Goal: Task Accomplishment & Management: Manage account settings

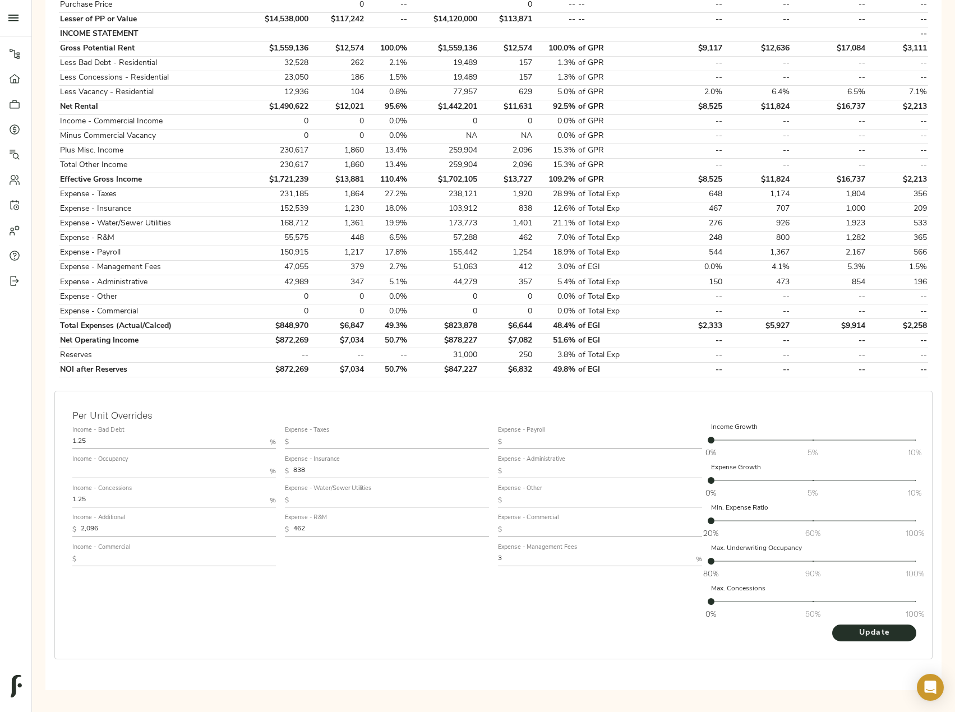
scroll to position [334, 0]
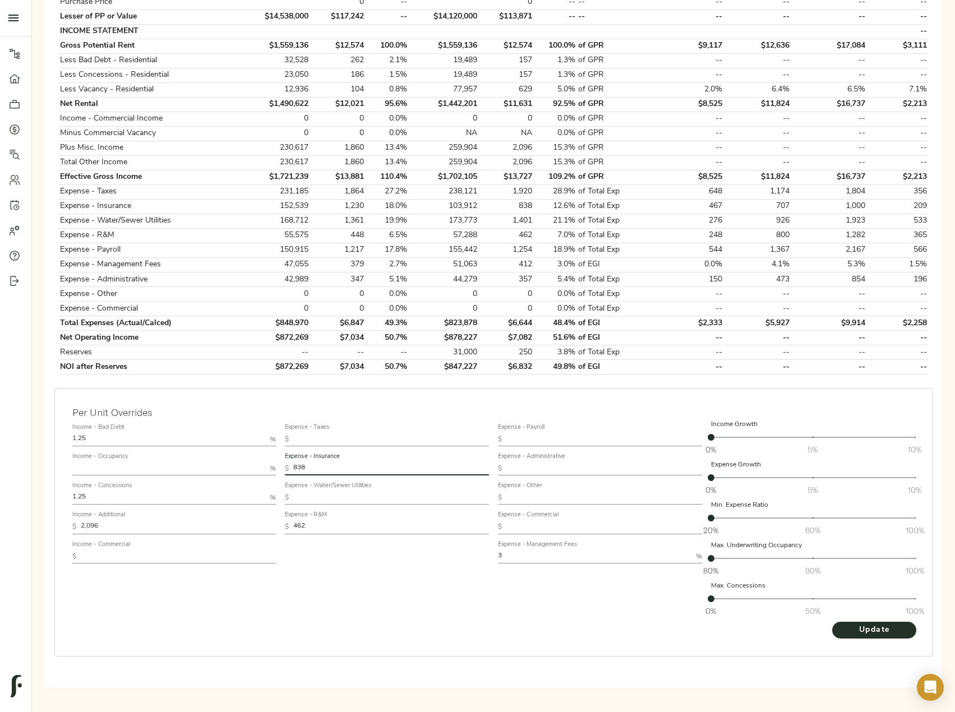
drag, startPoint x: 258, startPoint y: 451, endPoint x: 243, endPoint y: 451, distance: 15.1
click at [245, 450] on div "Income - Bad Debt 1.25 % Income - Occupancy % Income - Concessions 1.25 % Incom…" at bounding box center [493, 520] width 851 height 211
paste input "713"
type input "713"
click at [869, 630] on span "Update" at bounding box center [874, 630] width 62 height 14
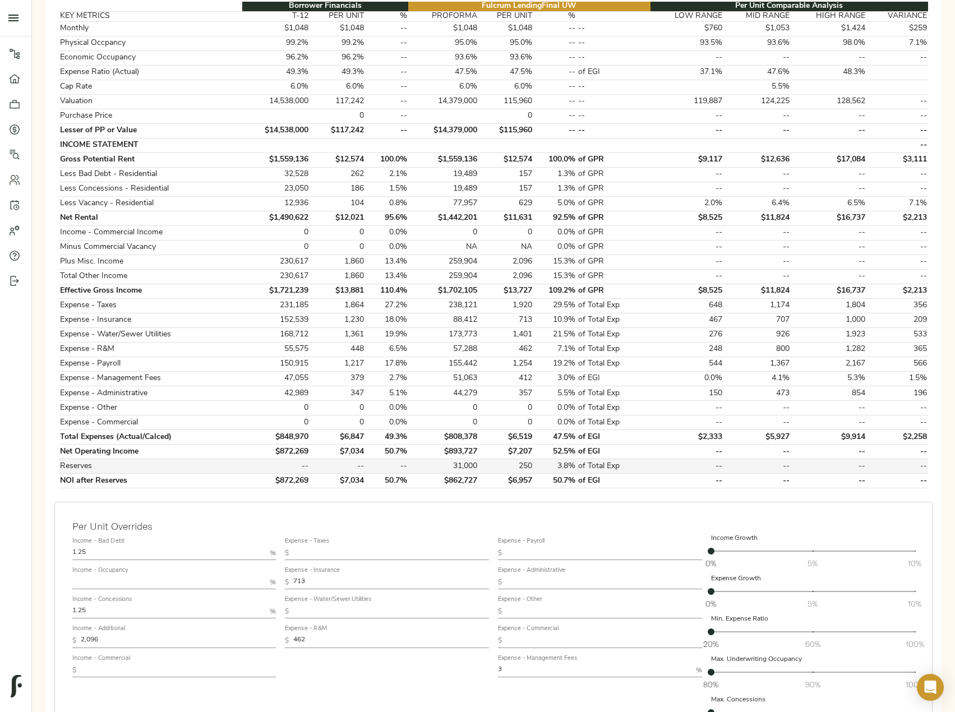
scroll to position [224, 0]
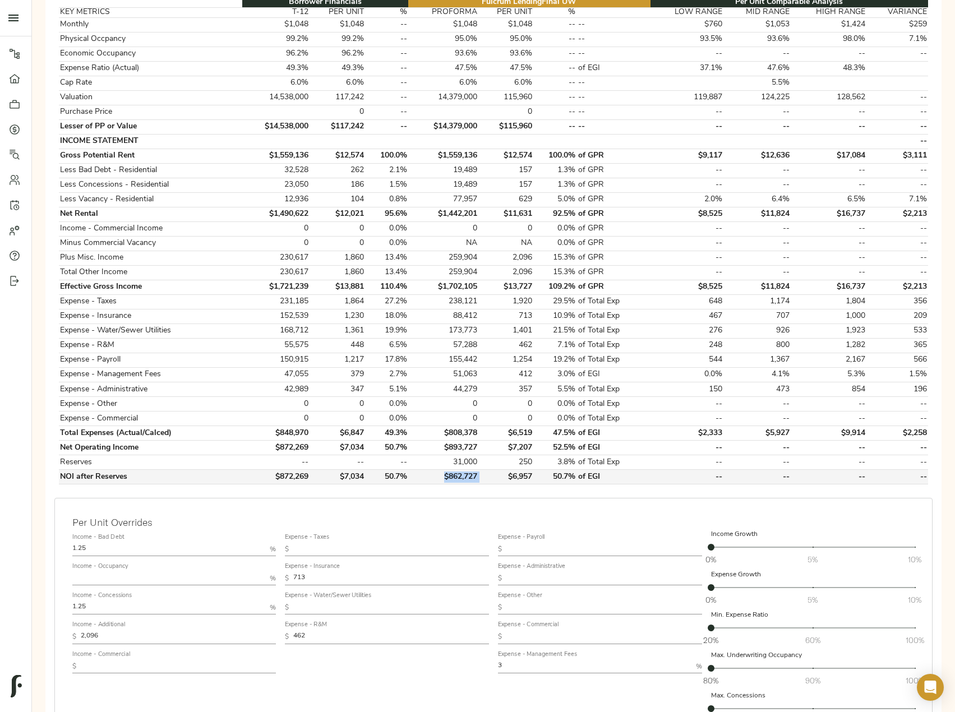
drag, startPoint x: 485, startPoint y: 476, endPoint x: 447, endPoint y: 474, distance: 38.2
click at [447, 474] on tr "NOI after Reserves $872,269 $7,034 50.7% $862,727 $6,957 50.7% of EGI -- -- -- …" at bounding box center [493, 477] width 869 height 15
copy td "$862,727"
click at [470, 480] on td "$862,727" at bounding box center [443, 477] width 70 height 15
drag, startPoint x: 485, startPoint y: 477, endPoint x: 445, endPoint y: 477, distance: 40.4
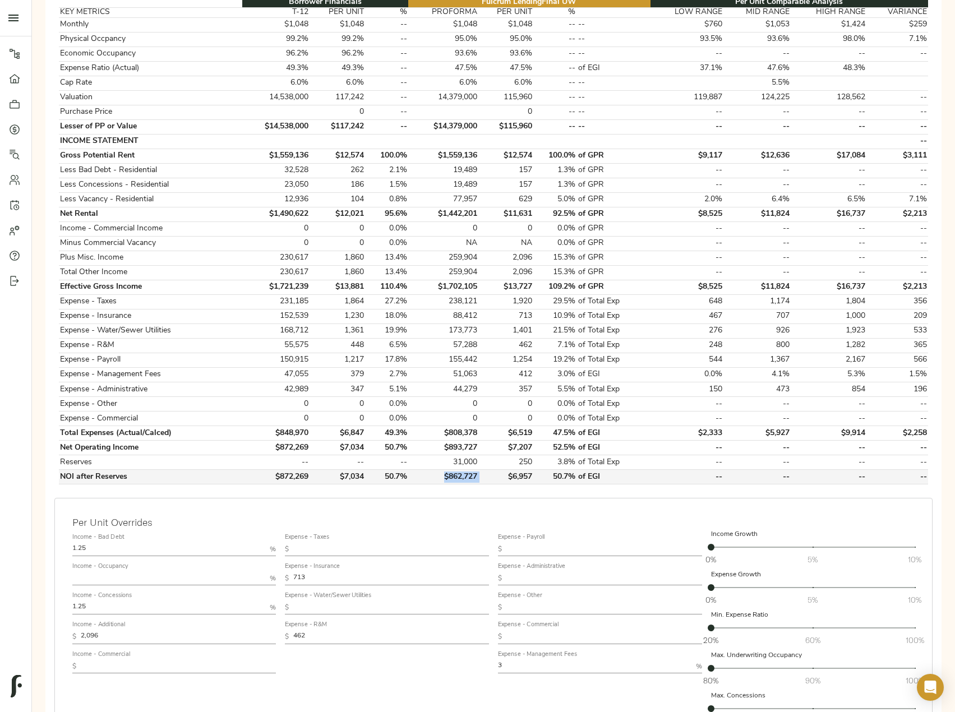
click at [445, 477] on tr "NOI after Reserves $872,269 $7,034 50.7% $862,727 $6,957 50.7% of EGI -- -- -- …" at bounding box center [493, 477] width 869 height 15
copy td "$862,727"
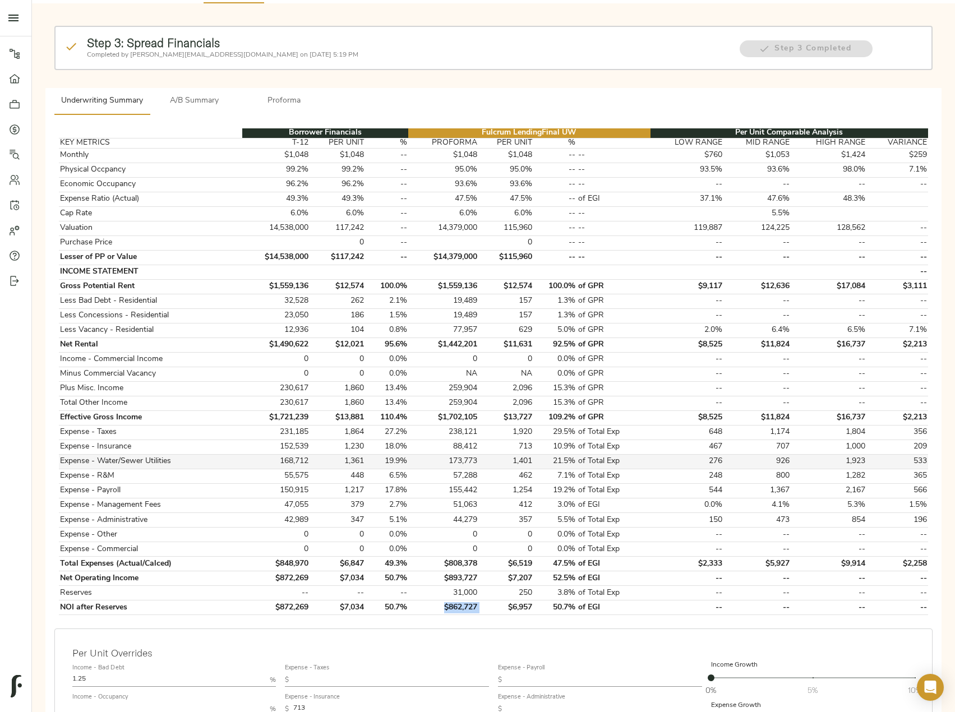
scroll to position [0, 0]
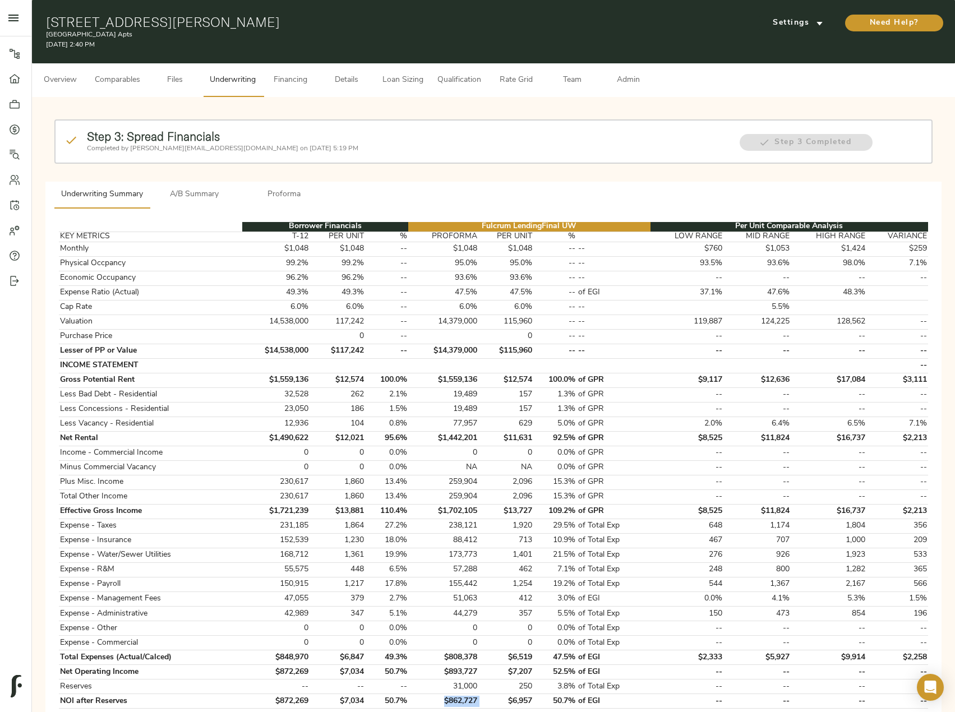
click at [632, 86] on span "Admin" at bounding box center [628, 80] width 43 height 14
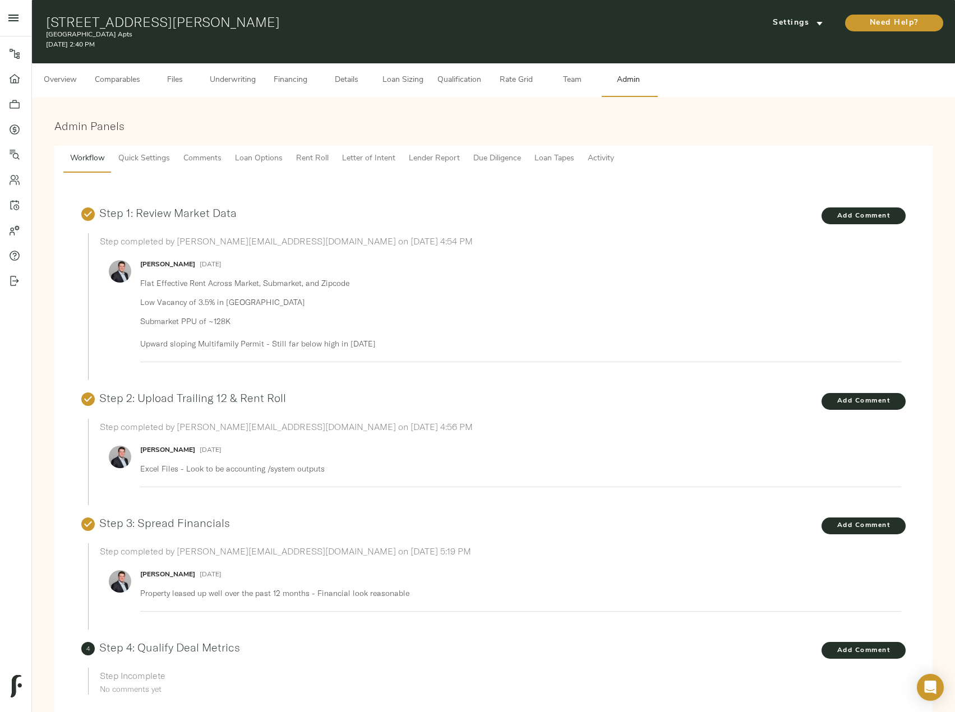
click at [197, 164] on span "Comments" at bounding box center [202, 159] width 38 height 14
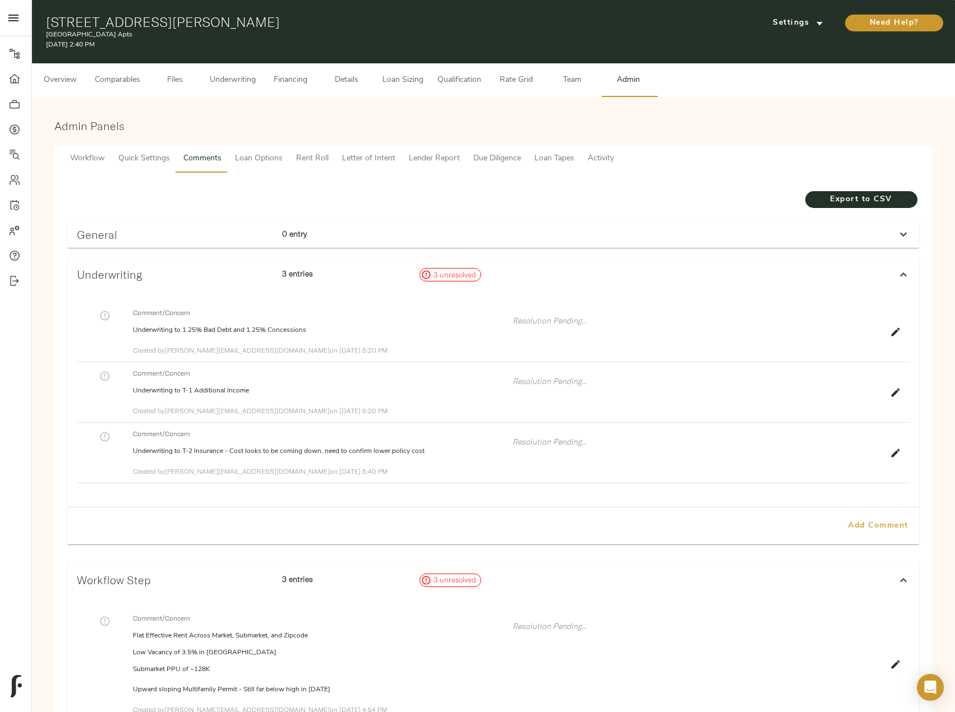
click at [877, 520] on span "Add Comment" at bounding box center [878, 526] width 64 height 14
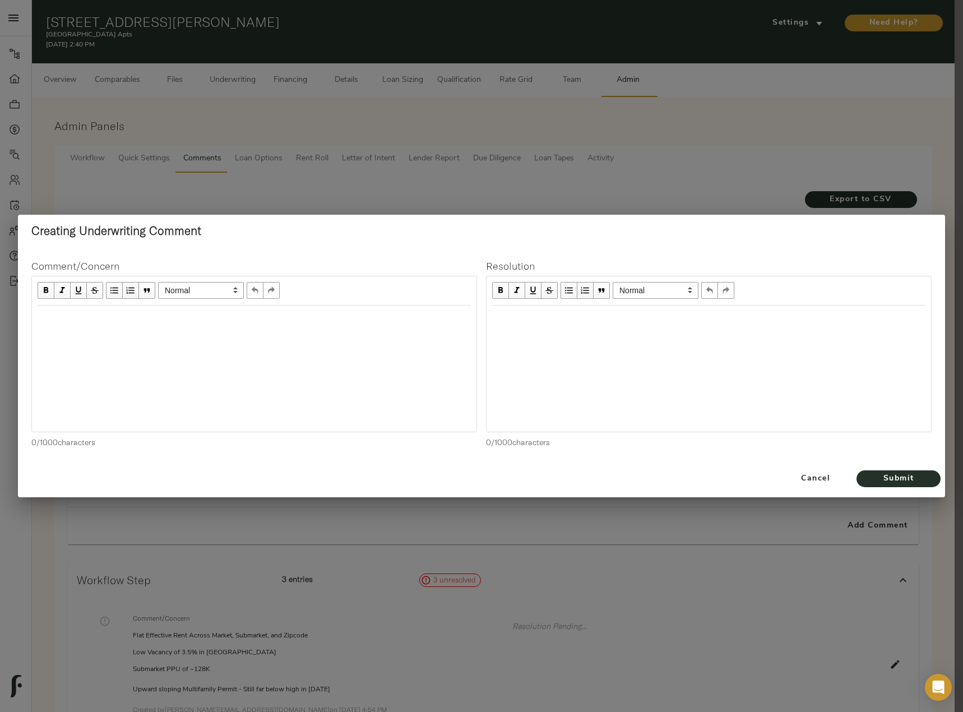
click at [169, 322] on div "Edit text" at bounding box center [254, 317] width 433 height 13
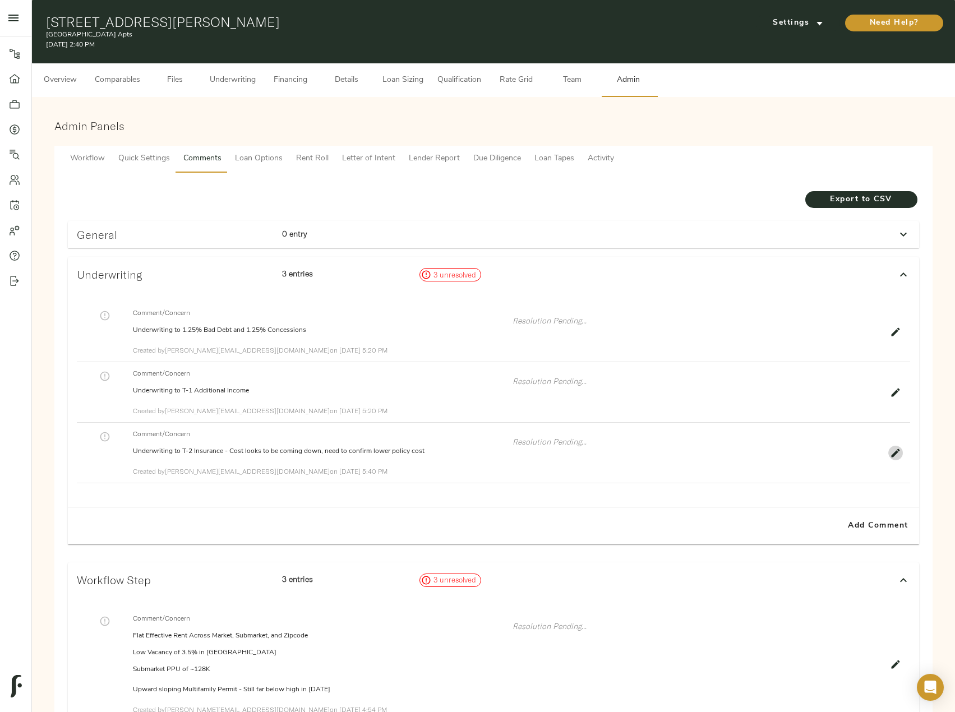
click at [896, 449] on icon "button" at bounding box center [895, 452] width 11 height 11
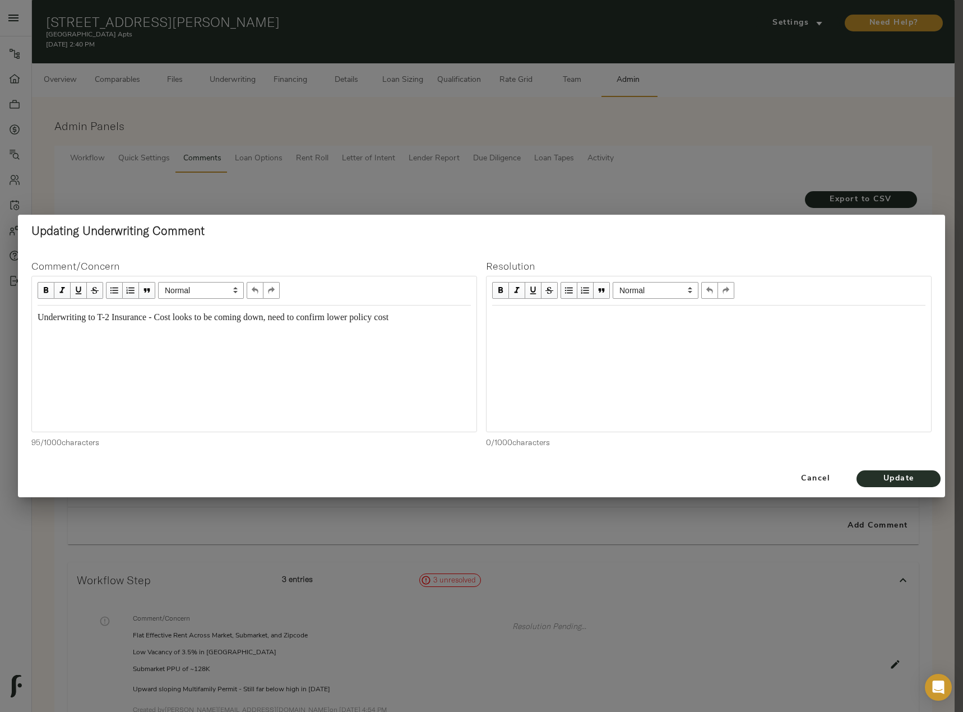
click at [117, 322] on span "Underwriting to T-2 Insurance - Cost looks to be coming down, need to confirm l…" at bounding box center [213, 317] width 351 height 10
click at [897, 475] on span "Update" at bounding box center [899, 479] width 62 height 14
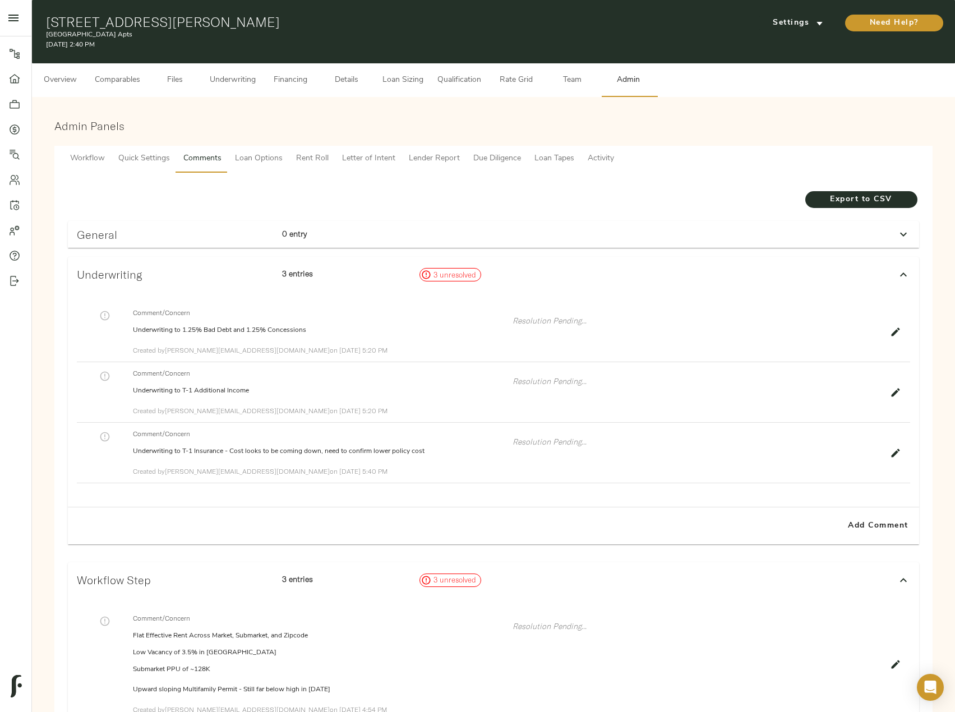
click at [118, 86] on span "Comparables" at bounding box center [117, 80] width 45 height 14
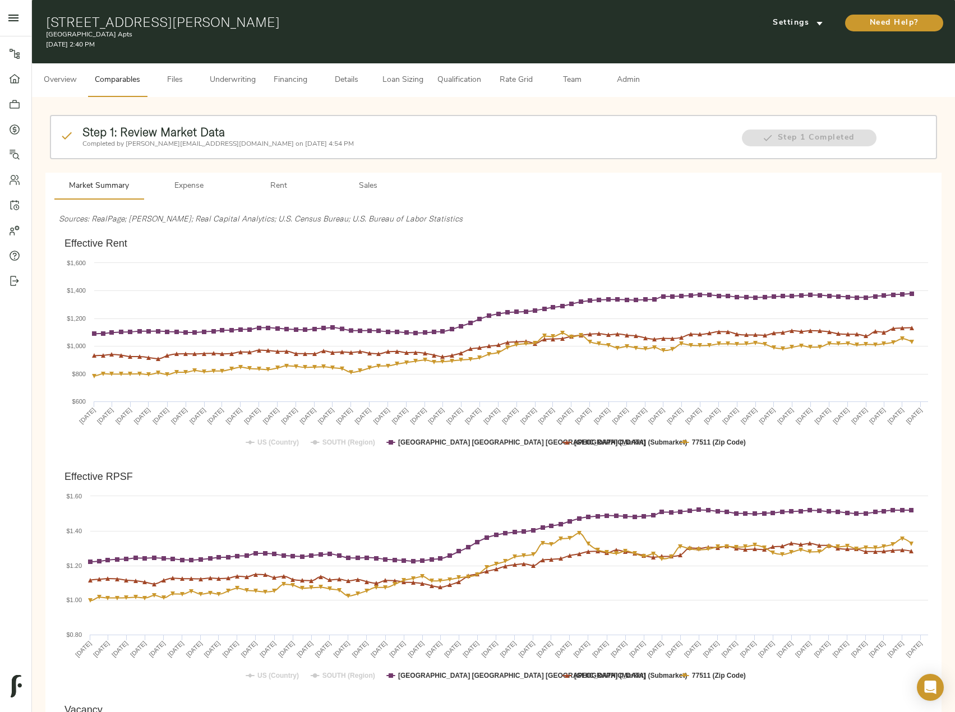
click at [351, 186] on span "Sales" at bounding box center [368, 186] width 76 height 14
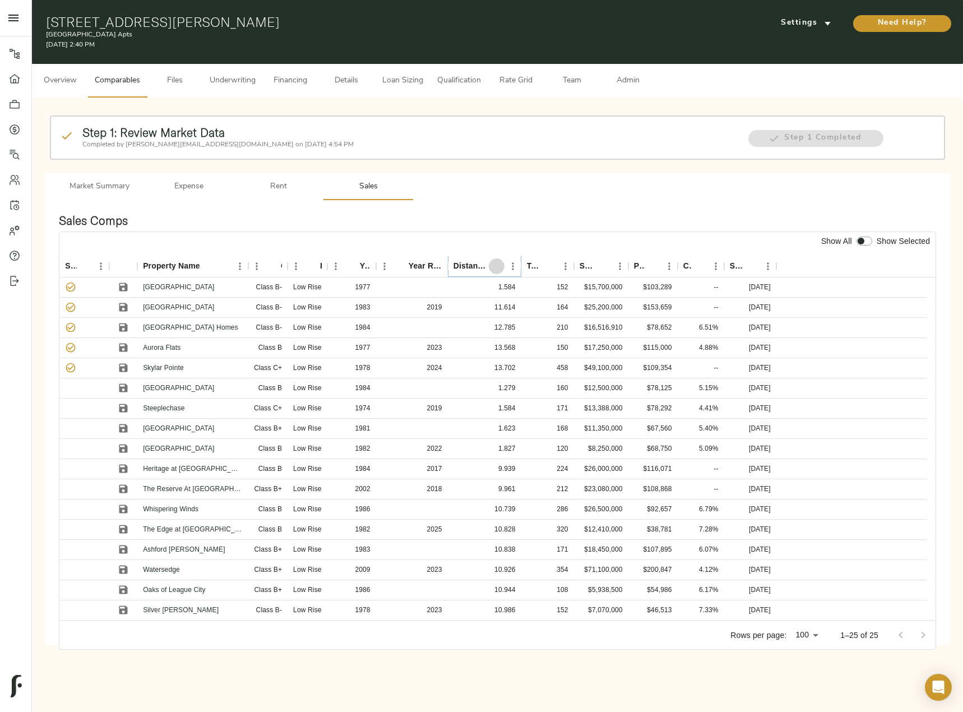
click at [497, 261] on icon "Sort" at bounding box center [497, 266] width 10 height 10
click at [754, 262] on icon "Sort" at bounding box center [752, 266] width 10 height 10
click at [110, 189] on span "Market Summary" at bounding box center [99, 187] width 76 height 14
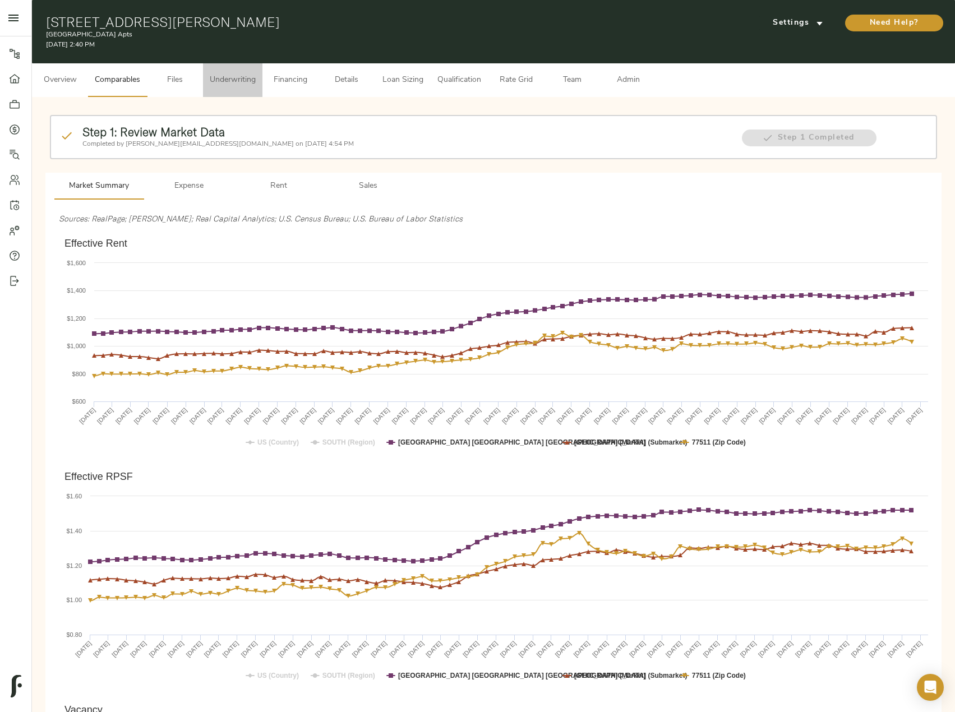
click at [233, 83] on span "Underwriting" at bounding box center [233, 80] width 46 height 14
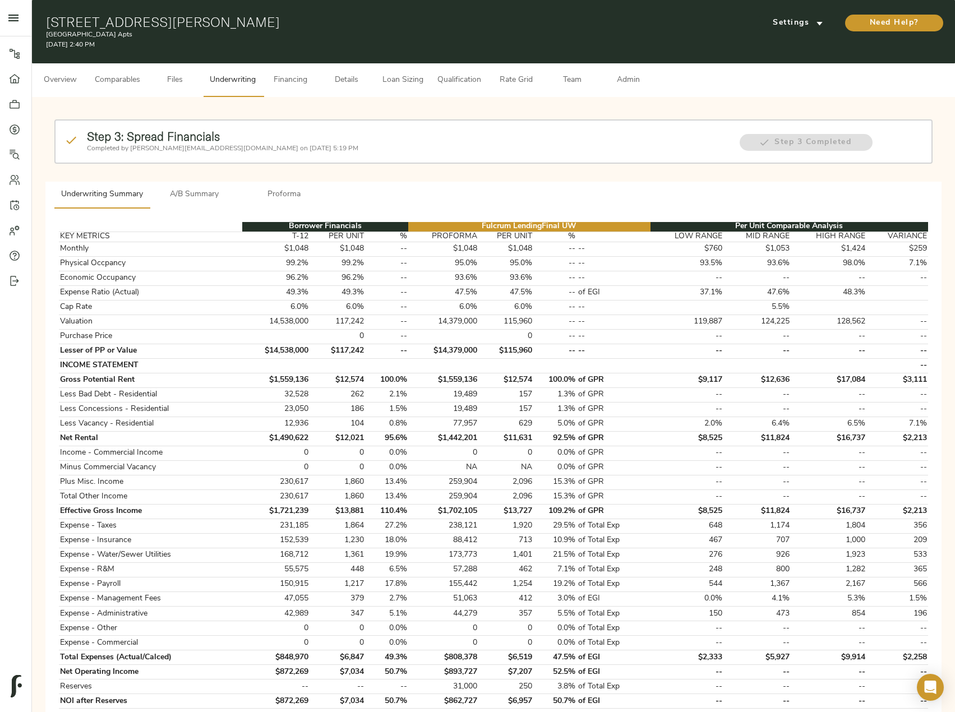
click at [208, 191] on span "A/B Summary" at bounding box center [194, 195] width 76 height 14
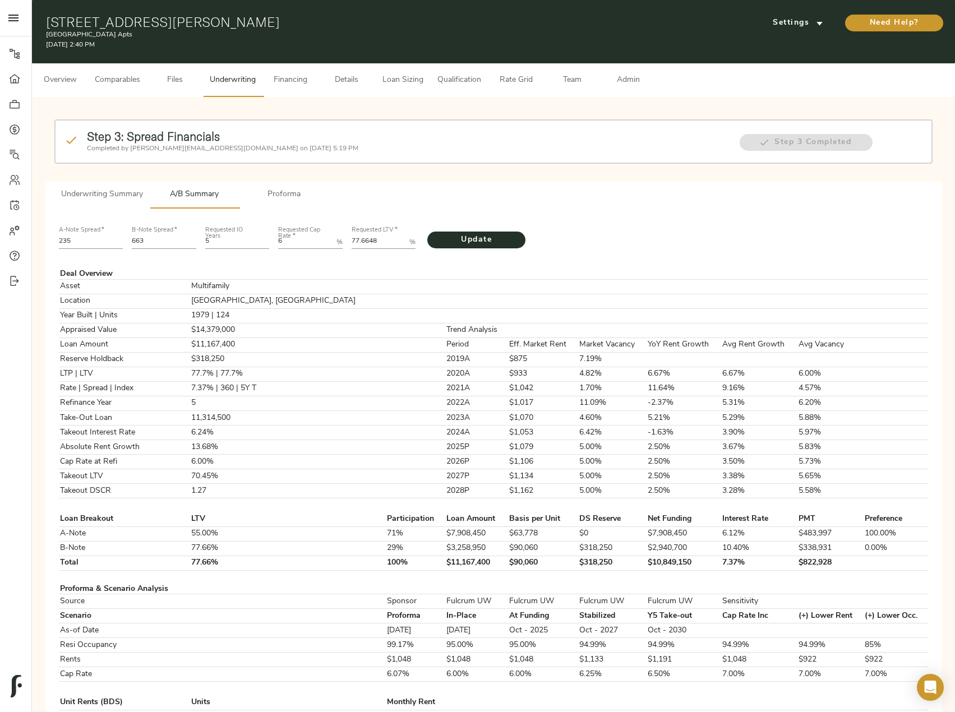
click at [117, 208] on button "Underwriting Summary" at bounding box center [101, 195] width 95 height 27
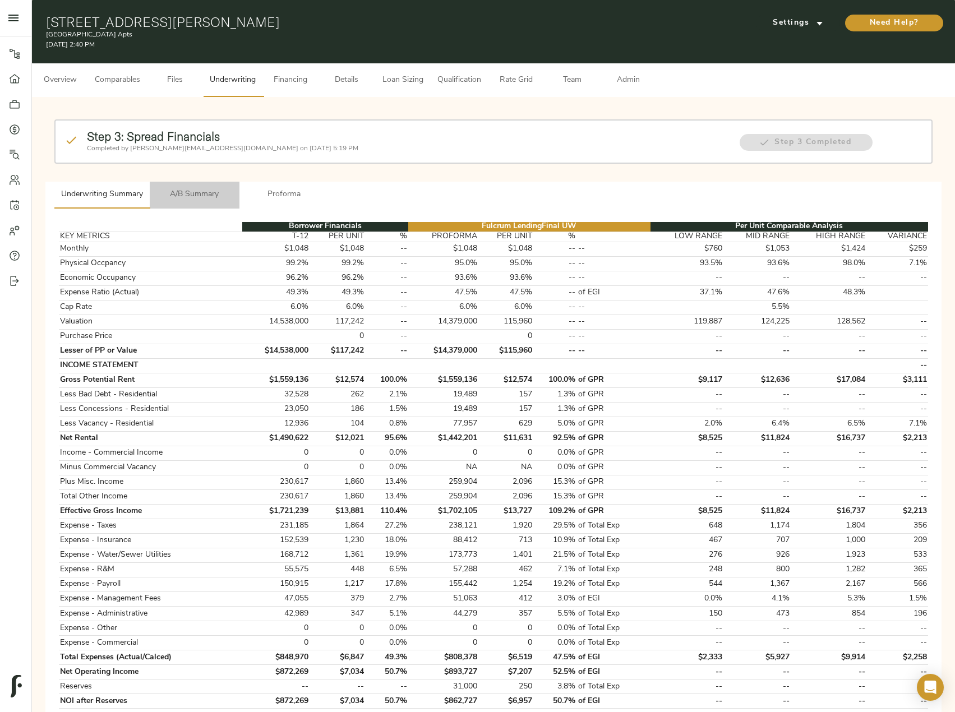
click at [197, 195] on span "A/B Summary" at bounding box center [194, 195] width 76 height 14
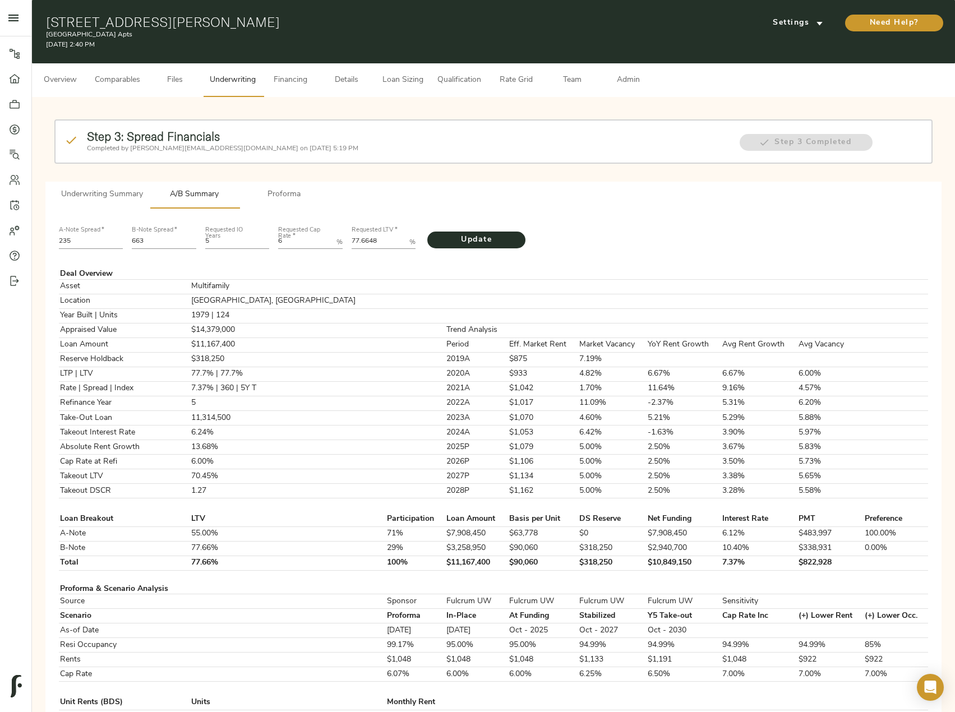
click at [88, 200] on span "Underwriting Summary" at bounding box center [102, 195] width 82 height 14
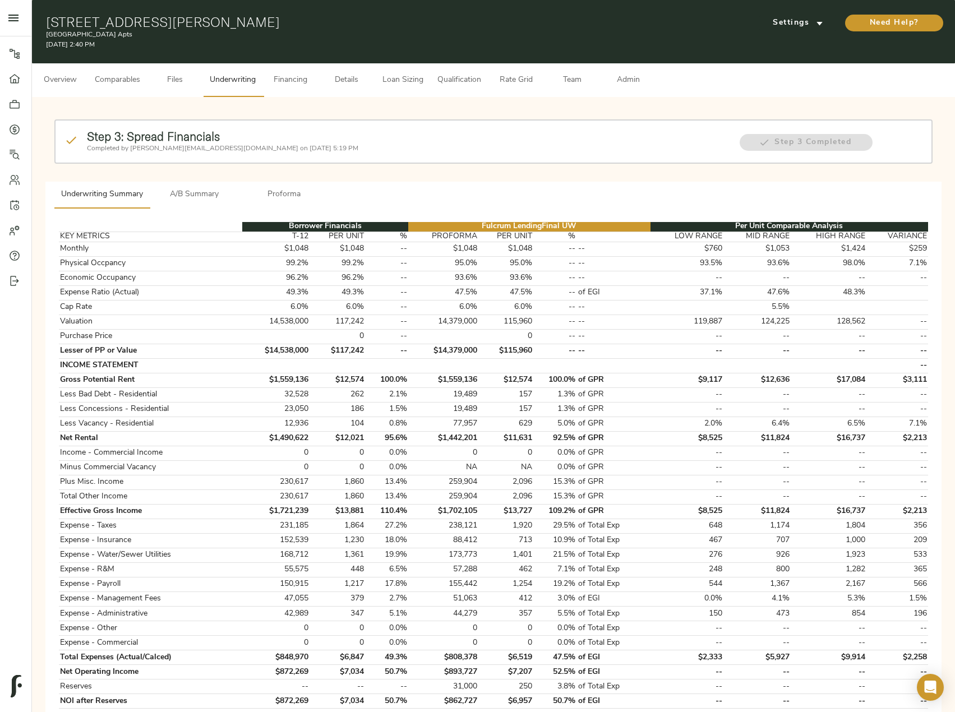
click at [198, 187] on button "A/B Summary" at bounding box center [195, 195] width 90 height 27
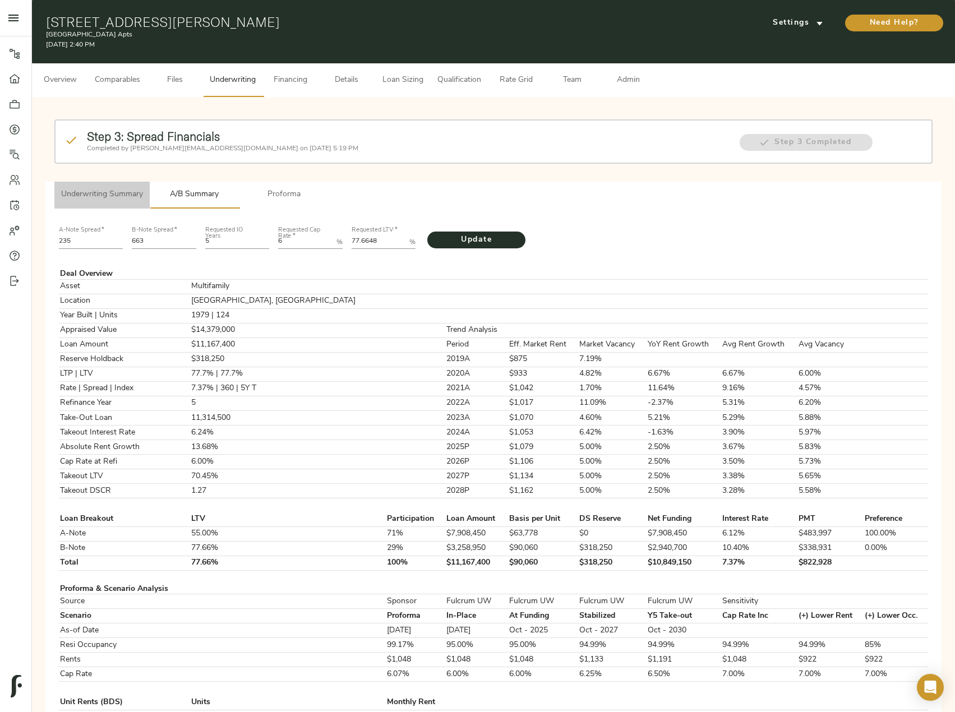
click at [99, 192] on span "Underwriting Summary" at bounding box center [102, 195] width 82 height 14
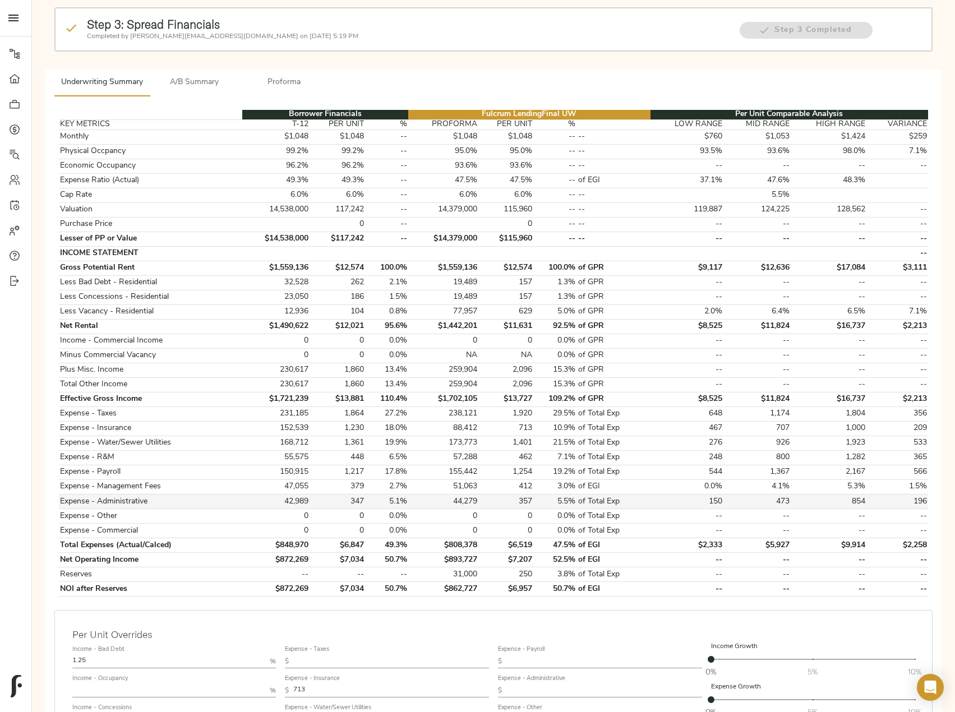
scroll to position [334, 0]
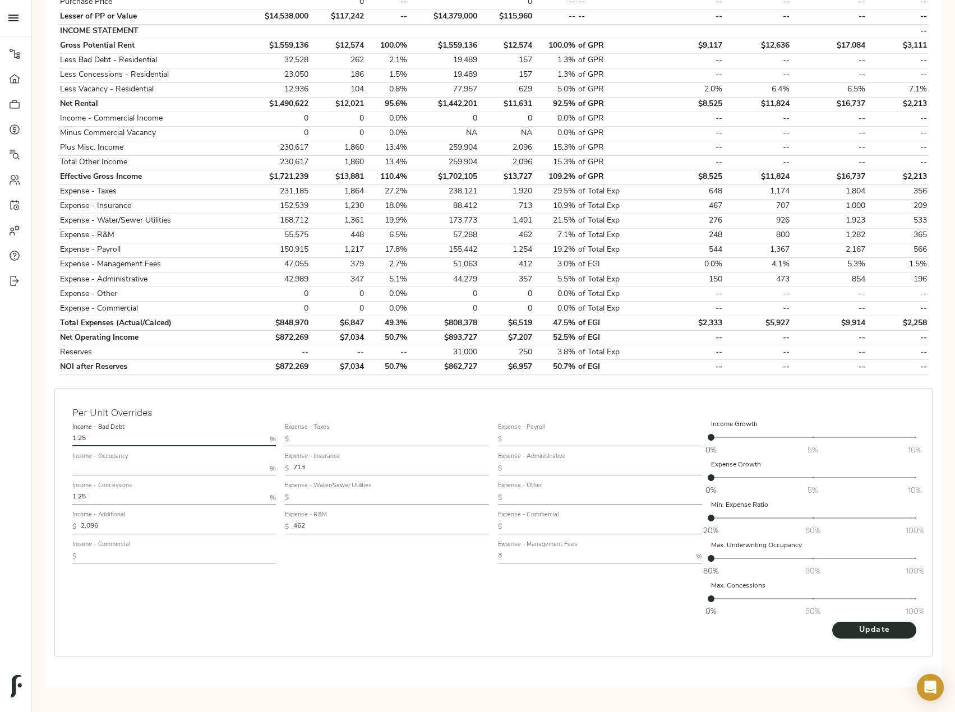
drag, startPoint x: 95, startPoint y: 438, endPoint x: 4, endPoint y: 427, distance: 91.4
click at [4, 427] on div "Pipeline Dashboard Portfolio Quotes Search Users Activity Account Help Sign Out…" at bounding box center [477, 183] width 955 height 1035
type input "0.5"
drag, startPoint x: 88, startPoint y: 497, endPoint x: -1, endPoint y: 489, distance: 88.9
click at [0, 489] on html "Westwood Park Apts - 1908 Rosharon Rd, Alvin, TX 77511 Pipeline Dashboard Portf…" at bounding box center [477, 246] width 955 height 1160
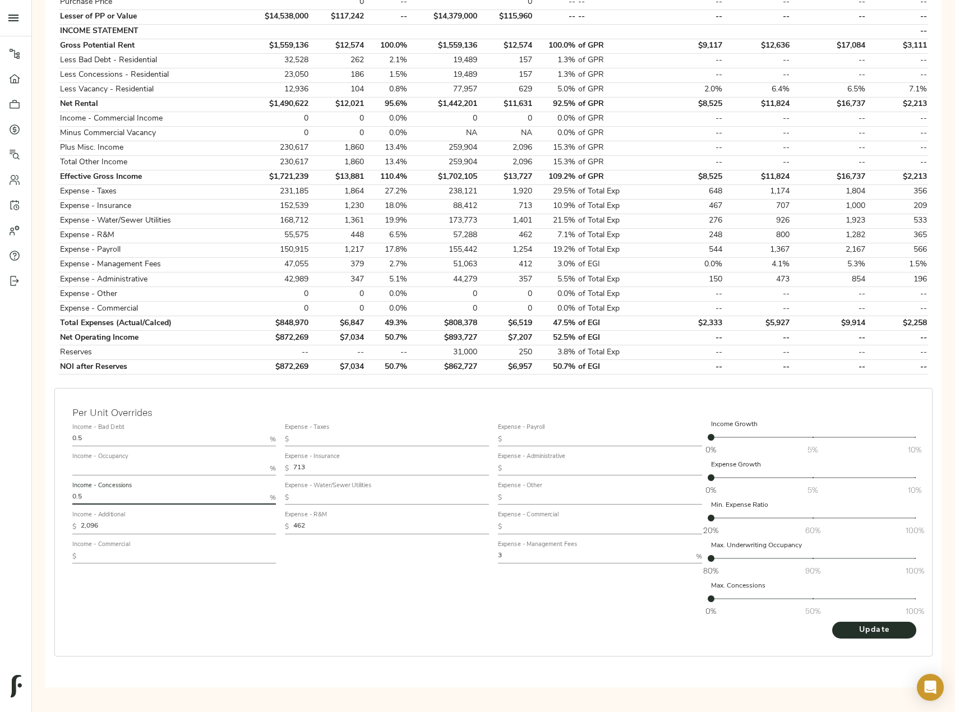
type input "0.5"
click at [832, 622] on button "Update" at bounding box center [874, 630] width 84 height 17
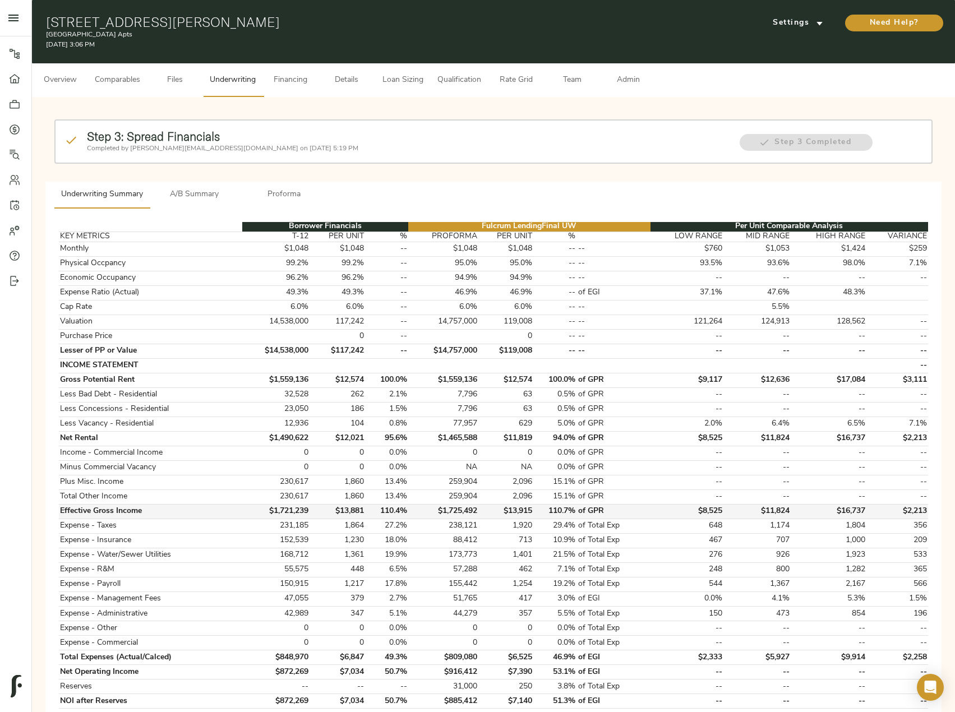
scroll to position [168, 0]
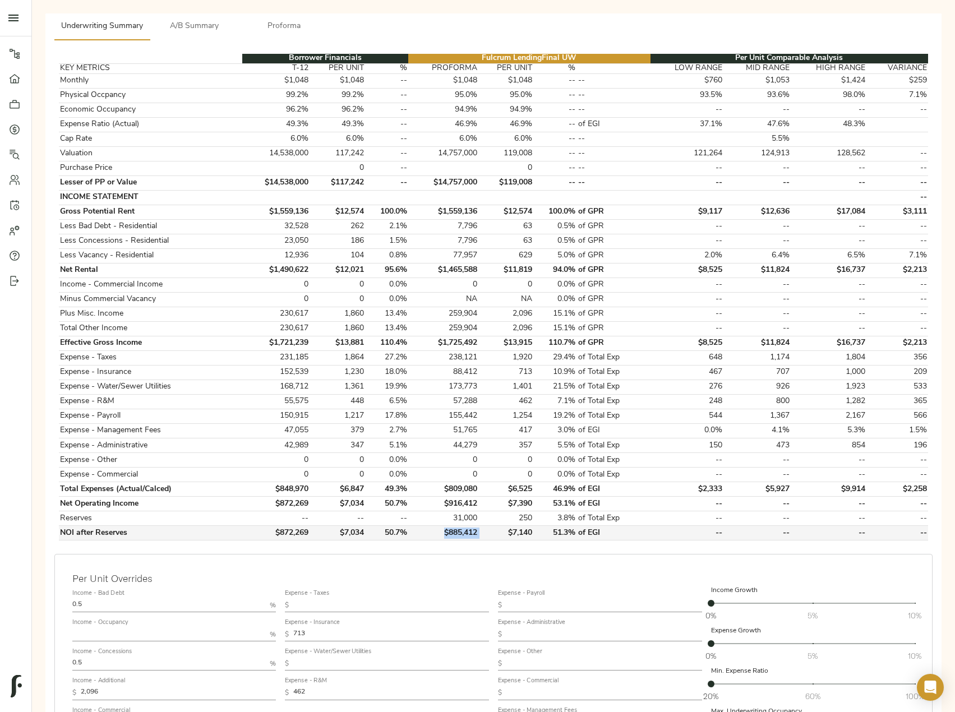
drag, startPoint x: 484, startPoint y: 535, endPoint x: 438, endPoint y: 527, distance: 46.0
click at [438, 527] on tr "NOI after Reserves $872,269 $7,034 50.7% $885,412 $7,140 51.3% of EGI -- -- -- …" at bounding box center [493, 533] width 869 height 15
copy td "$885,412"
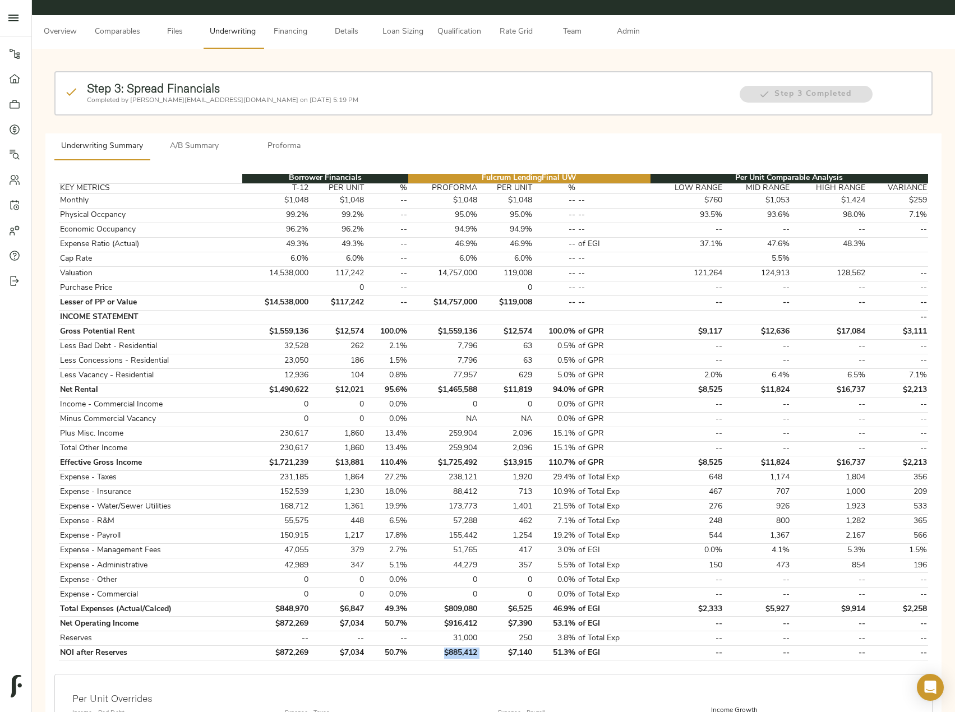
scroll to position [0, 0]
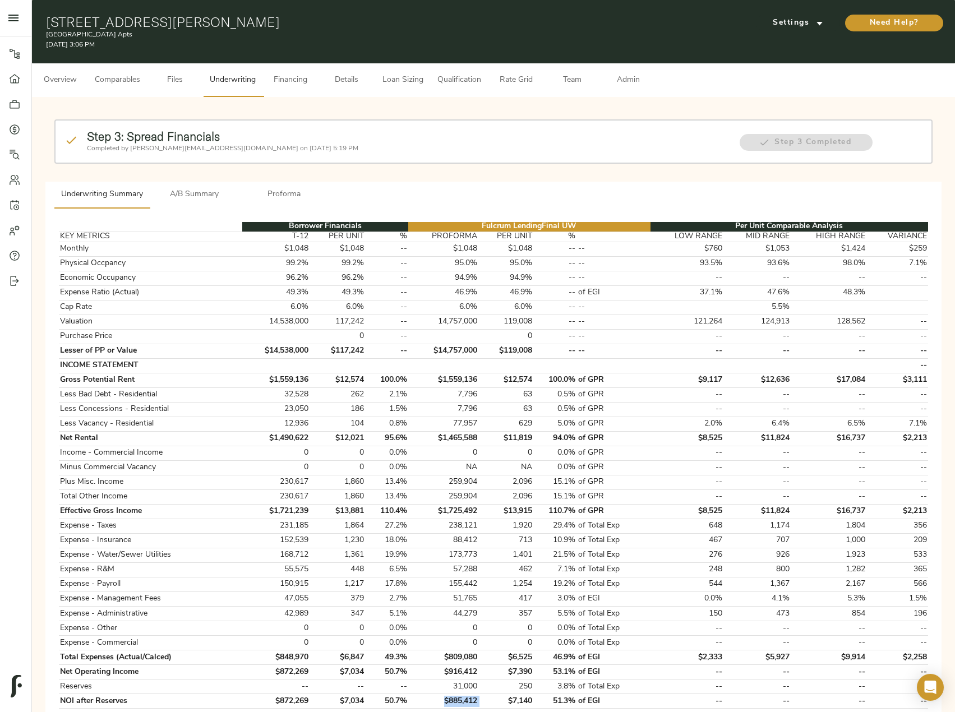
click at [182, 201] on span "A/B Summary" at bounding box center [194, 195] width 76 height 14
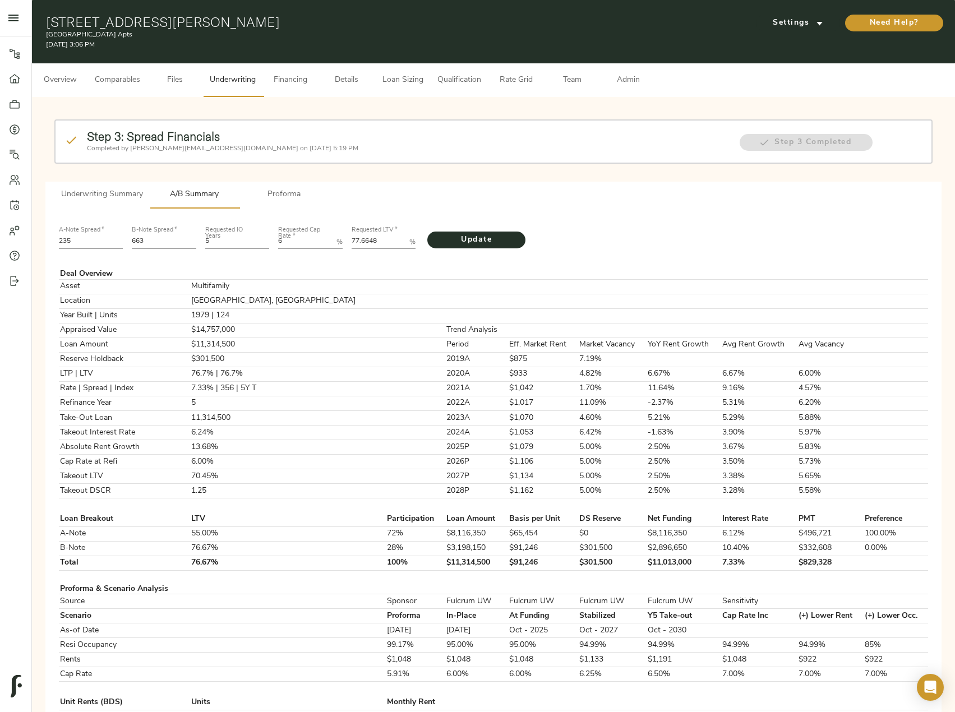
click at [76, 191] on span "Underwriting Summary" at bounding box center [102, 195] width 82 height 14
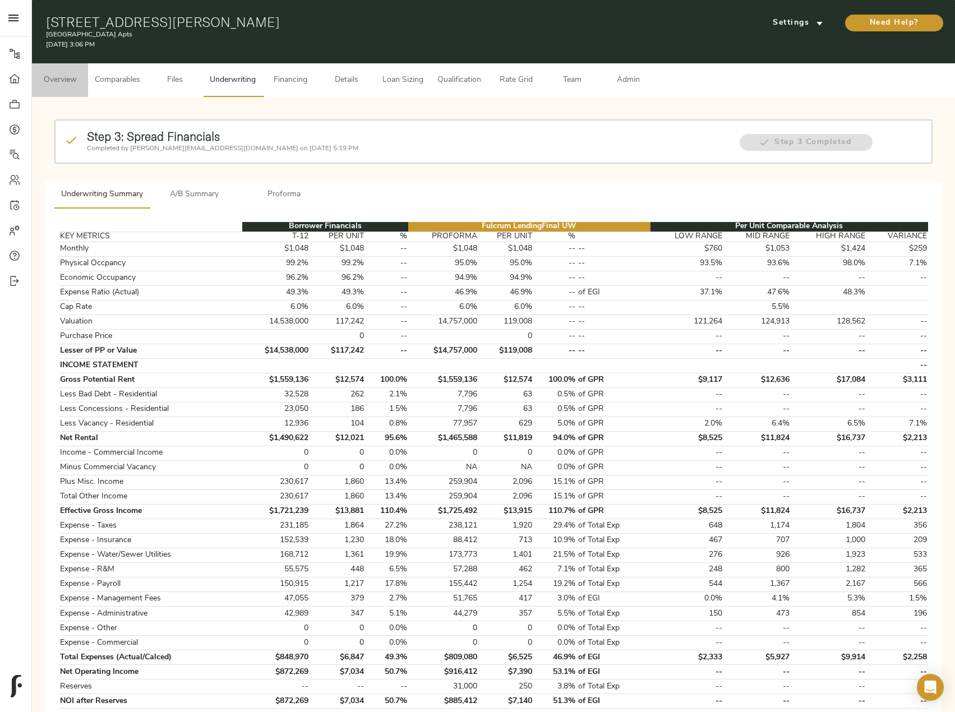
click at [70, 76] on span "Overview" at bounding box center [60, 80] width 43 height 14
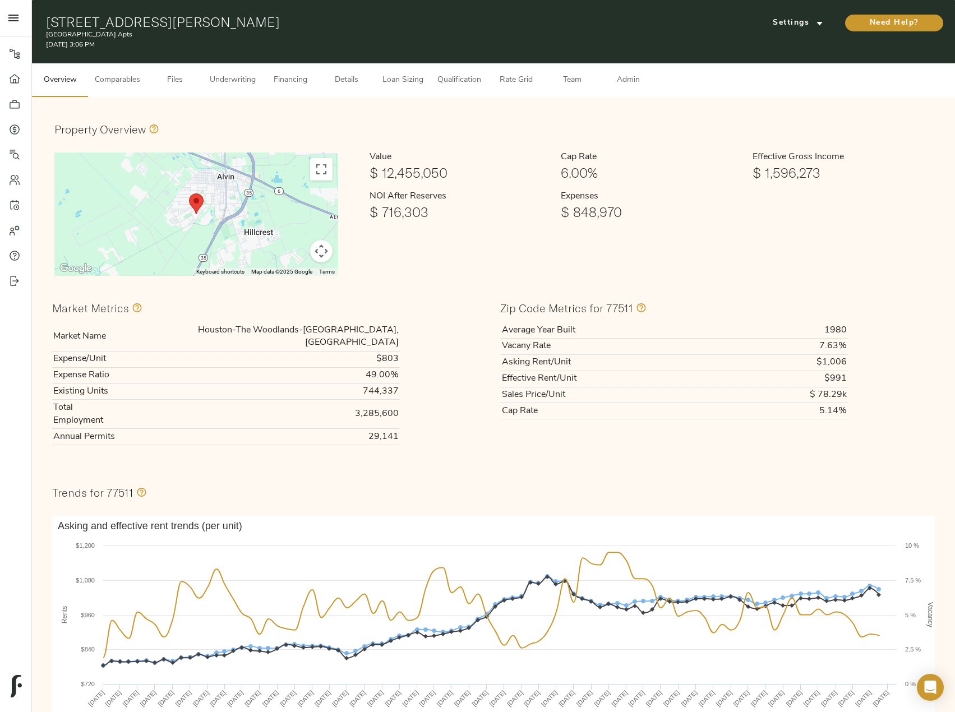
click at [126, 77] on span "Comparables" at bounding box center [117, 80] width 45 height 14
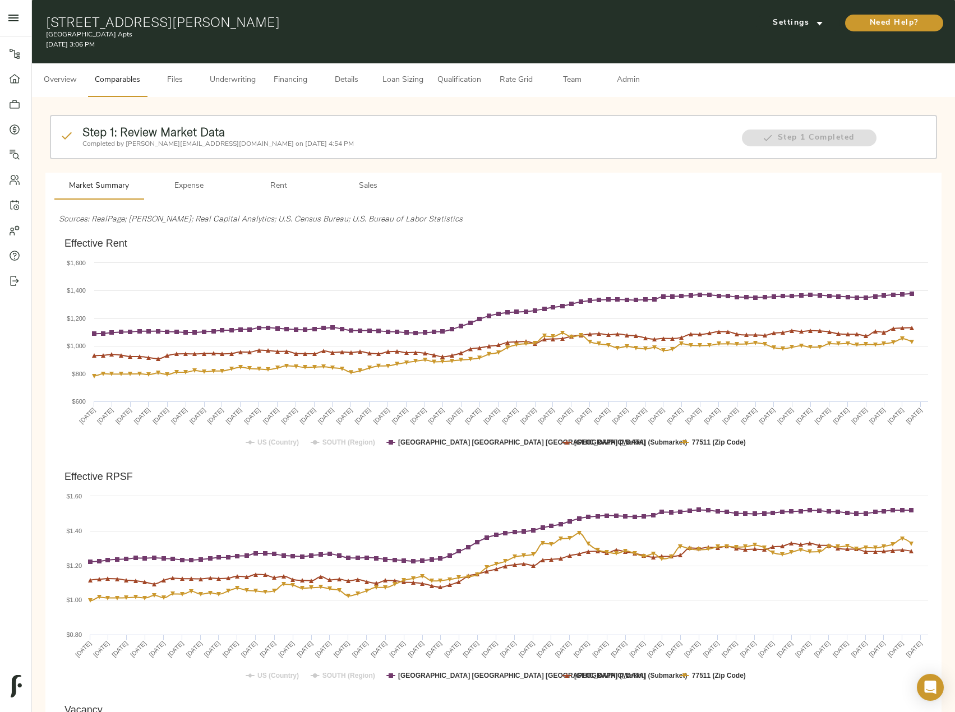
click at [226, 83] on span "Underwriting" at bounding box center [233, 80] width 46 height 14
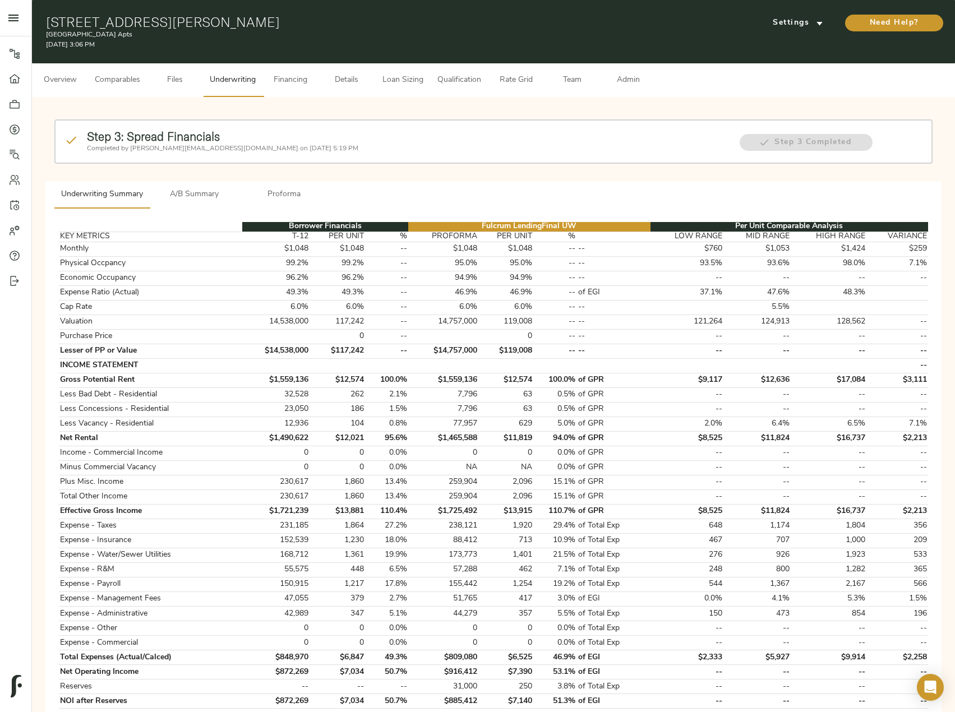
click at [214, 205] on button "A/B Summary" at bounding box center [195, 195] width 90 height 27
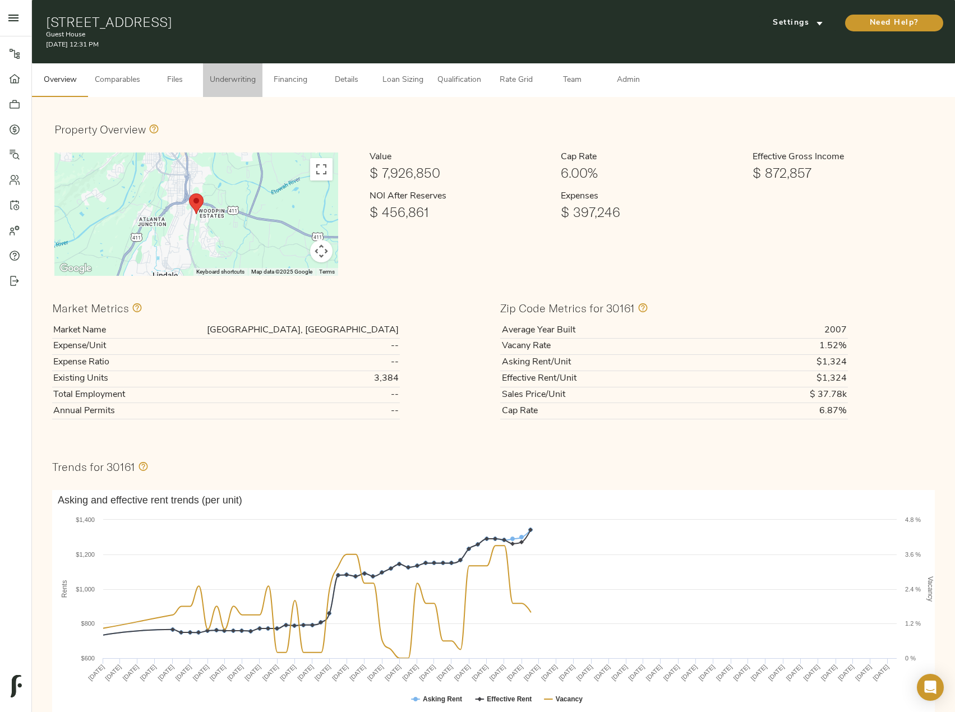
click at [246, 89] on button "Underwriting" at bounding box center [232, 80] width 59 height 34
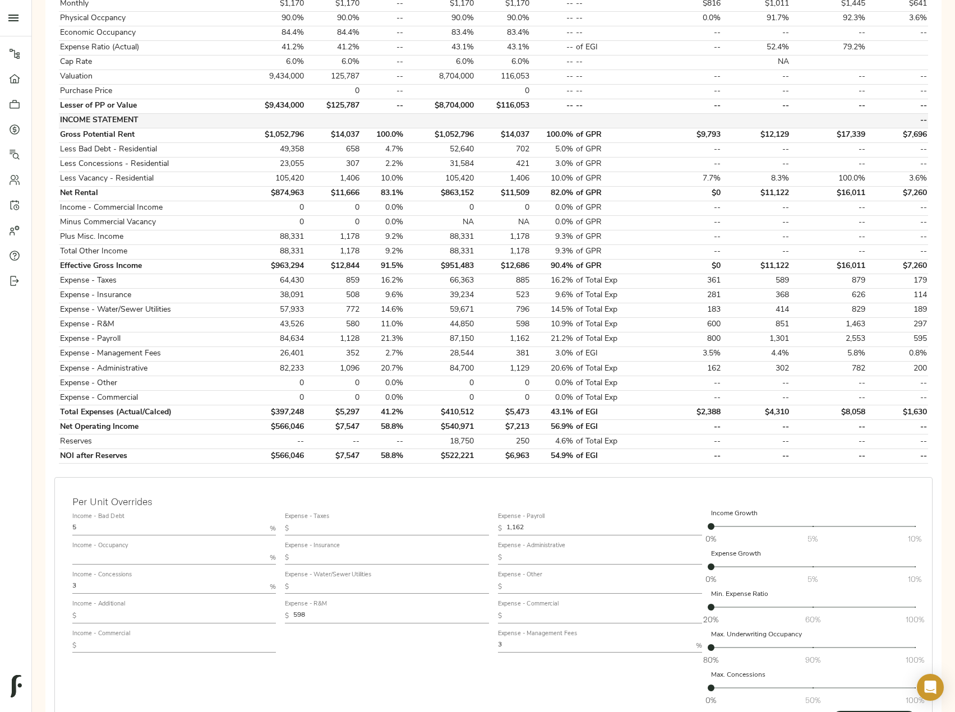
scroll to position [54, 0]
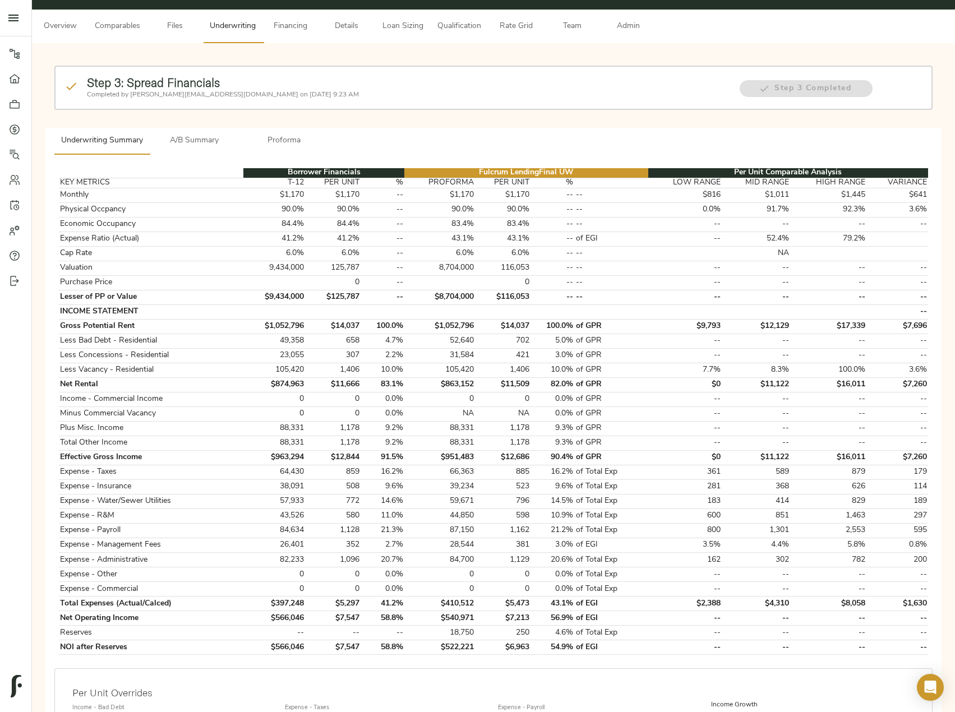
type input "1.6"
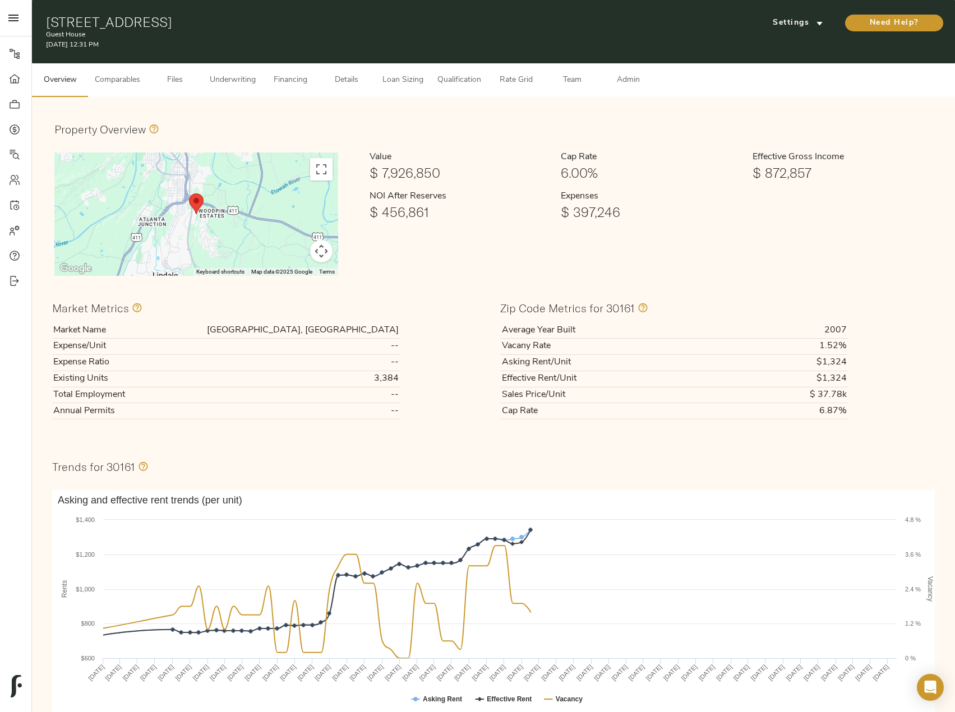
click at [223, 80] on span "Underwriting" at bounding box center [233, 80] width 46 height 14
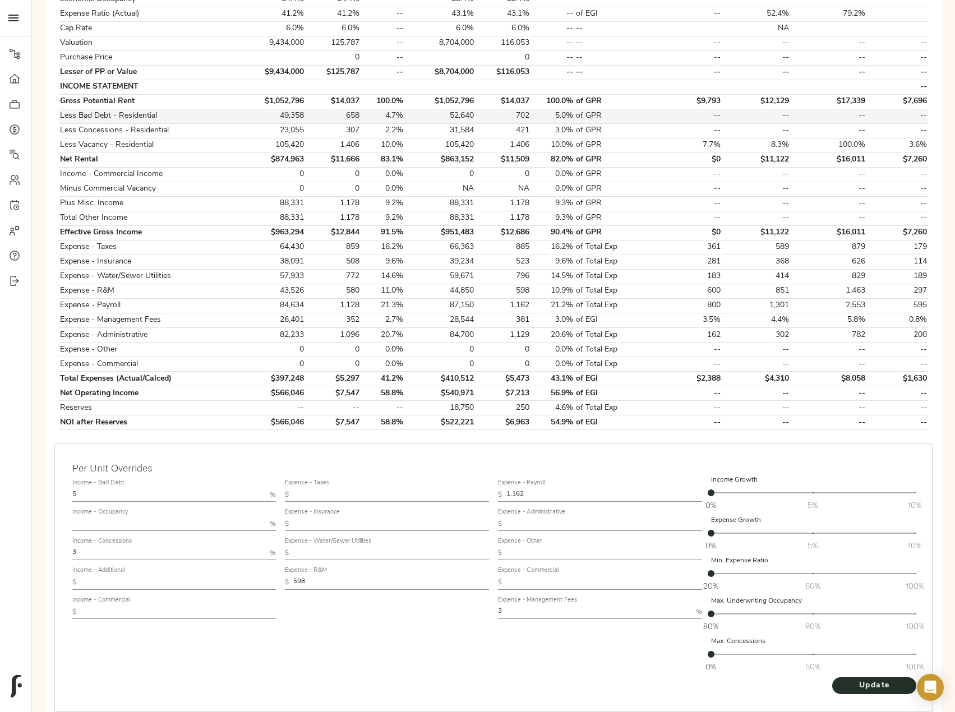
scroll to position [280, 0]
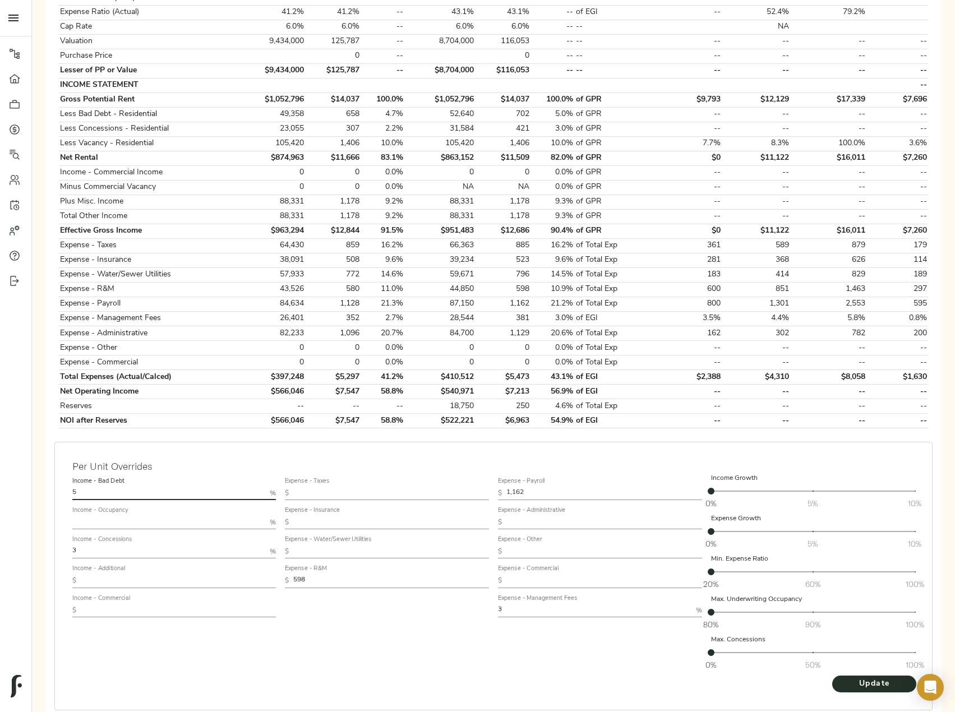
drag, startPoint x: 101, startPoint y: 494, endPoint x: 56, endPoint y: 494, distance: 45.4
click at [58, 494] on div "Per Unit Overrides Income - Bad Debt 5 % Income - Occupancy % Income - Concessi…" at bounding box center [493, 576] width 878 height 269
click at [109, 494] on input "1.5" at bounding box center [168, 493] width 193 height 13
type input "1.6"
drag, startPoint x: 101, startPoint y: 554, endPoint x: 33, endPoint y: 556, distance: 68.4
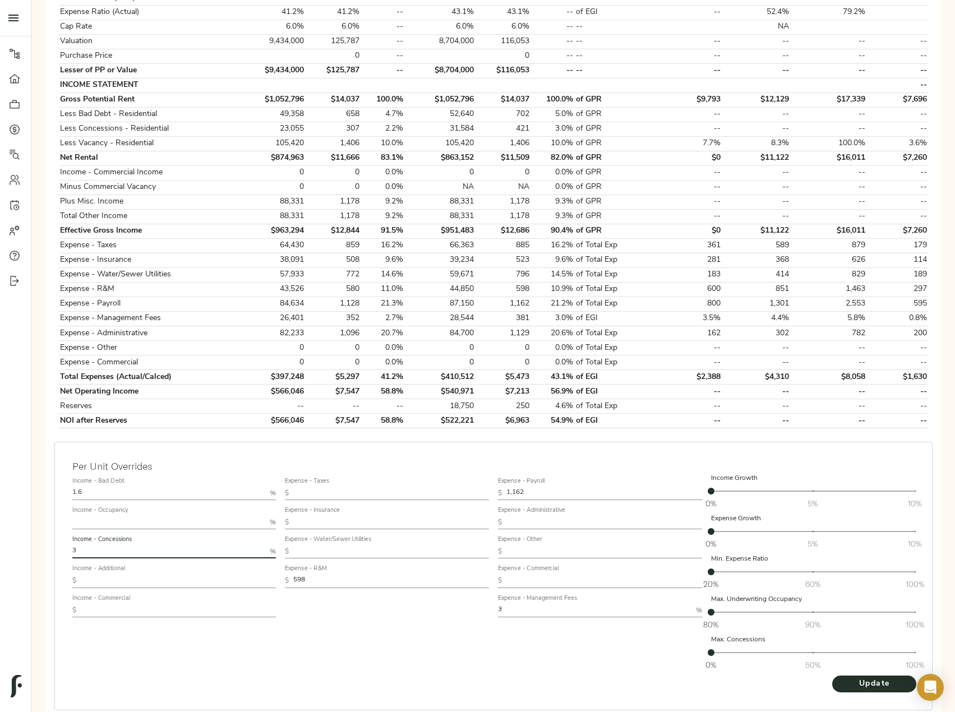
click at [33, 556] on div "Step 3: Spread Financials Completed by justin@fulcrumlendingcorp.com on August …" at bounding box center [493, 286] width 923 height 938
type input "1.6"
click at [832, 675] on button "Update" at bounding box center [874, 683] width 84 height 17
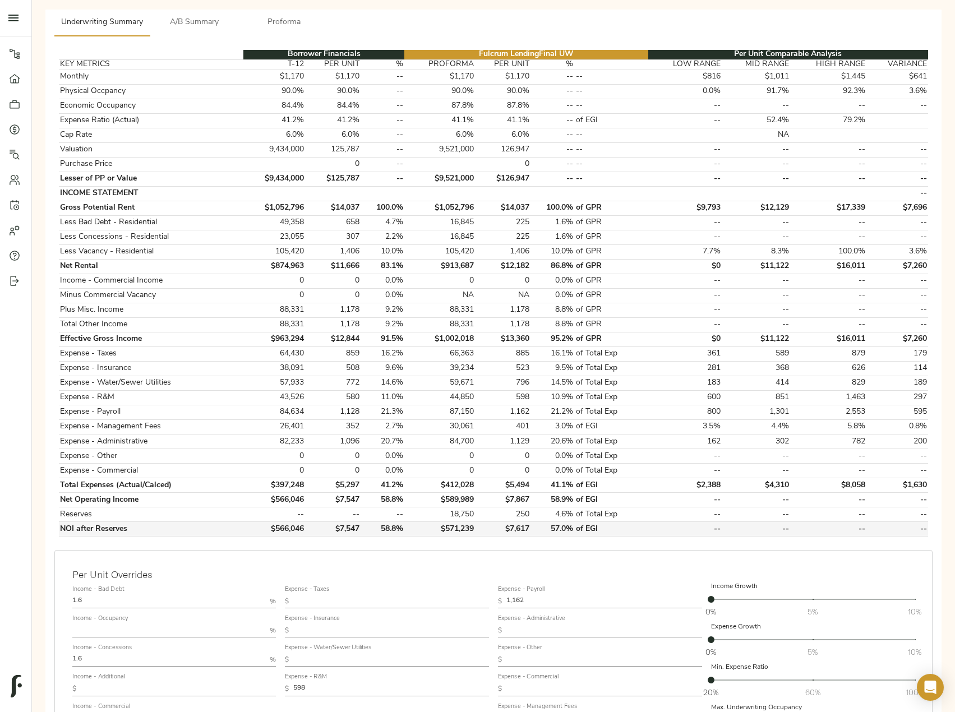
scroll to position [168, 0]
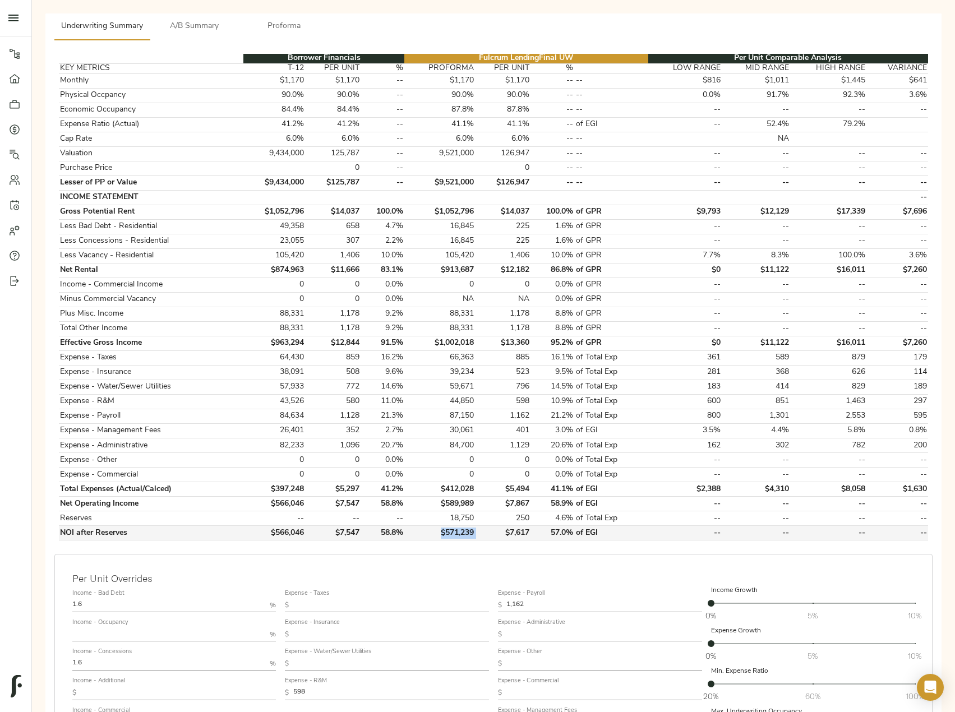
drag, startPoint x: 480, startPoint y: 535, endPoint x: 436, endPoint y: 531, distance: 44.5
click at [436, 531] on tr "NOI after Reserves $566,046 $7,547 58.8% $571,239 $7,617 57.0% of EGI -- -- -- …" at bounding box center [493, 533] width 869 height 15
copy td "$571,239"
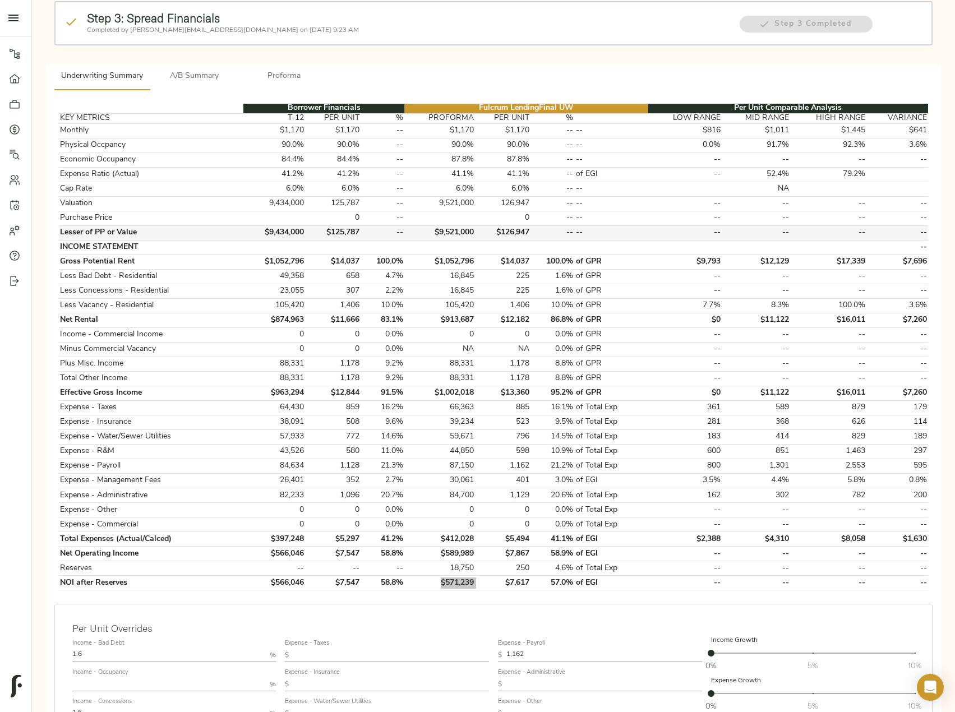
scroll to position [56, 0]
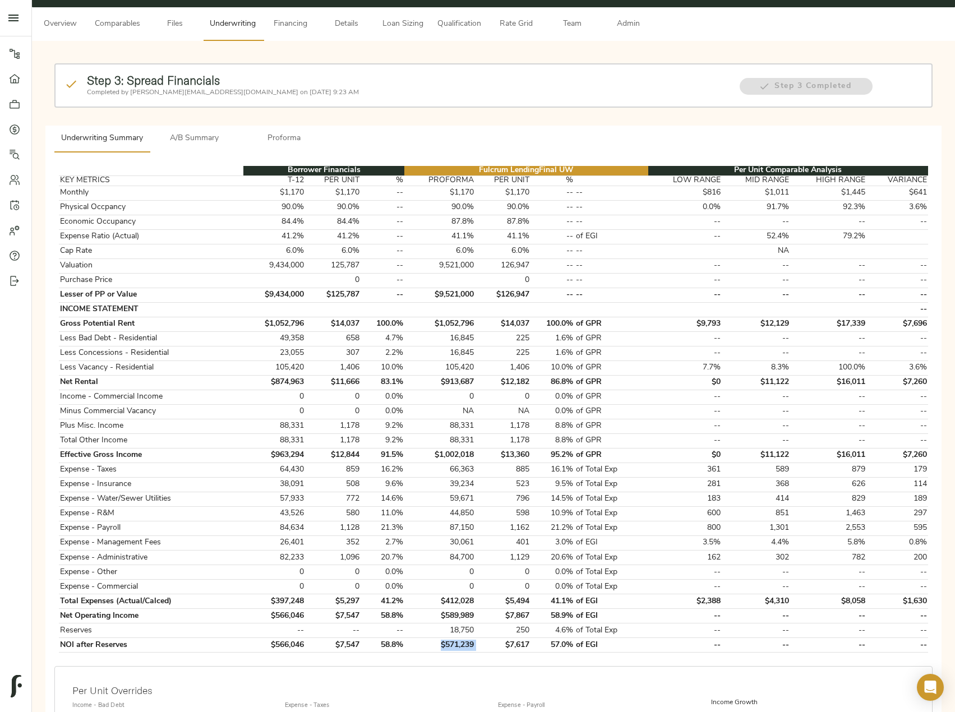
click at [183, 129] on button "A/B Summary" at bounding box center [195, 139] width 90 height 27
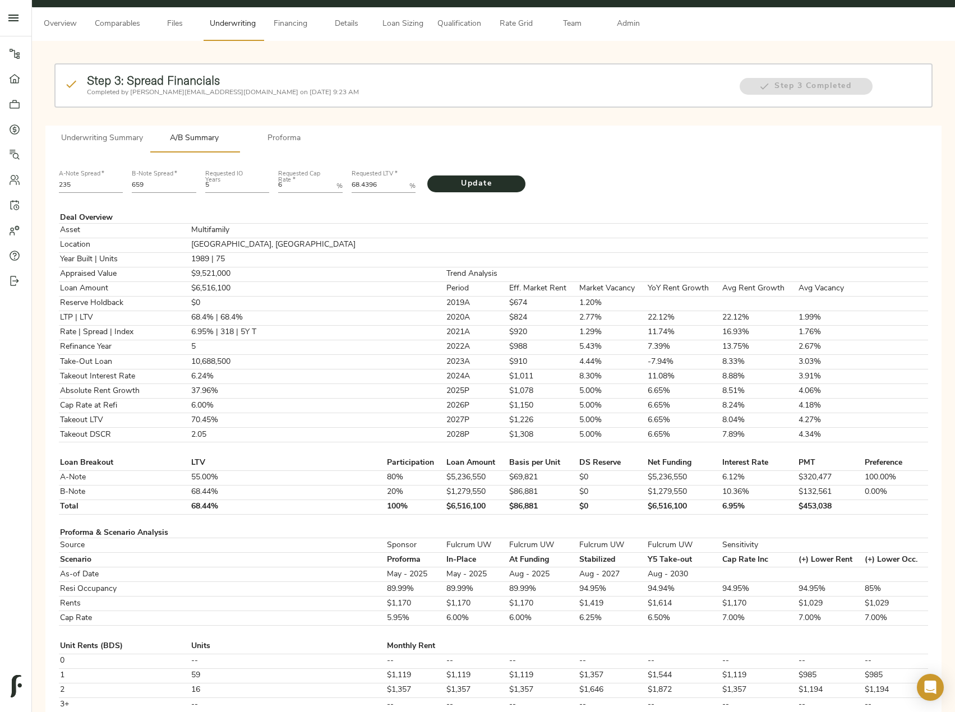
scroll to position [0, 0]
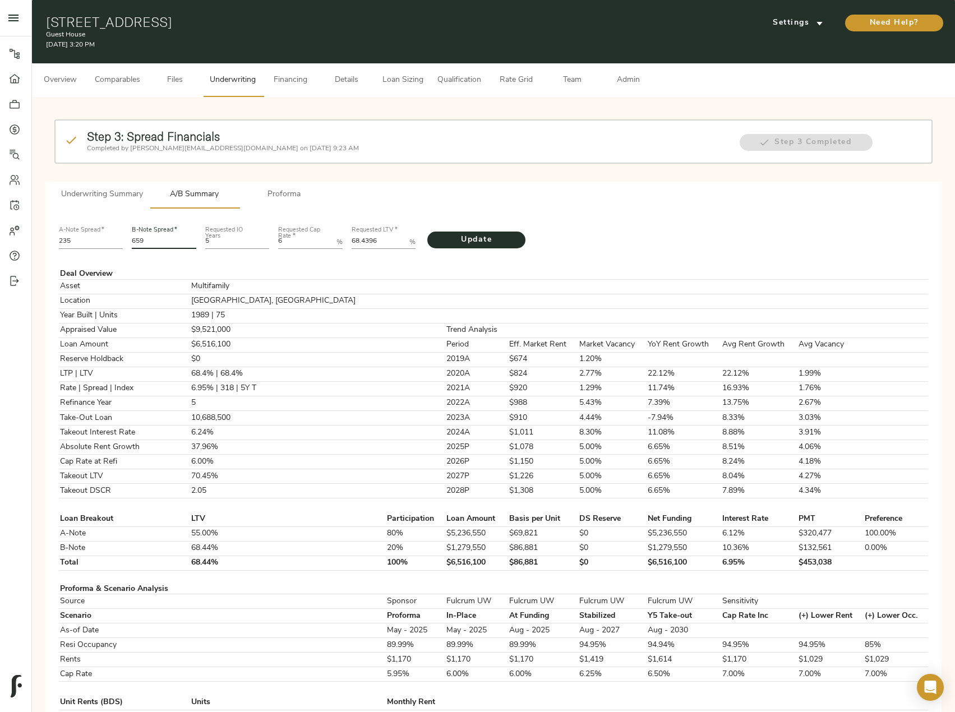
drag, startPoint x: 163, startPoint y: 239, endPoint x: 119, endPoint y: 243, distance: 43.3
click at [120, 241] on div "A-Note Spread   * 235 B-Note Spread   * 659 Requested IO Years 5 Requested Cap …" at bounding box center [493, 236] width 878 height 38
type input "670"
drag, startPoint x: 356, startPoint y: 241, endPoint x: 329, endPoint y: 240, distance: 26.9
click at [330, 240] on div "A-Note Spread   * 235 B-Note Spread   * 670 Requested IO Years 5 Requested Cap …" at bounding box center [493, 236] width 878 height 38
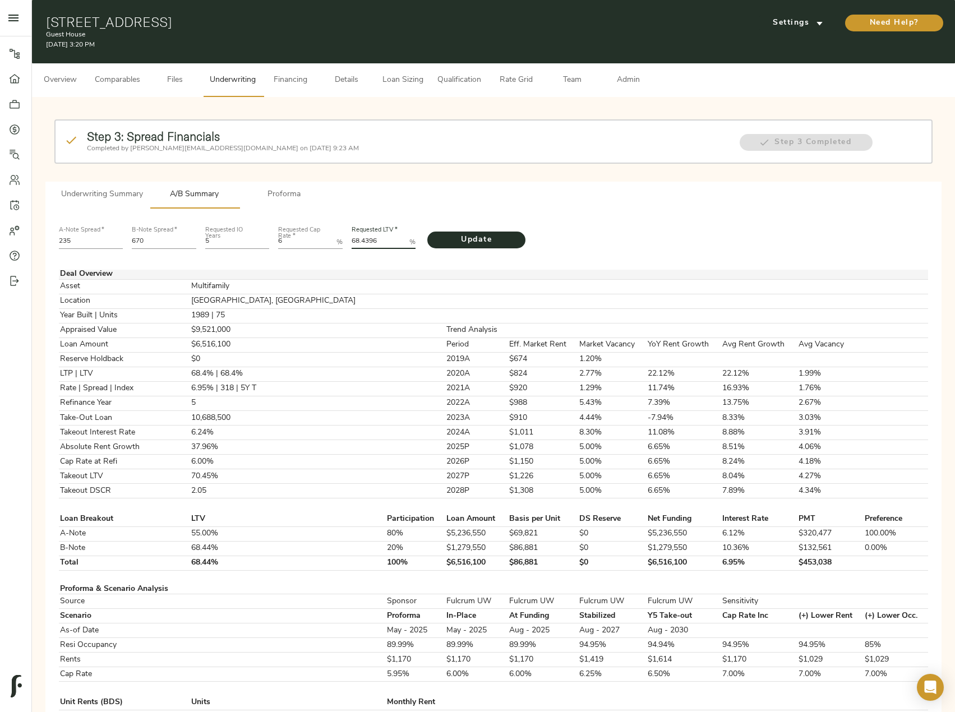
paste LTV "7001"
type LTV "68.7001"
click at [505, 238] on span "Update" at bounding box center [476, 240] width 76 height 14
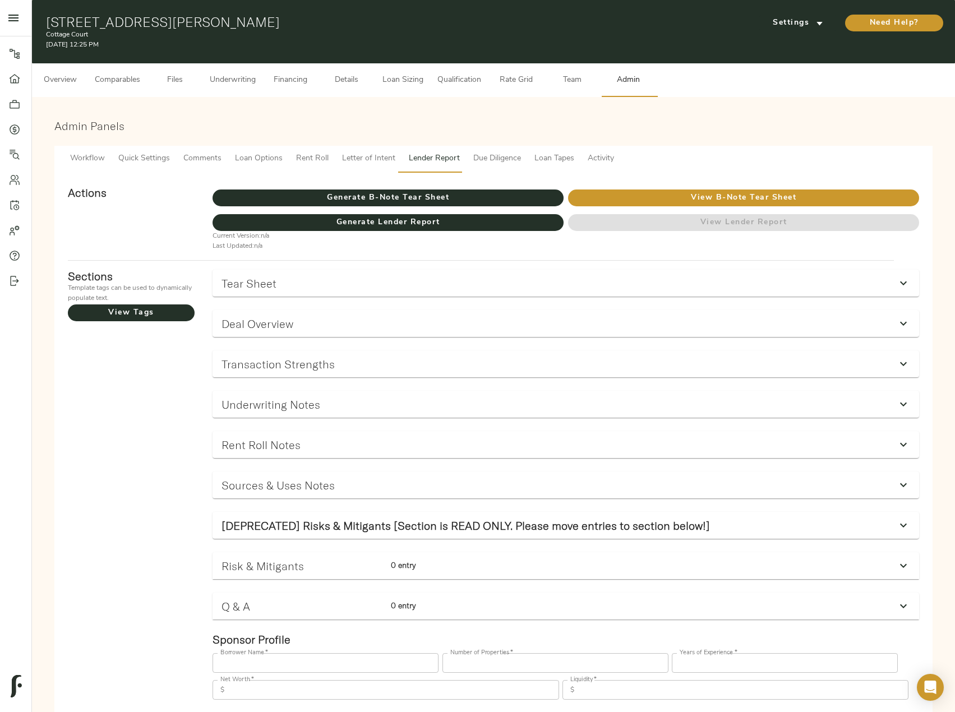
click at [253, 86] on span "Underwriting" at bounding box center [233, 80] width 46 height 14
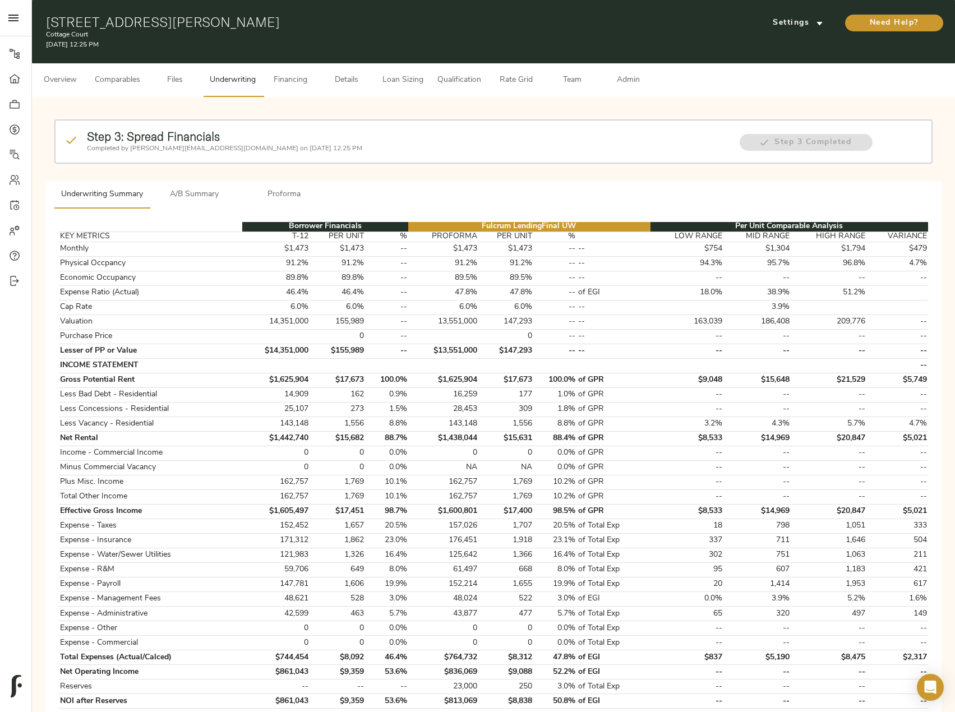
click at [121, 80] on span "Comparables" at bounding box center [117, 80] width 45 height 14
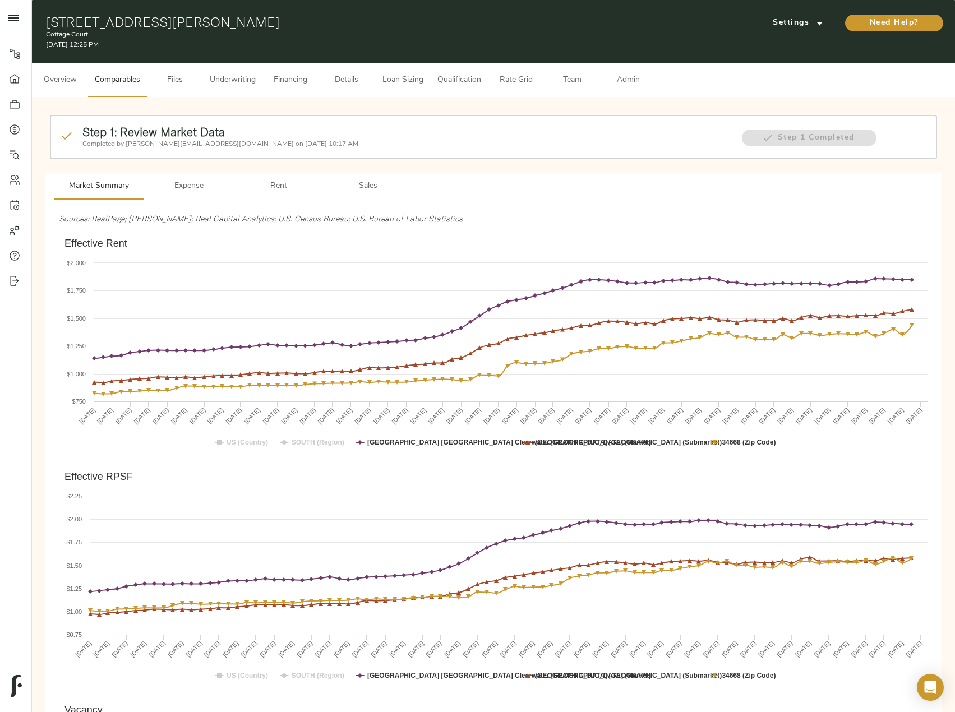
click at [232, 80] on span "Underwriting" at bounding box center [233, 80] width 46 height 14
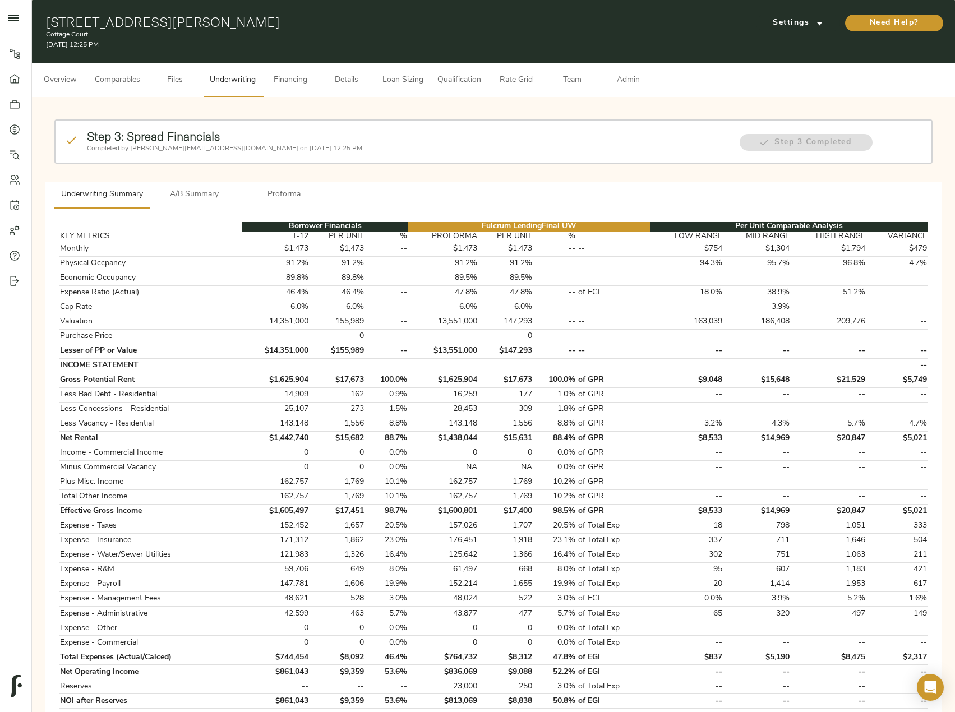
click at [203, 204] on button "A/B Summary" at bounding box center [195, 195] width 90 height 27
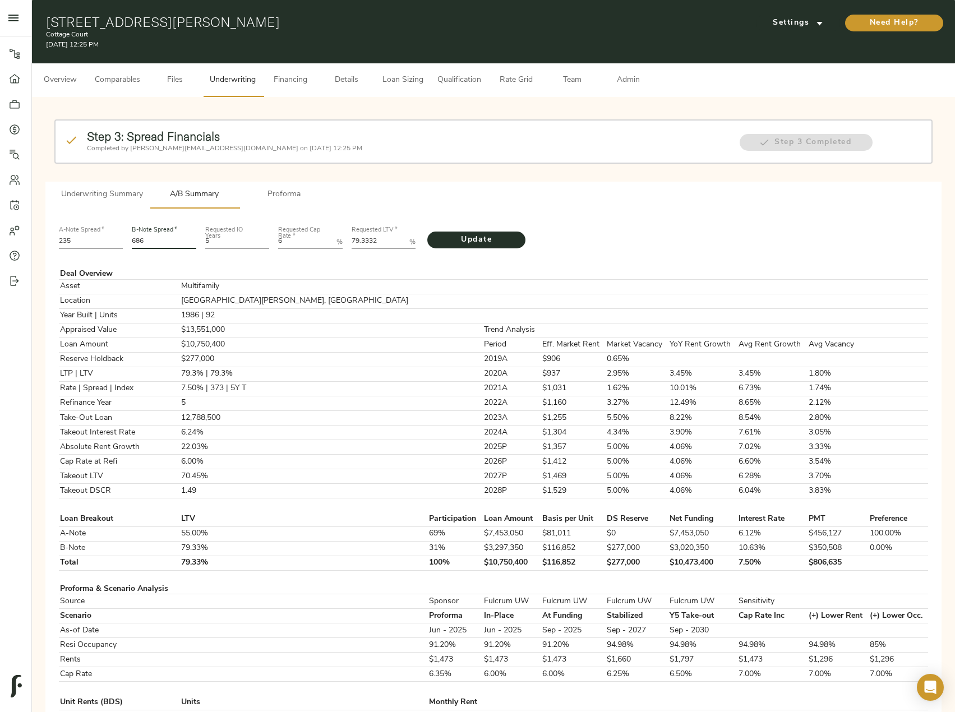
drag, startPoint x: 157, startPoint y: 242, endPoint x: 165, endPoint y: 302, distance: 60.6
click at [104, 242] on div "A-Note Spread   * 235 B-Note Spread   * 686 Requested IO Years 5 Requested Cap …" at bounding box center [493, 236] width 878 height 38
click at [157, 245] on input "686" at bounding box center [164, 241] width 64 height 13
drag, startPoint x: 132, startPoint y: 246, endPoint x: 125, endPoint y: 246, distance: 6.7
click at [125, 246] on div "A-Note Spread   * 235 B-Note Spread   * 686 Requested IO Years 5 Requested Cap …" at bounding box center [493, 236] width 878 height 38
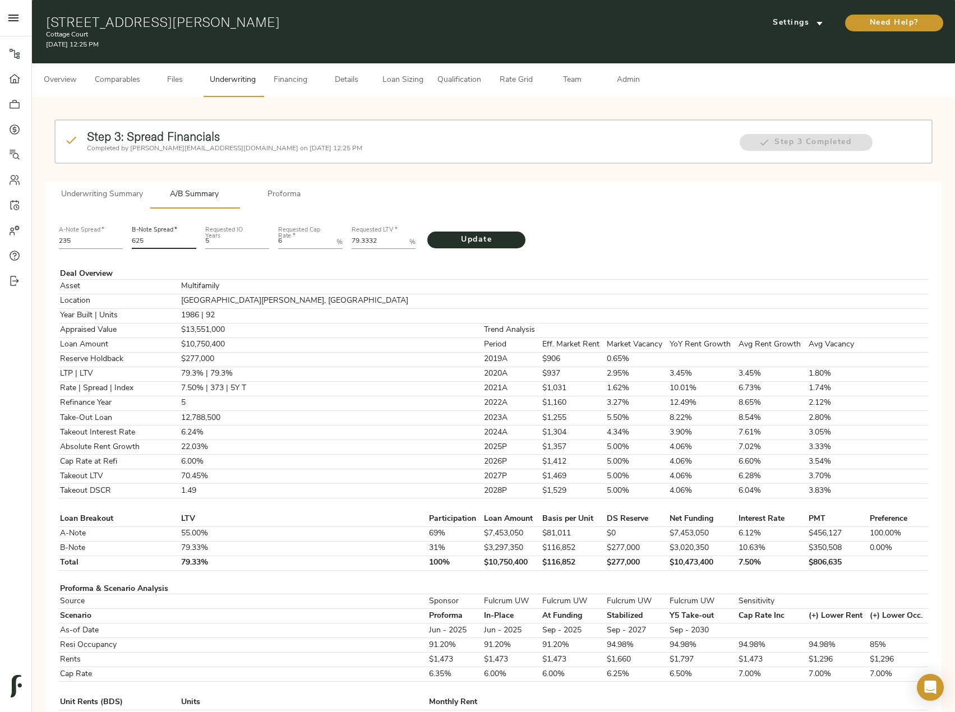
type input "625"
drag, startPoint x: 293, startPoint y: 244, endPoint x: 271, endPoint y: 244, distance: 21.9
click at [271, 244] on div "A-Note Spread   * 235 B-Note Spread   * 625 Requested IO Years 5 Requested Cap …" at bounding box center [493, 236] width 878 height 38
type Rate "5.75"
drag, startPoint x: 376, startPoint y: 244, endPoint x: 326, endPoint y: 243, distance: 49.3
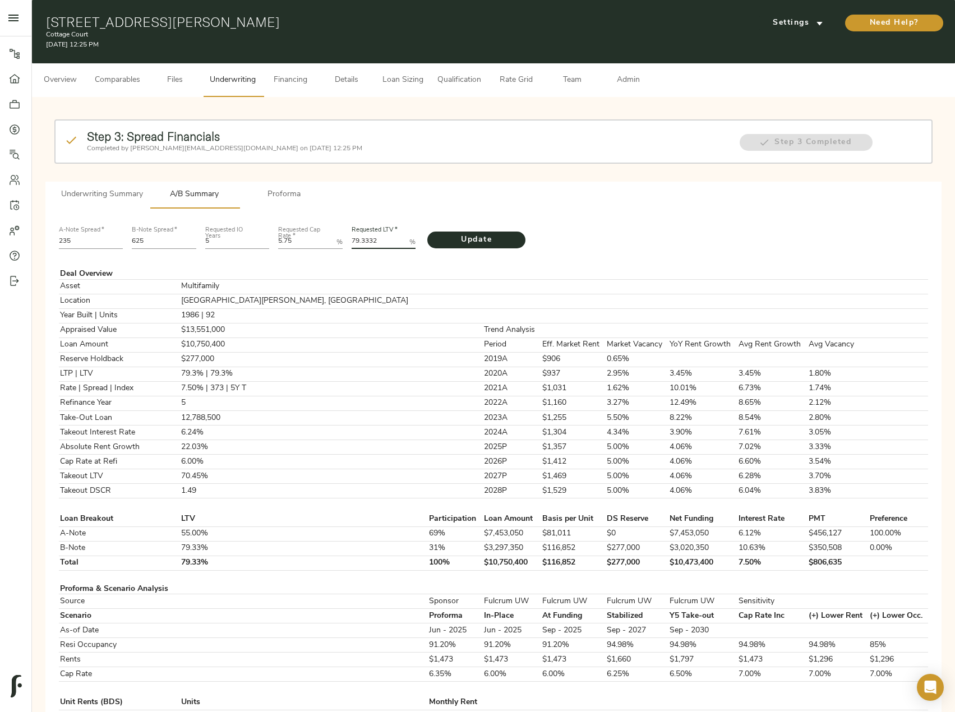
click at [326, 243] on div "A-Note Spread   * 235 B-Note Spread   * 625 Requested IO Years 5 Requested Cap …" at bounding box center [493, 236] width 878 height 38
paste LTV "188"
type LTV "79.3188"
click at [479, 239] on span "Update" at bounding box center [476, 240] width 76 height 14
drag, startPoint x: 569, startPoint y: 561, endPoint x: 516, endPoint y: 562, distance: 52.7
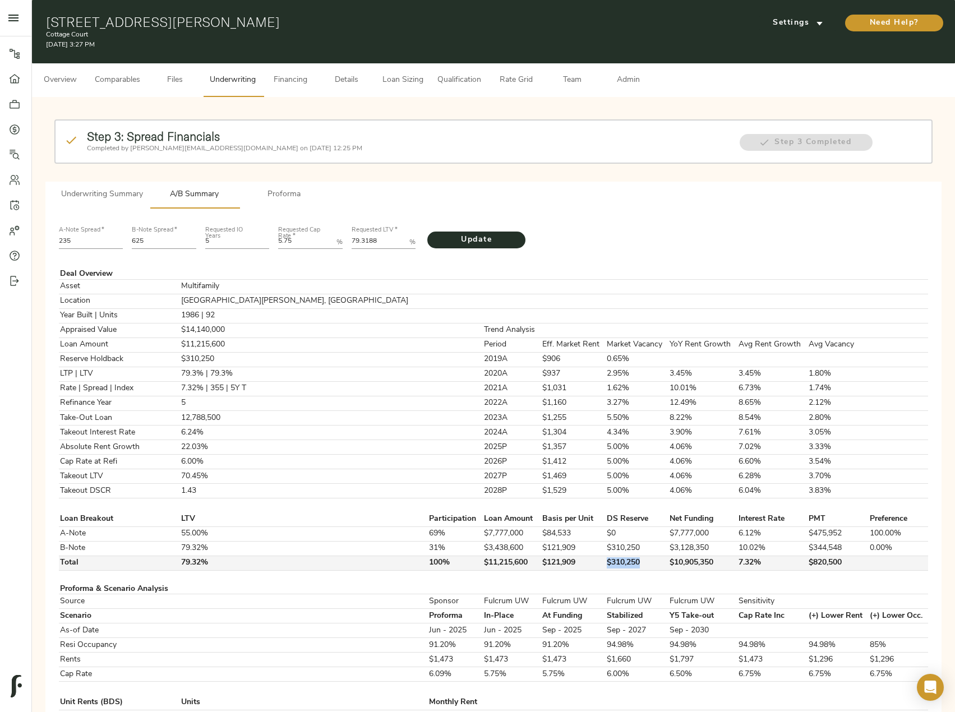
click at [516, 562] on tr "Total 79.32% 100% $11,215,600 $121,909 $310,250 $10,905,350 7.32% $820,500" at bounding box center [493, 563] width 869 height 15
copy tr "$310,250"
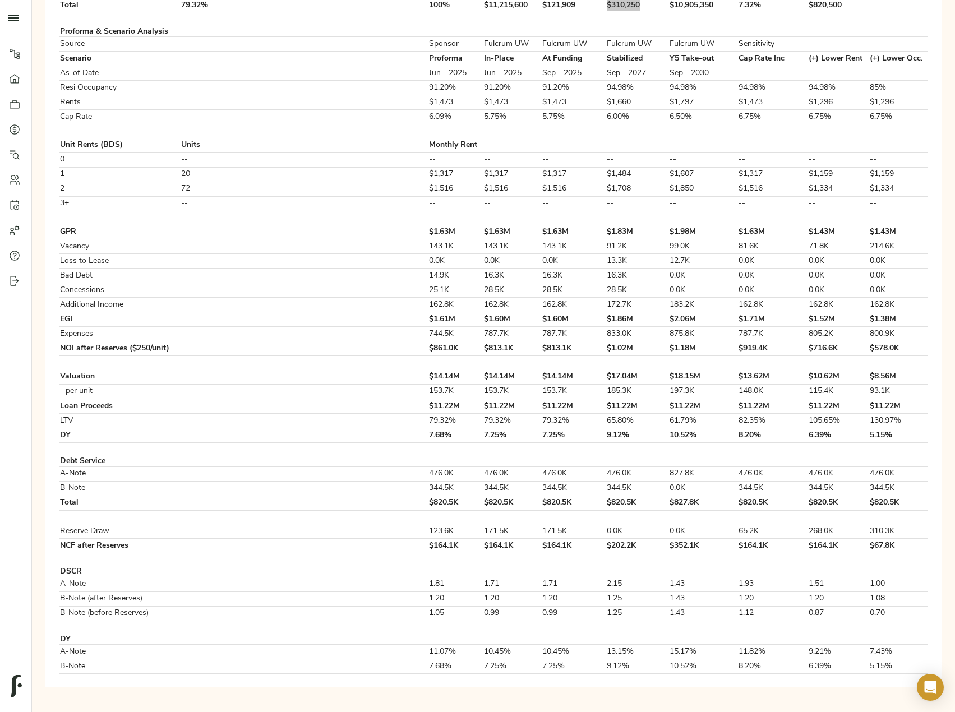
scroll to position [165, 0]
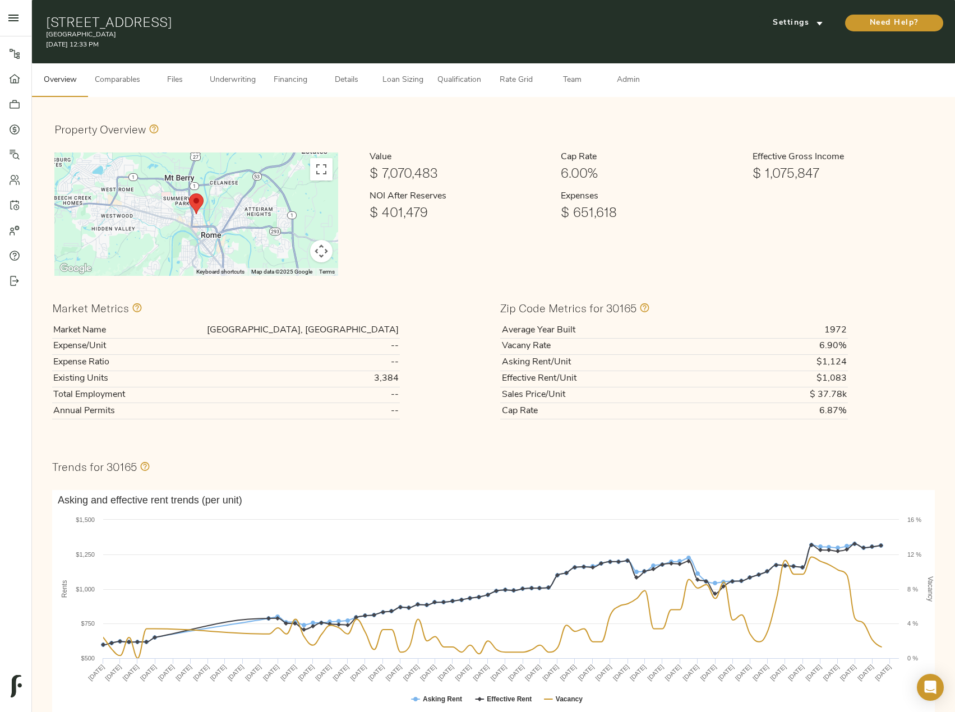
click at [224, 76] on span "Underwriting" at bounding box center [233, 80] width 46 height 14
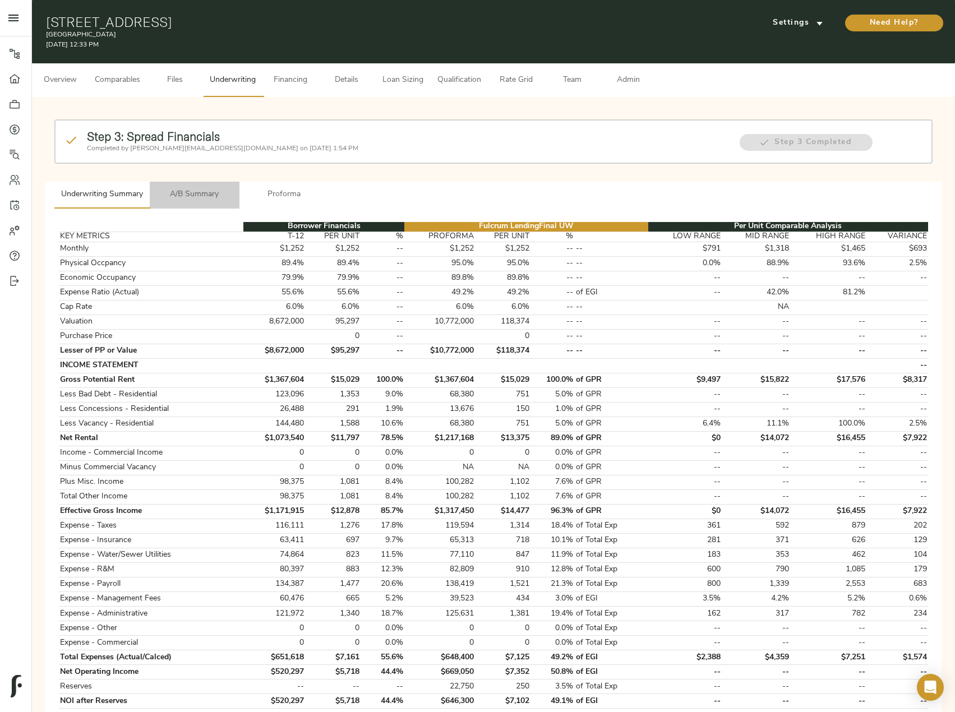
click at [182, 187] on button "A/B Summary" at bounding box center [195, 195] width 90 height 27
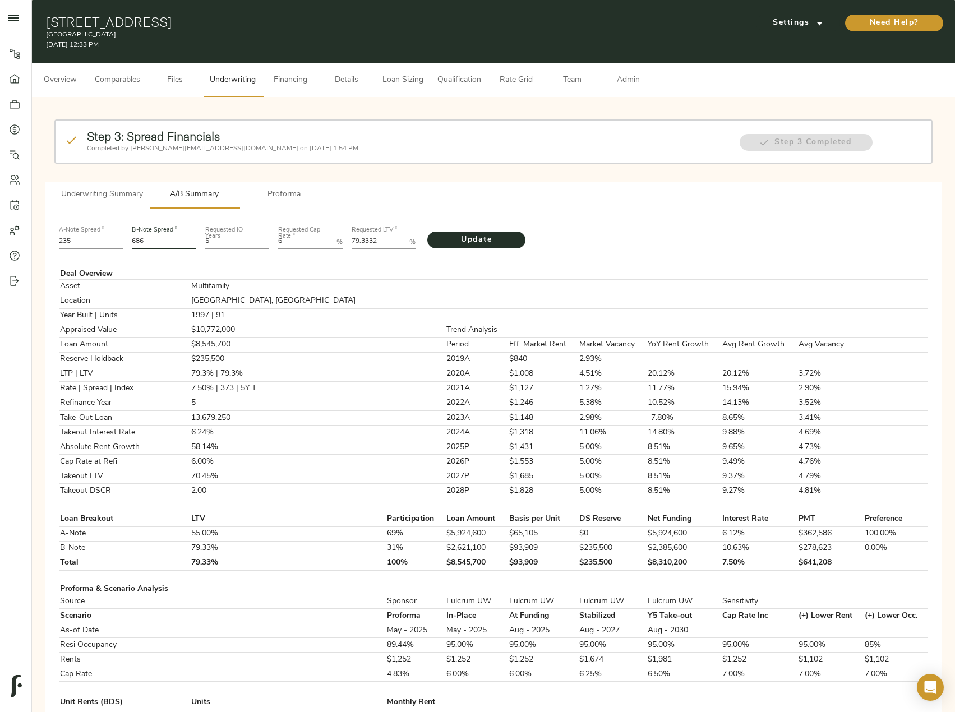
drag, startPoint x: 166, startPoint y: 237, endPoint x: 127, endPoint y: 237, distance: 39.8
click at [127, 237] on div "A-Note Spread   * 235 B-Note Spread   * 686 Requested IO Years 5 Requested Cap …" at bounding box center [493, 236] width 878 height 38
type input "693"
click at [394, 239] on LTV "79.3333" at bounding box center [378, 241] width 54 height 13
drag, startPoint x: 388, startPoint y: 239, endPoint x: 260, endPoint y: 242, distance: 127.8
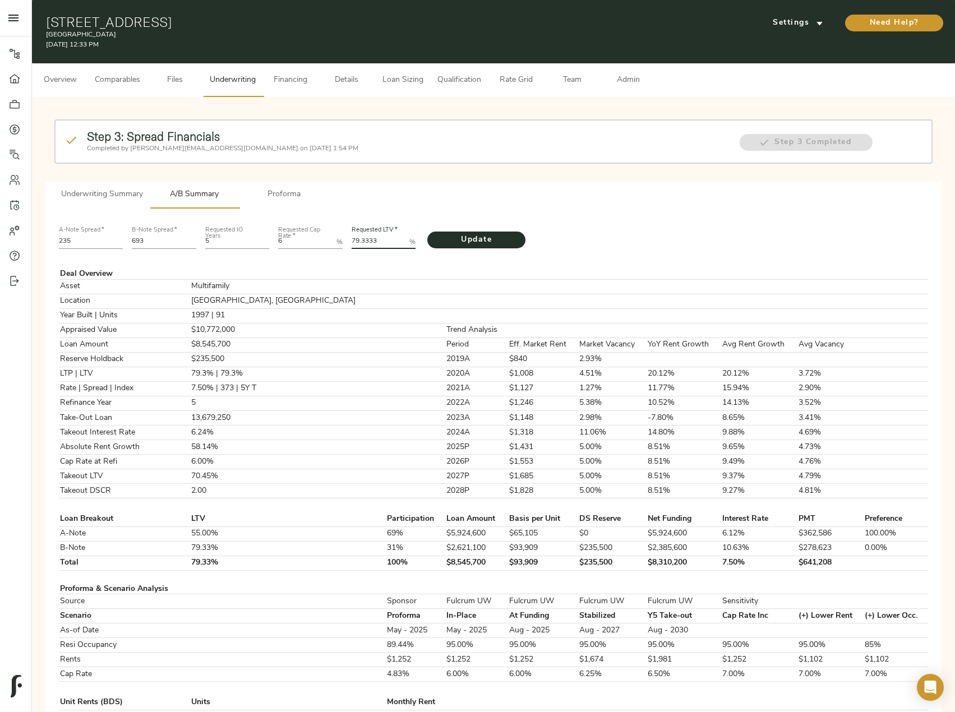
click at [260, 240] on div "A-Note Spread   * 235 B-Note Spread   * 693 Requested IO Years 5 Requested Cap …" at bounding box center [493, 236] width 878 height 38
paste LTV "6067"
type LTV "79.6067"
click at [480, 232] on button "Update" at bounding box center [476, 240] width 98 height 17
drag, startPoint x: 567, startPoint y: 566, endPoint x: 504, endPoint y: 566, distance: 62.8
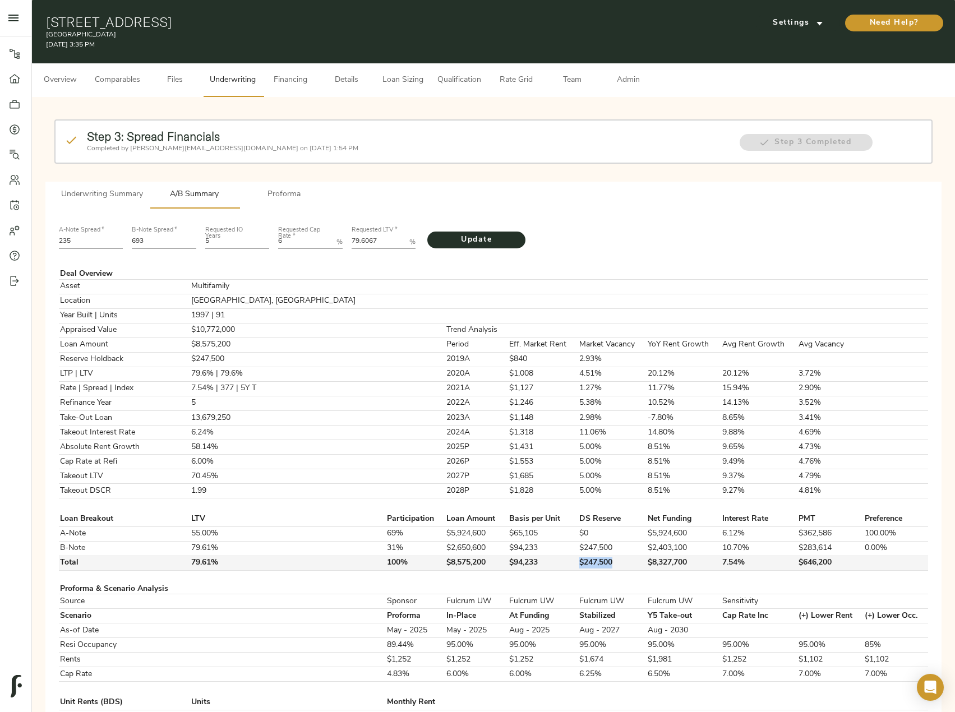
click at [504, 566] on tr "Total 79.61% 100% $8,575,200 $94,233 $247,500 $8,327,700 7.54% $646,200" at bounding box center [493, 563] width 869 height 15
copy tr "$247,500"
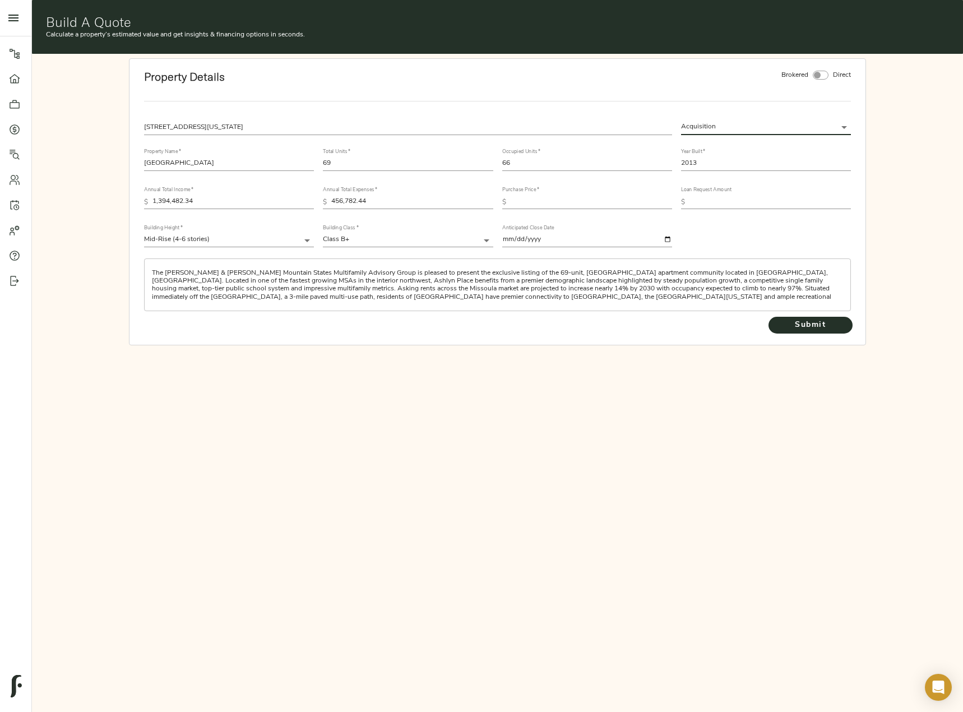
click at [579, 203] on input "text" at bounding box center [591, 202] width 161 height 13
type input "19,000,000"
click at [817, 328] on span "Submit" at bounding box center [811, 325] width 62 height 14
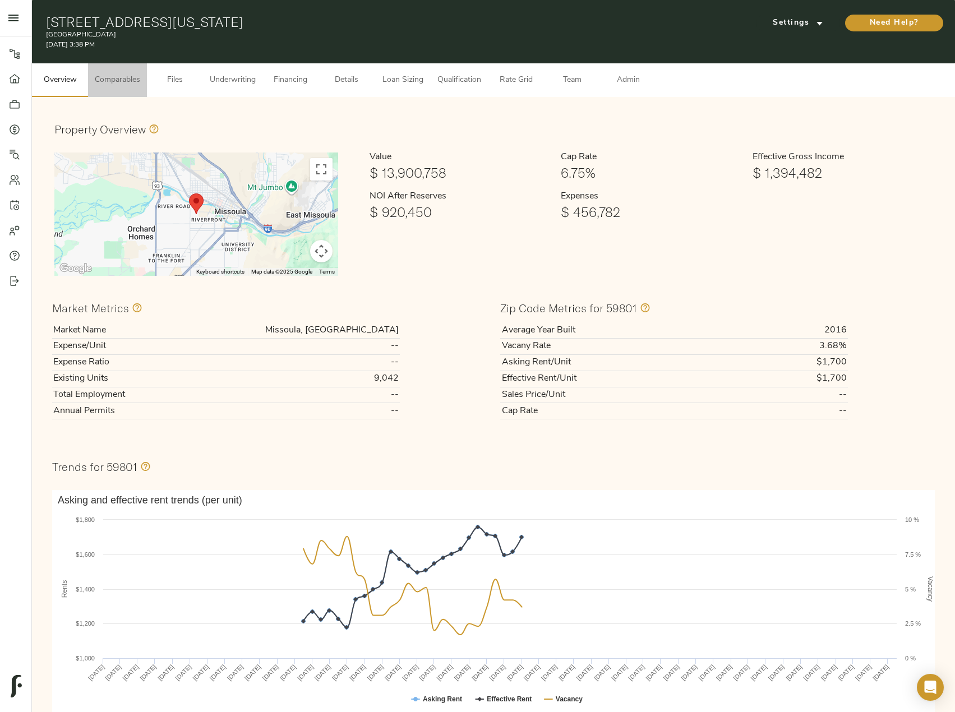
click at [113, 84] on span "Comparables" at bounding box center [117, 80] width 45 height 14
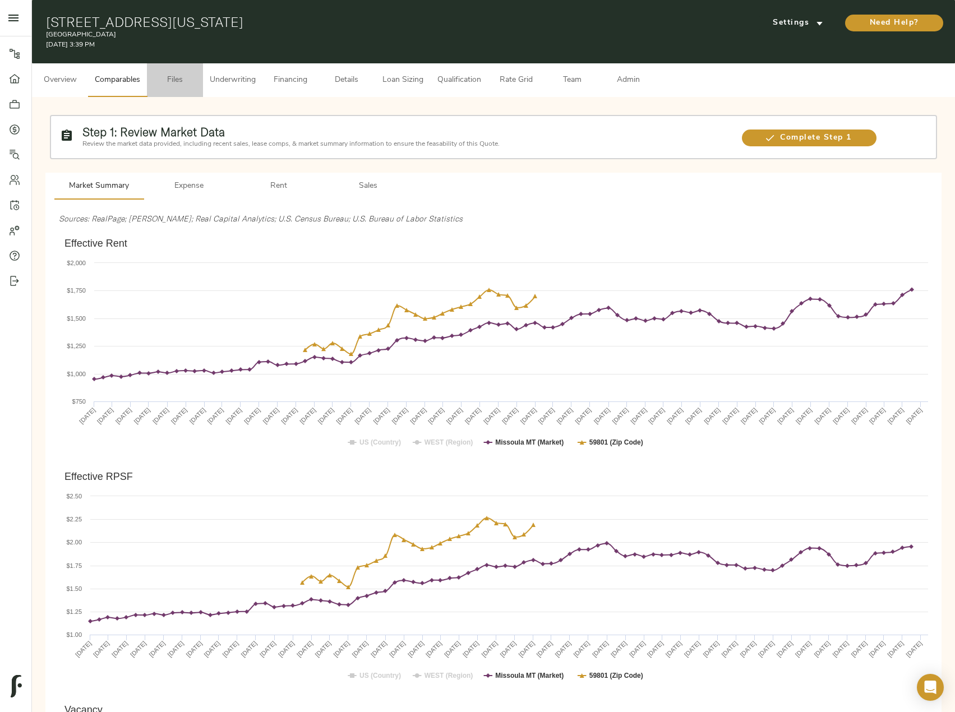
click at [179, 82] on span "Files" at bounding box center [175, 80] width 43 height 14
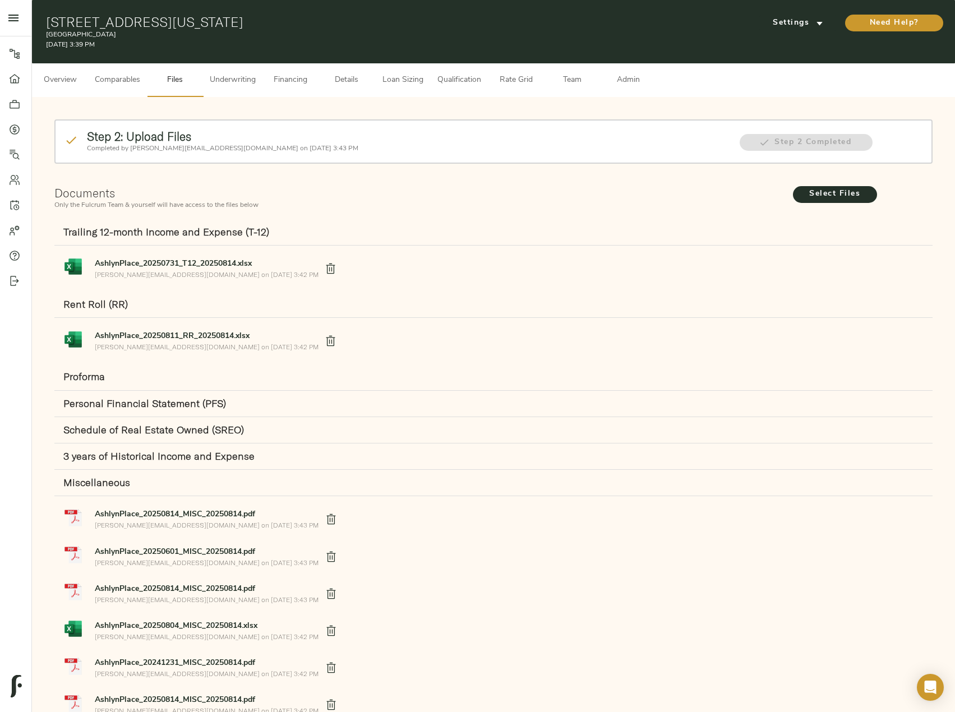
scroll to position [239, 0]
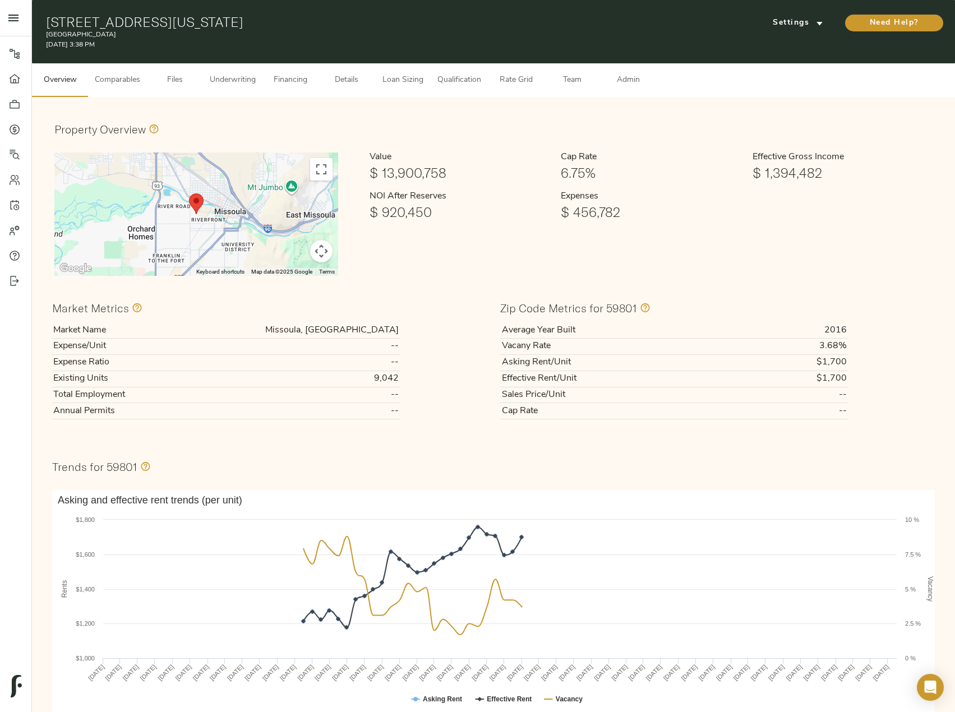
click at [133, 83] on span "Comparables" at bounding box center [117, 80] width 45 height 14
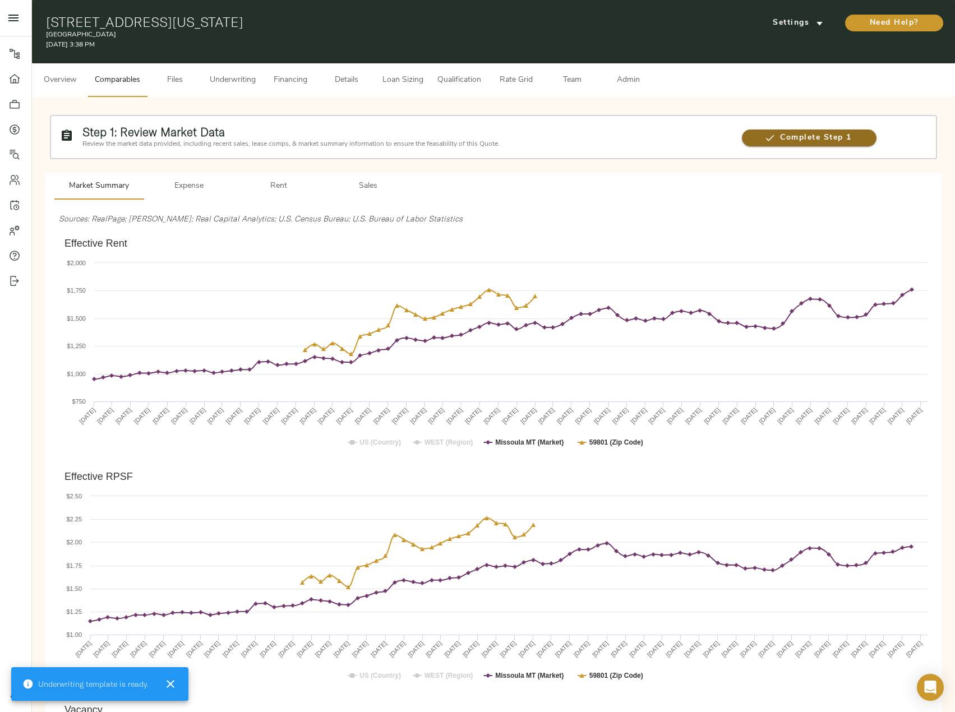
click at [829, 132] on span "Complete Step 1" at bounding box center [809, 138] width 134 height 14
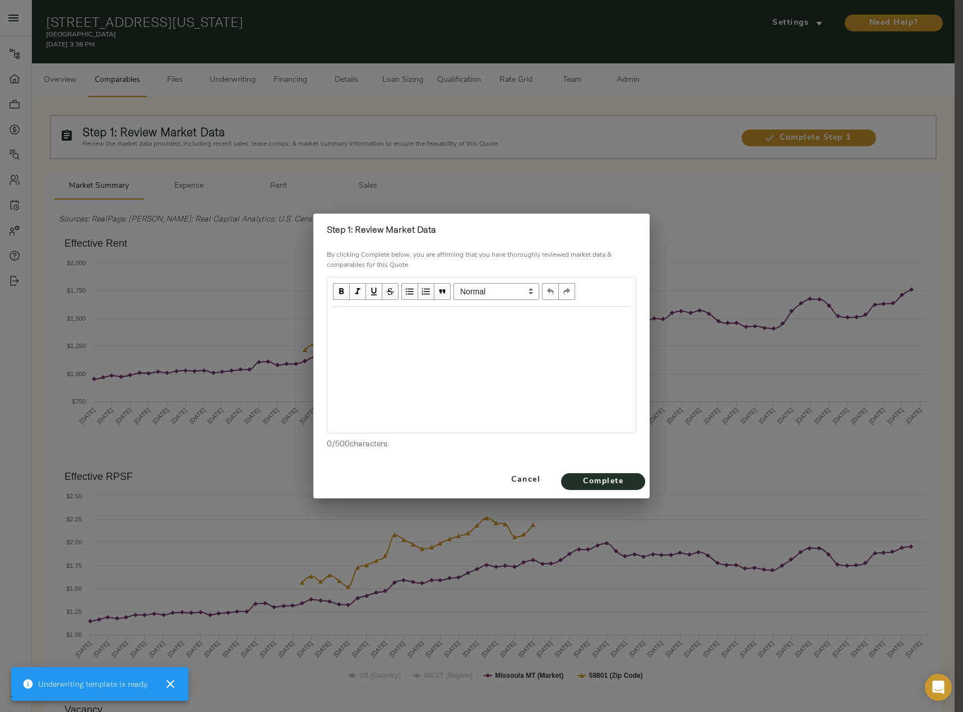
click at [482, 325] on div "Edit text" at bounding box center [481, 318] width 297 height 13
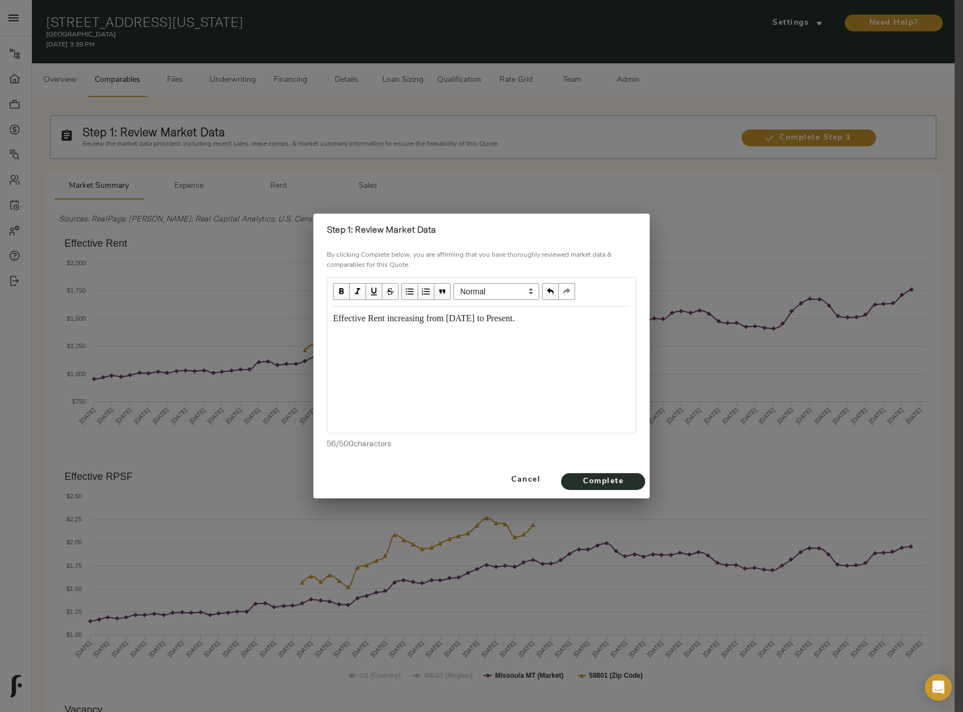
click at [577, 317] on div "Effective Rent increasing from January 2025 to Present." at bounding box center [481, 318] width 297 height 13
click at [404, 325] on div "Effective Rent increasing from January 2025 to Present. Vacancy in the Market at" at bounding box center [481, 318] width 297 height 13
click at [627, 484] on span "Complete" at bounding box center [603, 482] width 62 height 14
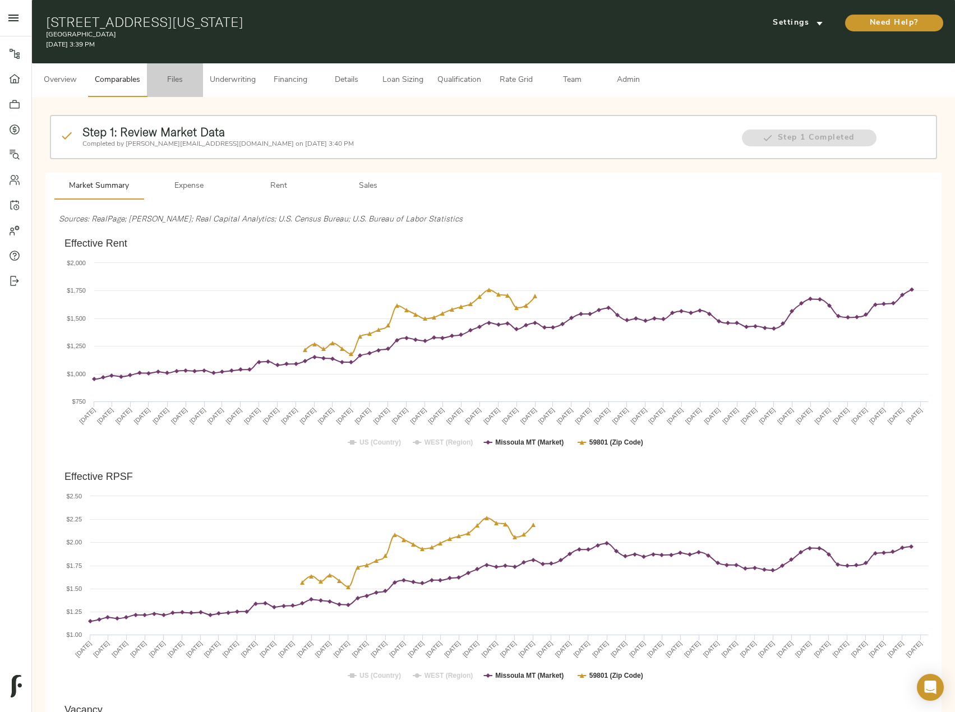
click at [171, 80] on span "Files" at bounding box center [175, 80] width 43 height 14
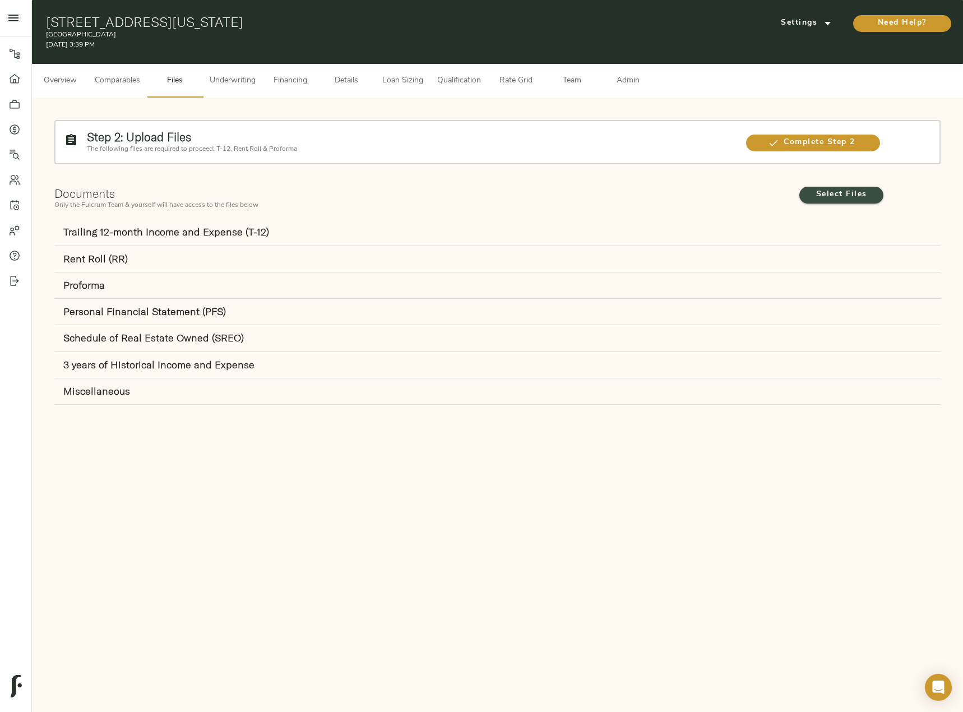
click at [815, 196] on span "Select Files" at bounding box center [842, 195] width 62 height 14
click at [0, 0] on input "Select Files" at bounding box center [0, 0] width 0 height 0
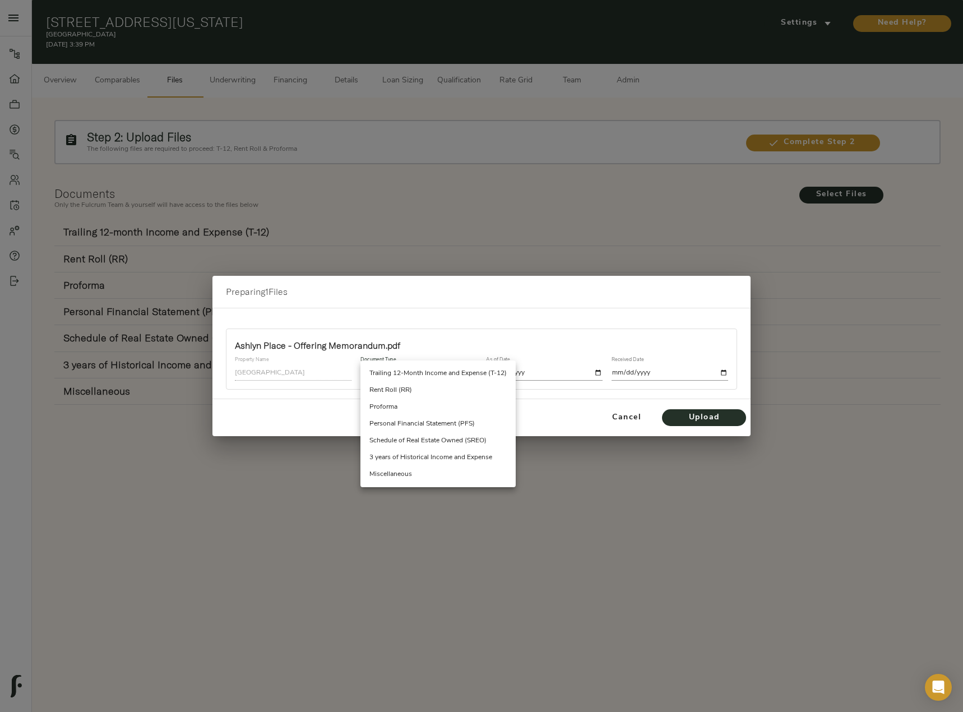
click at [437, 367] on body "Ashlyn Place - 155 N California St, Missoula, MT 59801 Pipeline Dashboard Portf…" at bounding box center [481, 413] width 963 height 826
click at [443, 467] on li "Miscellaneous" at bounding box center [437, 474] width 155 height 17
type input "miscellaneous"
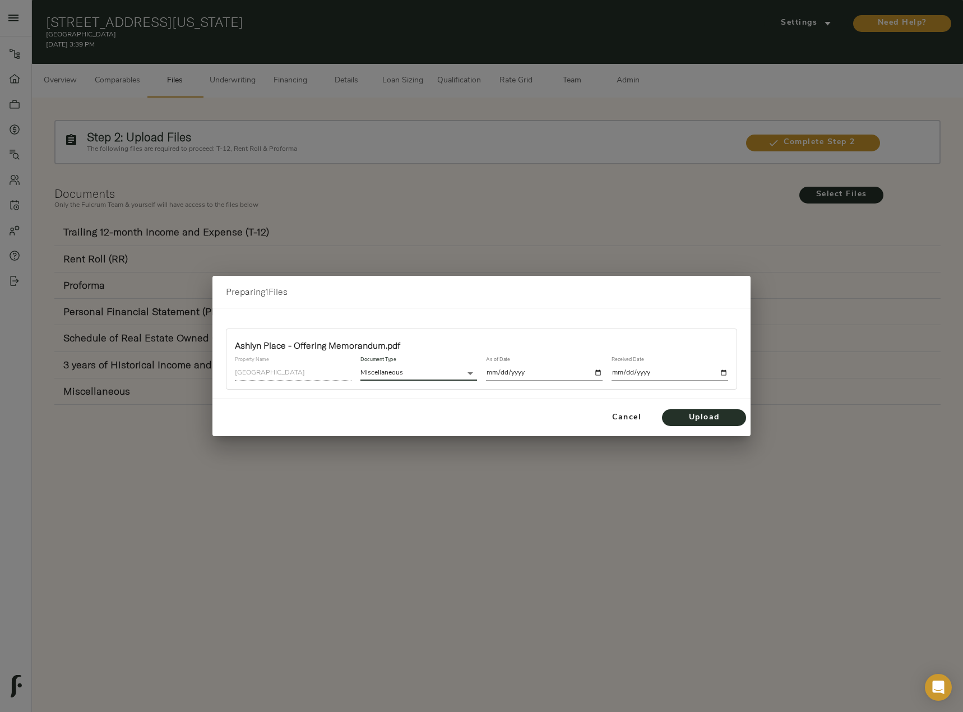
click at [600, 369] on input "date" at bounding box center [544, 372] width 117 height 15
type input "2025-08-14"
click at [724, 372] on input "date" at bounding box center [670, 372] width 117 height 15
type input "2025-08-14"
click at [724, 414] on span "Upload" at bounding box center [704, 418] width 62 height 14
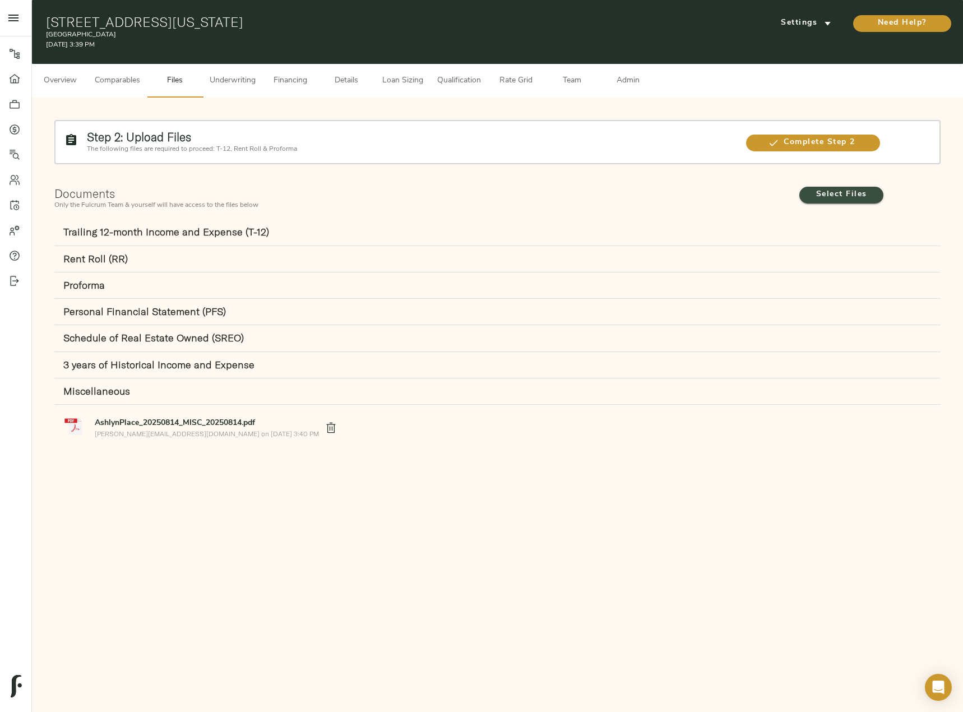
click at [843, 188] on span "Select Files" at bounding box center [842, 195] width 62 height 14
click at [0, 0] on input "Select Files" at bounding box center [0, 0] width 0 height 0
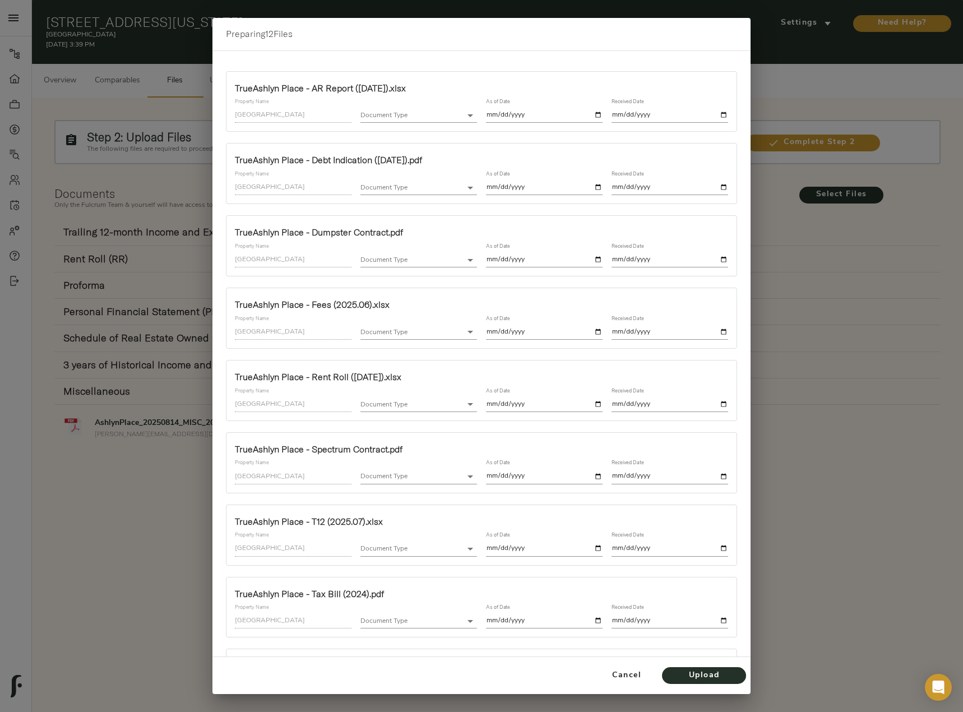
click at [391, 117] on body "Ashlyn Place - 155 N California St, Missoula, MT 59801 Pipeline Dashboard Portf…" at bounding box center [481, 413] width 963 height 826
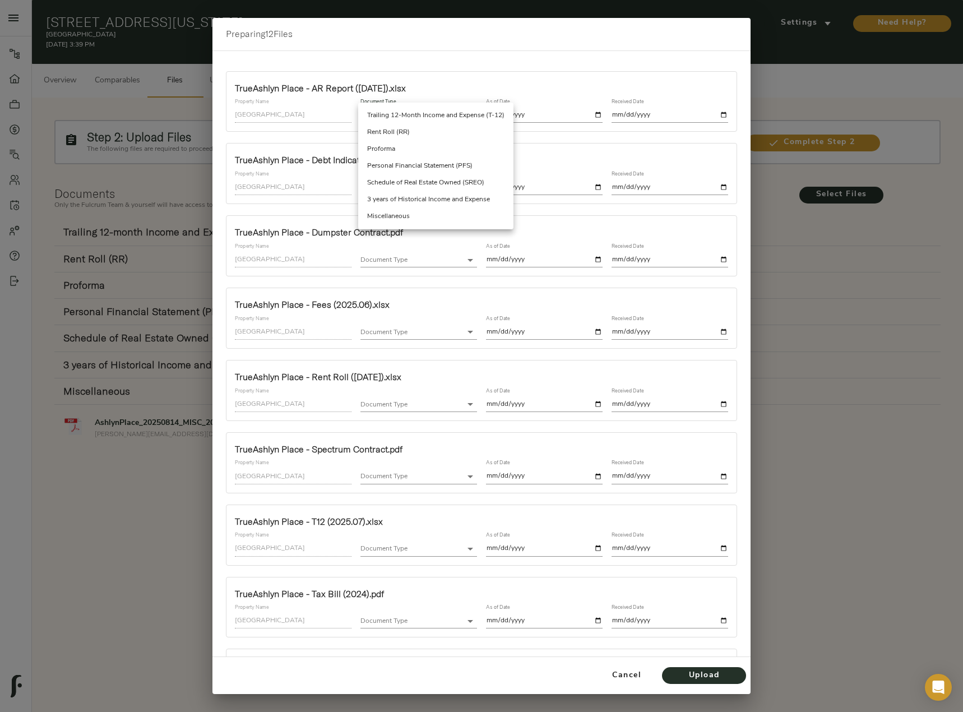
click at [416, 213] on li "Miscellaneous" at bounding box center [435, 216] width 155 height 17
type input "miscellaneous"
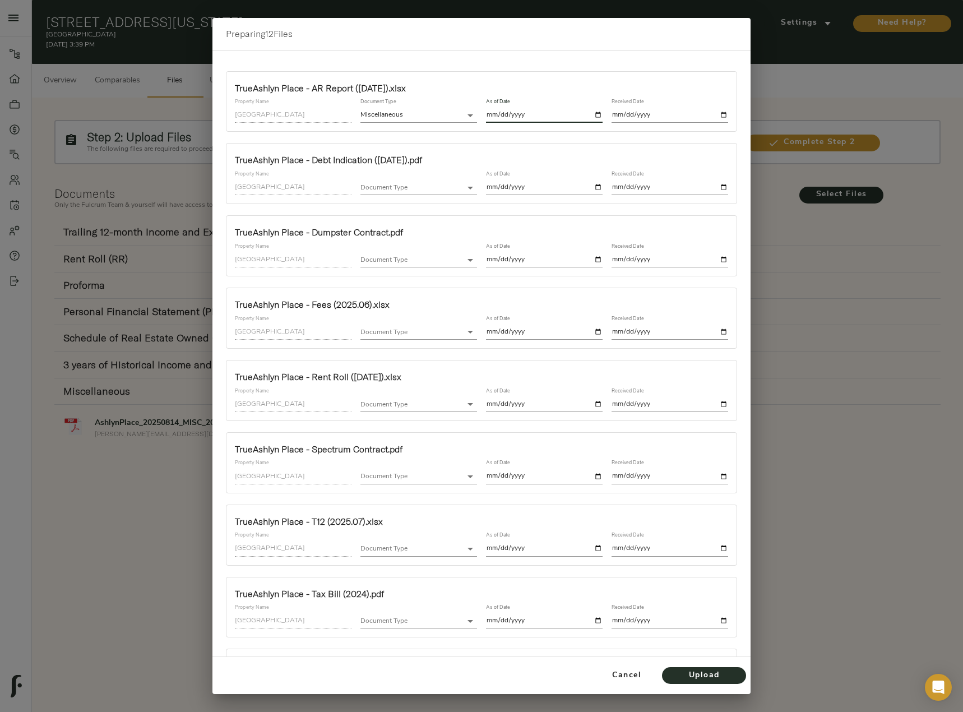
click at [558, 111] on input "date" at bounding box center [544, 115] width 117 height 15
click at [593, 112] on input "date" at bounding box center [544, 115] width 117 height 15
type input "2025-05-31"
click at [712, 113] on input "date" at bounding box center [670, 115] width 117 height 15
type input "2025-08-14"
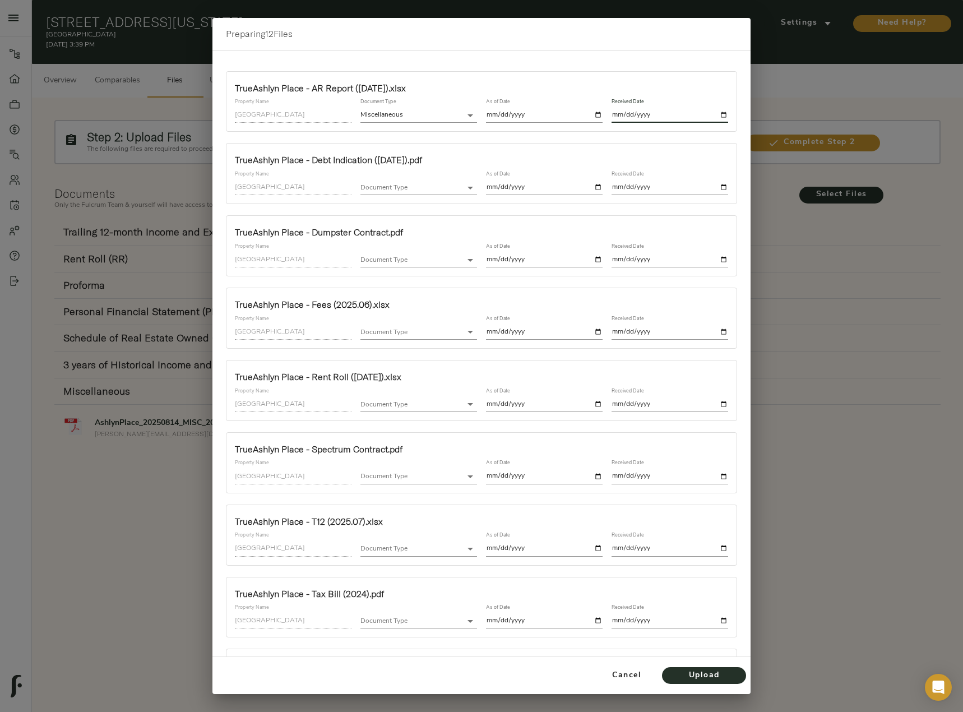
click at [396, 191] on body "Ashlyn Place - 155 N California St, Missoula, MT 59801 Pipeline Dashboard Portf…" at bounding box center [481, 413] width 963 height 826
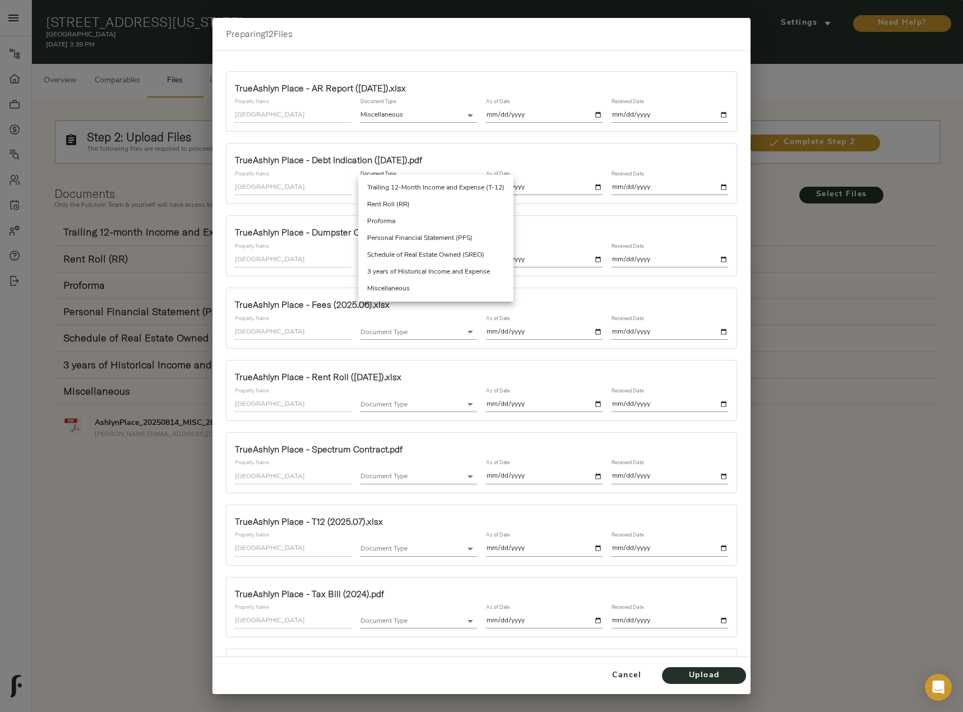
click at [406, 287] on li "Miscellaneous" at bounding box center [435, 288] width 155 height 17
type input "miscellaneous"
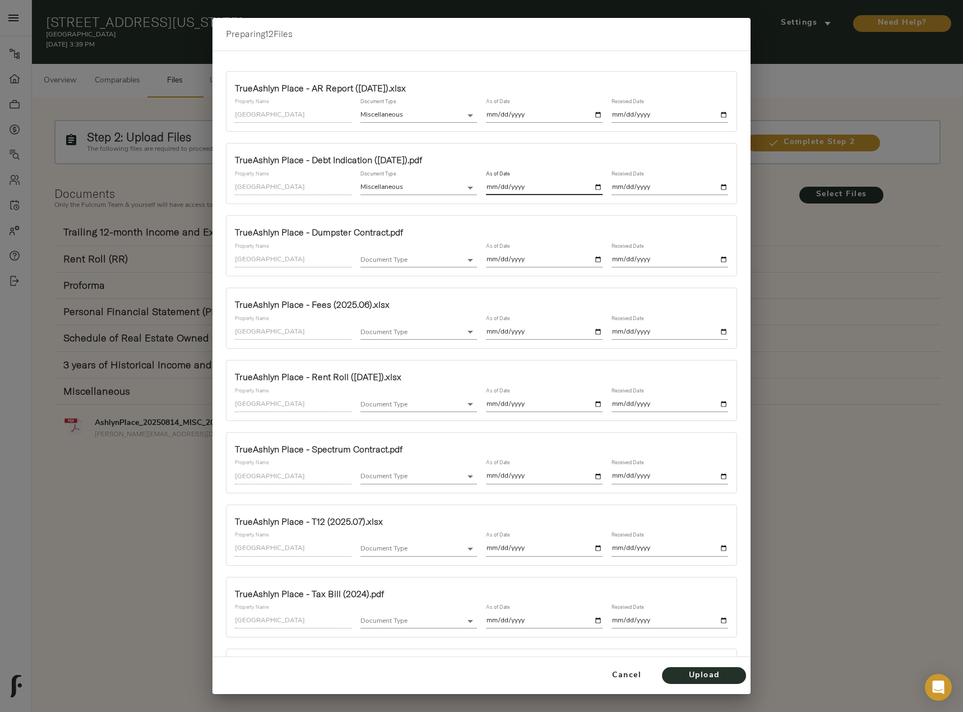
click at [589, 186] on input "date" at bounding box center [544, 187] width 117 height 15
type input "2025-06-30"
click at [714, 188] on input "date" at bounding box center [670, 187] width 117 height 15
type input "2025-08-14"
click at [404, 258] on body "Ashlyn Place - 155 N California St, Missoula, MT 59801 Pipeline Dashboard Portf…" at bounding box center [481, 413] width 963 height 826
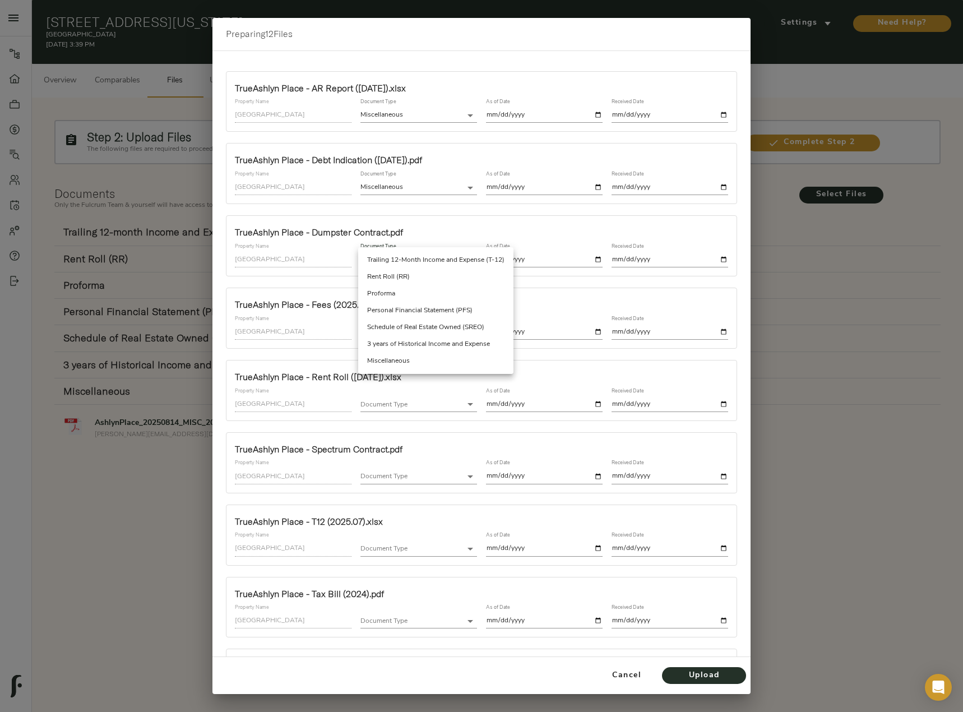
click at [409, 358] on li "Miscellaneous" at bounding box center [435, 361] width 155 height 17
type input "miscellaneous"
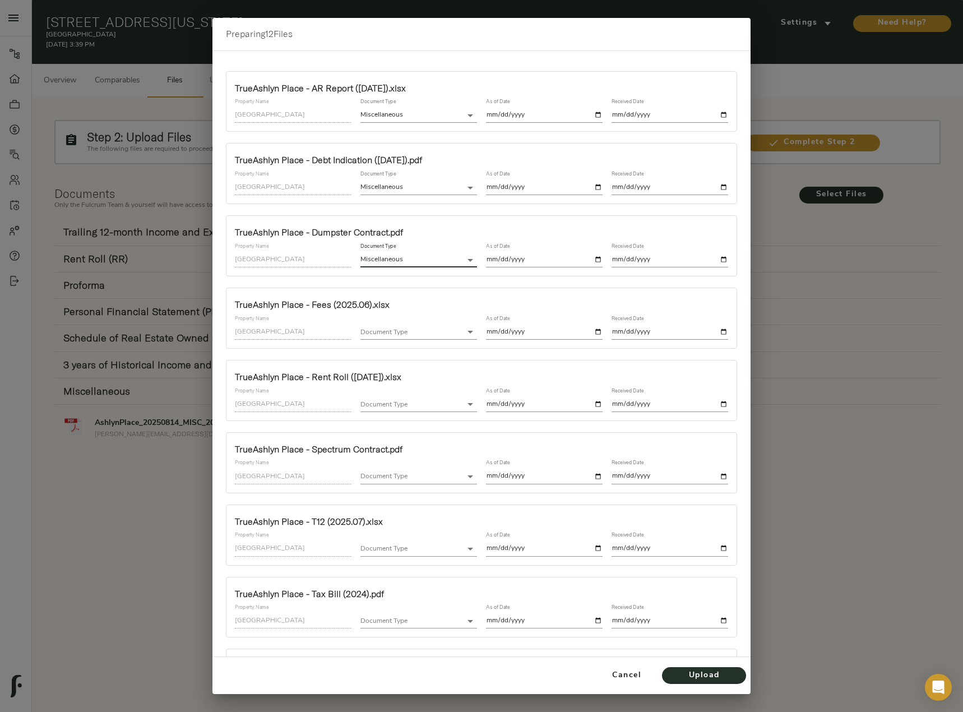
click at [592, 259] on input "date" at bounding box center [544, 259] width 117 height 15
type input "2025-08-14"
click at [719, 260] on input "date" at bounding box center [670, 259] width 117 height 15
type input "2025-08-14"
click at [414, 331] on body "Ashlyn Place - 155 N California St, Missoula, MT 59801 Pipeline Dashboard Portf…" at bounding box center [481, 413] width 963 height 826
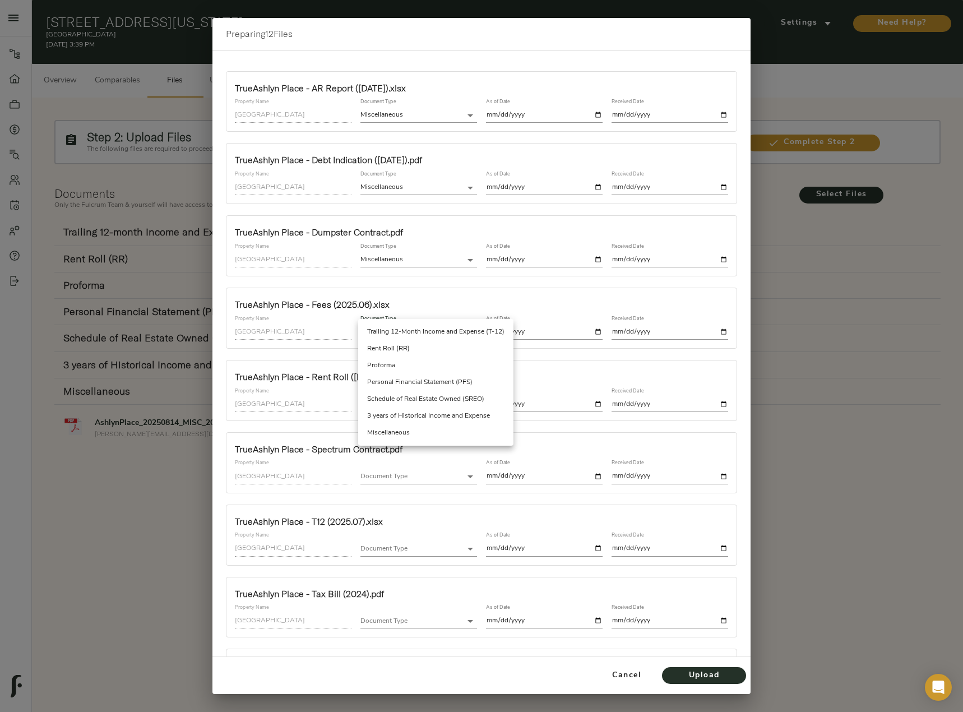
click at [413, 432] on li "Miscellaneous" at bounding box center [435, 432] width 155 height 17
type input "miscellaneous"
click at [594, 331] on input "date" at bounding box center [544, 332] width 117 height 15
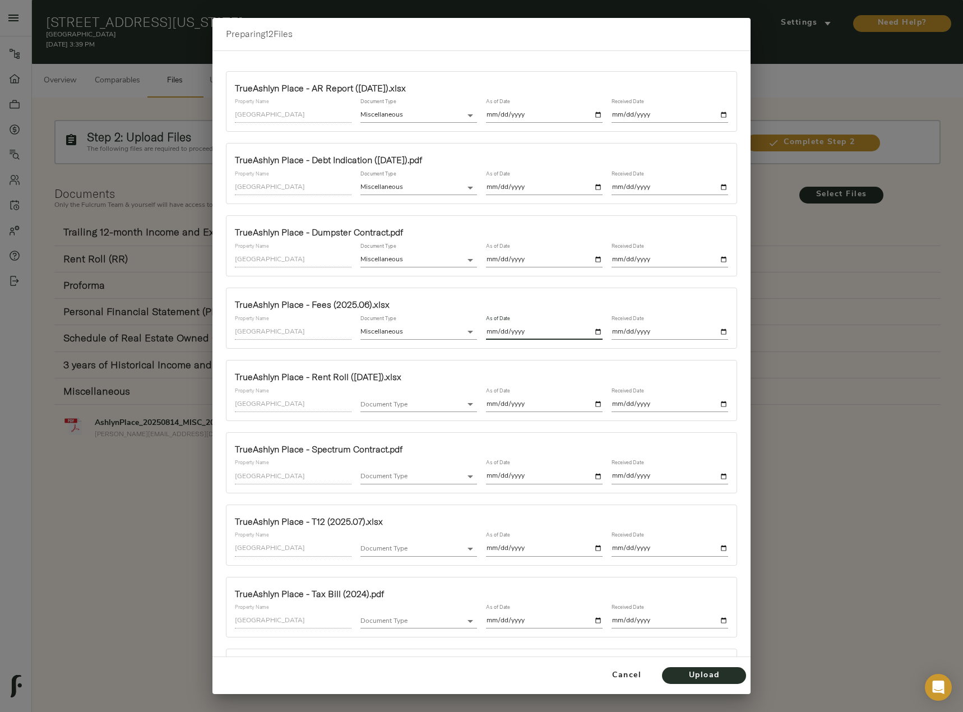
type input "2025-08-14"
click at [715, 330] on input "date" at bounding box center [670, 332] width 117 height 15
type input "2025-08-14"
click at [589, 325] on input "2025-08-14" at bounding box center [544, 332] width 117 height 15
click at [595, 333] on input "2025-08-14" at bounding box center [544, 332] width 117 height 15
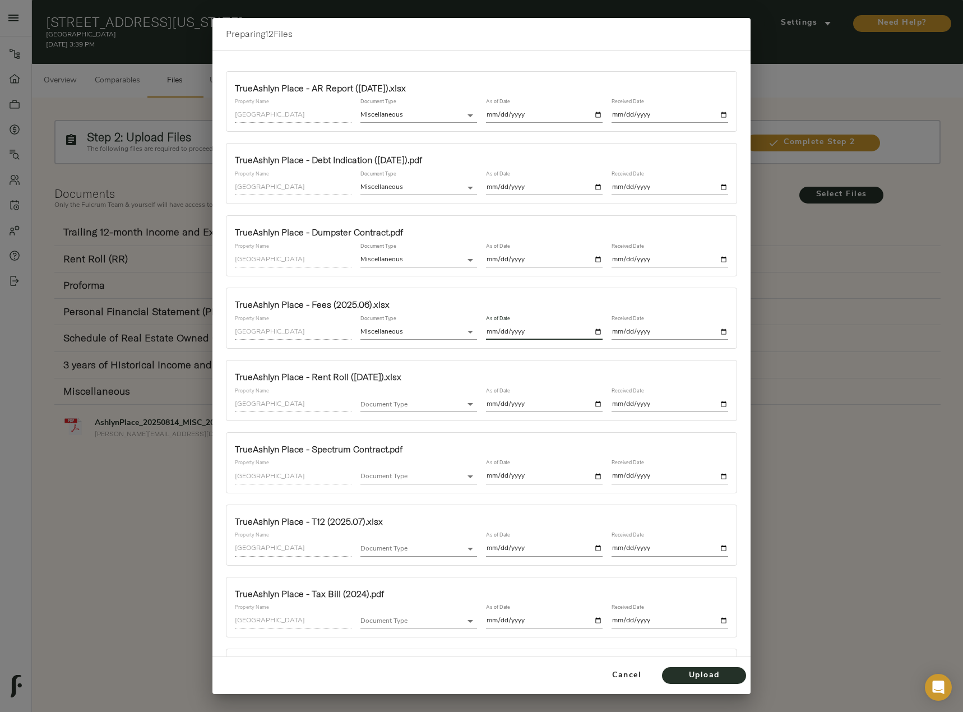
type input "2025-06-30"
click at [464, 408] on body "Ashlyn Place - 155 N California St, Missoula, MT 59801 Pipeline Dashboard Portf…" at bounding box center [481, 413] width 963 height 826
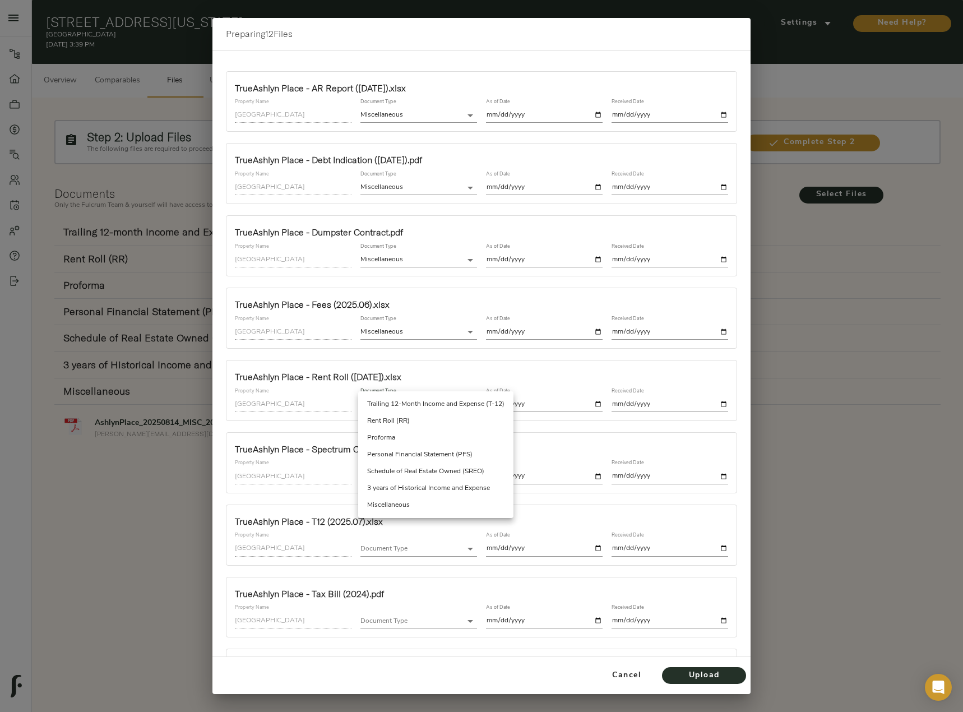
click at [412, 423] on li "Rent Roll (RR)" at bounding box center [435, 421] width 155 height 17
type input "rent_roll"
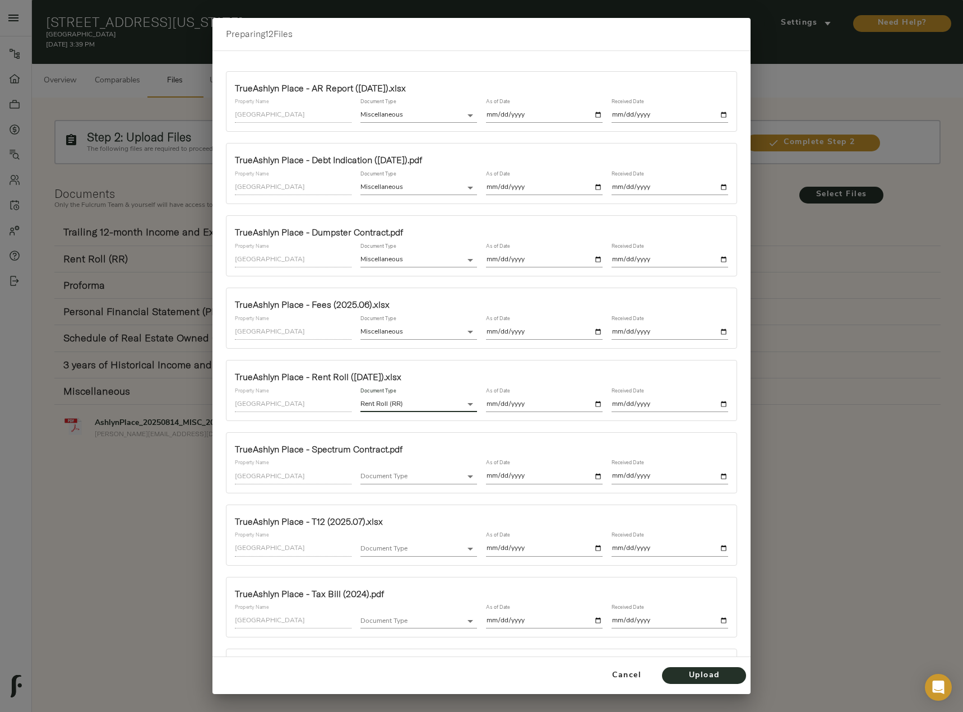
click at [588, 401] on input "date" at bounding box center [544, 404] width 117 height 15
type input "2025-08-11"
click at [712, 405] on input "date" at bounding box center [670, 404] width 117 height 15
type input "2025-08-14"
click at [420, 476] on body "Ashlyn Place - 155 N California St, Missoula, MT 59801 Pipeline Dashboard Portf…" at bounding box center [481, 413] width 963 height 826
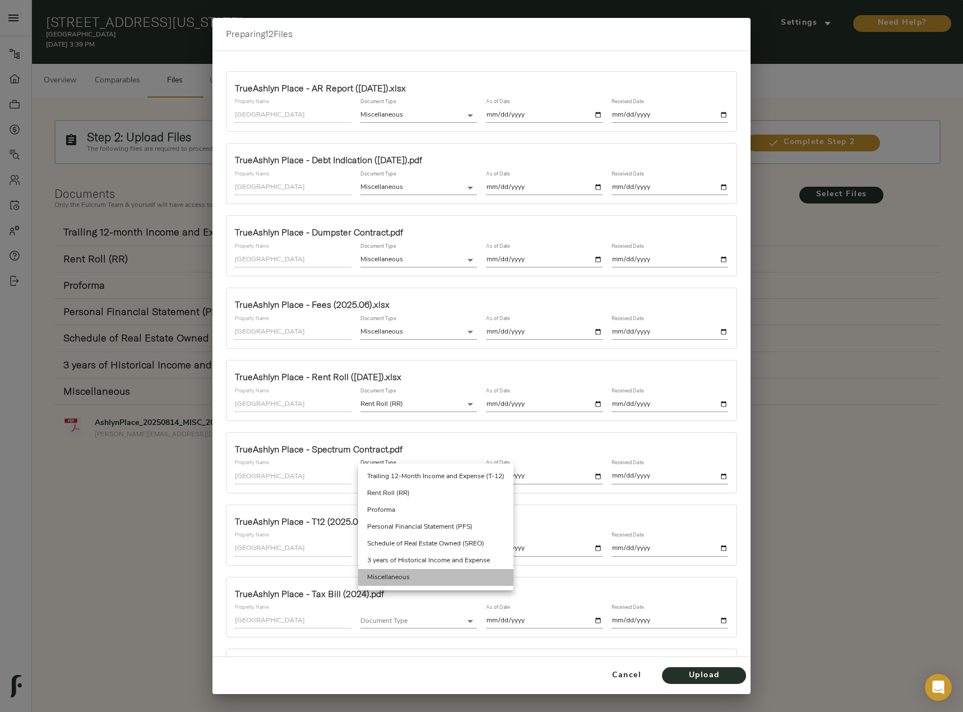
click at [410, 571] on li "Miscellaneous" at bounding box center [435, 577] width 155 height 17
type input "miscellaneous"
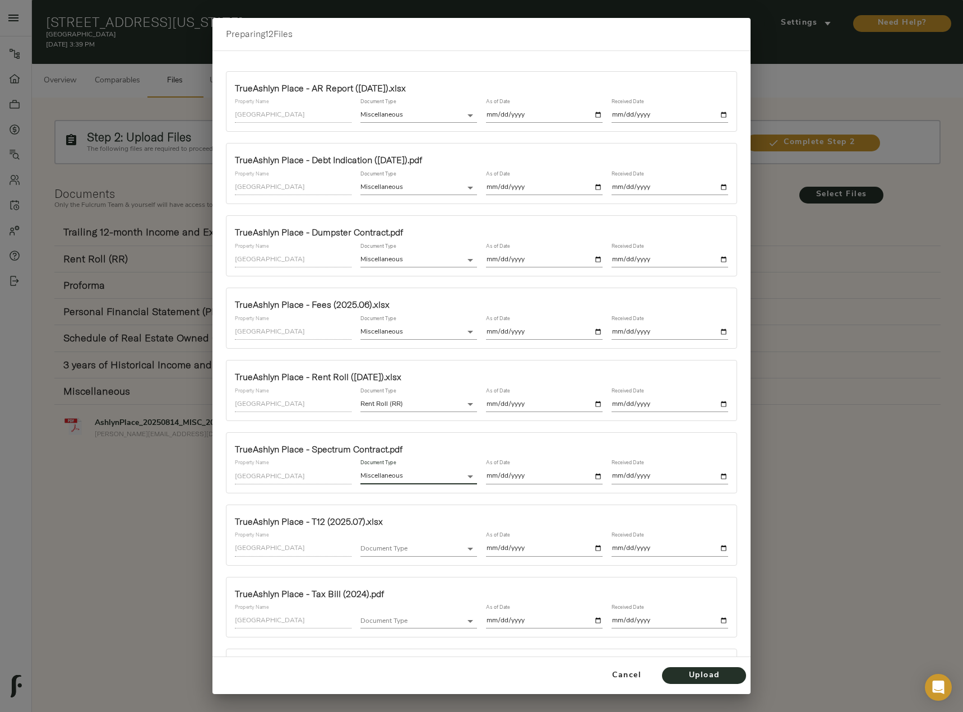
click at [593, 477] on input "date" at bounding box center [544, 476] width 117 height 15
type input "2025-08-14"
click at [712, 475] on input "date" at bounding box center [670, 476] width 117 height 15
type input "2025-08-14"
click at [423, 550] on body "Ashlyn Place - 155 N California St, Missoula, MT 59801 Pipeline Dashboard Portf…" at bounding box center [481, 413] width 963 height 826
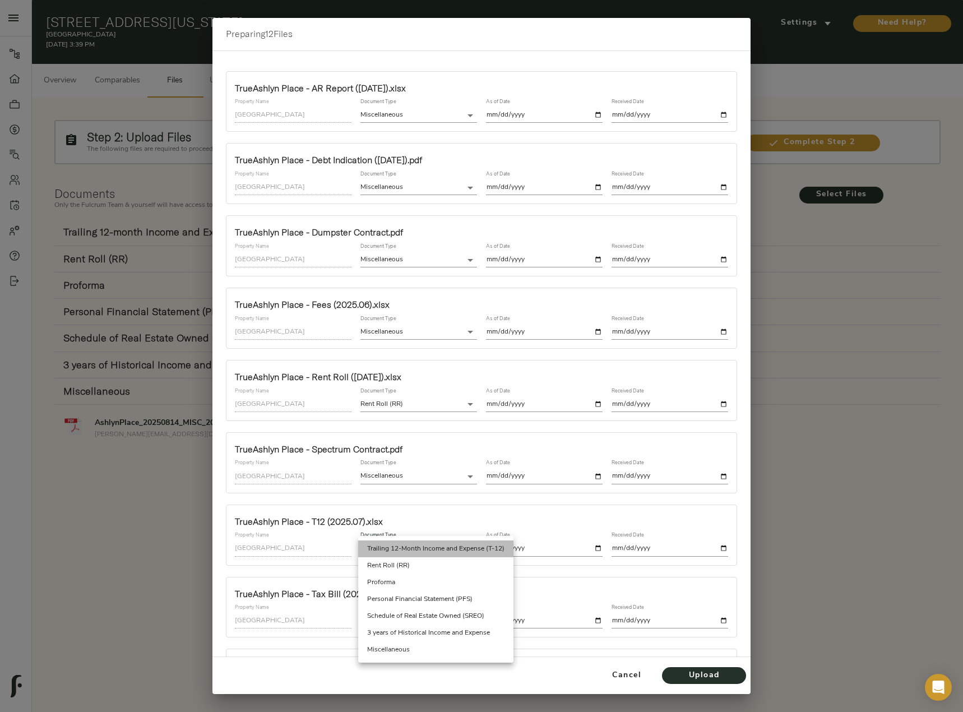
click at [424, 548] on li "Trailing 12-Month Income and Expense (T-12)" at bounding box center [435, 548] width 155 height 17
type input "trailing_twelve"
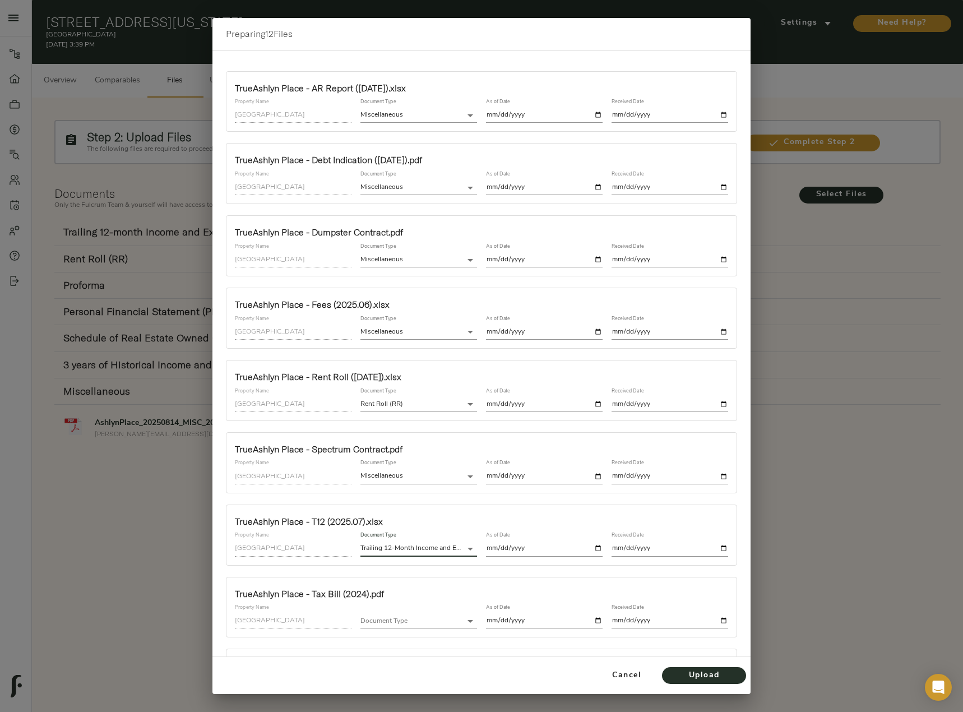
click at [590, 549] on input "date" at bounding box center [544, 548] width 117 height 15
type input "2025-07-31"
click at [716, 551] on input "date" at bounding box center [670, 548] width 117 height 15
type input "2025-08-14"
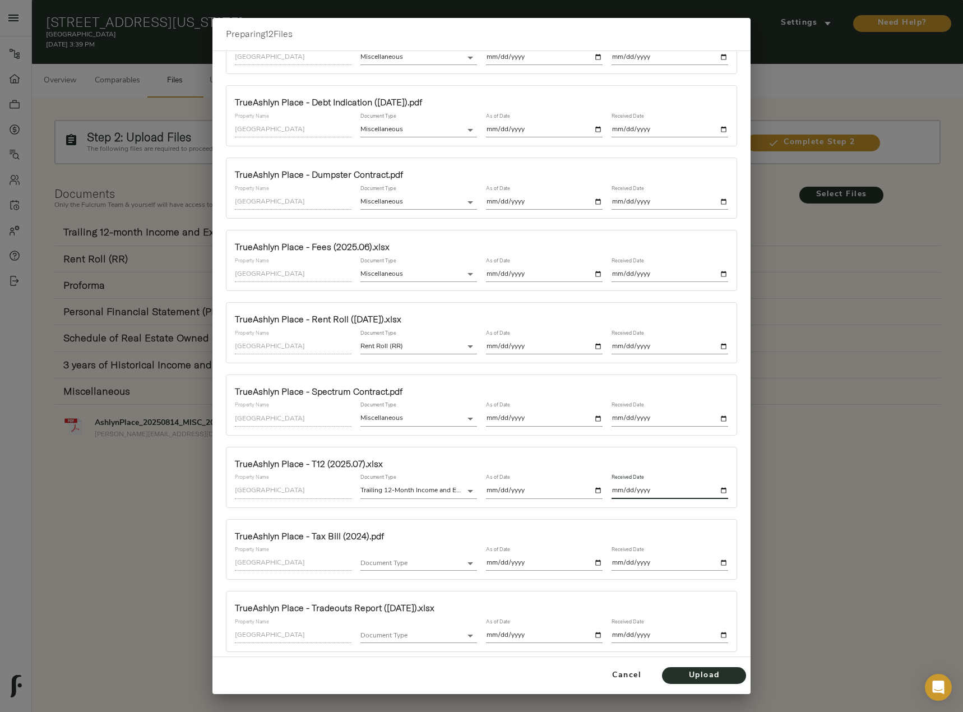
scroll to position [112, 0]
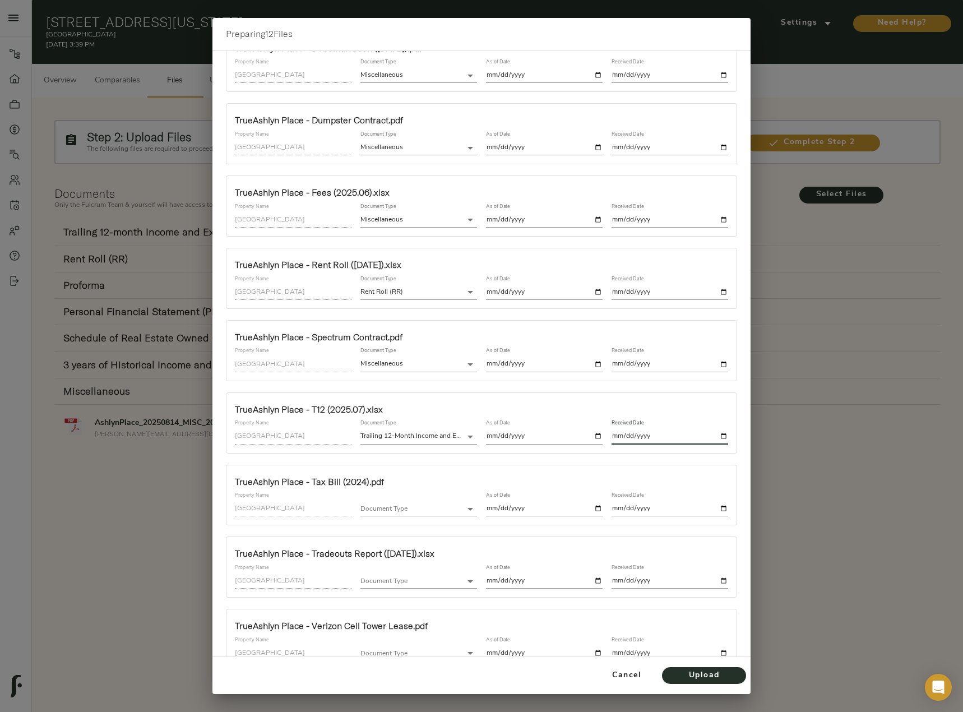
click at [438, 510] on body "Ashlyn Place - 155 N California St, Missoula, MT 59801 Pipeline Dashboard Portf…" at bounding box center [481, 413] width 963 height 826
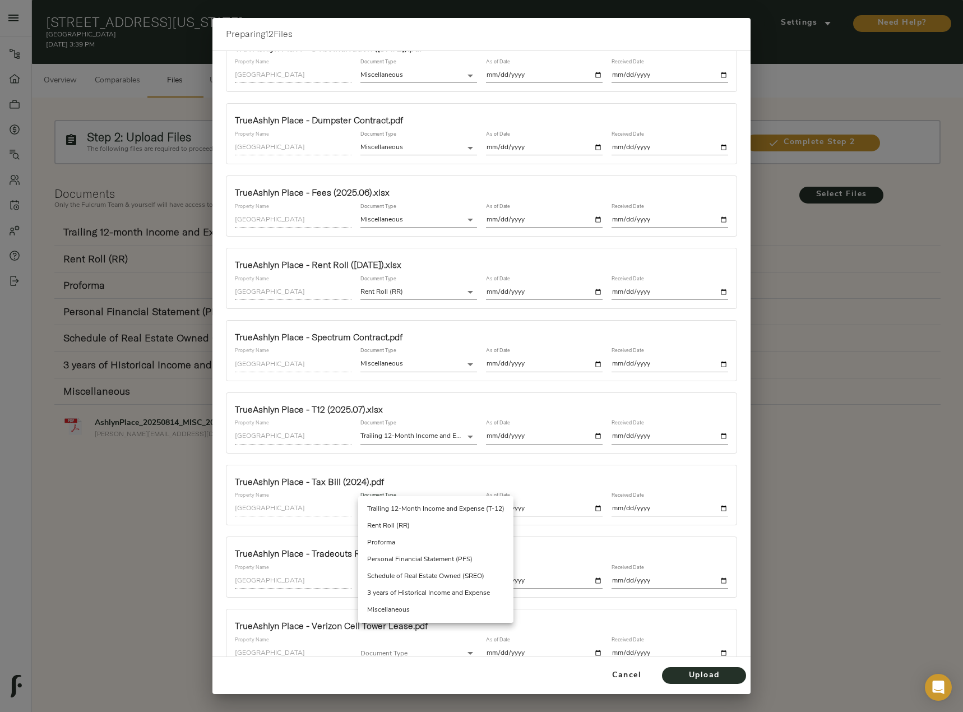
click at [427, 609] on li "Miscellaneous" at bounding box center [435, 609] width 155 height 17
type input "miscellaneous"
click at [591, 507] on input "date" at bounding box center [544, 508] width 117 height 15
click at [594, 510] on input "2025-08-14" at bounding box center [544, 508] width 117 height 15
type input "2024-12-31"
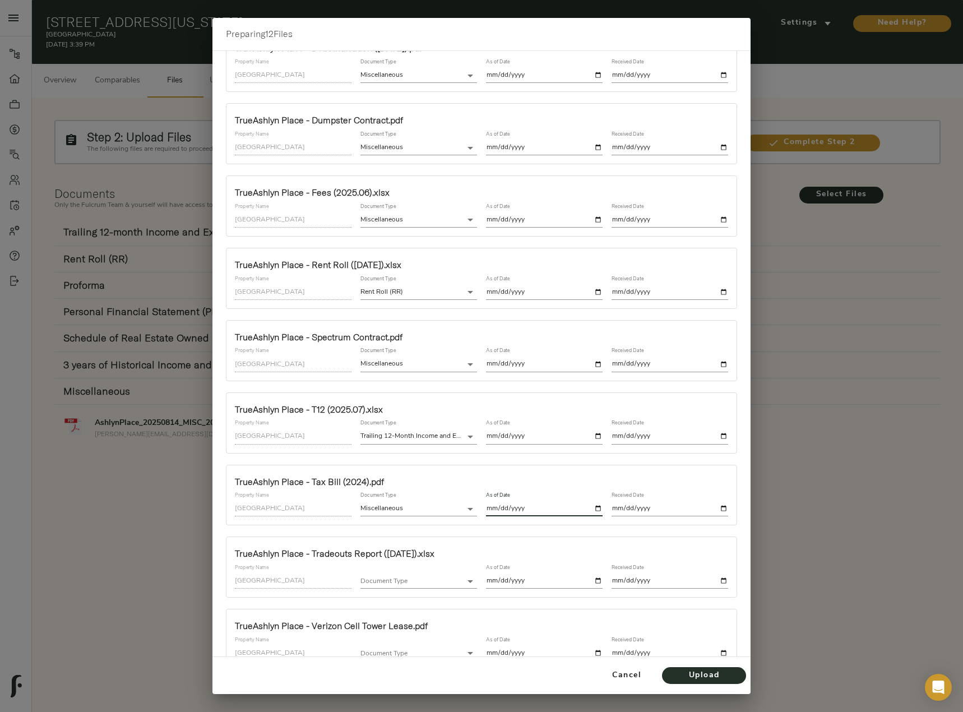
click at [714, 507] on input "date" at bounding box center [670, 508] width 117 height 15
type input "2025-08-14"
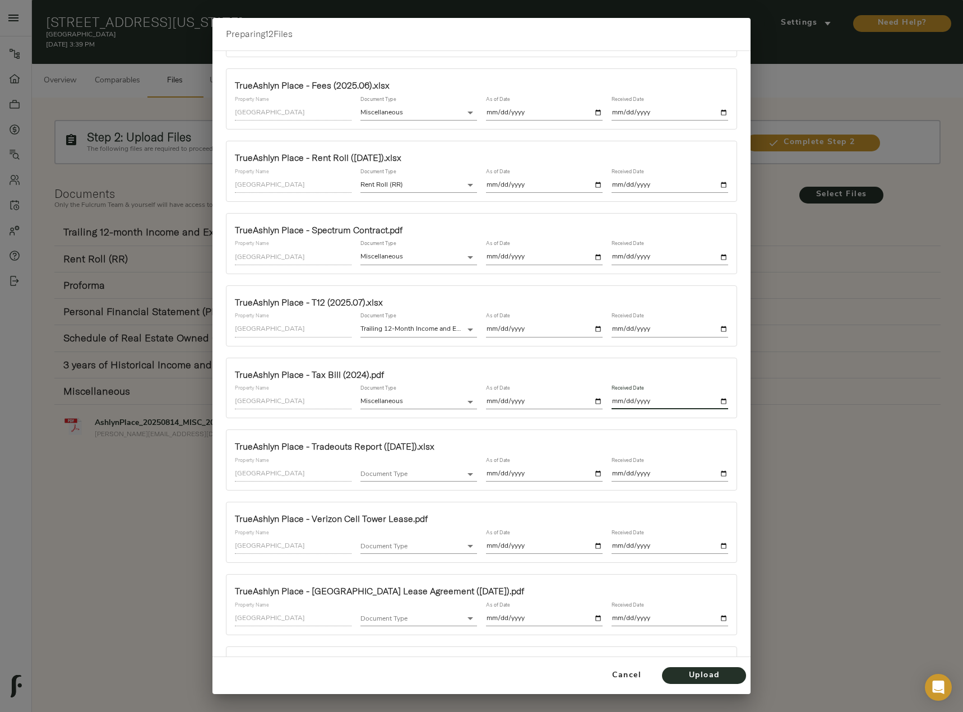
scroll to position [224, 0]
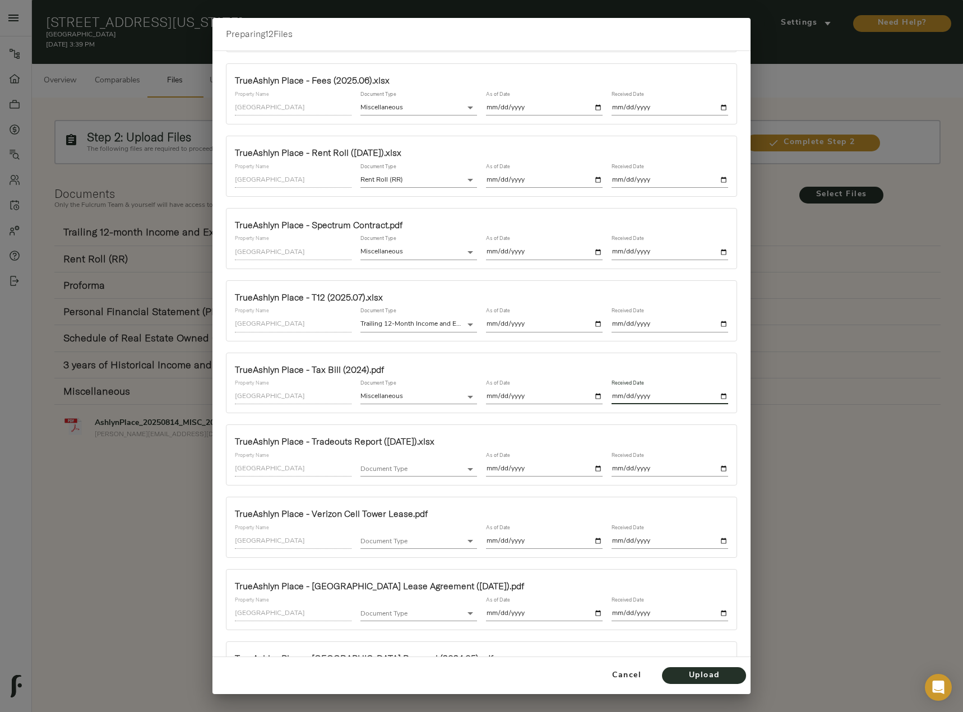
click at [436, 467] on body "Ashlyn Place - 155 N California St, Missoula, MT 59801 Pipeline Dashboard Portf…" at bounding box center [481, 413] width 963 height 826
click at [416, 567] on li "Miscellaneous" at bounding box center [435, 570] width 155 height 17
type input "miscellaneous"
click at [593, 468] on input "date" at bounding box center [544, 468] width 117 height 15
type input "2025-08-04"
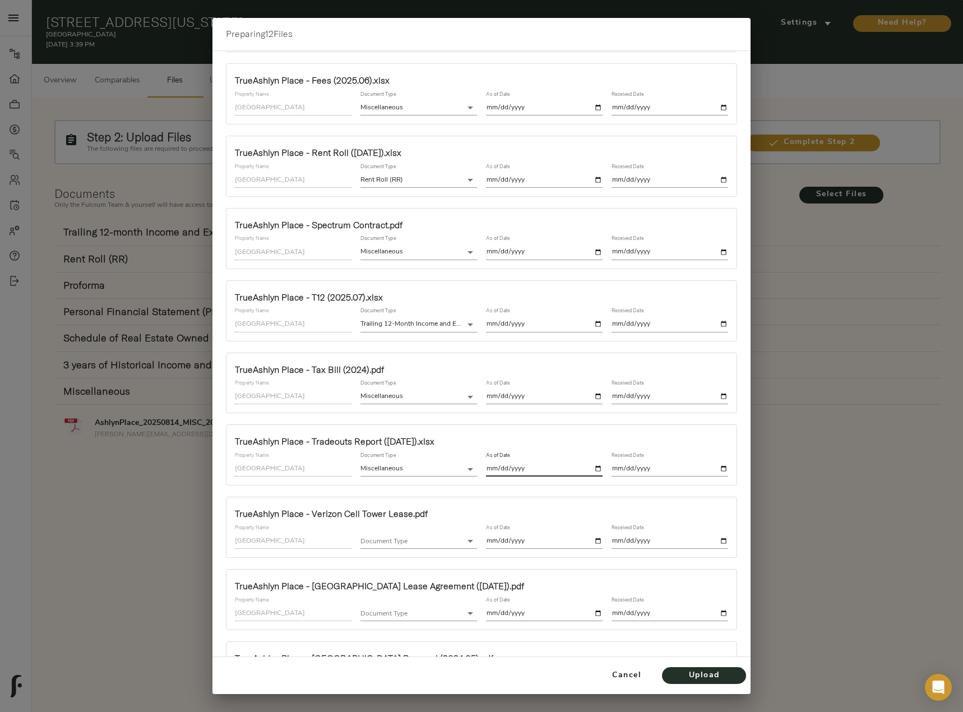
click at [716, 470] on input "date" at bounding box center [670, 468] width 117 height 15
type input "2025-08-14"
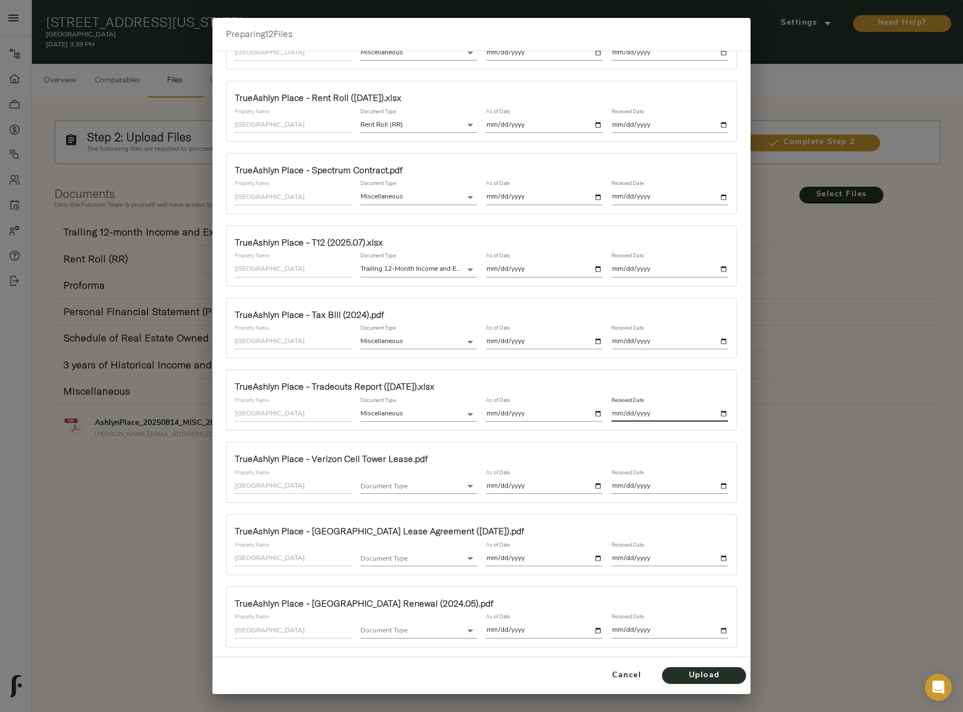
click at [441, 488] on body "Ashlyn Place - 155 N California St, Missoula, MT 59801 Pipeline Dashboard Portf…" at bounding box center [481, 413] width 963 height 826
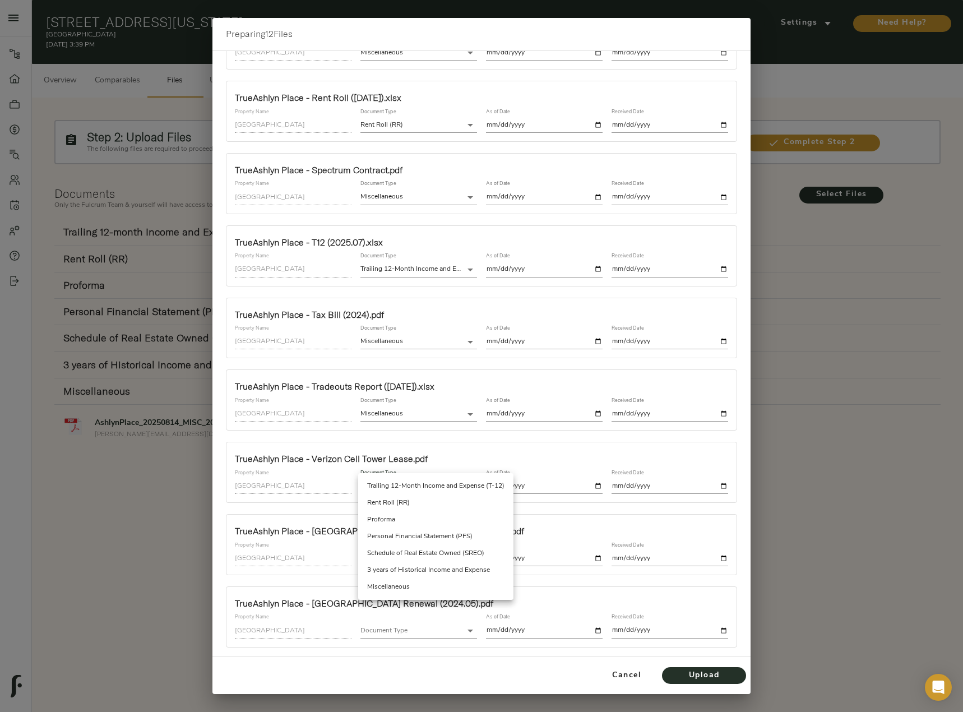
click at [432, 586] on li "Miscellaneous" at bounding box center [435, 587] width 155 height 17
type input "miscellaneous"
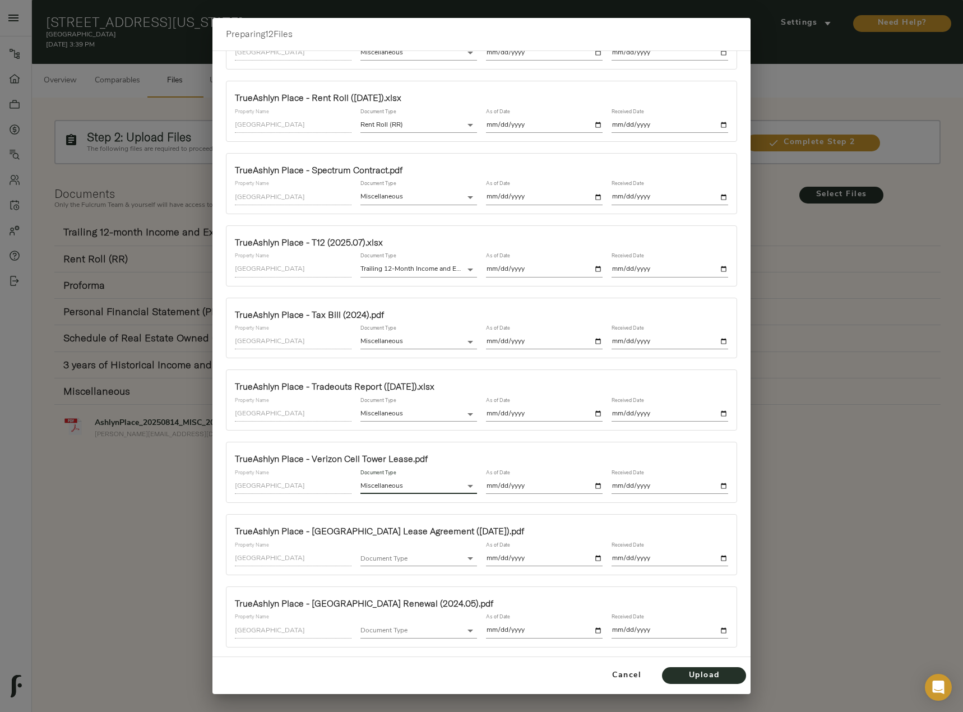
click at [589, 483] on input "date" at bounding box center [544, 486] width 117 height 15
type input "2025-08-14"
click at [719, 487] on input "date" at bounding box center [670, 486] width 117 height 15
type input "2025-08-14"
click at [446, 553] on body "Ashlyn Place - 155 N California St, Missoula, MT 59801 Pipeline Dashboard Portf…" at bounding box center [481, 413] width 963 height 826
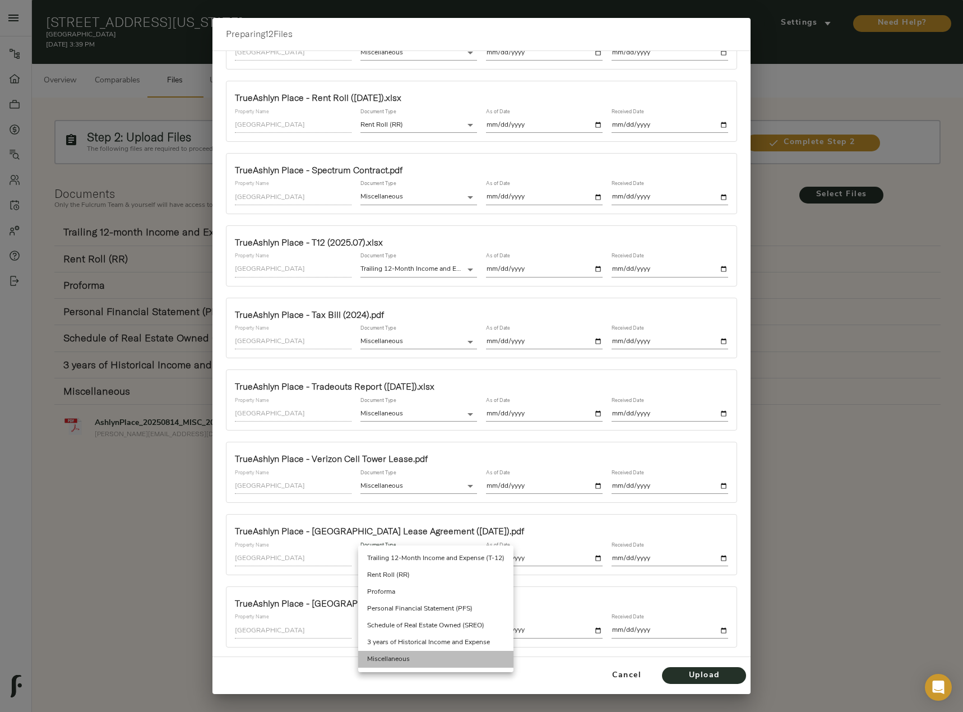
click at [404, 658] on li "Miscellaneous" at bounding box center [435, 659] width 155 height 17
type input "miscellaneous"
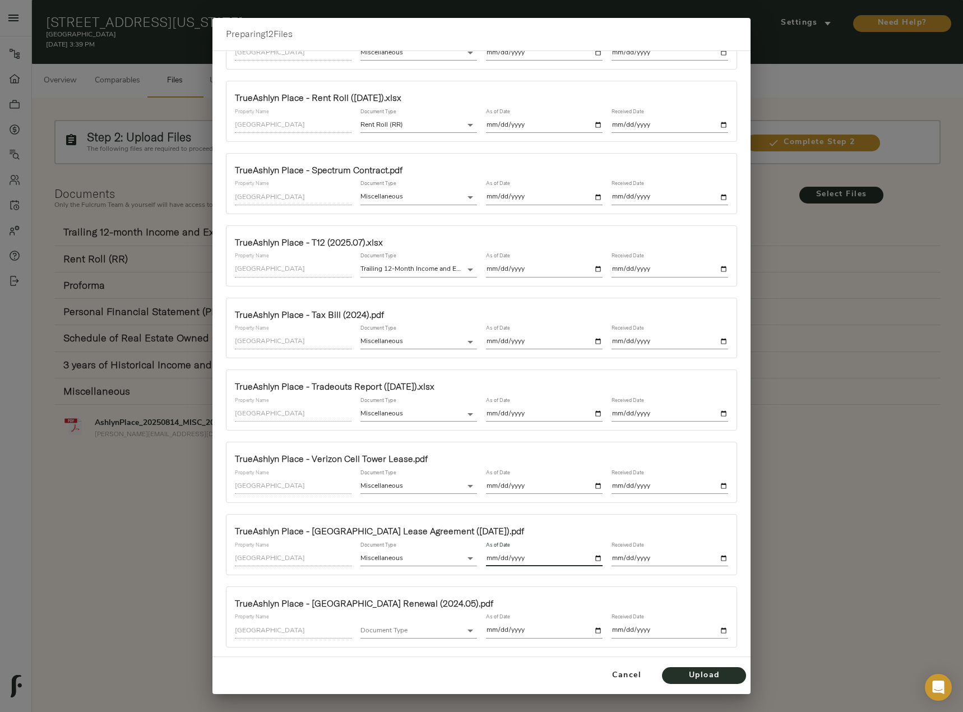
click at [594, 554] on input "date" at bounding box center [544, 558] width 117 height 15
click at [594, 557] on input "2025-06-30" at bounding box center [544, 558] width 117 height 15
type input "2025-06-01"
click at [719, 557] on input "date" at bounding box center [670, 558] width 117 height 15
type input "2025-08-14"
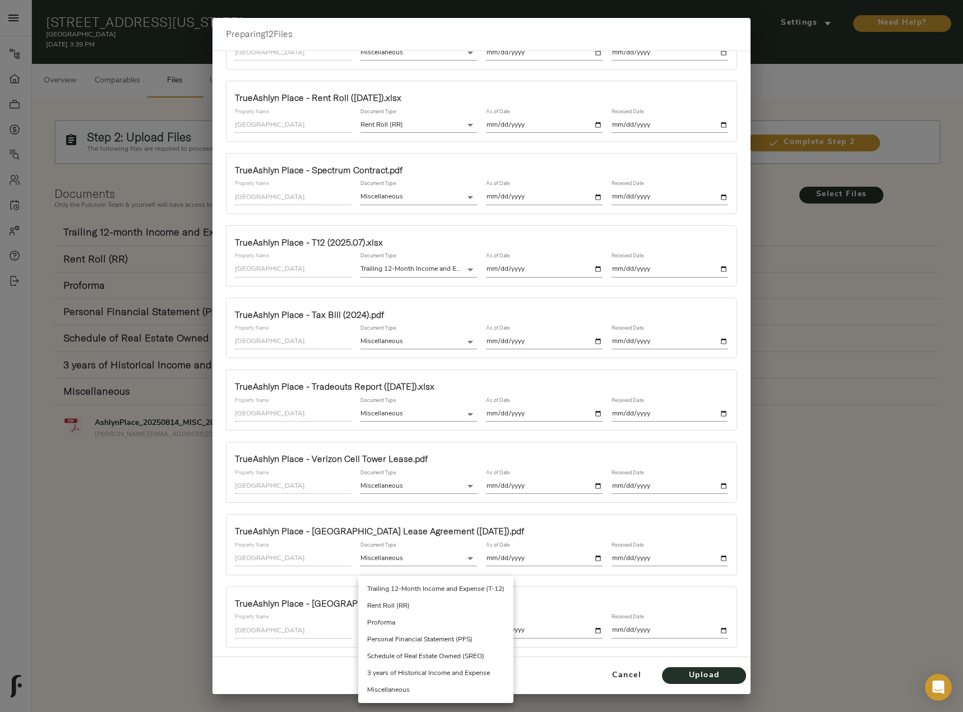
click at [451, 628] on body "Ashlyn Place - 155 N California St, Missoula, MT 59801 Pipeline Dashboard Portf…" at bounding box center [481, 413] width 963 height 826
click at [430, 692] on li "Miscellaneous" at bounding box center [435, 690] width 155 height 17
type input "miscellaneous"
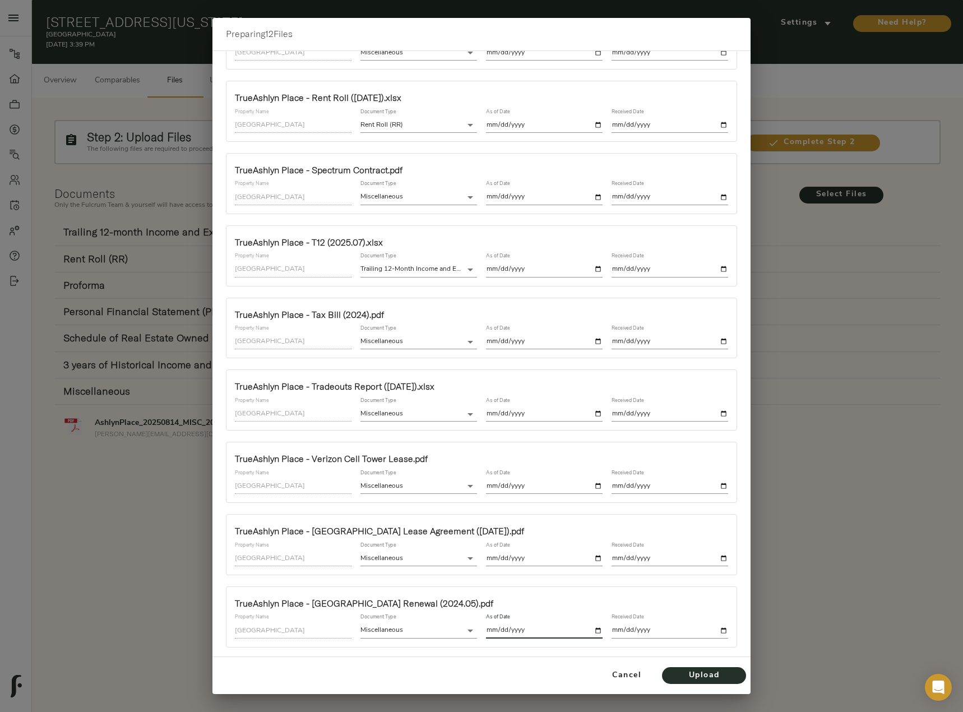
click at [593, 628] on input "date" at bounding box center [544, 630] width 117 height 15
type input "2025-08-14"
click at [717, 631] on input "date" at bounding box center [670, 630] width 117 height 15
type input "2025-08-14"
click at [702, 677] on span "Upload" at bounding box center [704, 676] width 62 height 14
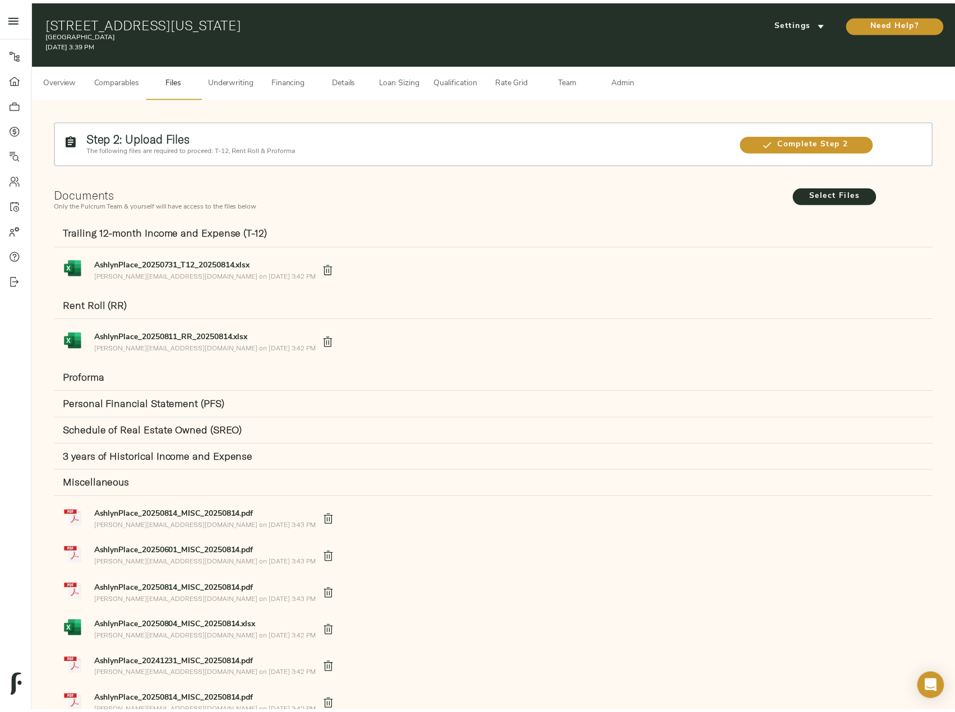
scroll to position [0, 0]
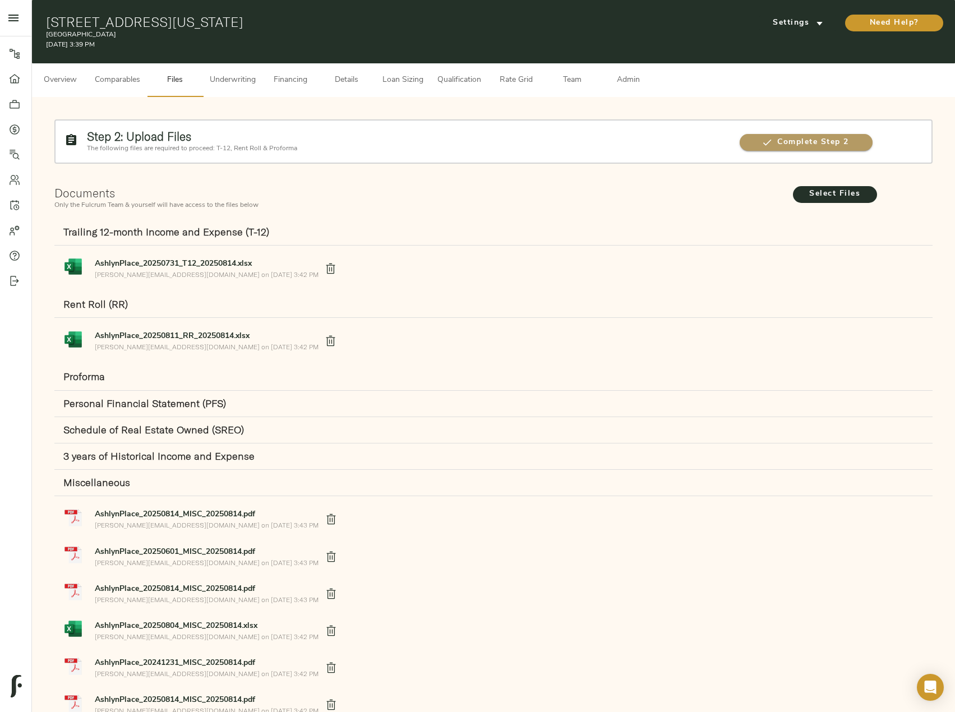
click at [792, 138] on span "Complete Step 2" at bounding box center [805, 143] width 133 height 14
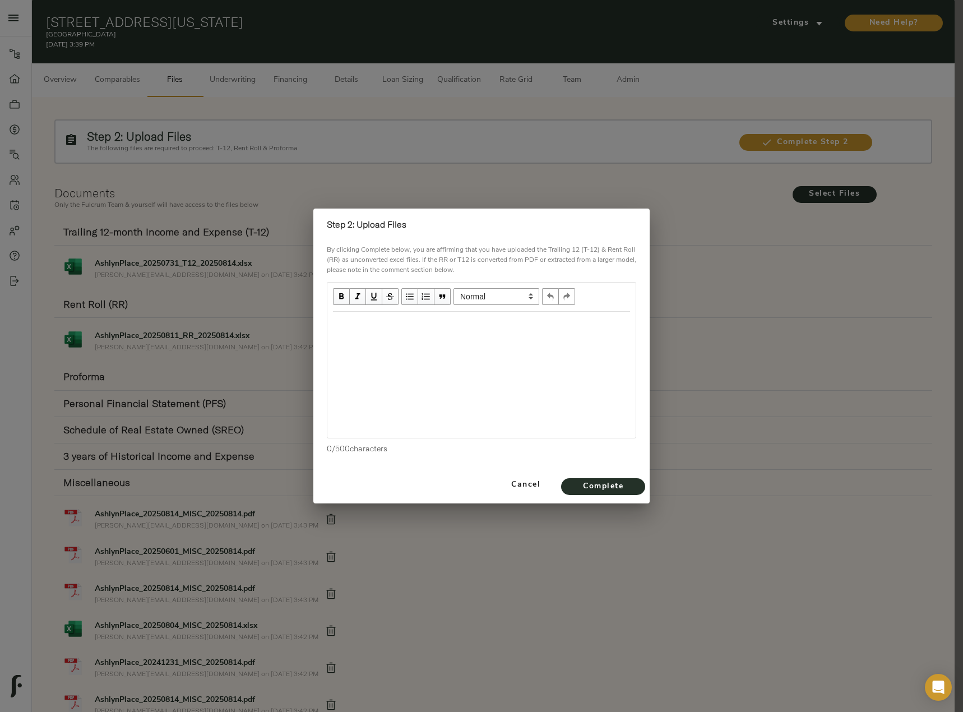
click at [442, 335] on div "Edit text" at bounding box center [481, 323] width 307 height 23
click at [619, 482] on span "Complete" at bounding box center [603, 487] width 62 height 14
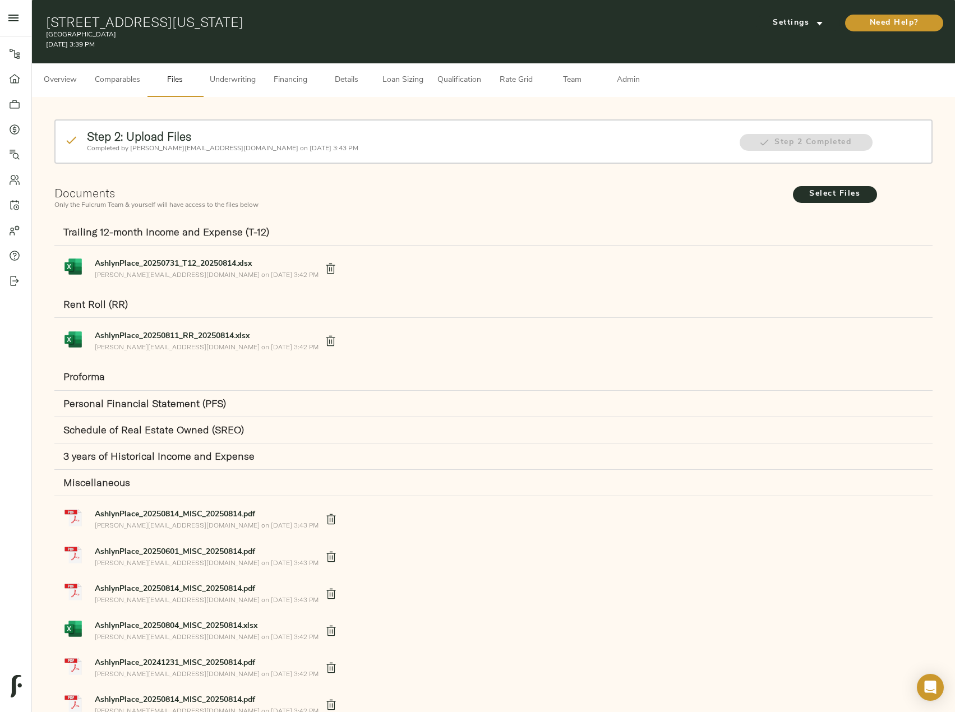
click at [805, 12] on div "Settings" at bounding box center [796, 23] width 89 height 22
click at [811, 30] on span "Settings" at bounding box center [798, 23] width 62 height 14
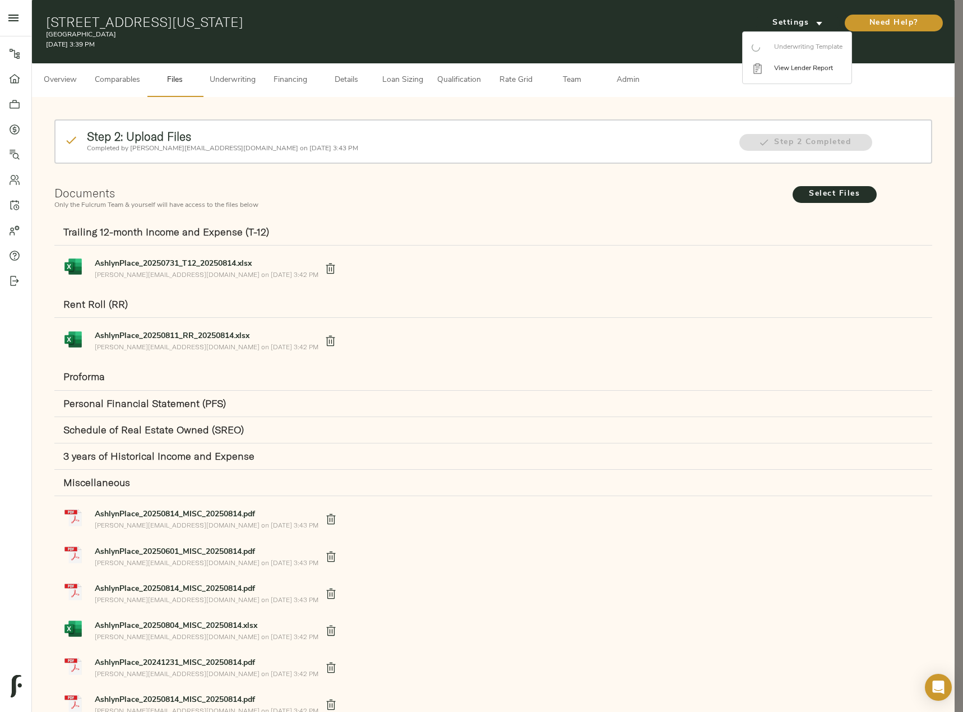
drag, startPoint x: 610, startPoint y: 230, endPoint x: 276, endPoint y: 105, distance: 356.9
click at [610, 231] on div at bounding box center [481, 356] width 963 height 712
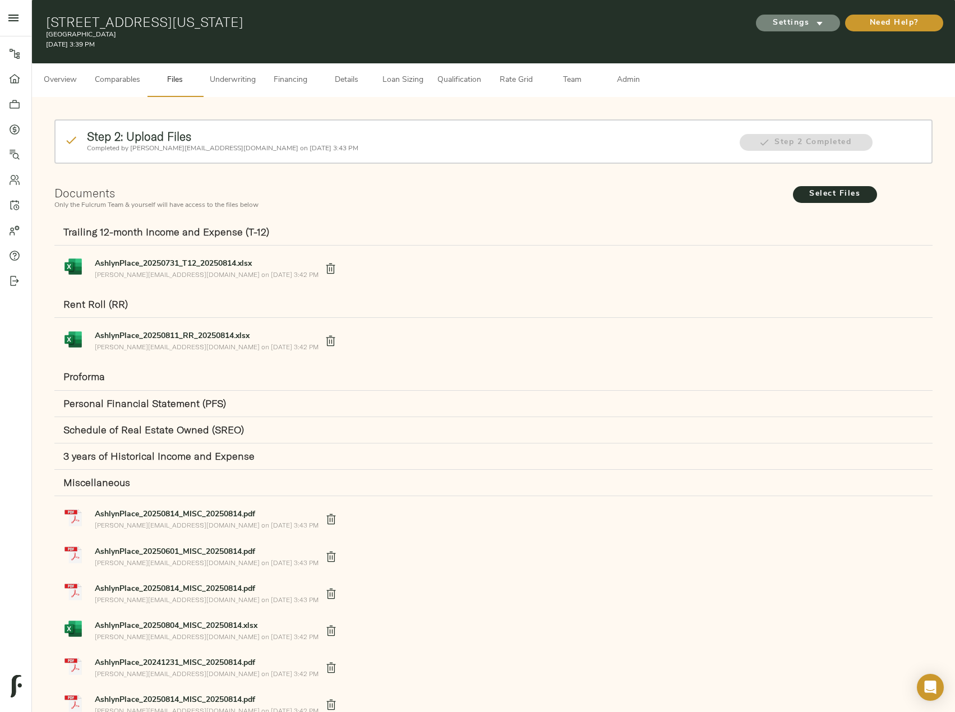
click at [796, 18] on span "Settings" at bounding box center [798, 23] width 62 height 14
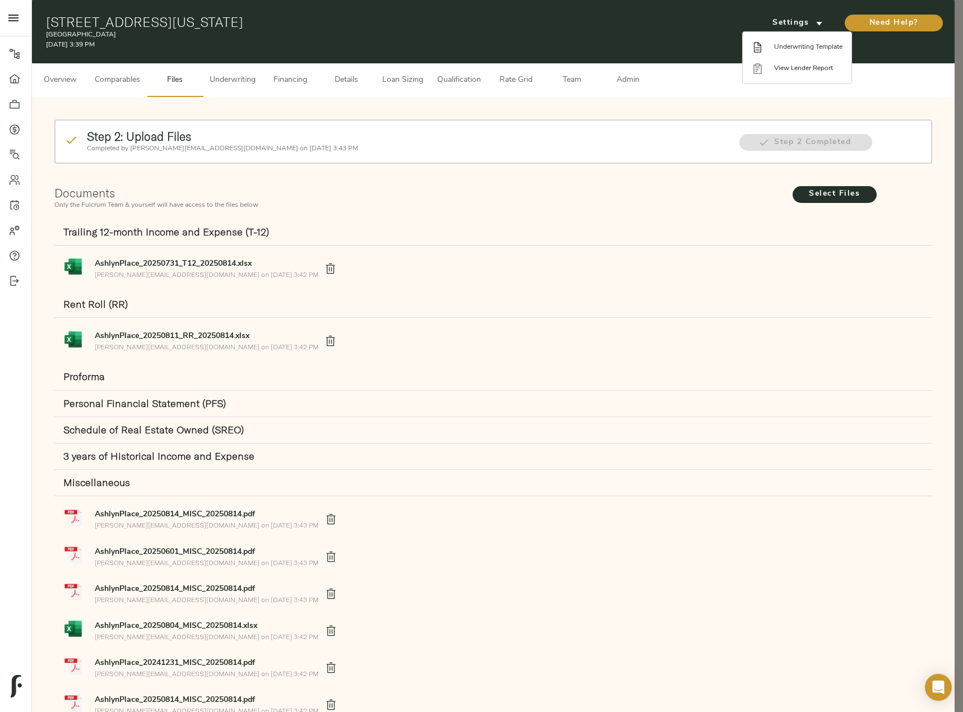
click at [820, 53] on li "Underwriting Template" at bounding box center [797, 46] width 109 height 21
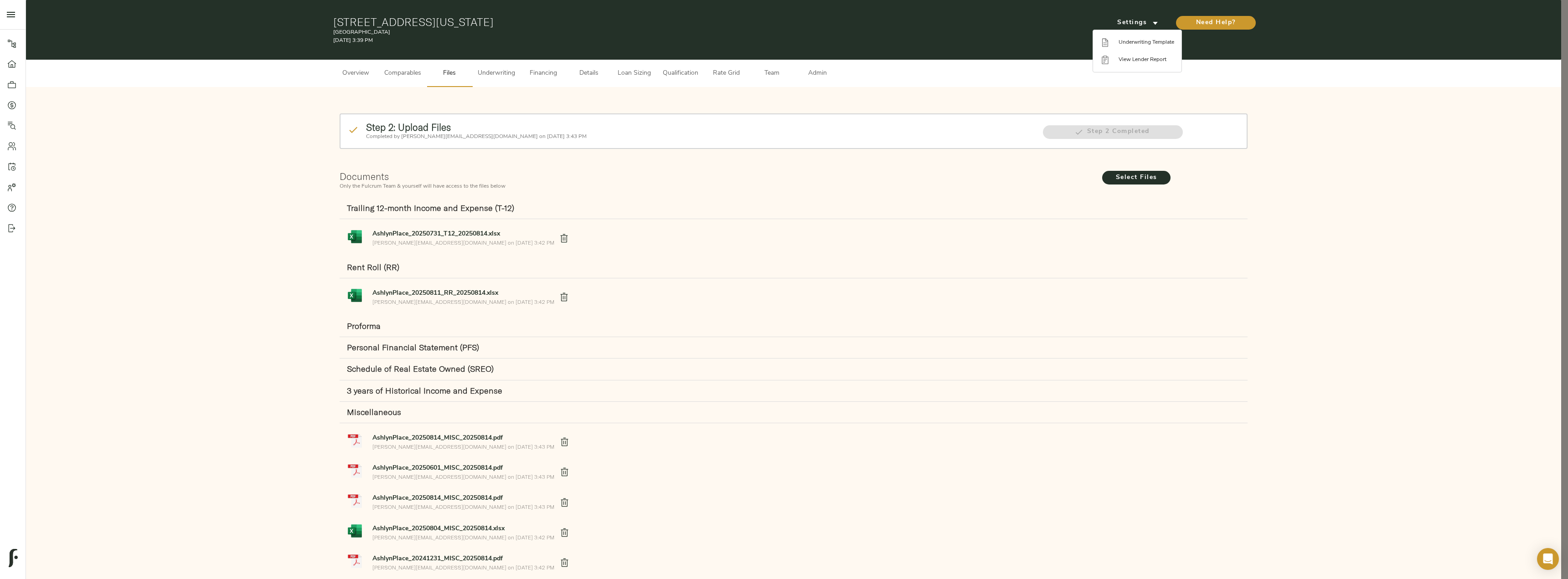
click at [490, 70] on div at bounding box center [784, 290] width 1568 height 579
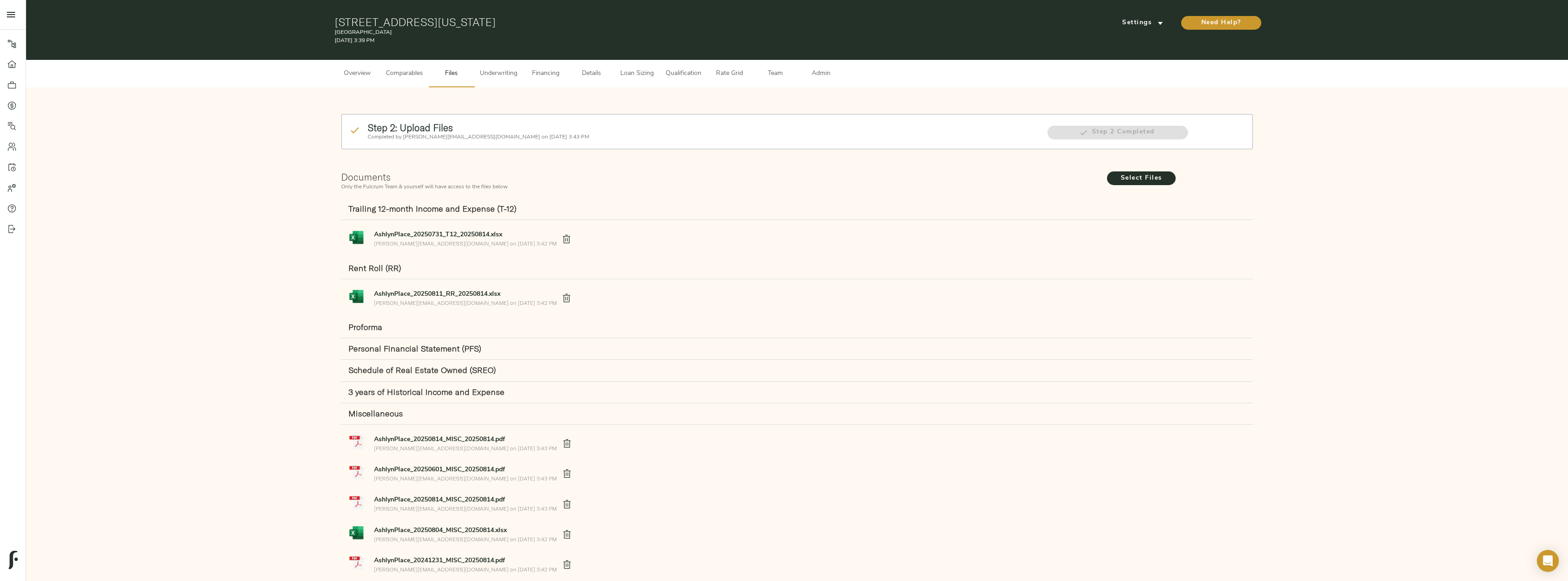
click at [507, 74] on span "Underwriting" at bounding box center [498, 74] width 38 height 11
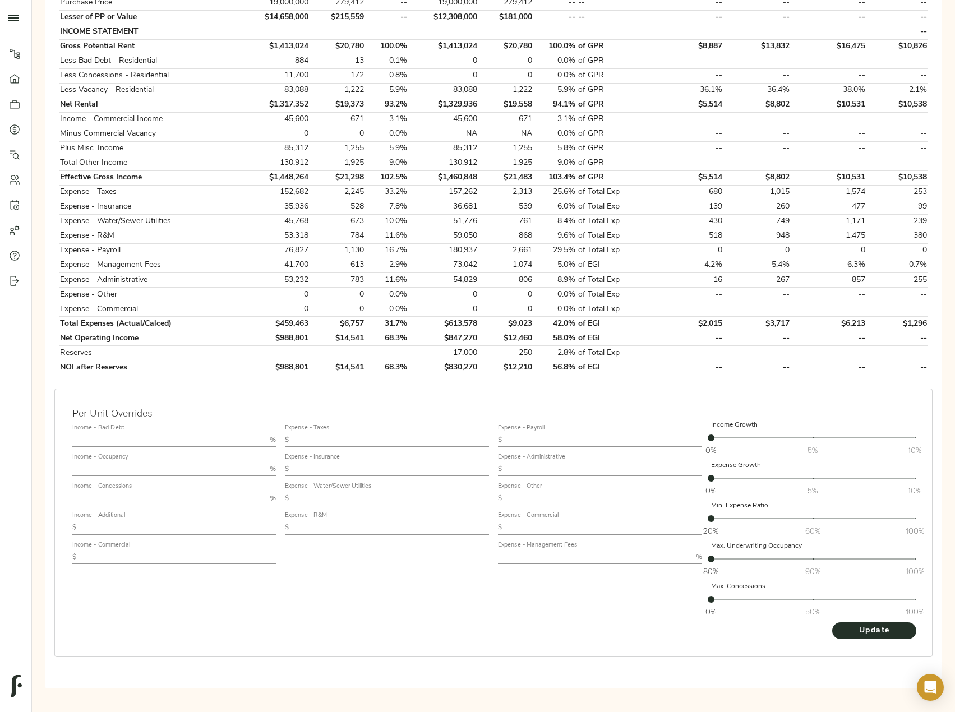
scroll to position [334, 0]
click at [339, 442] on input "text" at bounding box center [391, 439] width 196 height 13
paste input "2,221"
type input "2,221"
click at [355, 466] on input "text" at bounding box center [391, 468] width 196 height 13
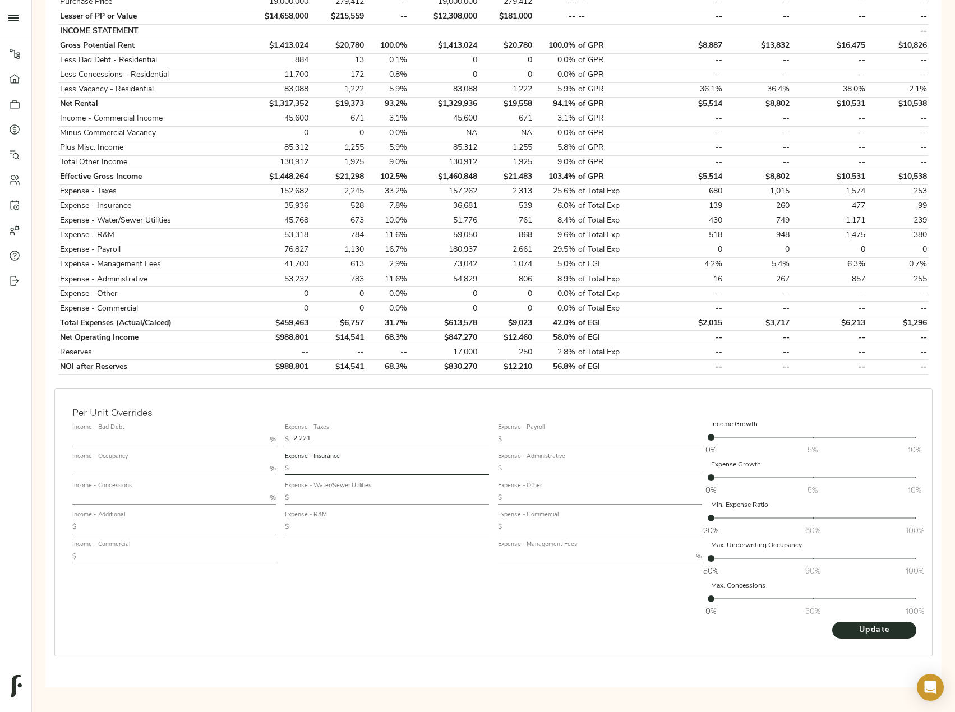
paste input "544"
type input "544"
click at [355, 495] on input "text" at bounding box center [391, 497] width 196 height 13
paste input "693"
type input "693"
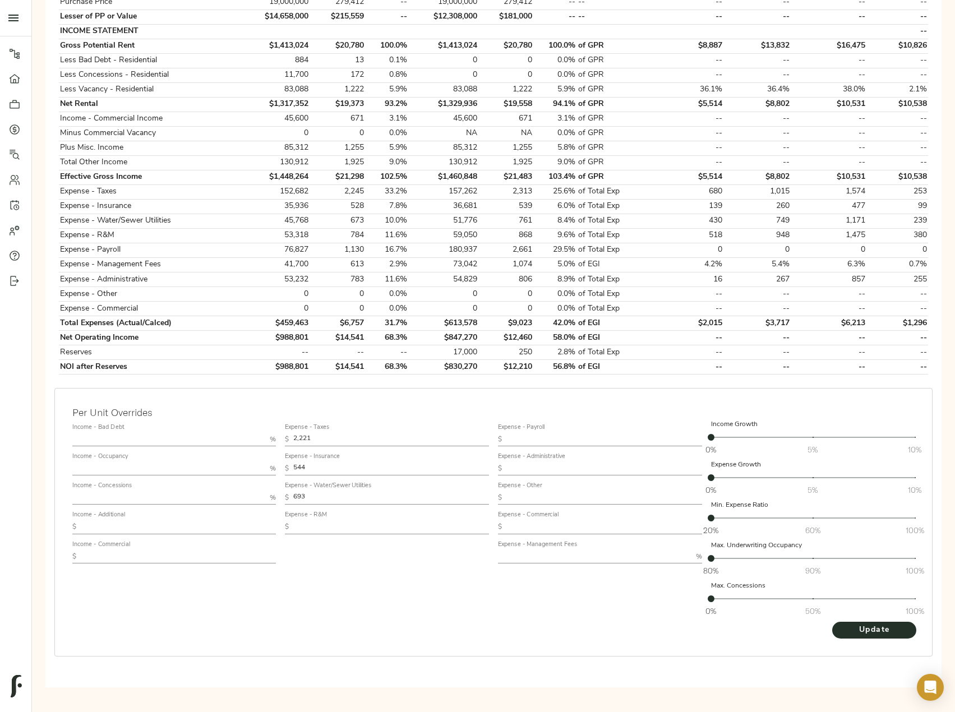
click at [330, 527] on input "text" at bounding box center [391, 526] width 196 height 13
paste input "808"
type input "808"
click at [560, 438] on input "text" at bounding box center [604, 439] width 196 height 13
paste input "1,164"
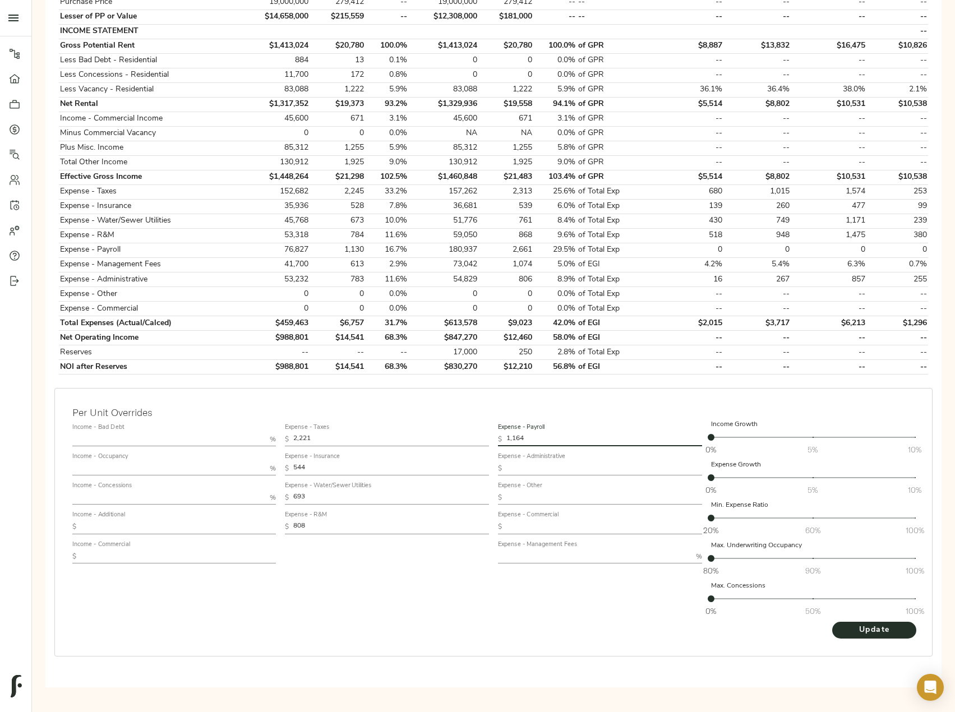
type input "1,164"
click at [530, 553] on input "text" at bounding box center [594, 556] width 193 height 13
type input "3"
click at [438, 600] on div "Expense - Taxes $ 2,221 Expense - Insurance $ 544 Expense - Water/Sewer Utiliti…" at bounding box center [386, 520] width 213 height 211
click at [859, 628] on span "Update" at bounding box center [874, 630] width 62 height 14
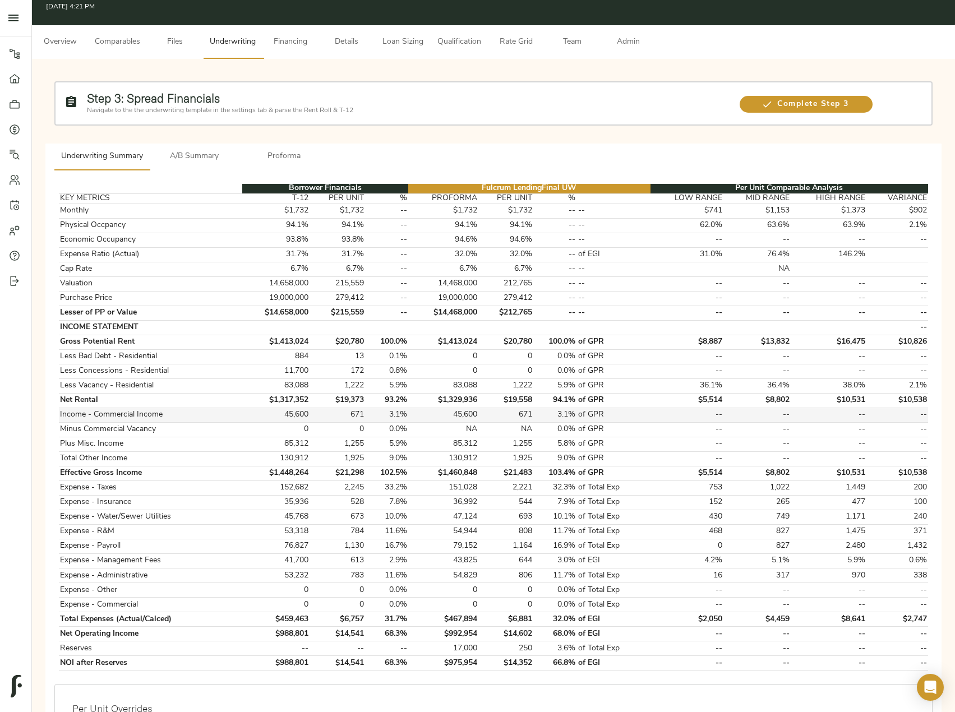
scroll to position [56, 0]
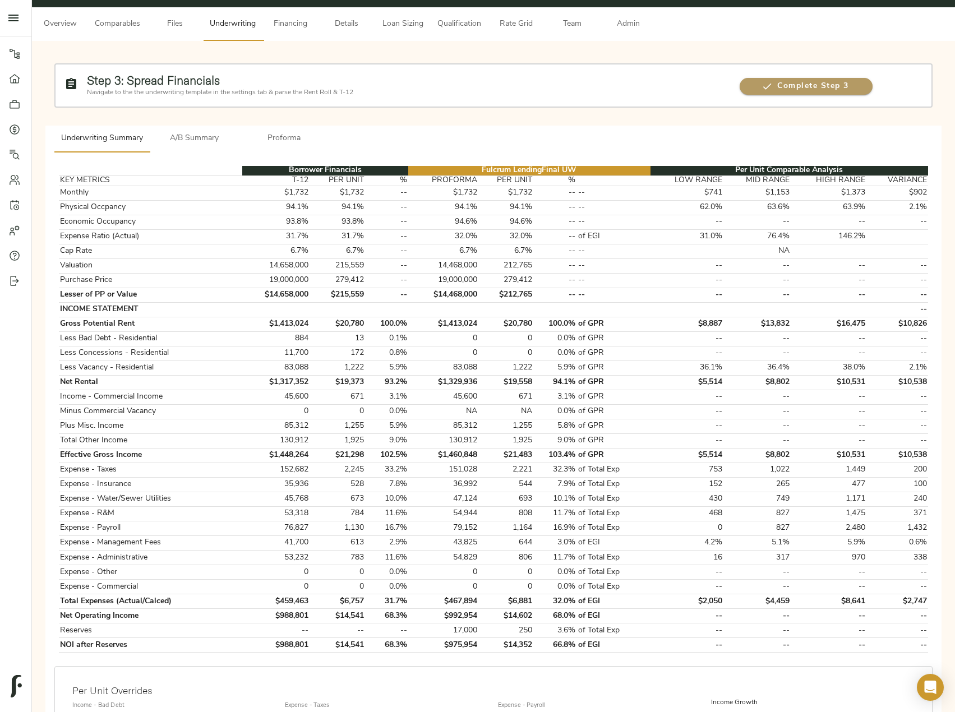
click at [785, 91] on span "Complete Step 3" at bounding box center [805, 87] width 133 height 14
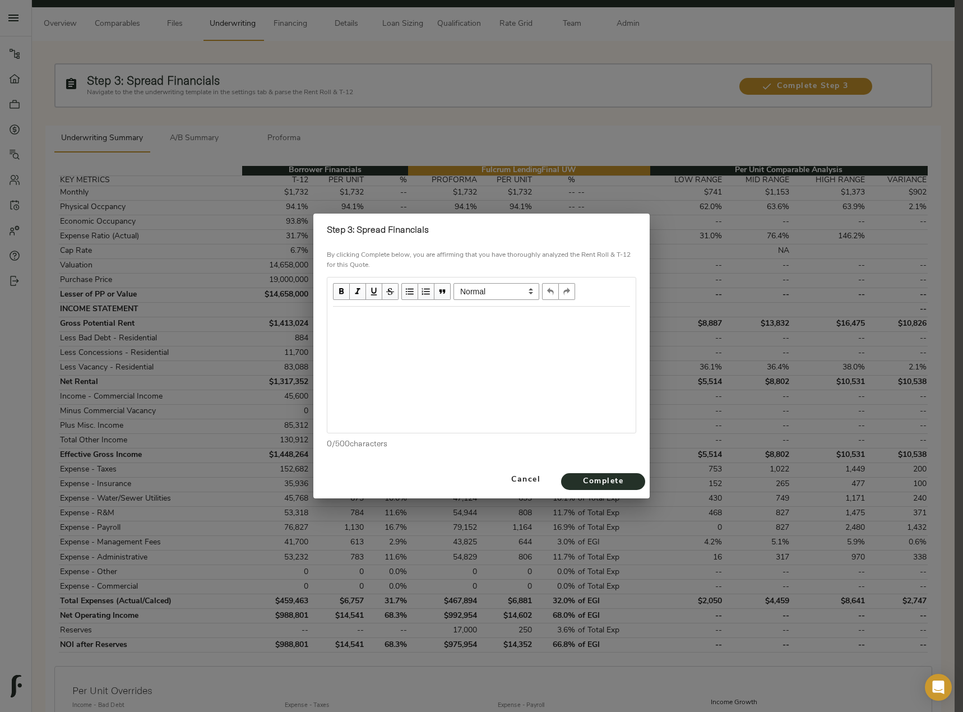
click at [384, 323] on div "Edit text" at bounding box center [481, 318] width 297 height 13
click at [630, 475] on span "Complete" at bounding box center [603, 482] width 62 height 14
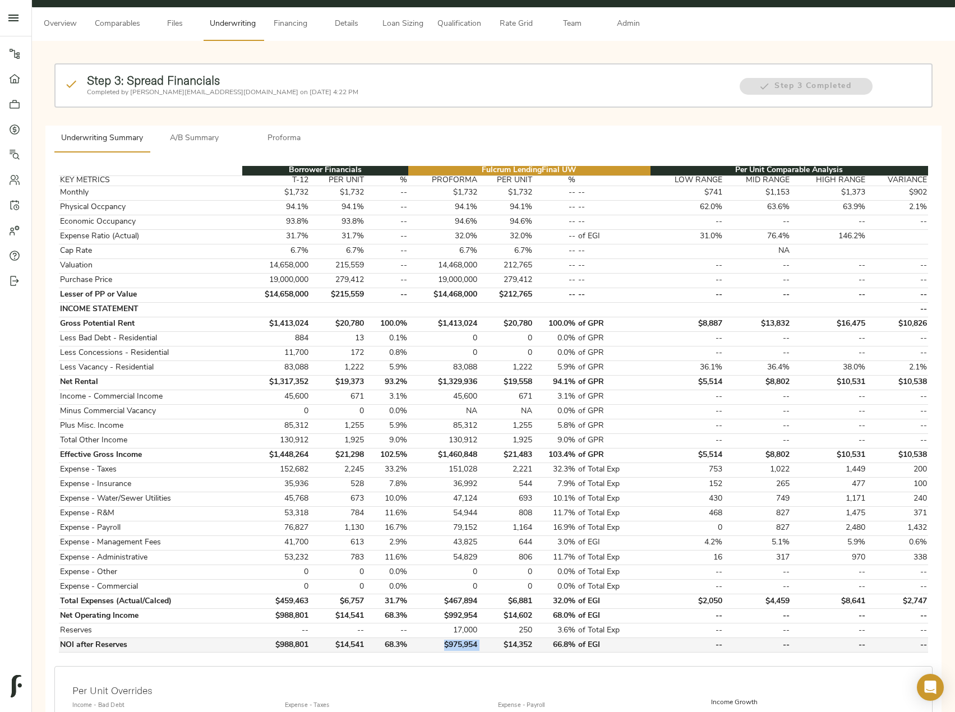
drag, startPoint x: 483, startPoint y: 645, endPoint x: 437, endPoint y: 644, distance: 46.6
click at [438, 644] on tr "NOI after Reserves $988,801 $14,541 68.3% $975,954 $14,352 66.8% of EGI -- -- -…" at bounding box center [493, 645] width 869 height 15
copy td "$975,954"
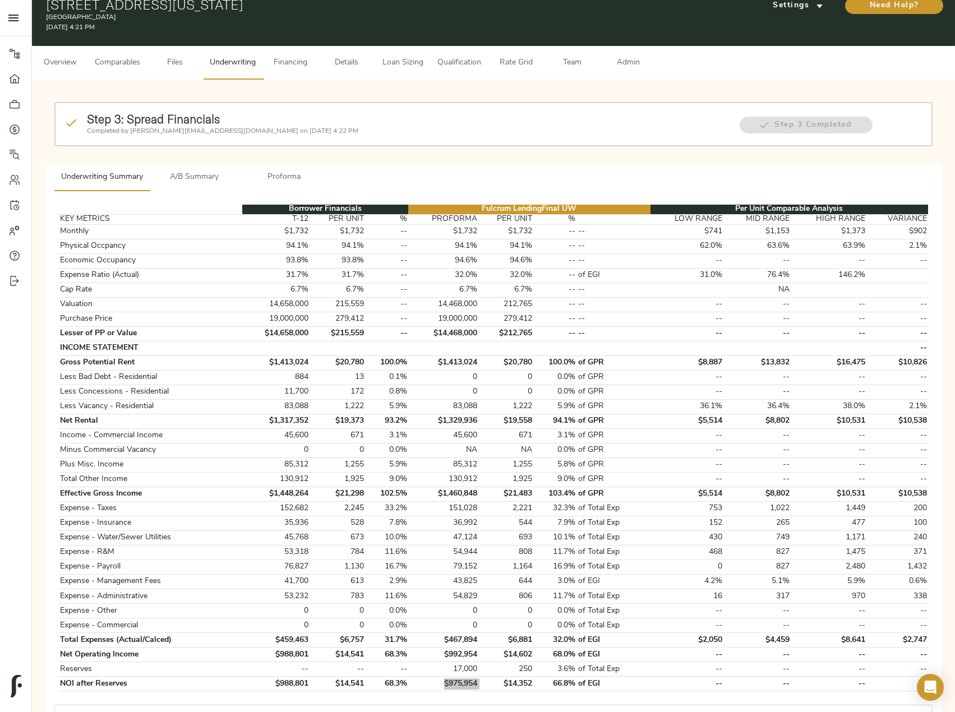
scroll to position [0, 0]
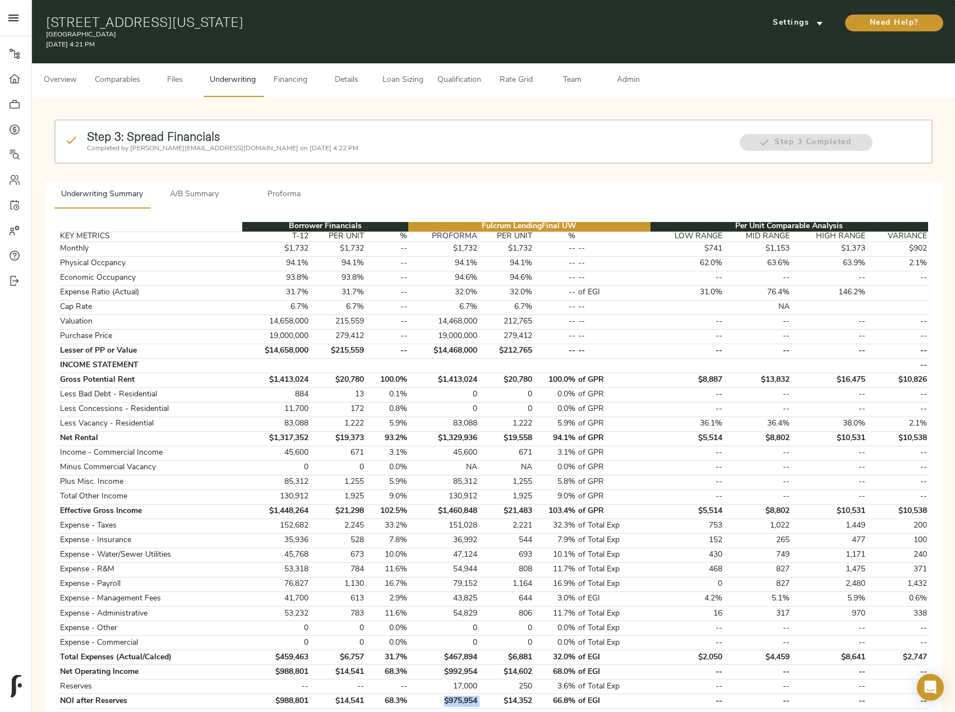
click at [105, 84] on span "Comparables" at bounding box center [117, 80] width 45 height 14
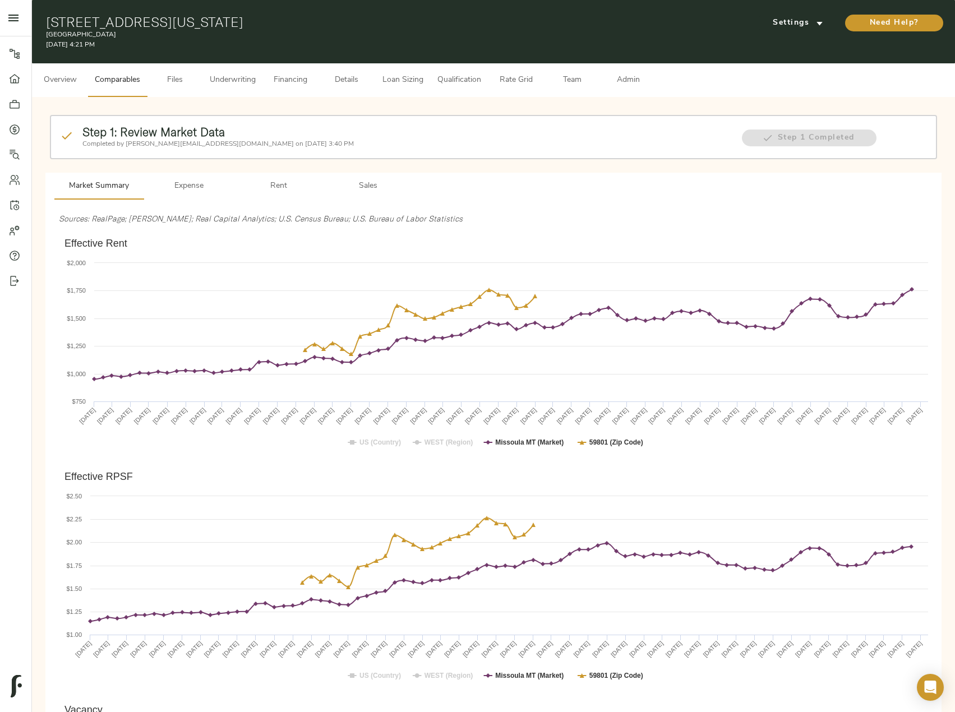
click at [218, 73] on span "Underwriting" at bounding box center [233, 80] width 46 height 14
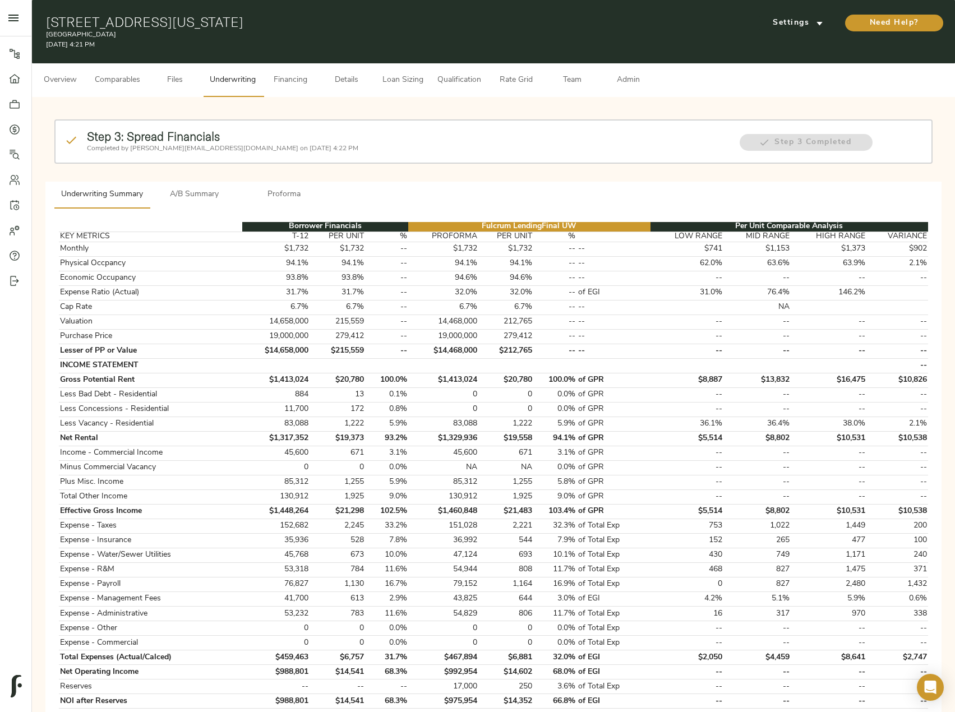
drag, startPoint x: 210, startPoint y: 197, endPoint x: 211, endPoint y: 205, distance: 7.9
click at [210, 197] on span "A/B Summary" at bounding box center [194, 195] width 76 height 14
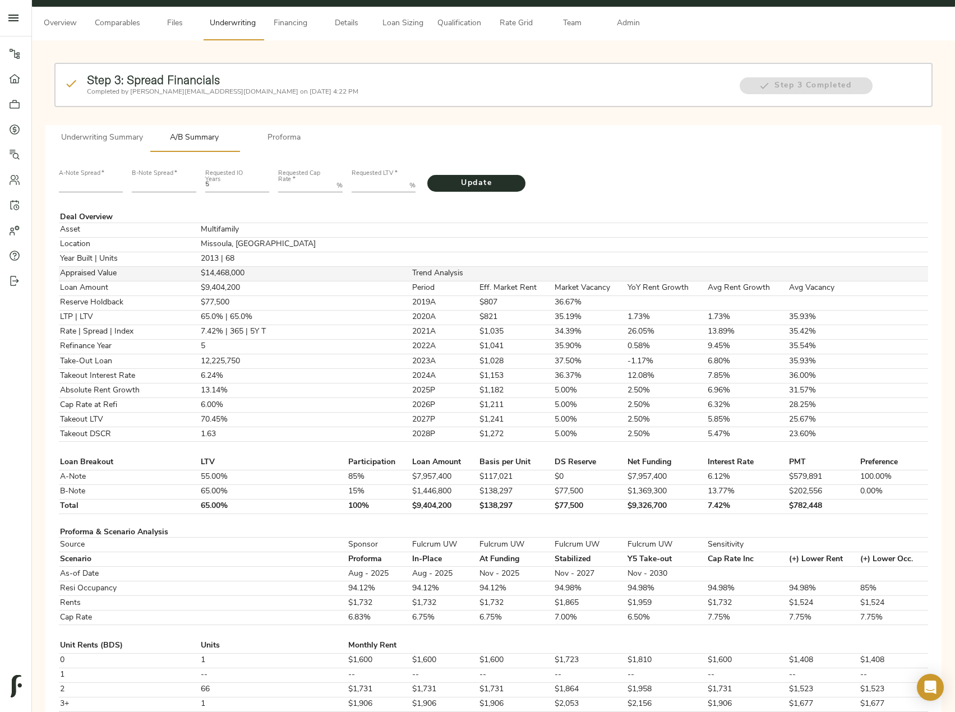
scroll to position [112, 0]
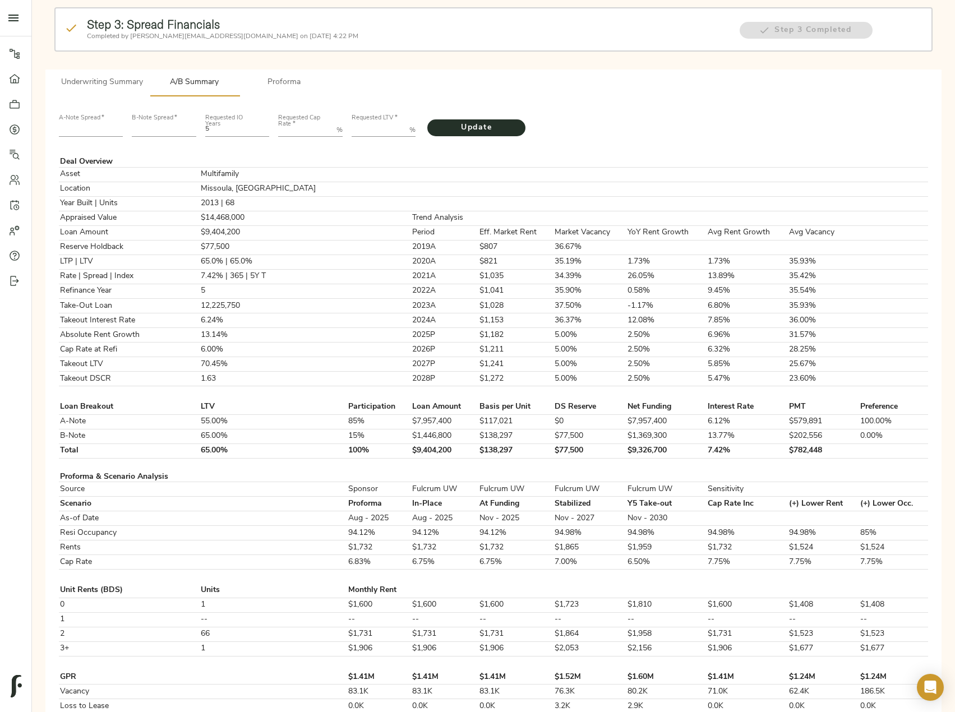
click at [95, 134] on input "number" at bounding box center [91, 129] width 64 height 13
type input "235"
click at [151, 130] on input "number" at bounding box center [164, 129] width 64 height 13
type input "547"
click at [296, 132] on Rate "Requested Cap Rate   *" at bounding box center [305, 129] width 54 height 13
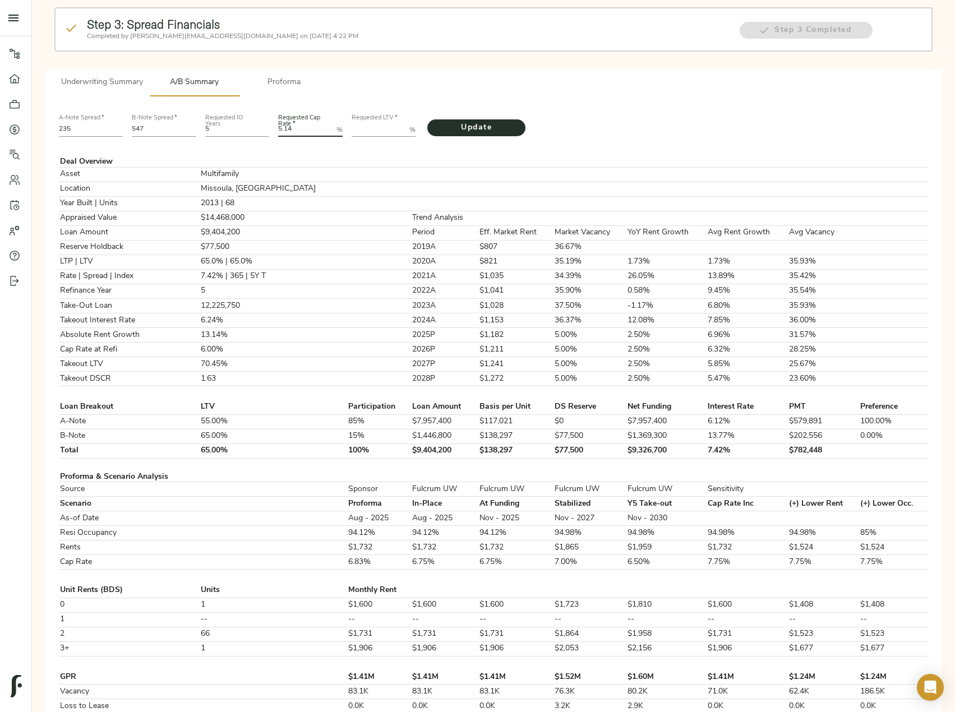
type Rate "5.14"
click at [373, 127] on LTV "Requested LTV   *" at bounding box center [378, 129] width 54 height 13
paste LTV "72.5811"
type LTV "72.5811"
drag, startPoint x: 304, startPoint y: 130, endPoint x: 272, endPoint y: 130, distance: 32.0
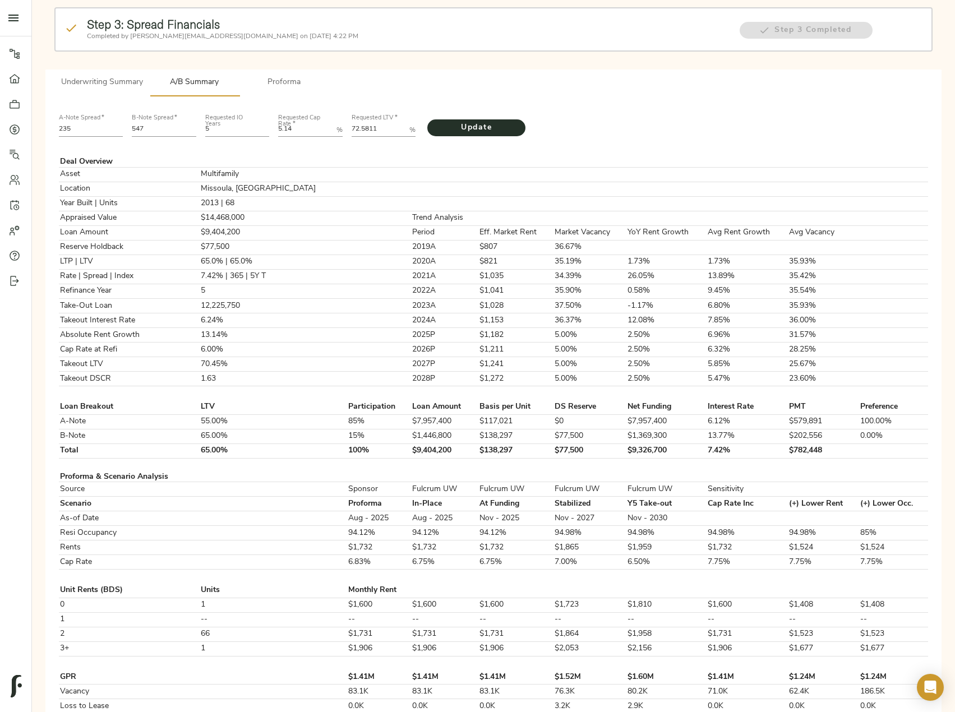
click at [272, 130] on div "A-Note Spread   * 235 B-Note Spread   * 547 Requested IO Years 5 Requested Cap …" at bounding box center [493, 124] width 878 height 38
paste Rate "366"
click at [475, 130] on span "Update" at bounding box center [476, 128] width 76 height 14
click at [305, 128] on Rate "5.1366" at bounding box center [305, 129] width 54 height 13
type Rate "5.137"
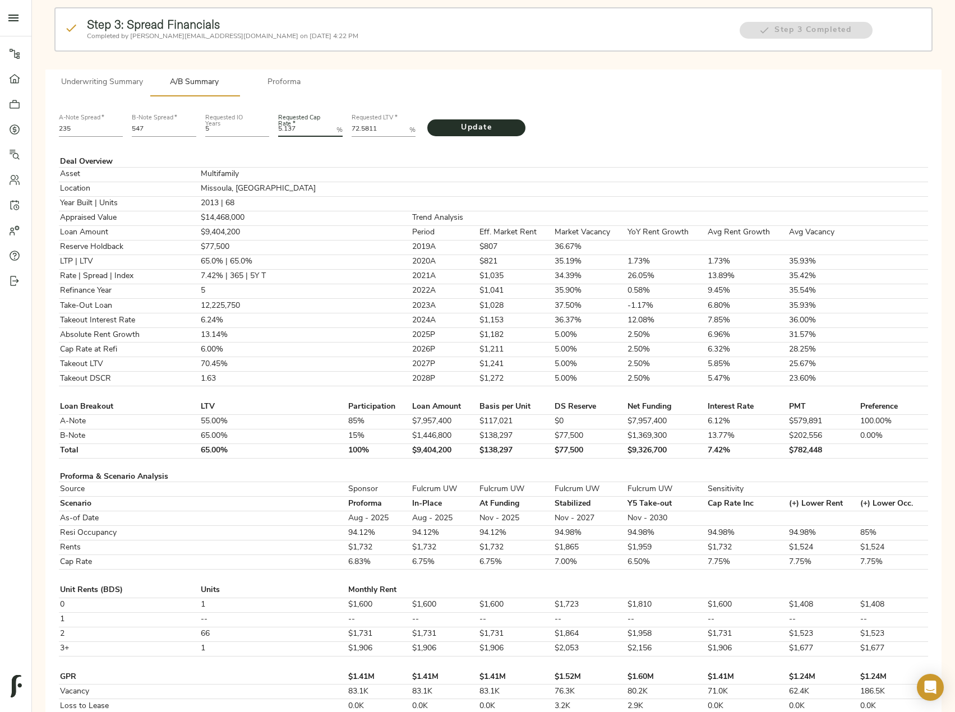
click at [427, 119] on button "Update" at bounding box center [476, 127] width 98 height 17
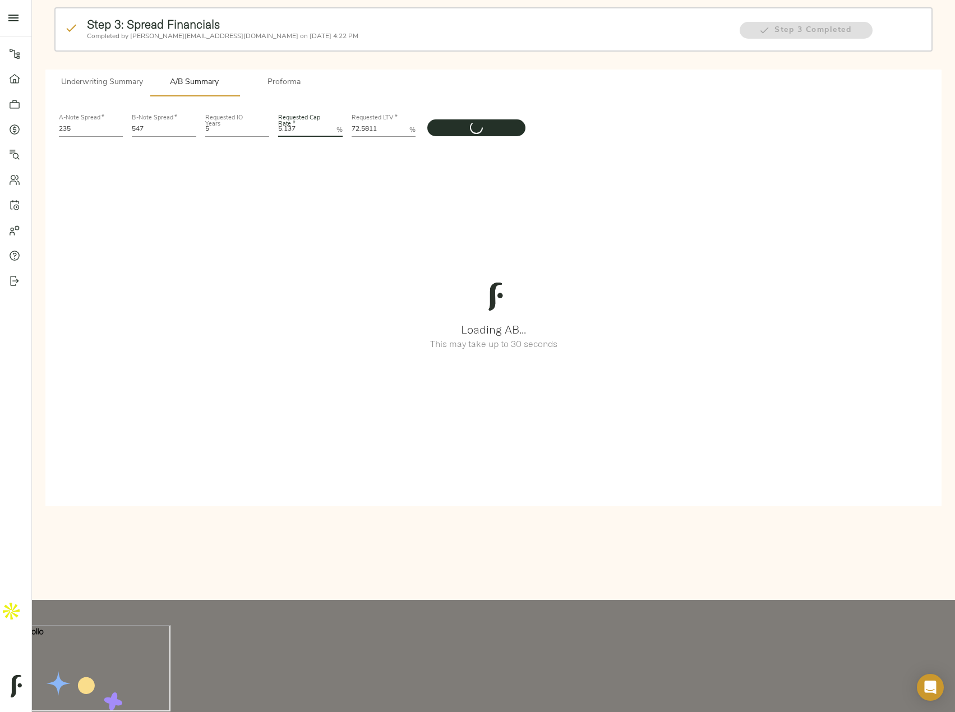
scroll to position [0, 0]
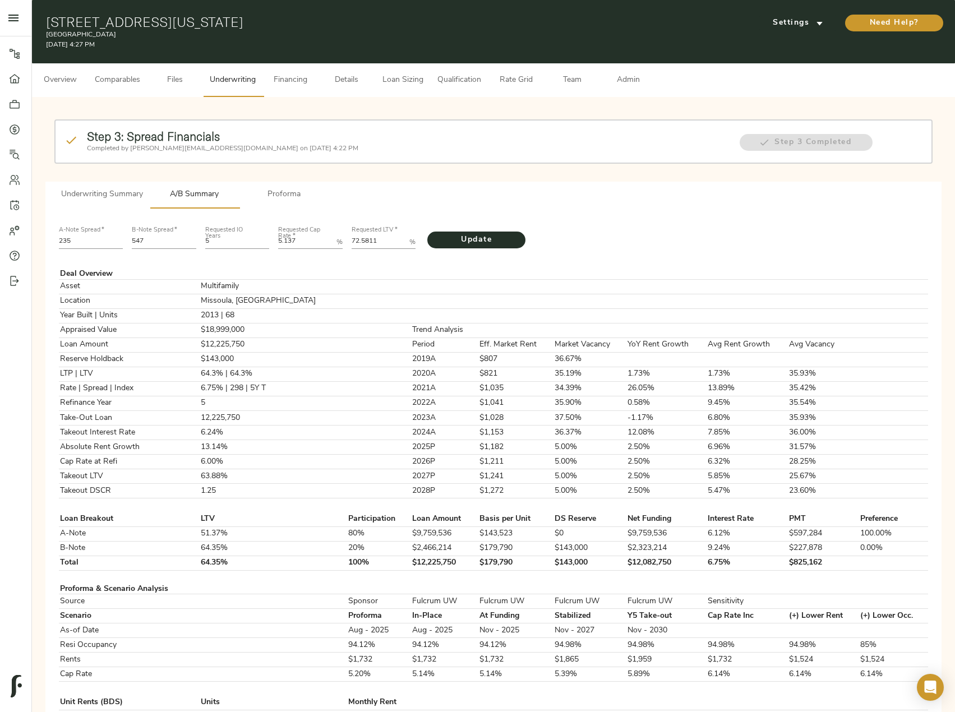
click at [284, 190] on span "Proforma" at bounding box center [284, 195] width 76 height 14
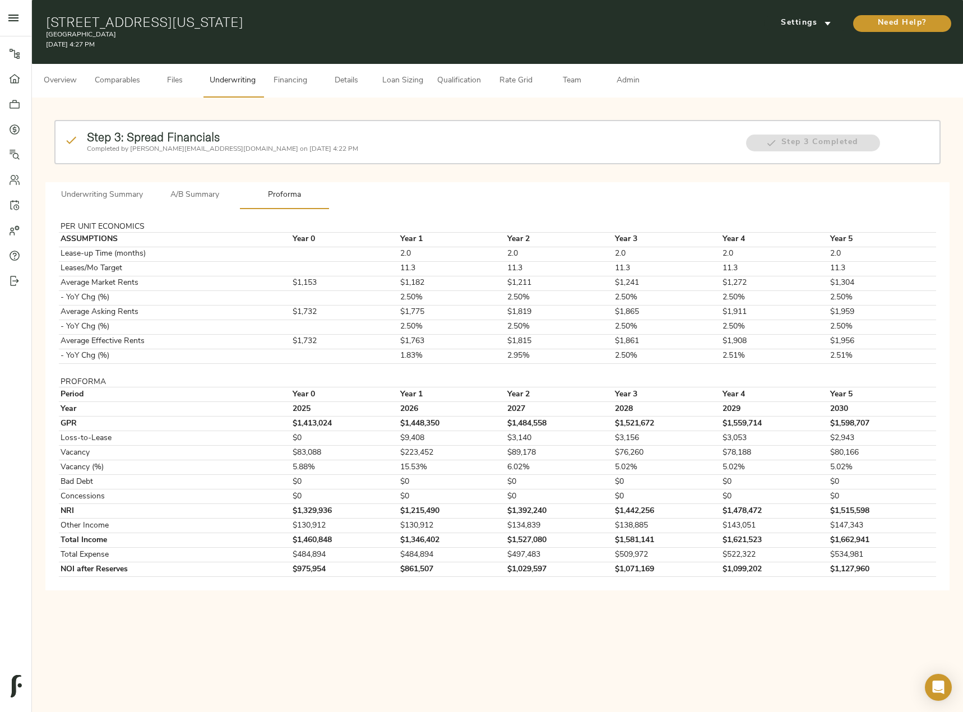
click at [127, 190] on span "Underwriting Summary" at bounding box center [102, 195] width 82 height 14
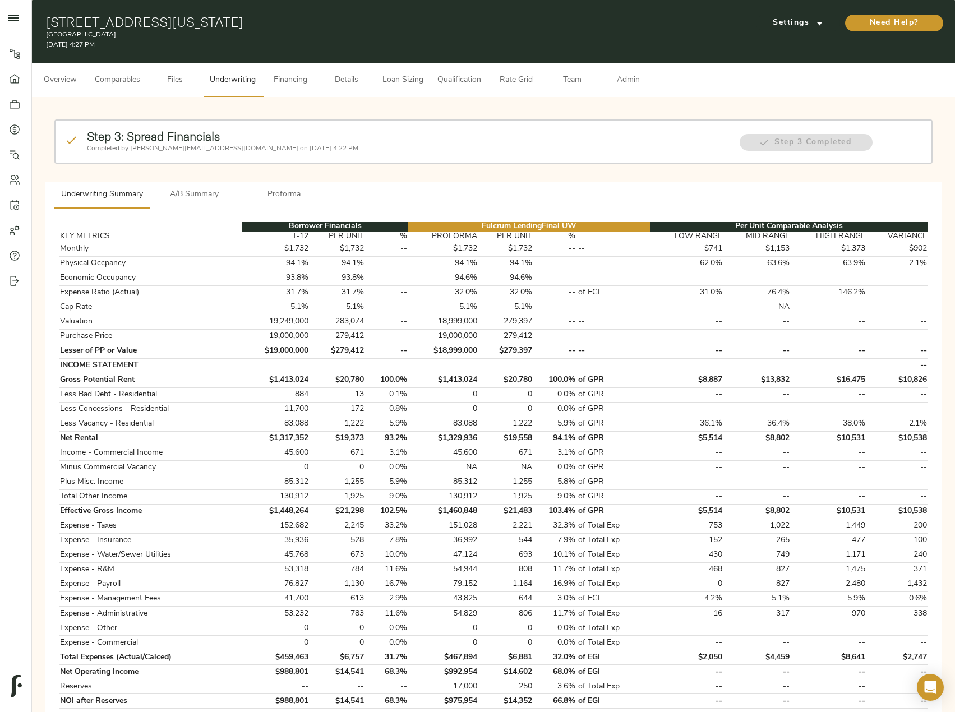
click at [109, 81] on span "Comparables" at bounding box center [117, 80] width 45 height 14
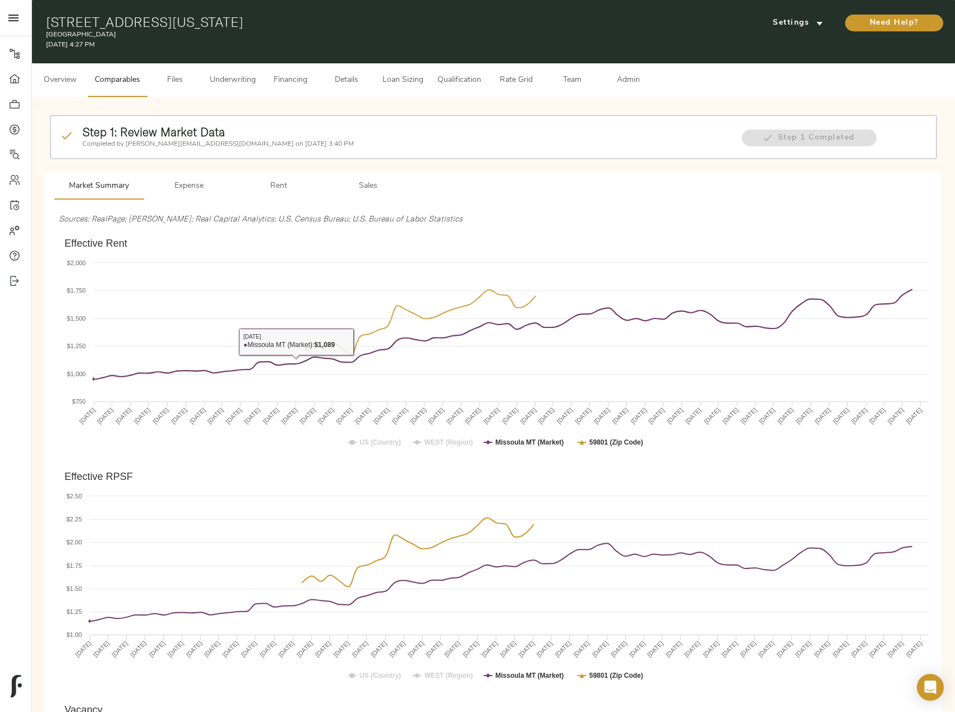
click at [281, 196] on button "Rent" at bounding box center [279, 186] width 90 height 27
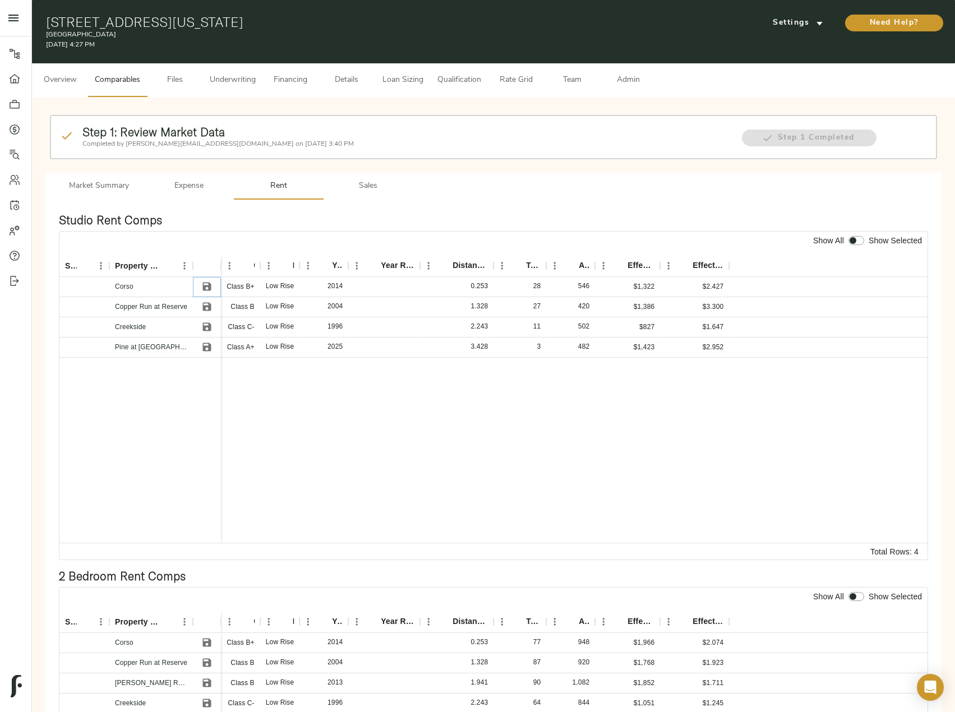
click at [209, 287] on icon "Save" at bounding box center [207, 287] width 8 height 8
click at [208, 305] on icon "Save" at bounding box center [206, 306] width 11 height 11
click at [205, 327] on icon "Save" at bounding box center [207, 327] width 8 height 8
click at [207, 348] on icon "Save" at bounding box center [207, 347] width 8 height 8
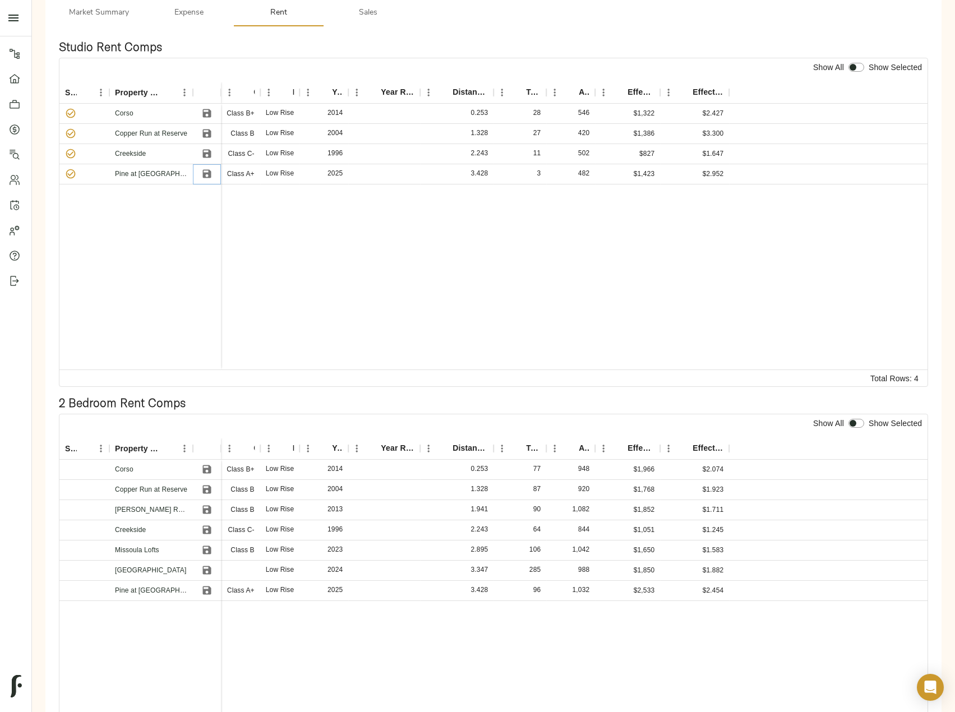
scroll to position [336, 0]
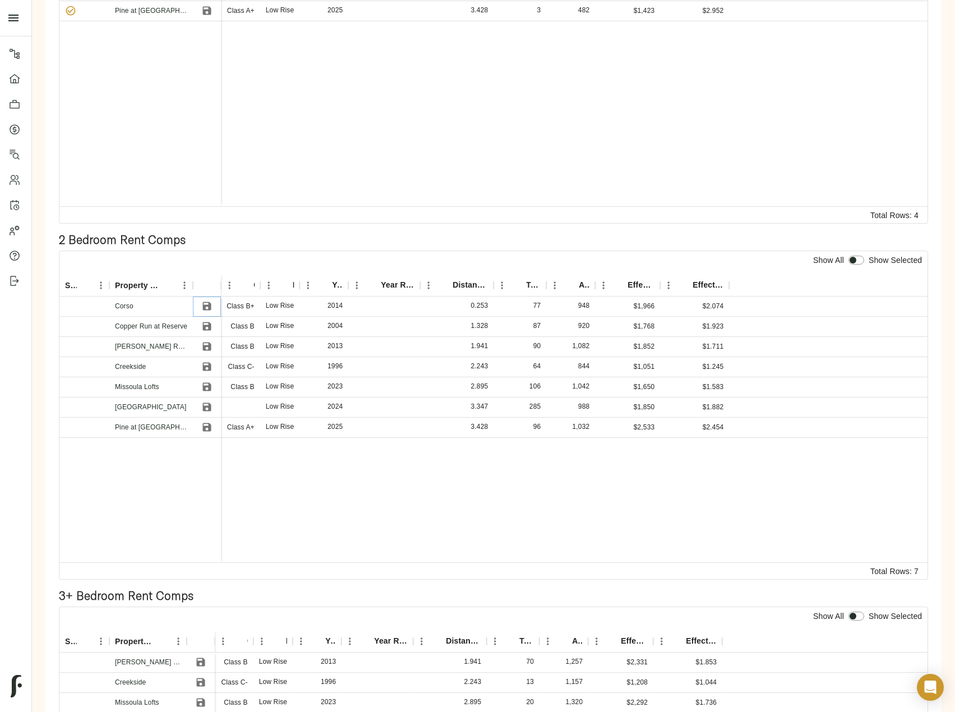
click at [209, 304] on icon "Save" at bounding box center [207, 306] width 8 height 8
click at [208, 328] on icon "Save" at bounding box center [206, 326] width 11 height 11
click at [208, 342] on icon "Save" at bounding box center [206, 346] width 11 height 11
click at [205, 386] on icon "Save" at bounding box center [207, 387] width 8 height 8
click at [205, 400] on button "Save" at bounding box center [206, 407] width 17 height 17
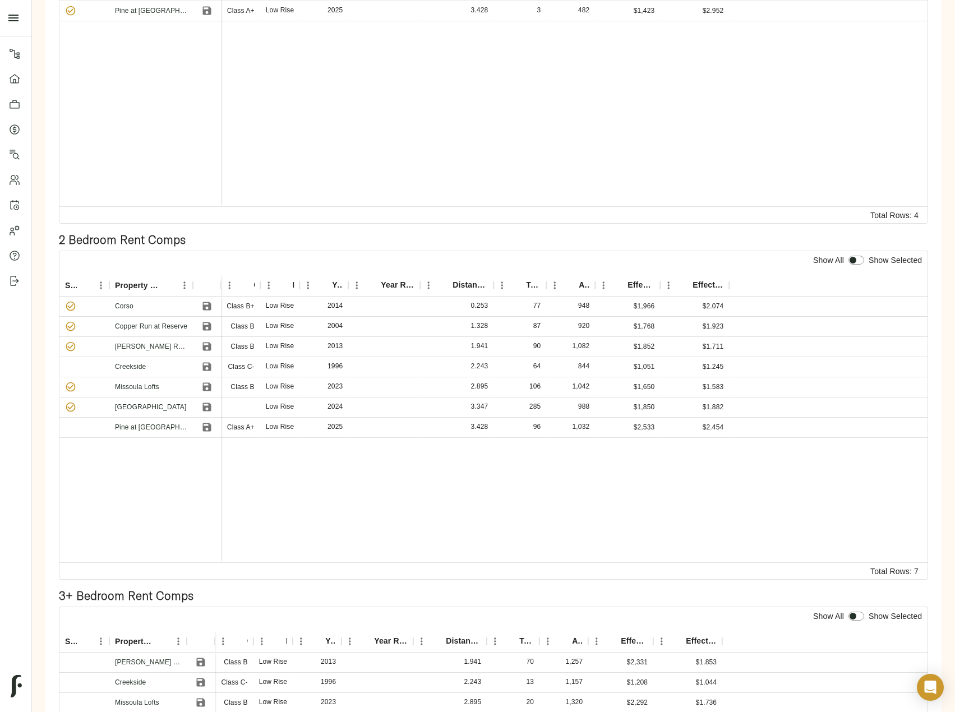
click at [862, 260] on input "checkbox" at bounding box center [852, 260] width 27 height 9
checkbox input "true"
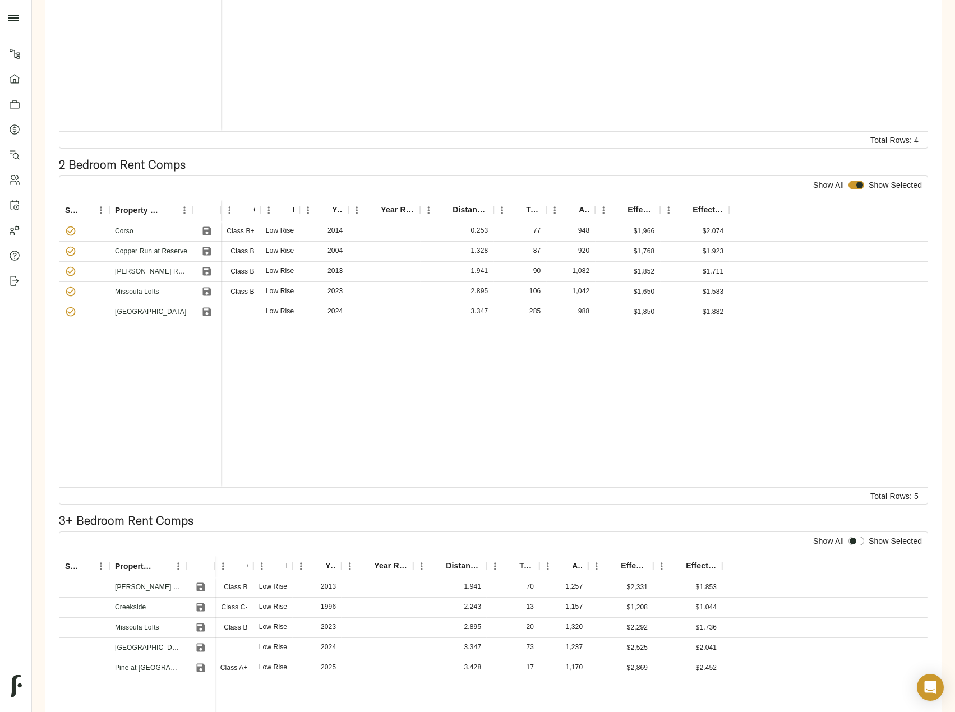
scroll to position [580, 0]
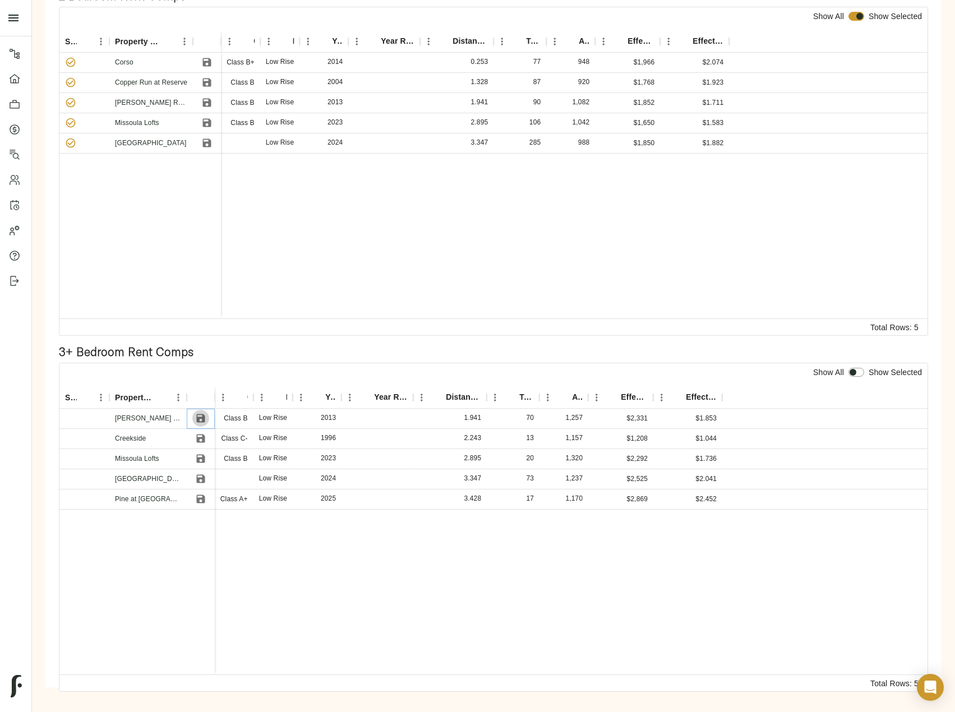
drag, startPoint x: 203, startPoint y: 421, endPoint x: 200, endPoint y: 450, distance: 28.7
click at [202, 423] on icon "Save" at bounding box center [200, 418] width 11 height 11
click at [201, 441] on icon "Save" at bounding box center [200, 438] width 11 height 11
click at [202, 455] on icon "Save" at bounding box center [200, 459] width 8 height 8
click at [202, 479] on icon "Save" at bounding box center [200, 479] width 8 height 8
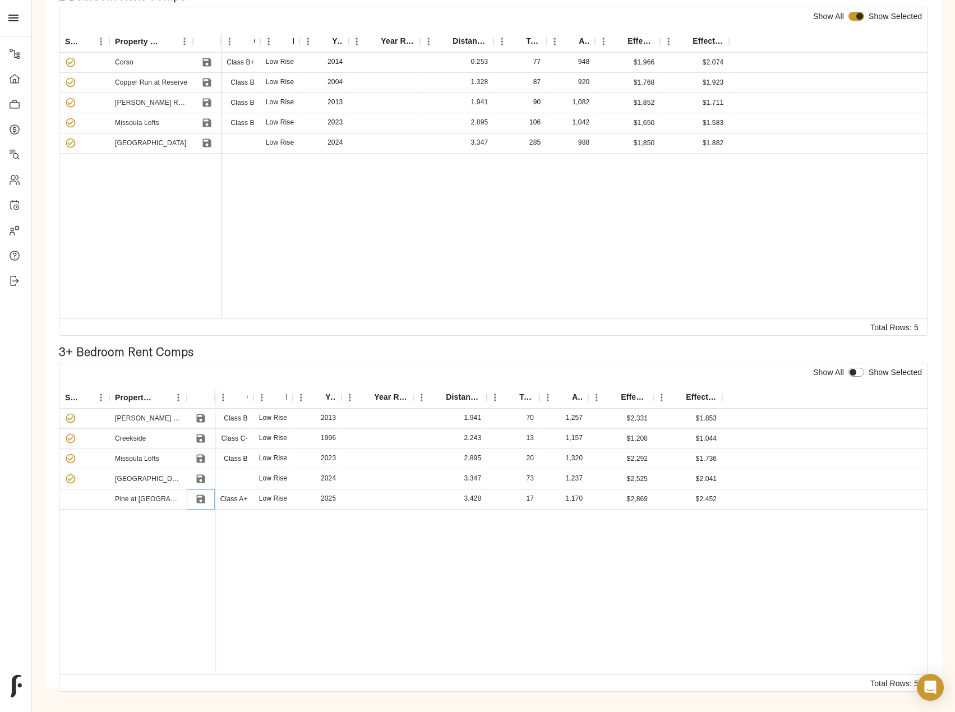
click at [200, 505] on icon "Save" at bounding box center [200, 498] width 11 height 11
click at [857, 374] on input "checkbox" at bounding box center [852, 372] width 27 height 9
checkbox input "true"
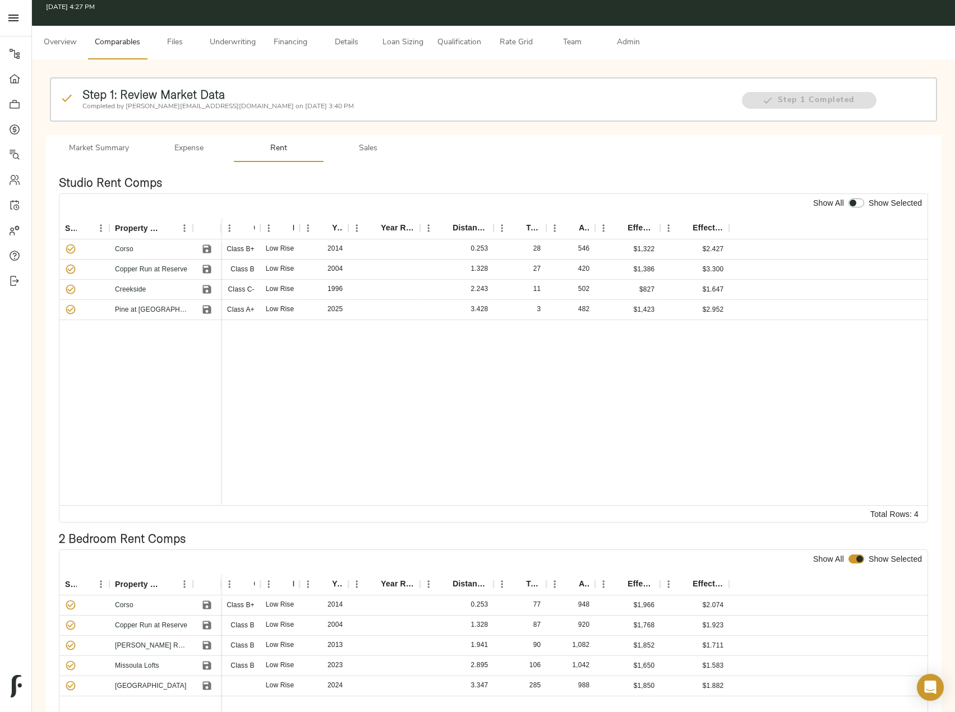
scroll to position [20, 0]
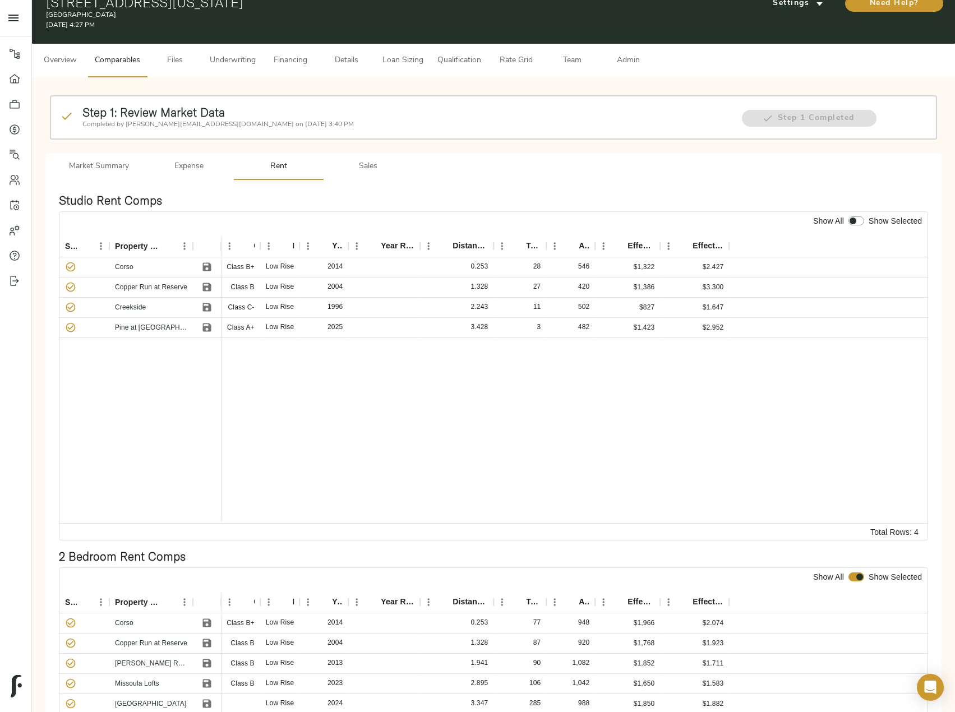
click at [378, 166] on span "Sales" at bounding box center [368, 167] width 76 height 14
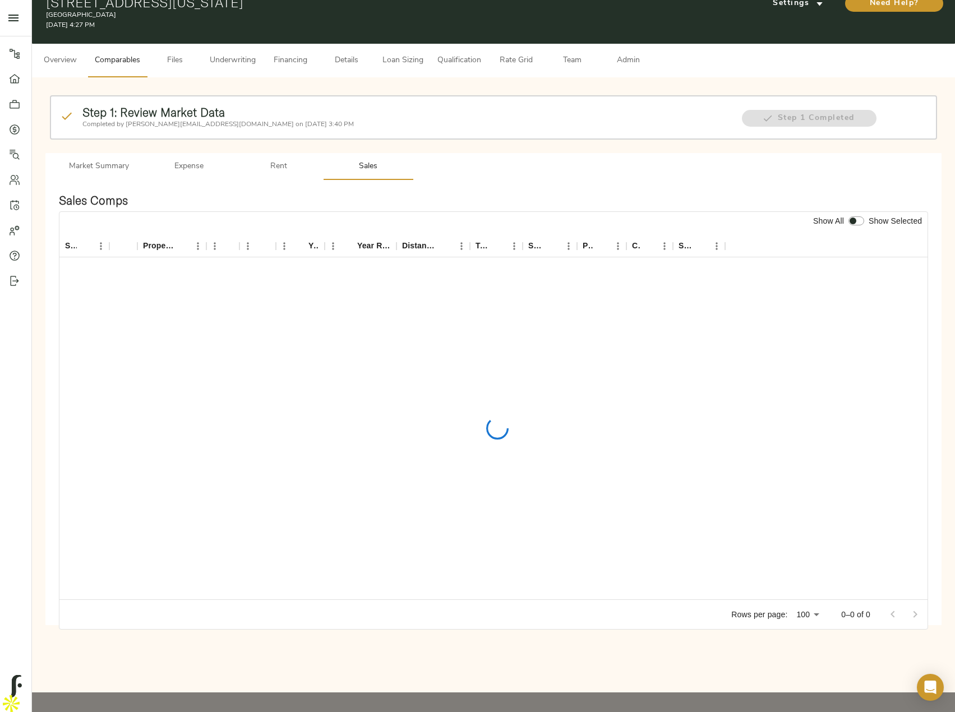
scroll to position [0, 0]
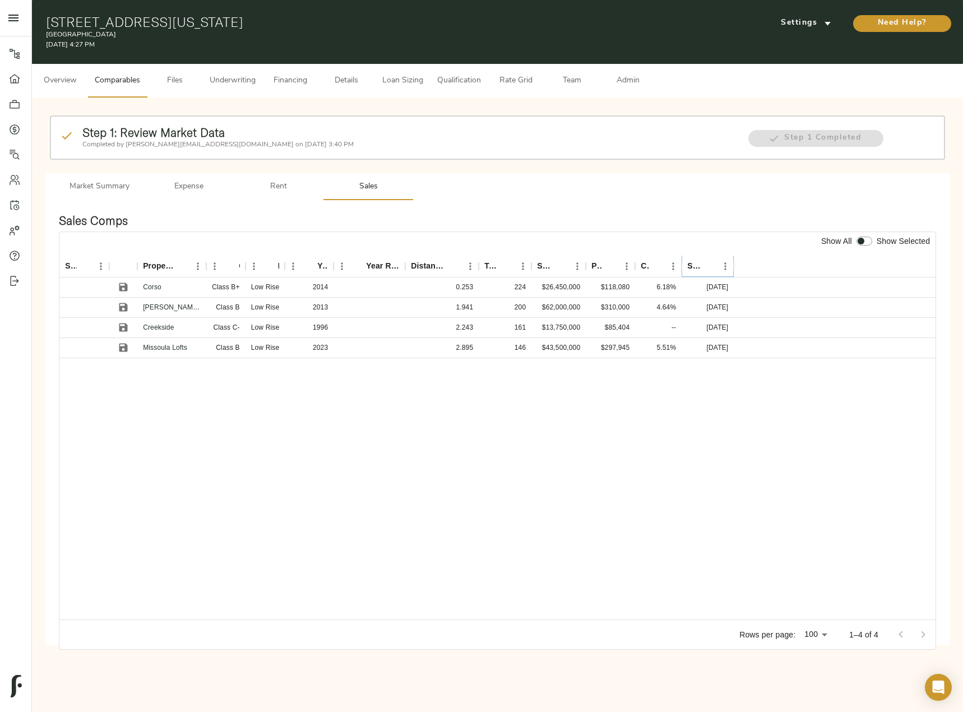
click at [704, 263] on icon "Sort" at bounding box center [709, 266] width 10 height 10
click at [704, 263] on button "Sort" at bounding box center [709, 266] width 16 height 16
click at [124, 290] on icon "Save" at bounding box center [123, 286] width 11 height 11
click at [121, 307] on icon "Save" at bounding box center [123, 307] width 8 height 8
click at [125, 349] on icon "Save" at bounding box center [123, 348] width 8 height 8
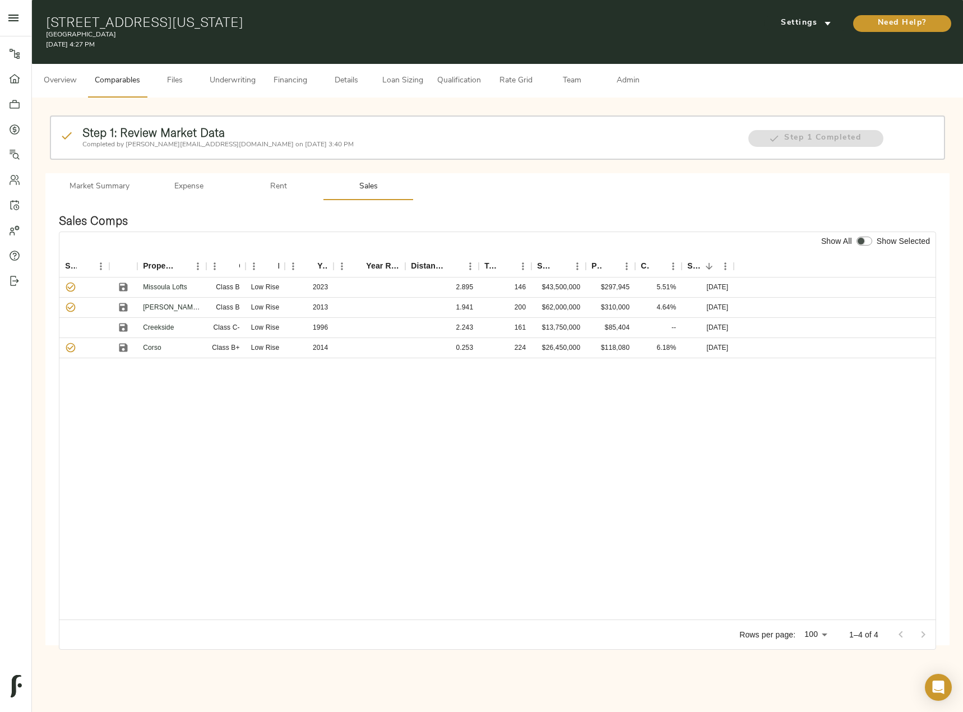
click at [862, 241] on input "checkbox" at bounding box center [861, 241] width 27 height 9
checkbox input "true"
click at [623, 79] on span "Admin" at bounding box center [628, 81] width 43 height 14
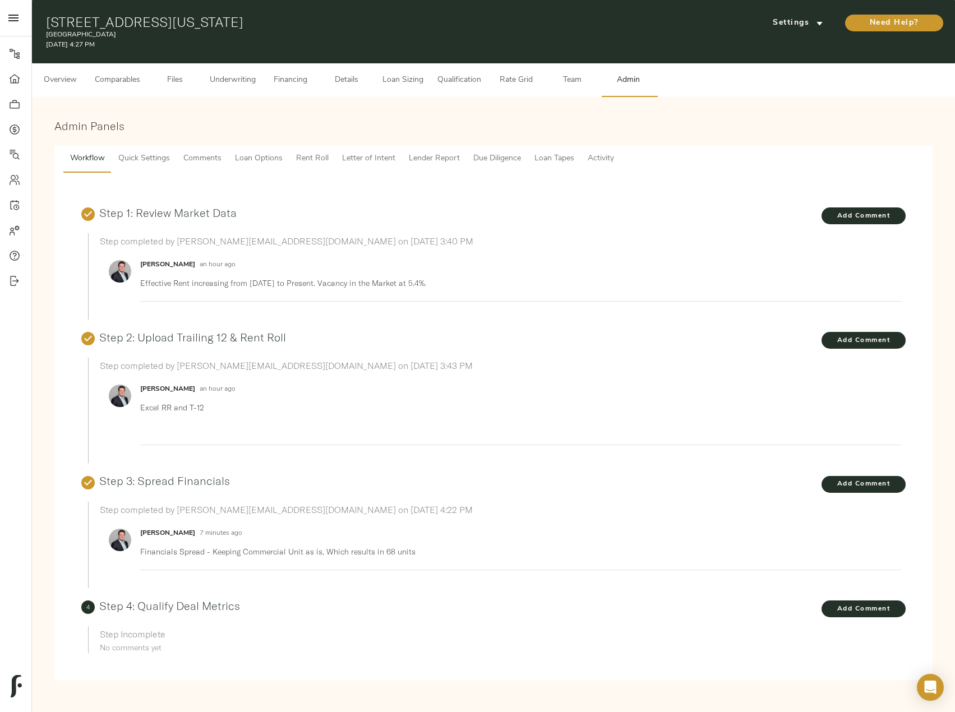
click at [439, 156] on span "Lender Report" at bounding box center [434, 159] width 51 height 14
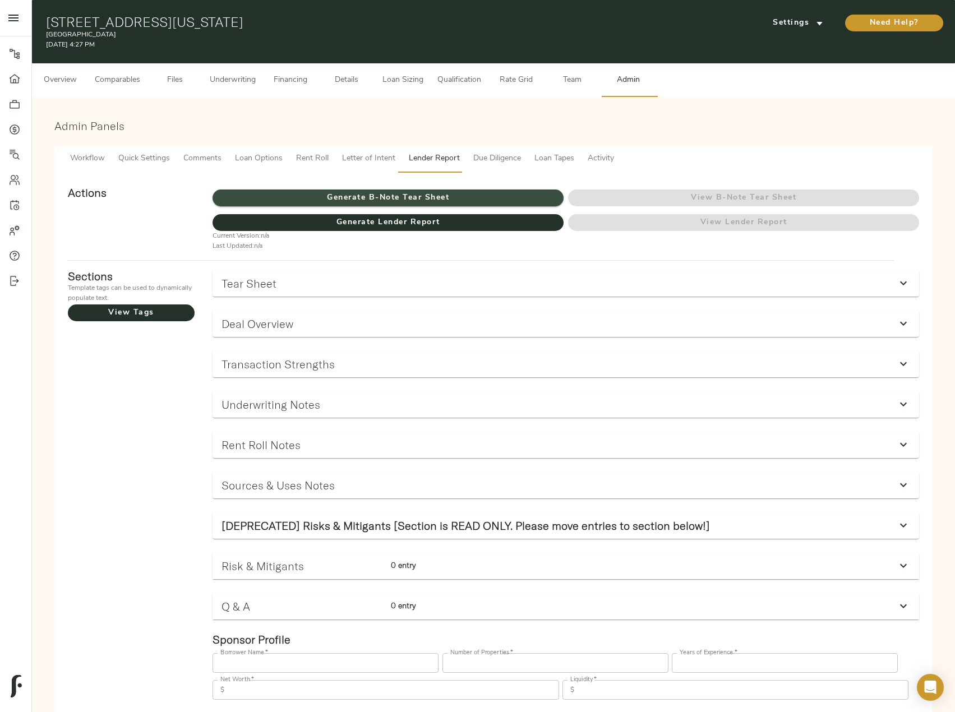
click at [442, 191] on span "Generate B-Note Tear Sheet" at bounding box center [387, 198] width 351 height 14
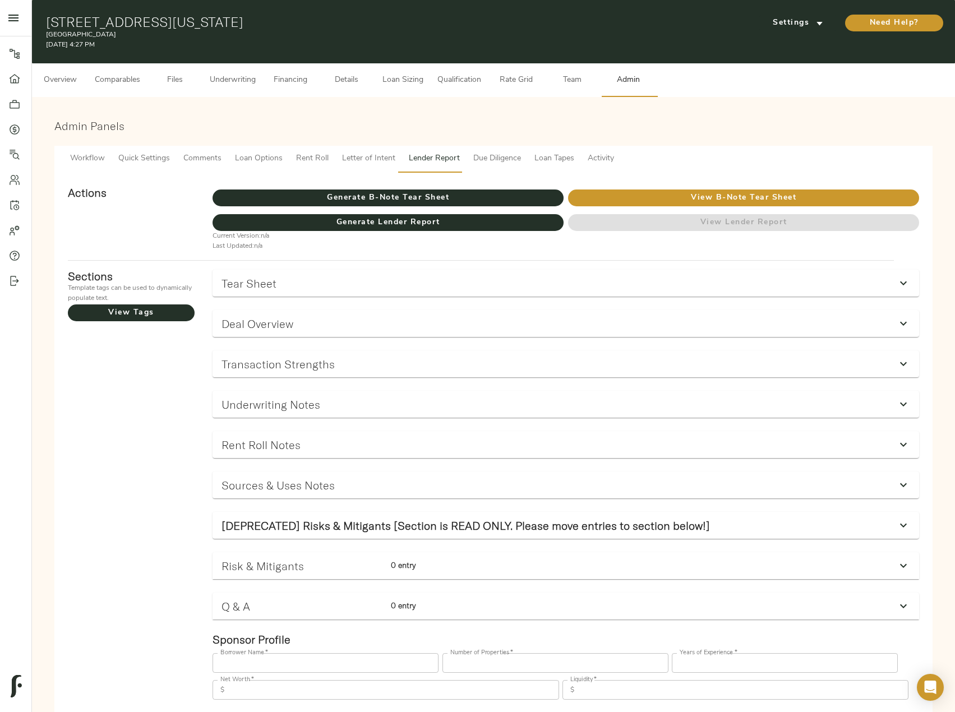
click at [126, 74] on span "Comparables" at bounding box center [117, 80] width 45 height 14
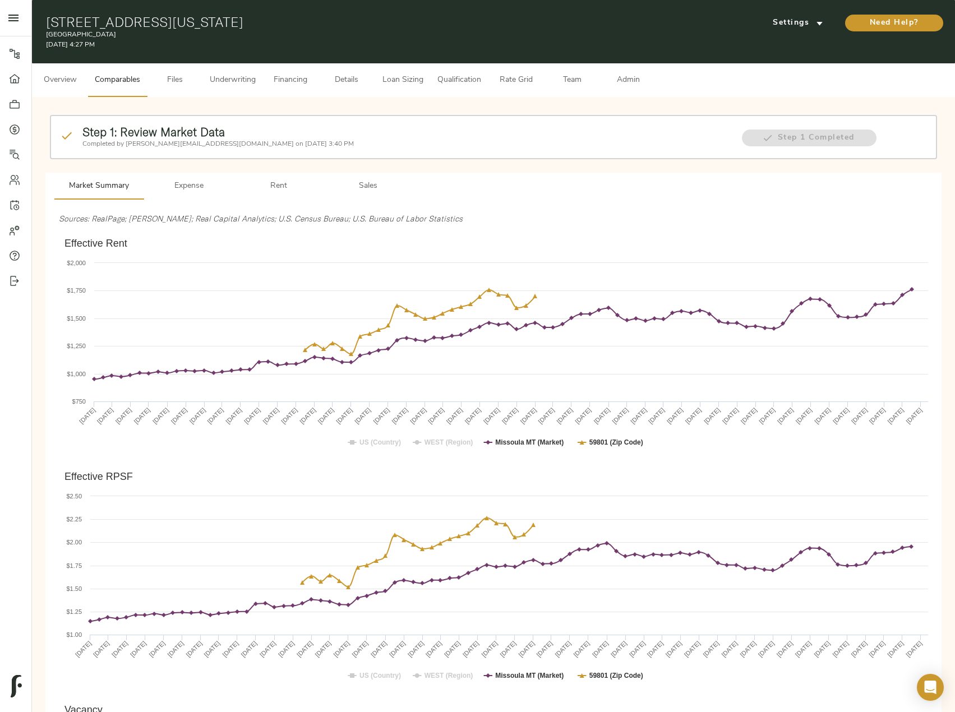
click at [289, 186] on span "Rent" at bounding box center [278, 186] width 76 height 14
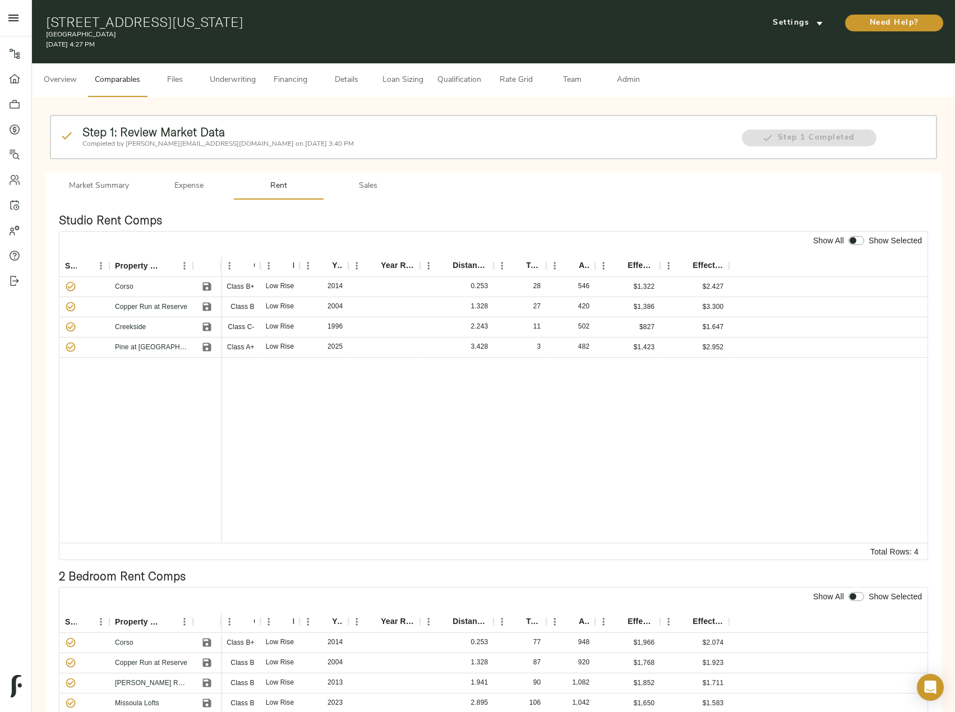
click at [329, 73] on button "Details" at bounding box center [346, 80] width 56 height 34
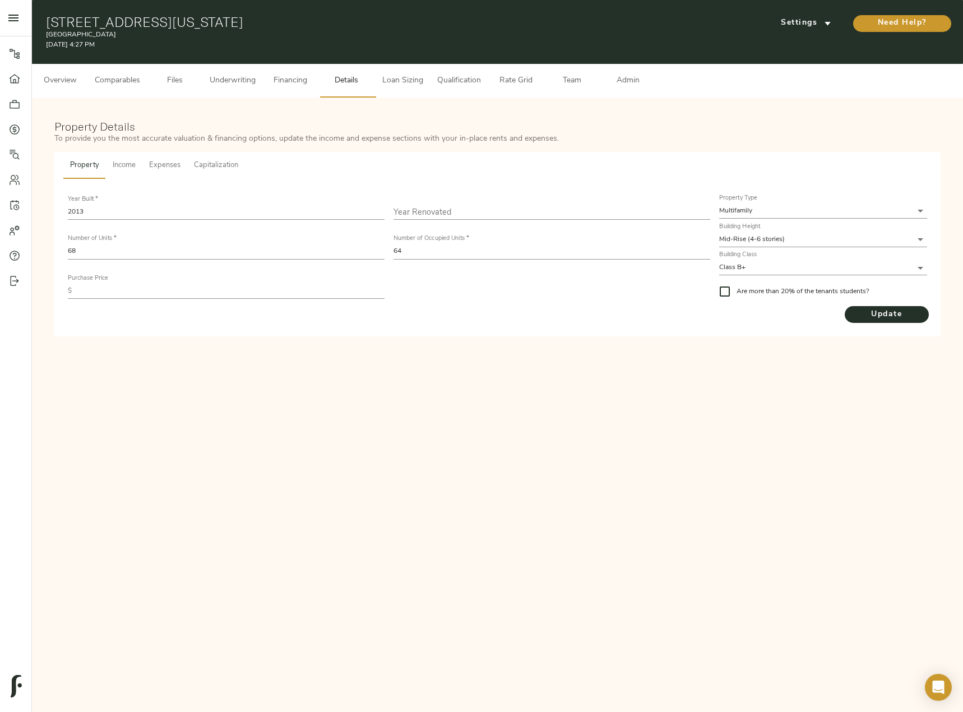
click at [132, 80] on span "Comparables" at bounding box center [117, 81] width 45 height 14
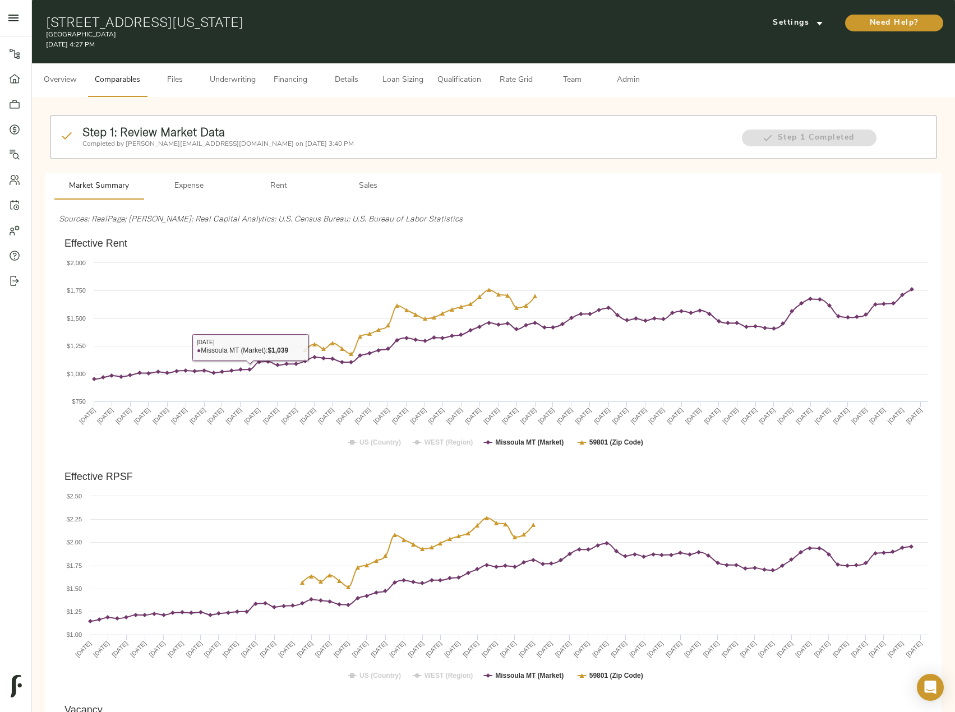
click at [265, 184] on span "Rent" at bounding box center [278, 186] width 76 height 14
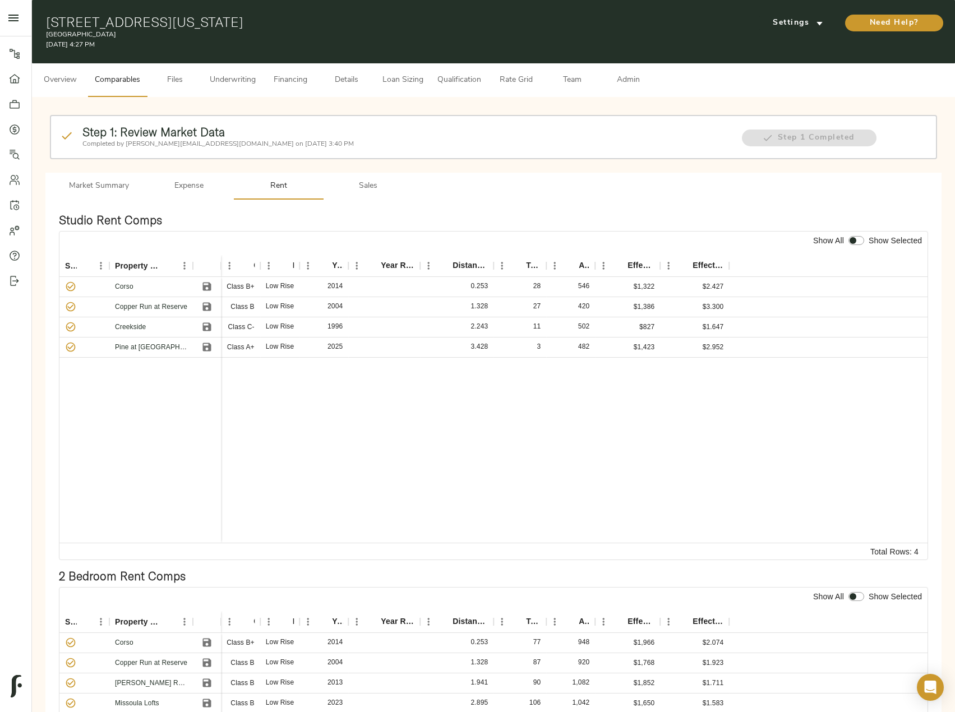
drag, startPoint x: 38, startPoint y: 76, endPoint x: 69, endPoint y: 58, distance: 35.7
click at [38, 76] on button "Overview" at bounding box center [60, 80] width 56 height 34
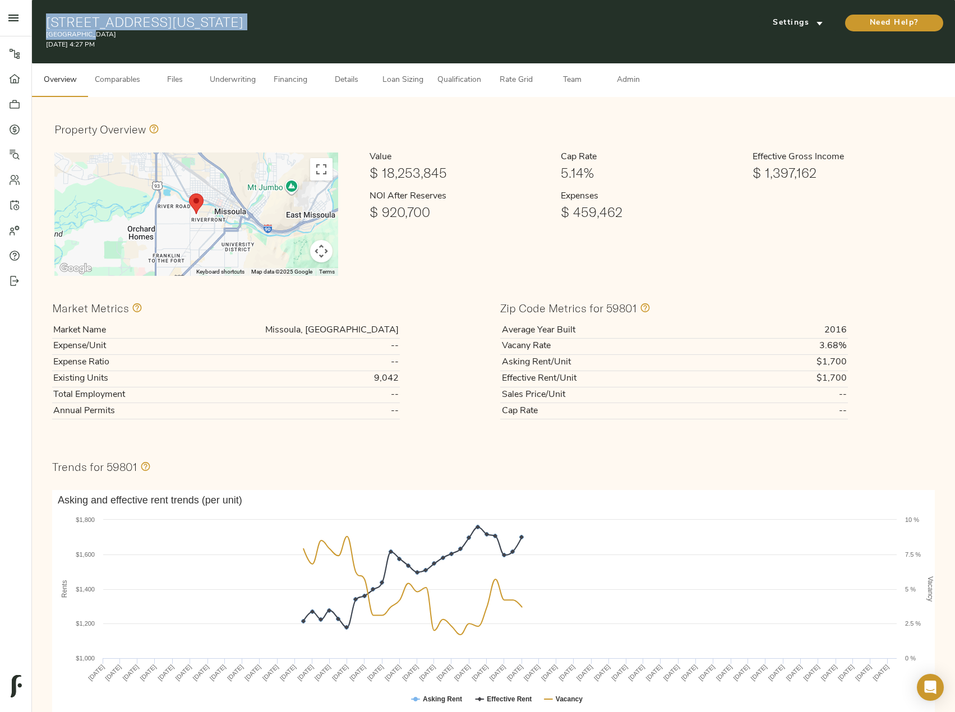
drag, startPoint x: 50, startPoint y: 21, endPoint x: 331, endPoint y: 35, distance: 281.2
click at [331, 35] on div "155 N California St, Missoula, MT 59801 Ashlyn Place August 14, 2025 4:27 PM" at bounding box center [344, 32] width 596 height 36
click at [276, 16] on h1 "155 N California St, Missoula, MT 59801" at bounding box center [344, 22] width 596 height 16
drag, startPoint x: 287, startPoint y: 18, endPoint x: 44, endPoint y: 12, distance: 243.4
click at [42, 12] on div "155 N California St, Missoula, MT 59801 Ashlyn Place August 14, 2025 4:27 PM Se…" at bounding box center [493, 31] width 923 height 63
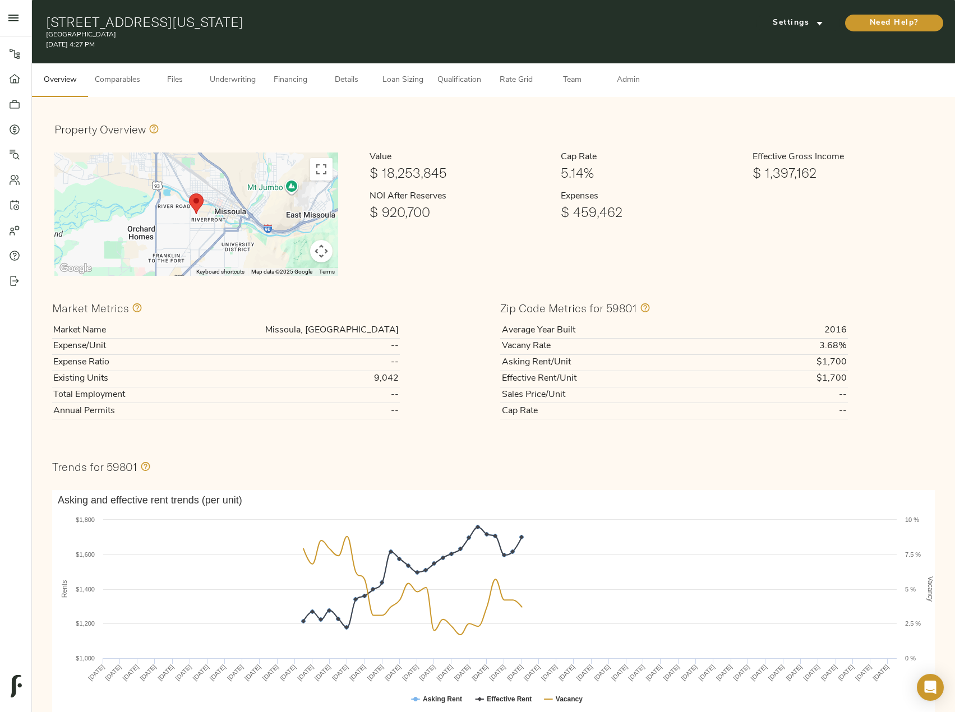
copy h1 "155 N California St, Missoula, MT 59801"
click at [191, 11] on div "155 N California St, Missoula, MT 59801 Ashlyn Place August 14, 2025 4:27 PM Se…" at bounding box center [493, 31] width 923 height 63
drag, startPoint x: 290, startPoint y: 22, endPoint x: 36, endPoint y: 29, distance: 254.6
click at [34, 29] on div "155 N California St, Missoula, MT 59801 Ashlyn Place August 14, 2025 4:27 PM Se…" at bounding box center [493, 31] width 923 height 63
copy h1 "155 N California St, Missoula, MT 59801"
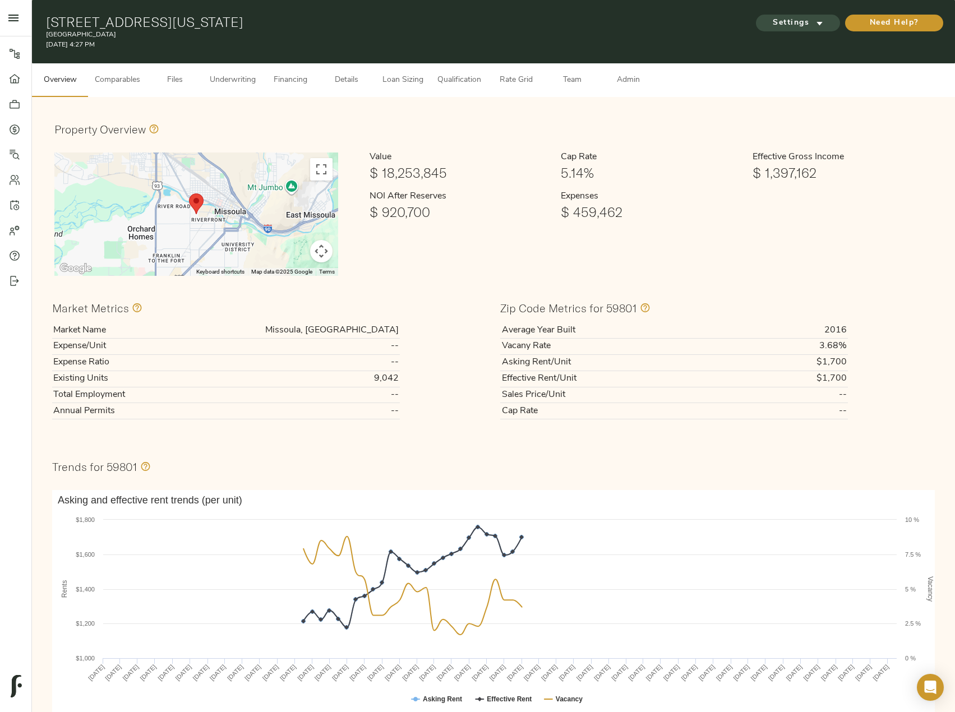
drag, startPoint x: 815, startPoint y: 32, endPoint x: 813, endPoint y: 25, distance: 6.8
click at [815, 32] on div "Settings" at bounding box center [796, 23] width 89 height 22
click at [813, 25] on span "Settings" at bounding box center [798, 23] width 62 height 14
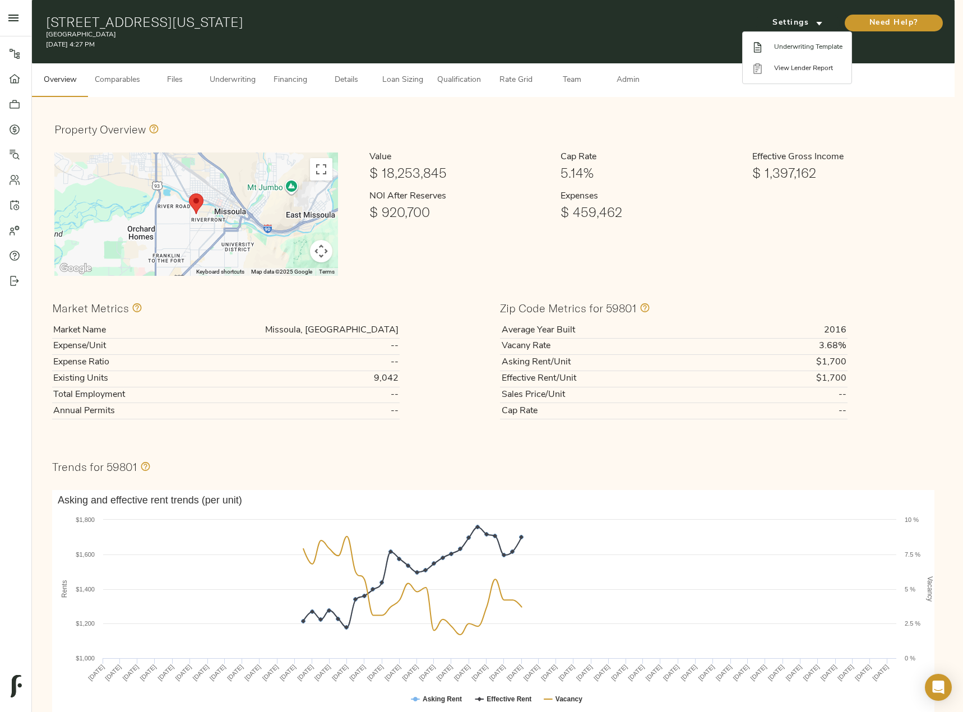
click at [824, 45] on span "Underwriting Template" at bounding box center [808, 47] width 68 height 10
drag, startPoint x: 344, startPoint y: 328, endPoint x: 408, endPoint y: 325, distance: 64.0
click at [408, 325] on div at bounding box center [481, 356] width 963 height 712
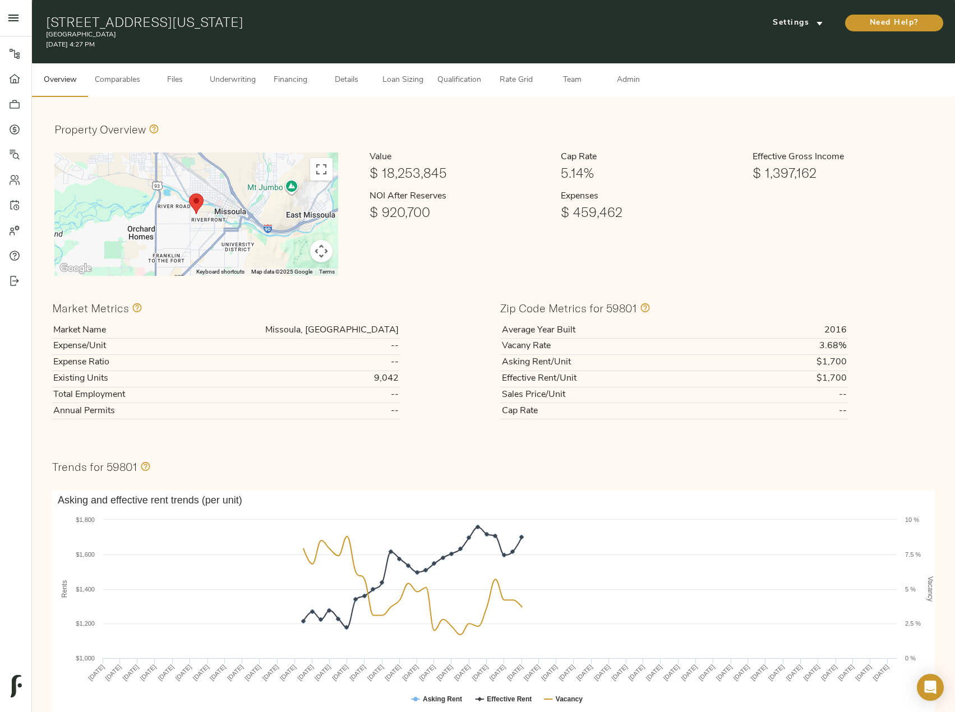
click at [408, 325] on body "Ashlyn Place - 155 N California St, Missoula, MT 59801 Pipeline Dashboard Portf…" at bounding box center [477, 549] width 955 height 1098
drag, startPoint x: 399, startPoint y: 331, endPoint x: 328, endPoint y: 331, distance: 71.2
click at [328, 331] on td "Missoula, MT" at bounding box center [287, 330] width 225 height 16
copy td "Missoula, MT"
click at [286, 89] on button "Financing" at bounding box center [290, 80] width 56 height 34
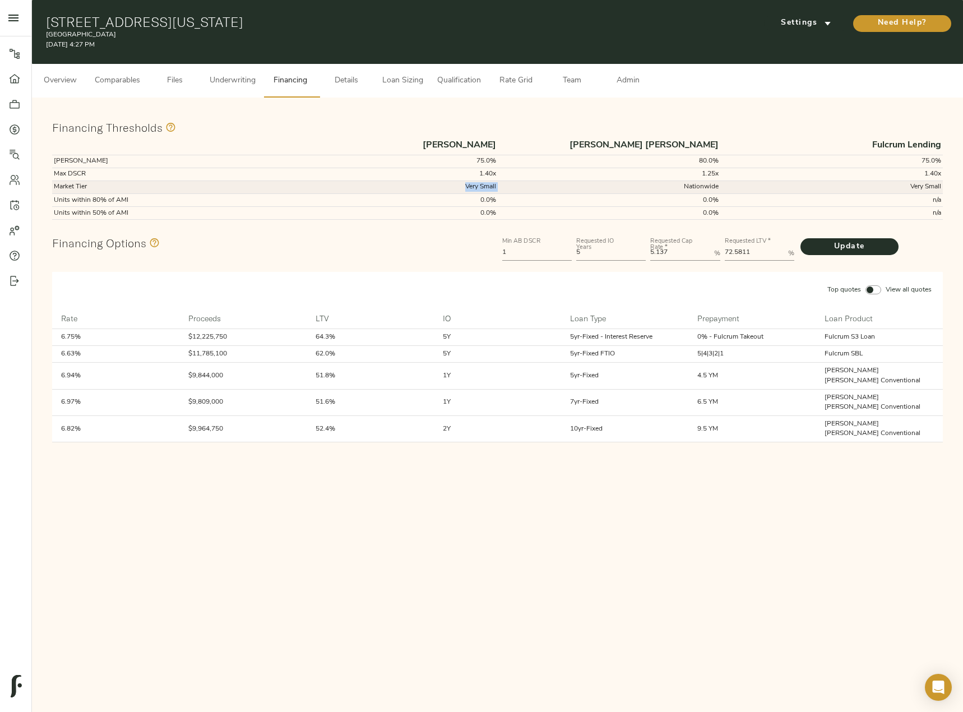
drag, startPoint x: 460, startPoint y: 191, endPoint x: 507, endPoint y: 189, distance: 47.7
click at [507, 189] on tr "Market Tier Very Small Nationwide Very Small" at bounding box center [497, 187] width 891 height 13
copy td "Very Small"
click at [137, 78] on span "Comparables" at bounding box center [117, 81] width 45 height 14
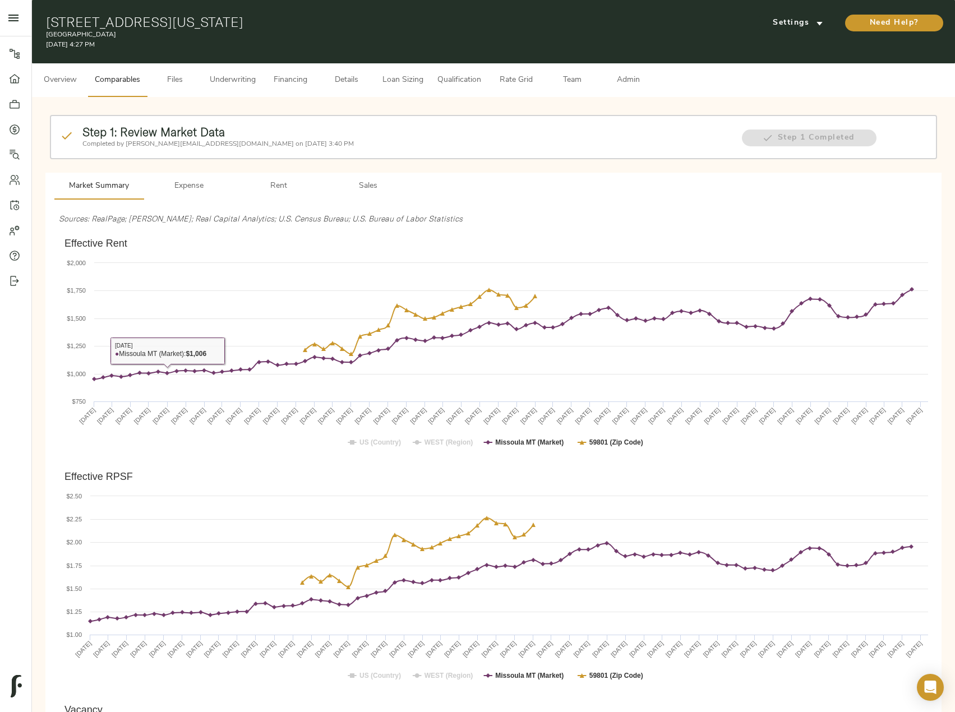
click at [72, 79] on span "Overview" at bounding box center [60, 80] width 43 height 14
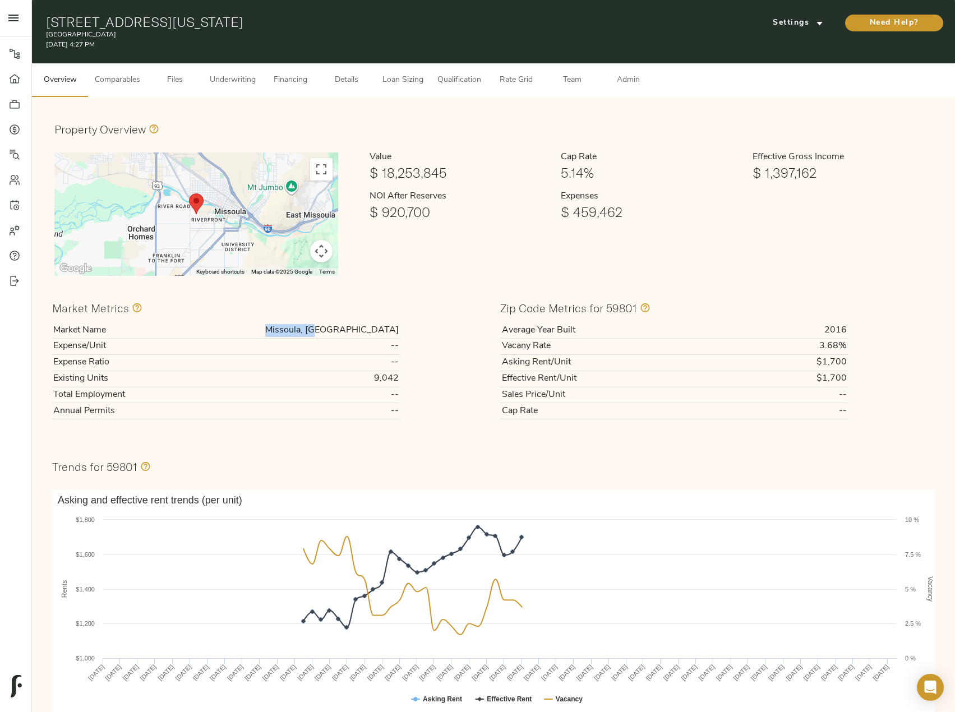
drag, startPoint x: 345, startPoint y: 327, endPoint x: 398, endPoint y: 326, distance: 52.7
click at [398, 326] on td "Missoula, MT" at bounding box center [287, 330] width 225 height 16
copy td "Missoula, MT"
click at [249, 75] on span "Underwriting" at bounding box center [233, 80] width 46 height 14
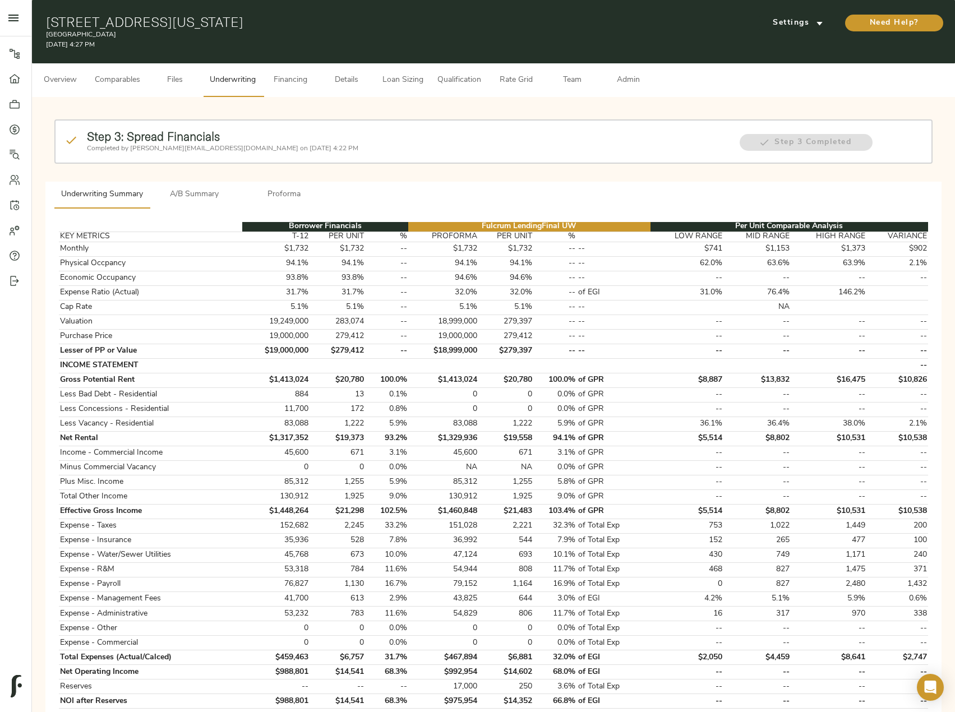
click at [210, 187] on button "A/B Summary" at bounding box center [195, 195] width 90 height 27
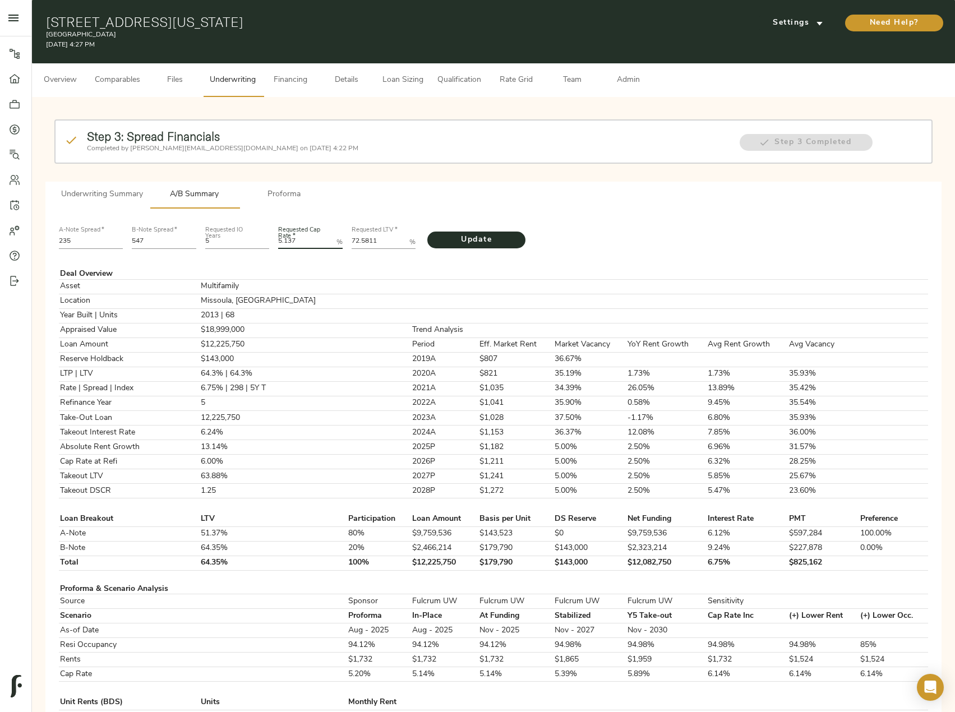
drag, startPoint x: 302, startPoint y: 240, endPoint x: 274, endPoint y: 240, distance: 27.5
click at [274, 240] on div "Requested Cap Rate   * 5.137 %" at bounding box center [310, 236] width 73 height 38
type Rate "5.5"
drag, startPoint x: 379, startPoint y: 236, endPoint x: 349, endPoint y: 231, distance: 30.7
click at [349, 231] on div "Requested LTV   * 72.5811 %" at bounding box center [383, 236] width 73 height 38
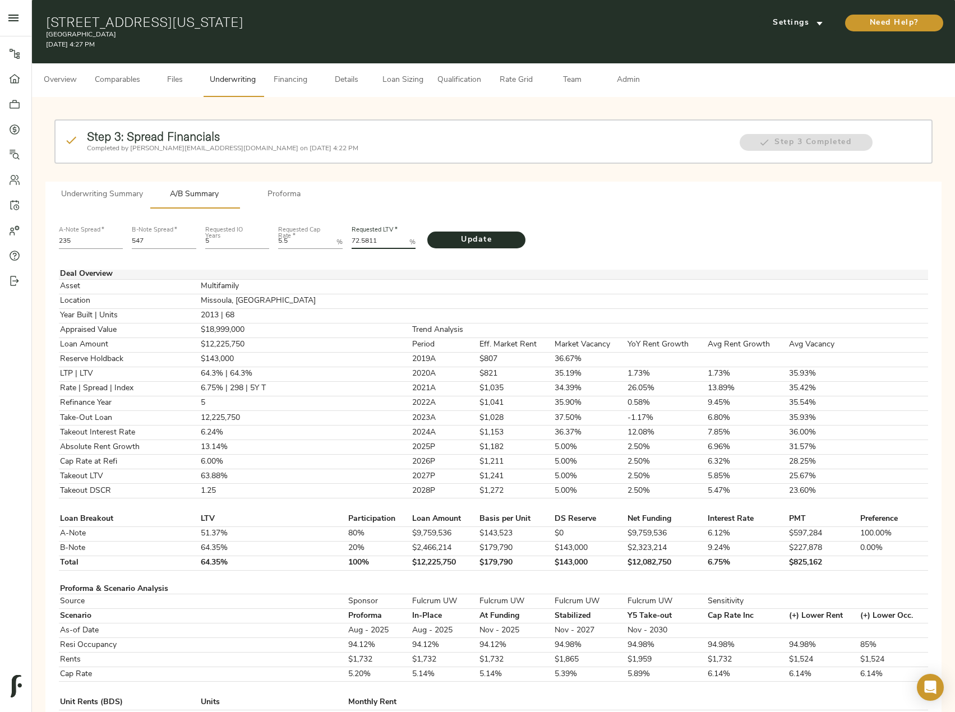
paste LTV "7.716"
type LTV "77.7161"
click at [484, 232] on button "Update" at bounding box center [476, 240] width 98 height 17
click at [604, 86] on button "Admin" at bounding box center [628, 80] width 56 height 34
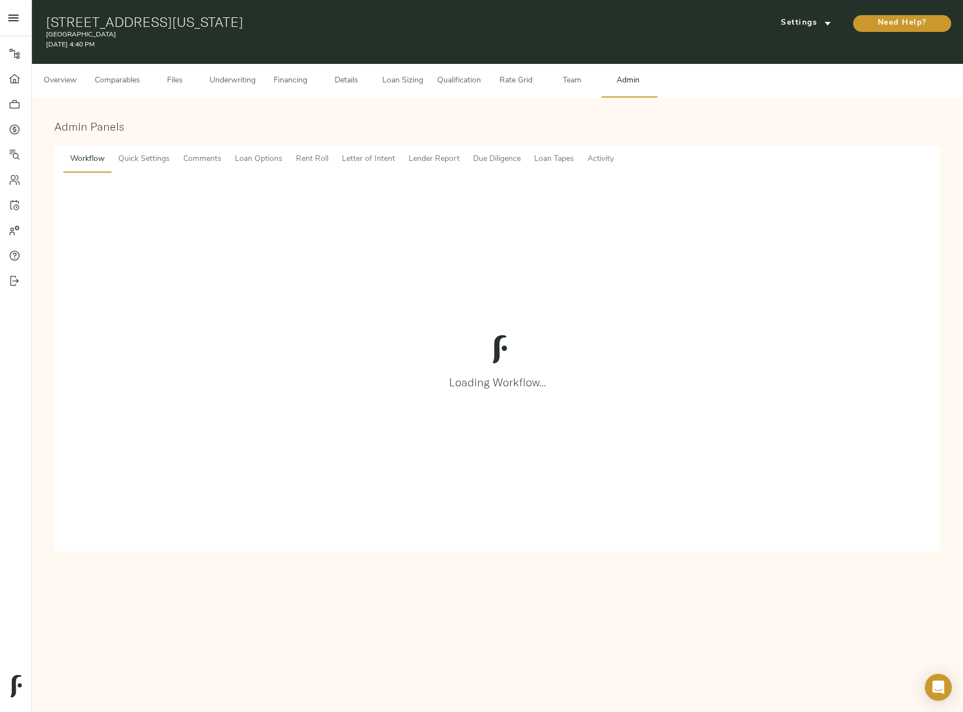
click at [630, 80] on span "Admin" at bounding box center [628, 81] width 43 height 14
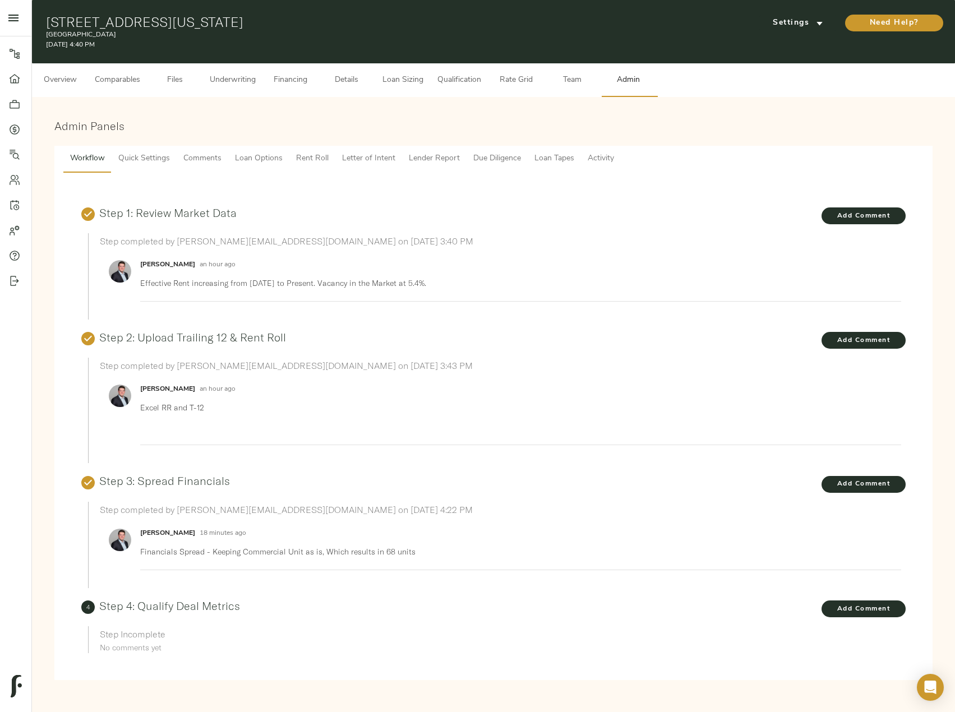
click at [215, 158] on span "Comments" at bounding box center [202, 159] width 38 height 14
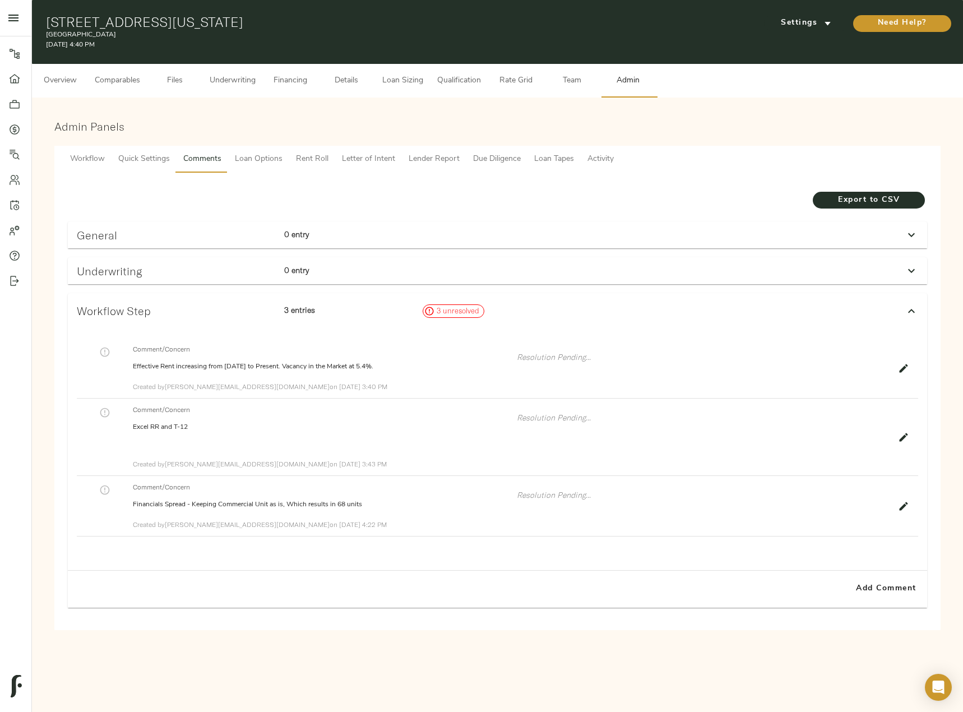
click at [318, 270] on p "0 entry" at bounding box center [348, 270] width 129 height 11
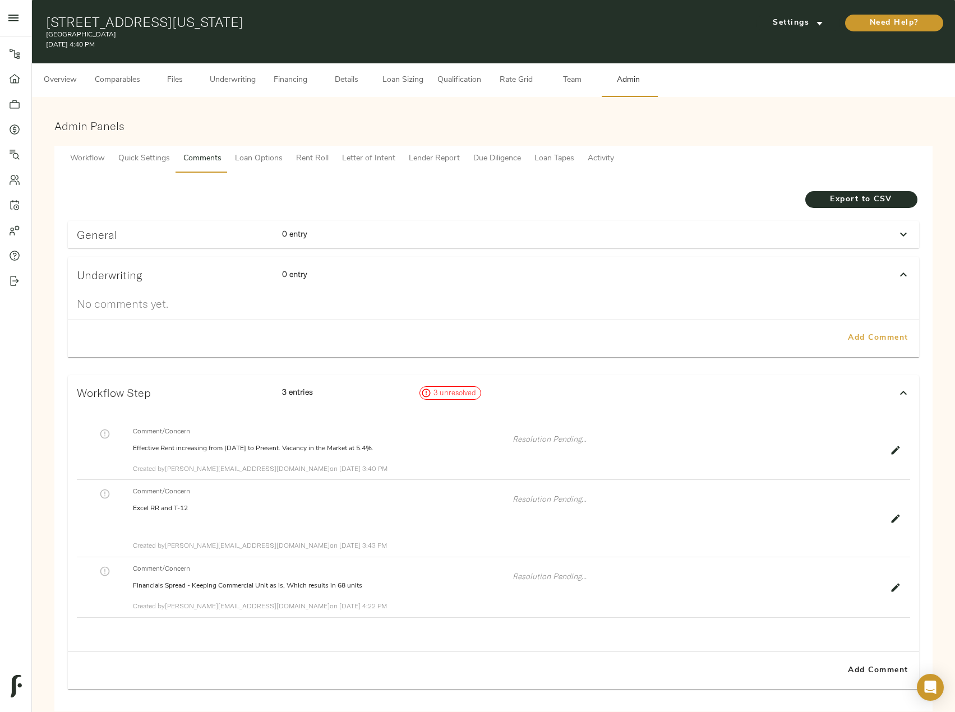
click at [886, 336] on span "Add Comment" at bounding box center [878, 338] width 64 height 14
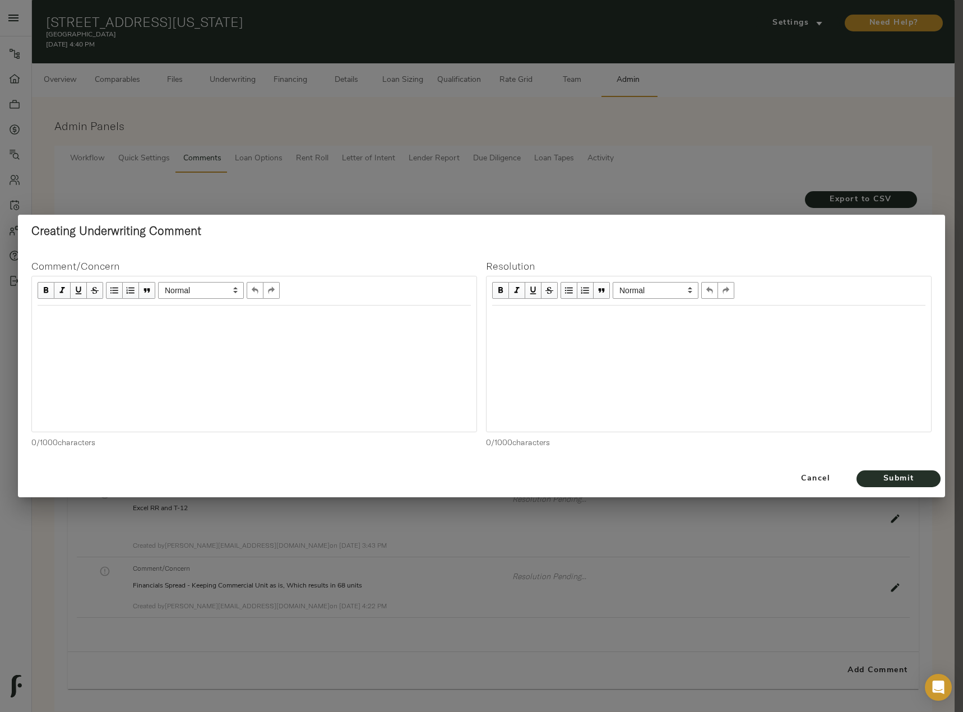
click at [222, 330] on div at bounding box center [254, 318] width 445 height 24
click at [118, 335] on div at bounding box center [254, 369] width 445 height 126
click at [70, 354] on div at bounding box center [254, 369] width 445 height 126
click at [133, 331] on div at bounding box center [254, 369] width 445 height 126
click at [184, 315] on div "Edit text" at bounding box center [254, 317] width 433 height 13
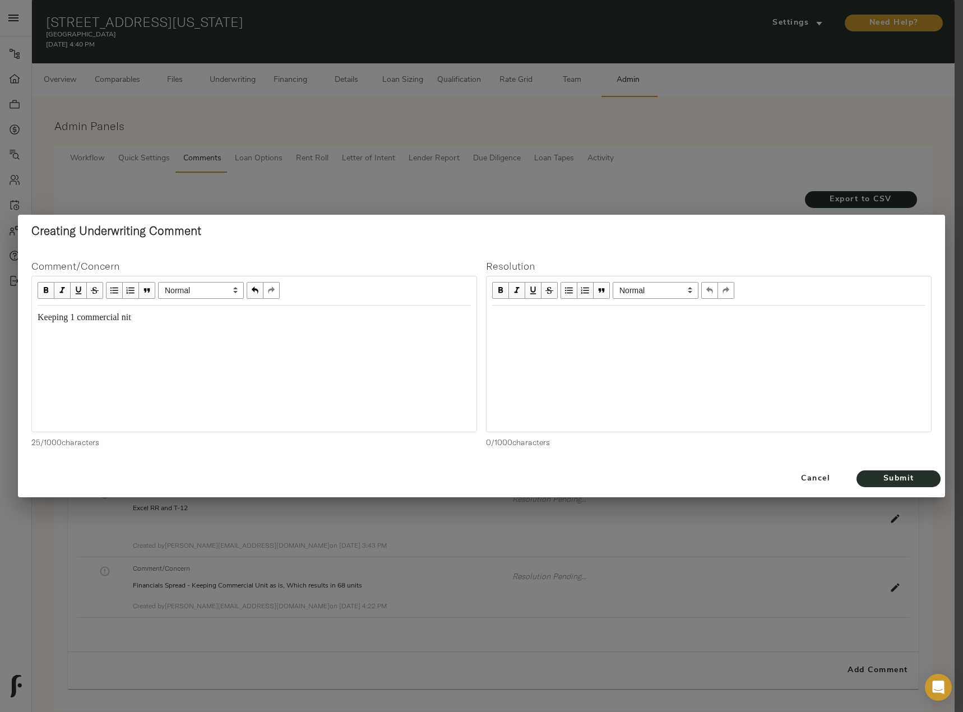
click at [129, 316] on span "Keeping 1 commercial nit" at bounding box center [85, 317] width 94 height 10
click at [878, 479] on span "Submit" at bounding box center [899, 479] width 62 height 14
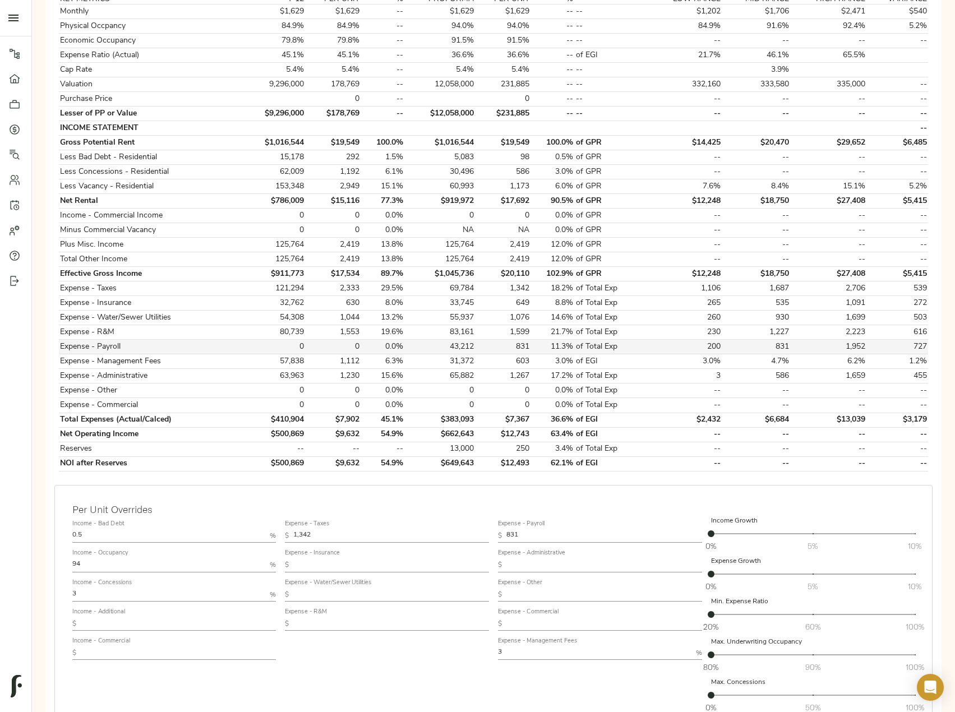
scroll to position [272, 0]
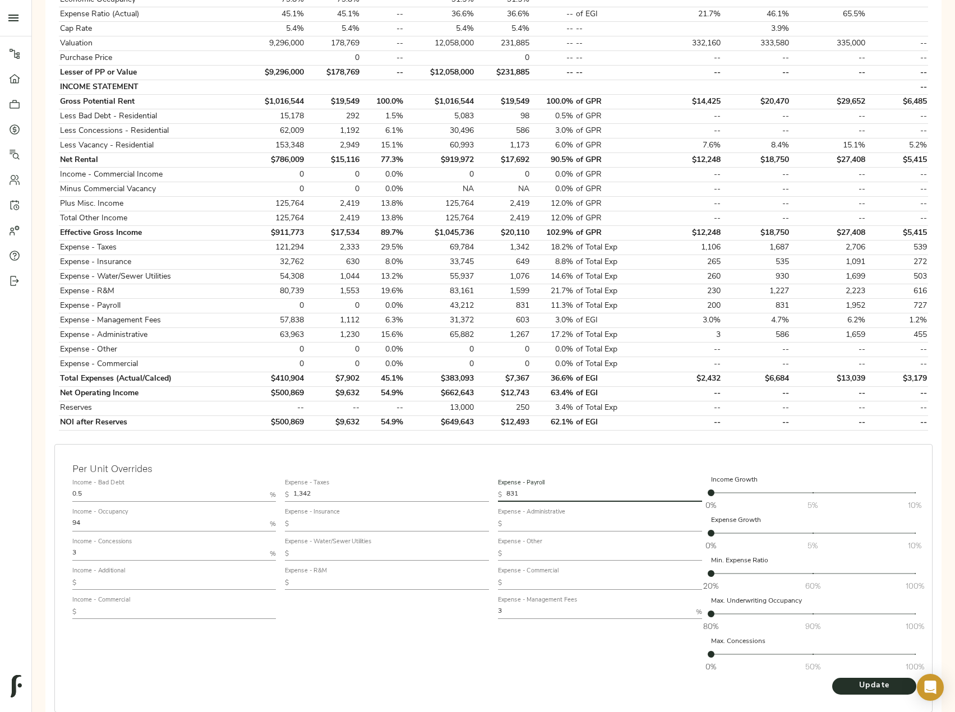
drag, startPoint x: 529, startPoint y: 492, endPoint x: 486, endPoint y: 492, distance: 42.6
click at [486, 492] on div "Income - Bad Debt 0.5 % Income - Occupancy 94 % Income - Concessions 3 % Income…" at bounding box center [493, 575] width 851 height 211
type input "415"
click at [832, 678] on button "Update" at bounding box center [874, 686] width 84 height 17
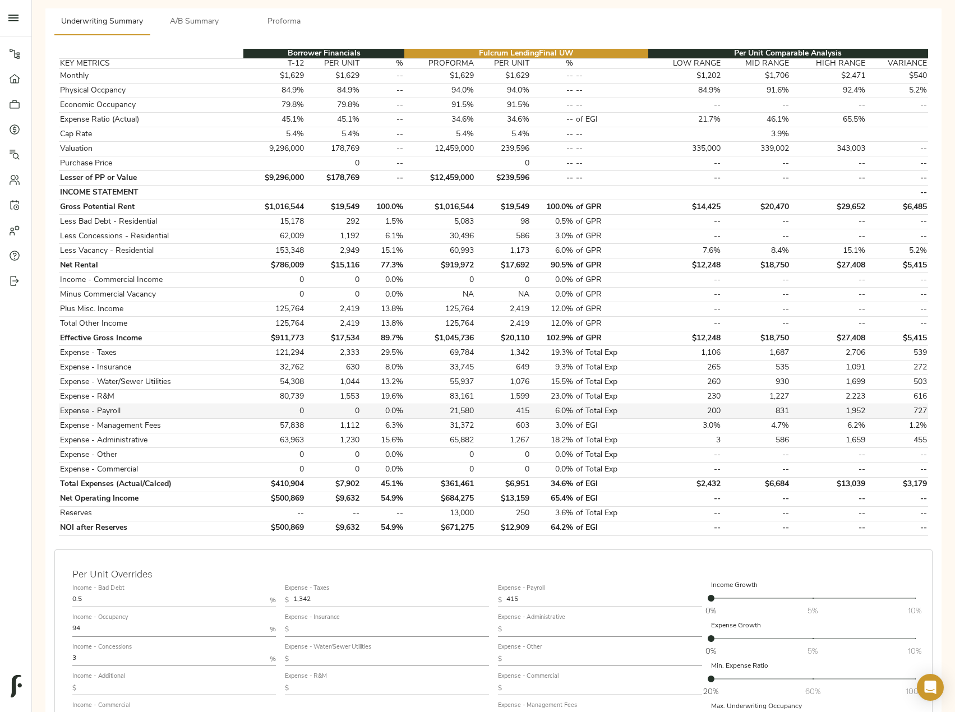
scroll to position [168, 0]
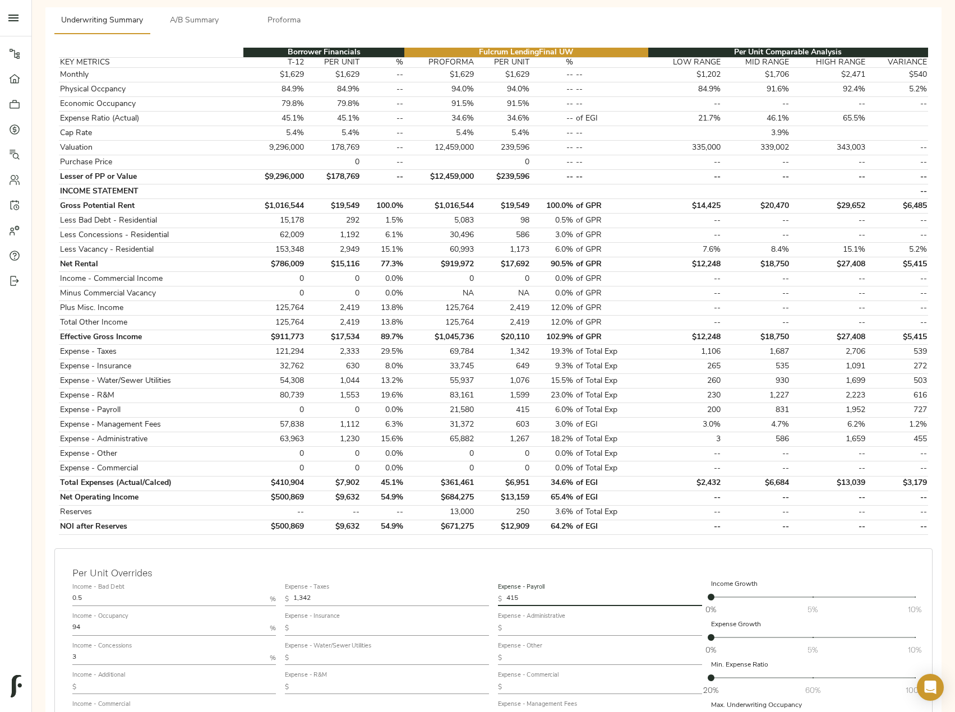
drag, startPoint x: 529, startPoint y: 595, endPoint x: 504, endPoint y: 595, distance: 25.2
click at [504, 595] on div "$ 415" at bounding box center [600, 599] width 204 height 13
click at [528, 599] on input "415" at bounding box center [604, 599] width 196 height 13
drag, startPoint x: 528, startPoint y: 599, endPoint x: 510, endPoint y: 599, distance: 17.9
click at [510, 599] on input "415" at bounding box center [604, 599] width 196 height 13
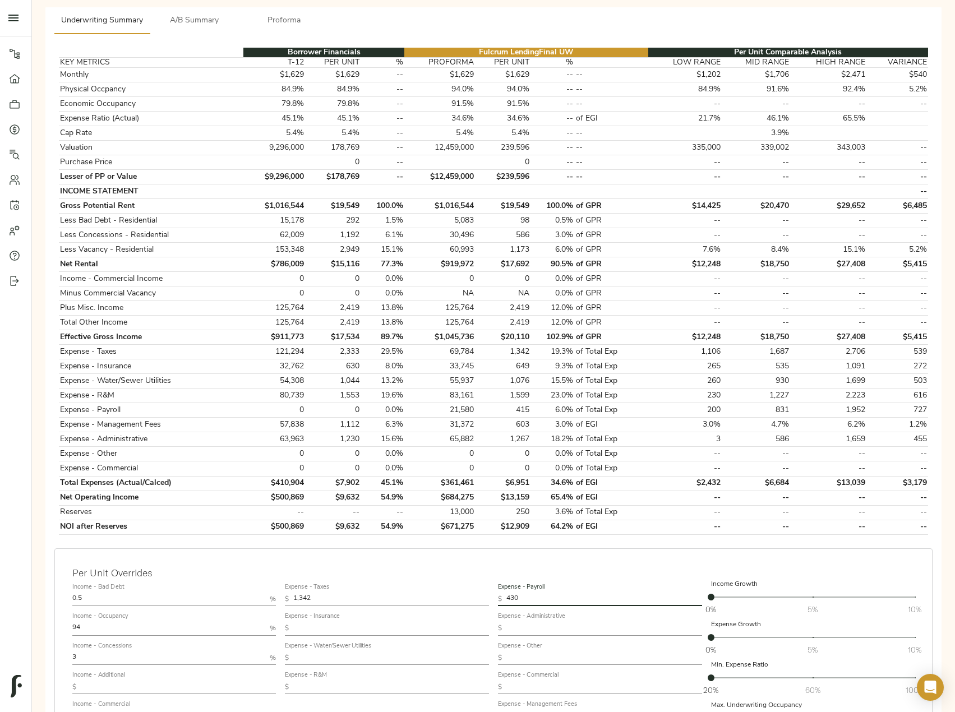
type input "430"
drag, startPoint x: 526, startPoint y: 594, endPoint x: 499, endPoint y: 594, distance: 27.5
click at [499, 594] on div "$ 430" at bounding box center [600, 599] width 204 height 13
type input "500"
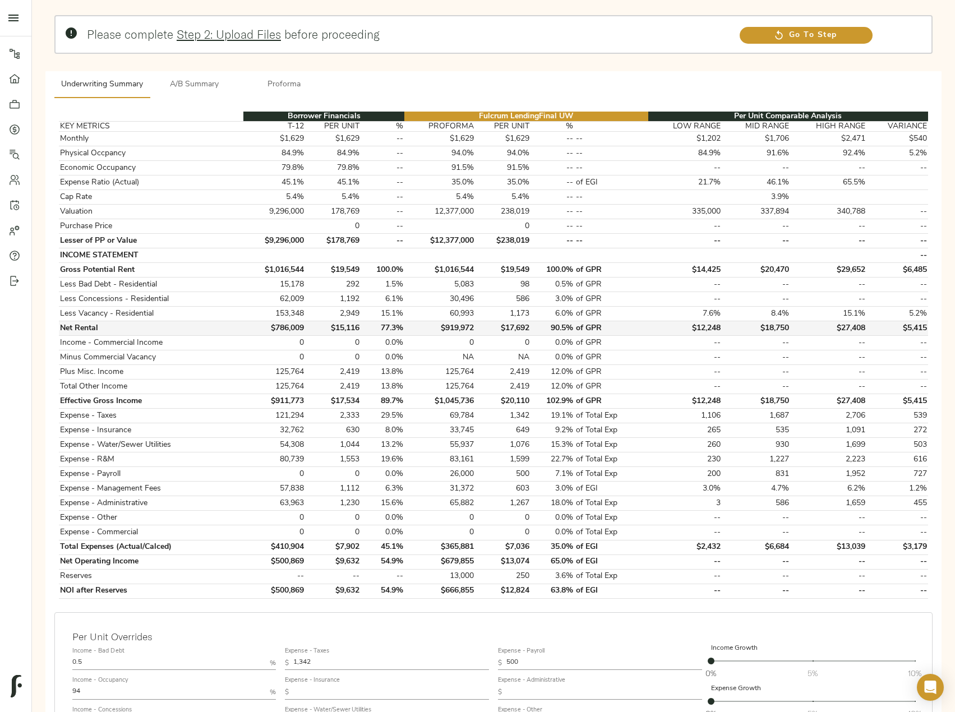
scroll to position [112, 0]
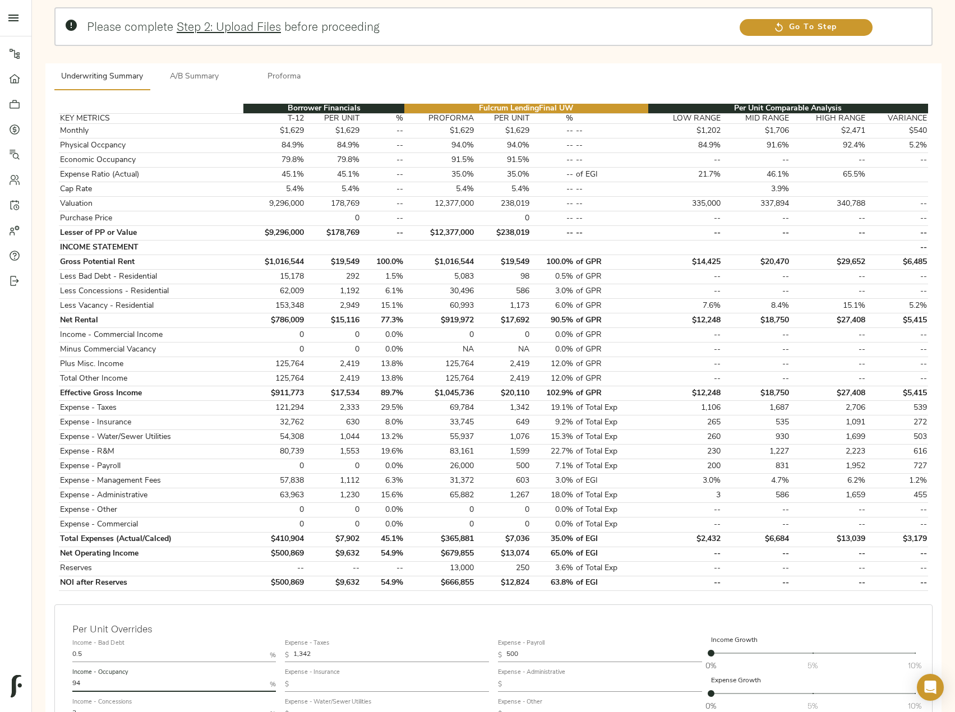
drag, startPoint x: 94, startPoint y: 686, endPoint x: 29, endPoint y: 685, distance: 65.6
click at [29, 685] on div "Pipeline Dashboard Portfolio Quotes Search Users Activity Account Help Sign Out…" at bounding box center [477, 402] width 955 height 1029
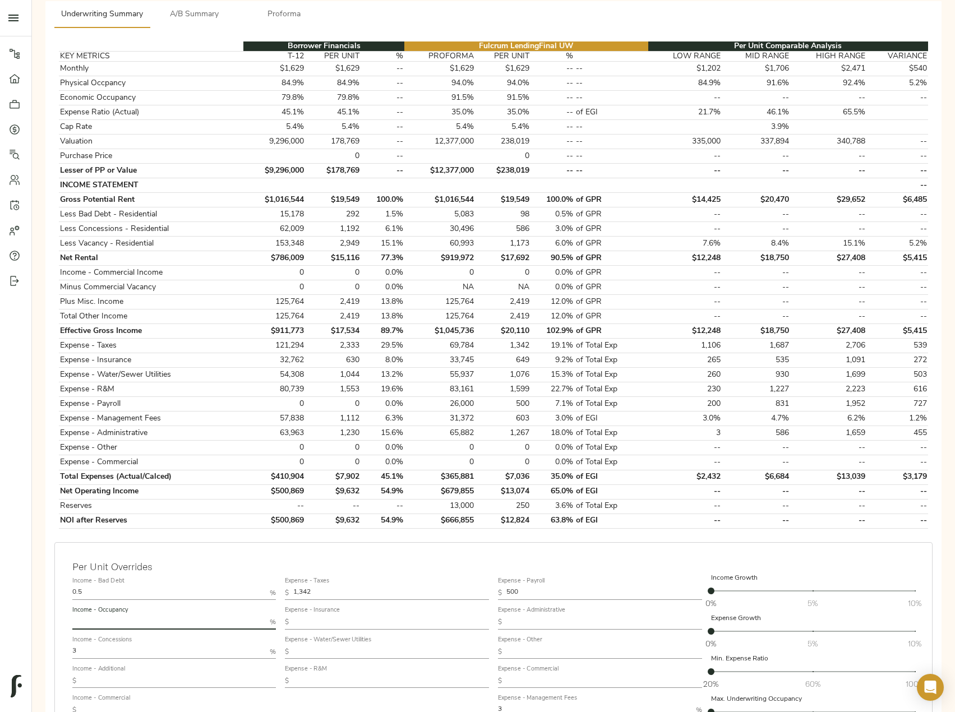
scroll to position [280, 0]
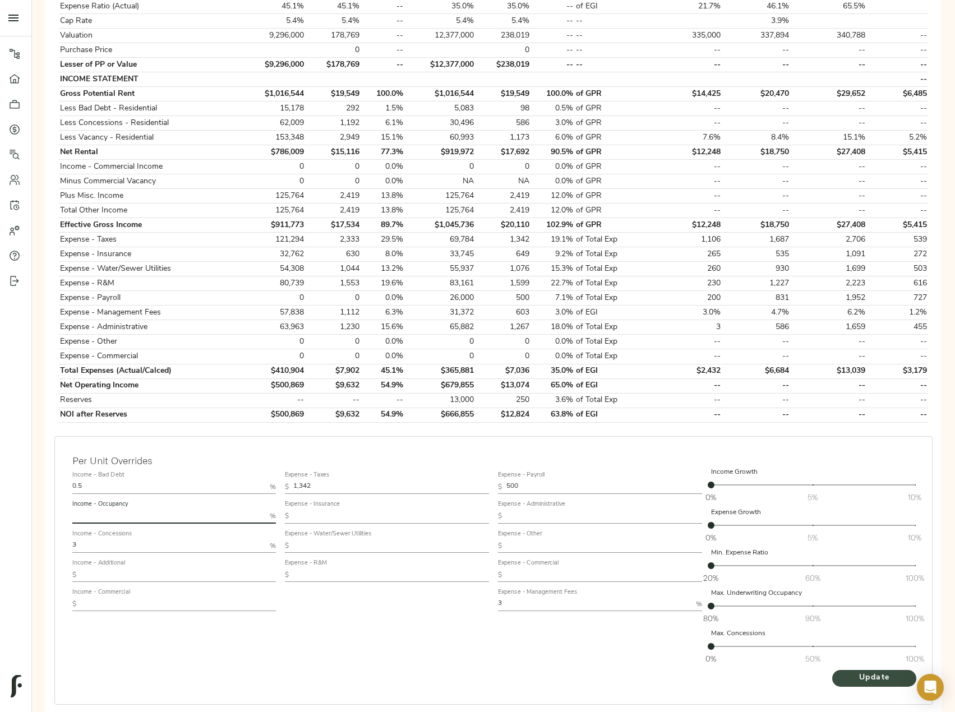
click at [845, 680] on span "Update" at bounding box center [874, 678] width 62 height 14
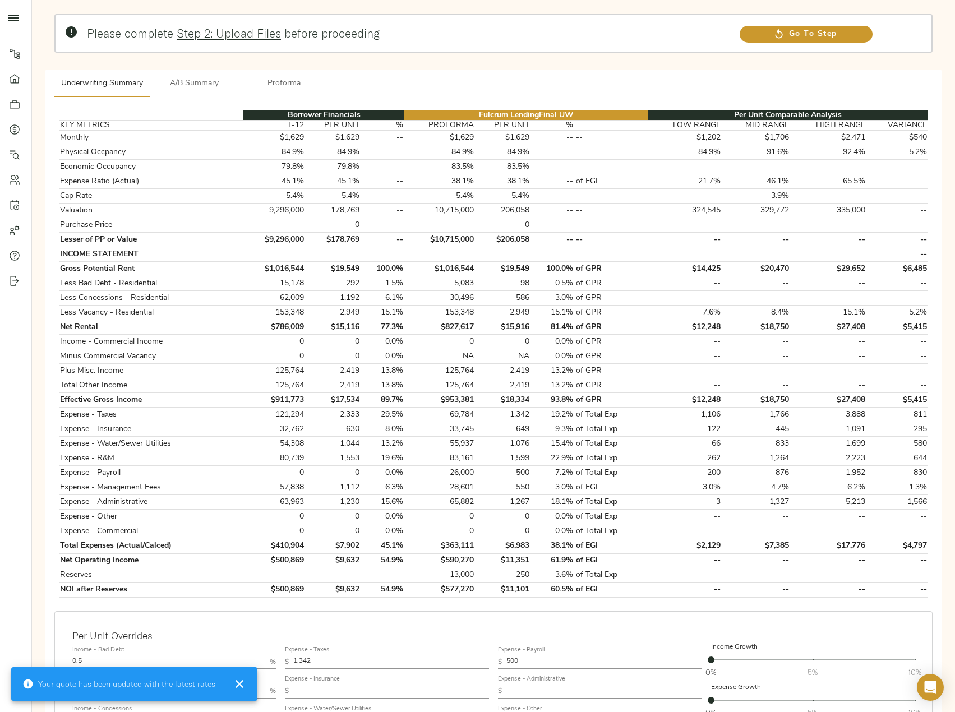
scroll to position [112, 0]
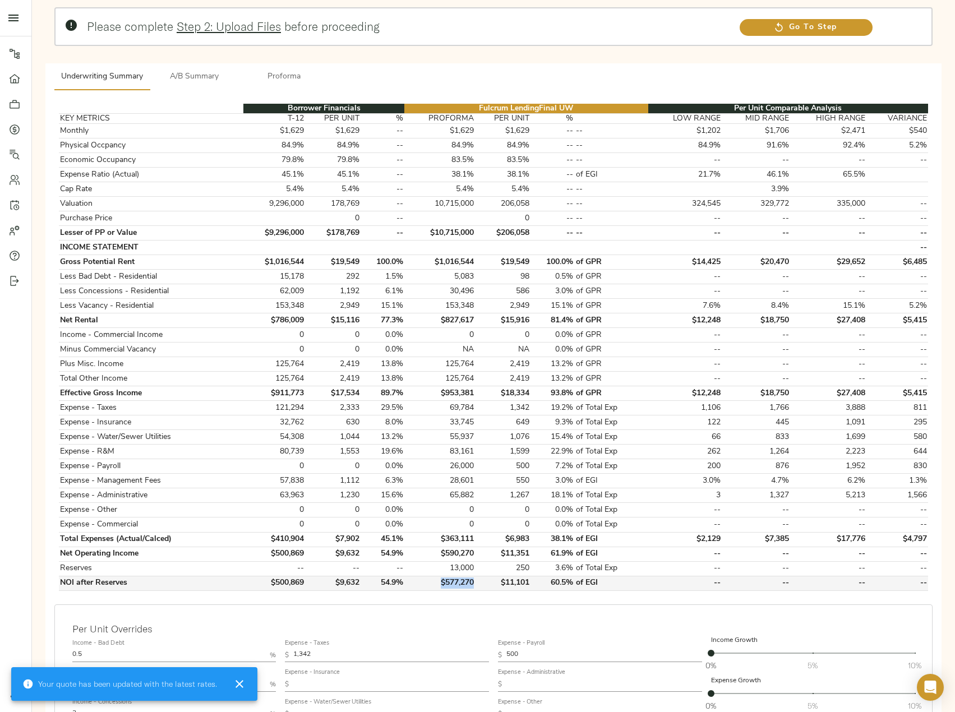
drag, startPoint x: 474, startPoint y: 584, endPoint x: 436, endPoint y: 584, distance: 38.1
click at [436, 584] on td "$577,270" at bounding box center [439, 583] width 71 height 15
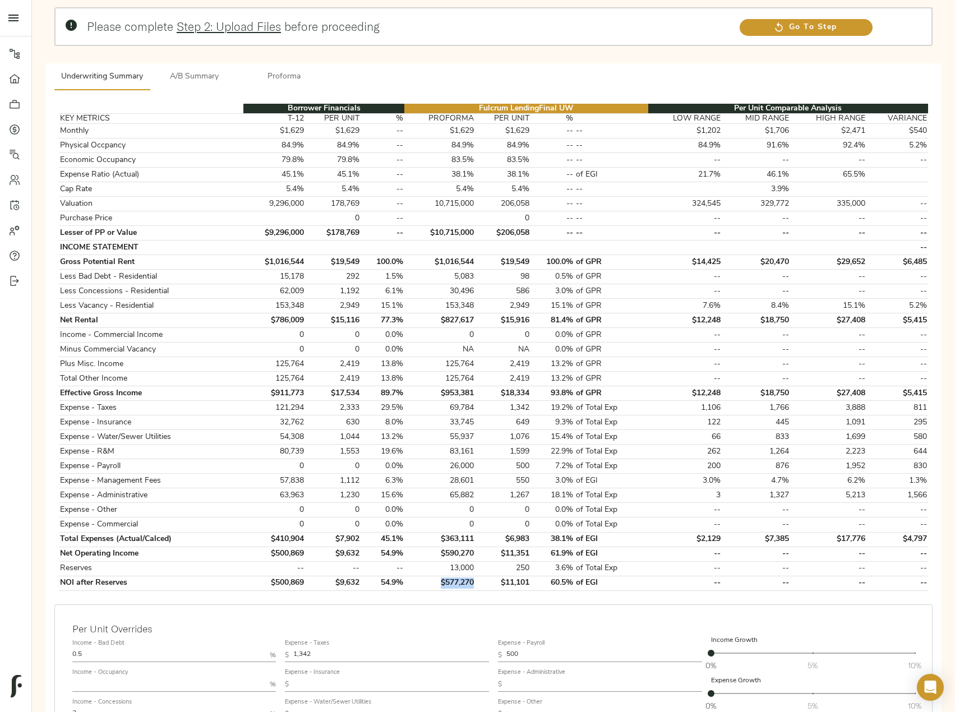
copy td "$577,270"
click at [485, 591] on div "Borrower Financials Fulcrum Lending Final UW Per Unit Comparable Analysis KEY M…" at bounding box center [493, 347] width 887 height 505
drag, startPoint x: 483, startPoint y: 581, endPoint x: 432, endPoint y: 581, distance: 51.6
click at [432, 581] on tr "NOI after Reserves $500,869 $9,632 54.9% $577,270 $11,101 60.5% of EGI -- -- --…" at bounding box center [493, 583] width 869 height 15
copy td "$577,270"
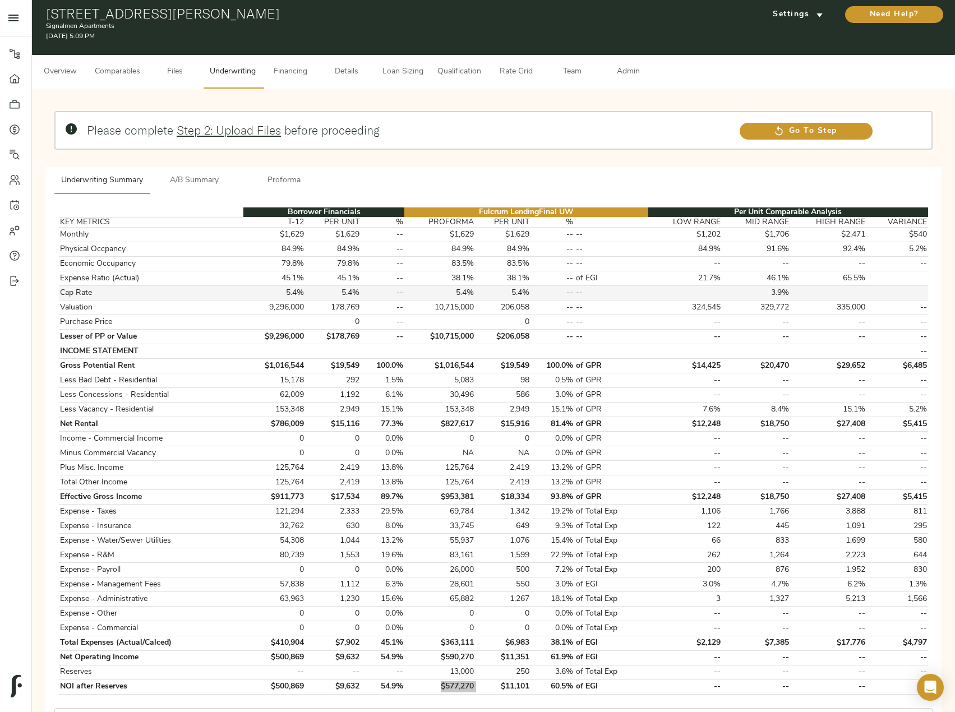
scroll to position [0, 0]
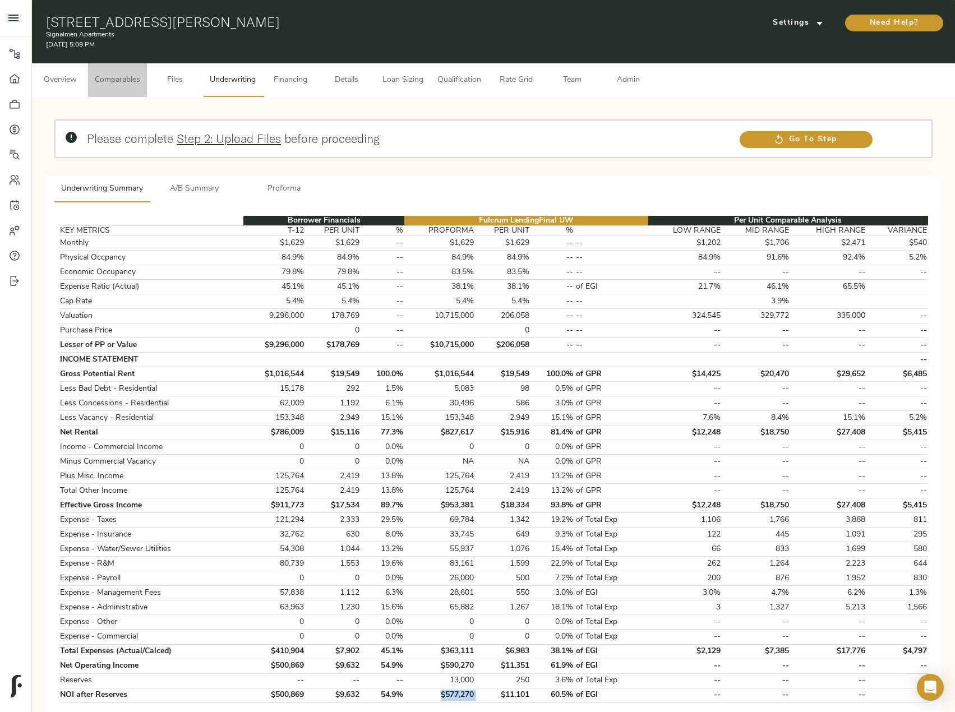
click at [107, 80] on span "Comparables" at bounding box center [117, 80] width 45 height 14
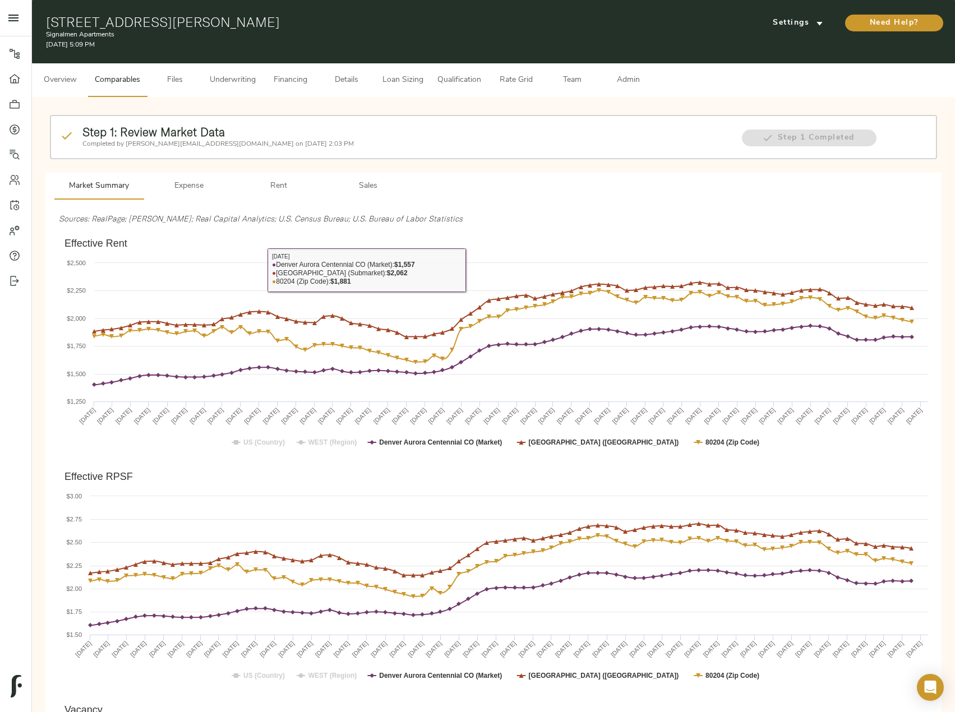
click at [289, 177] on button "Rent" at bounding box center [279, 186] width 90 height 27
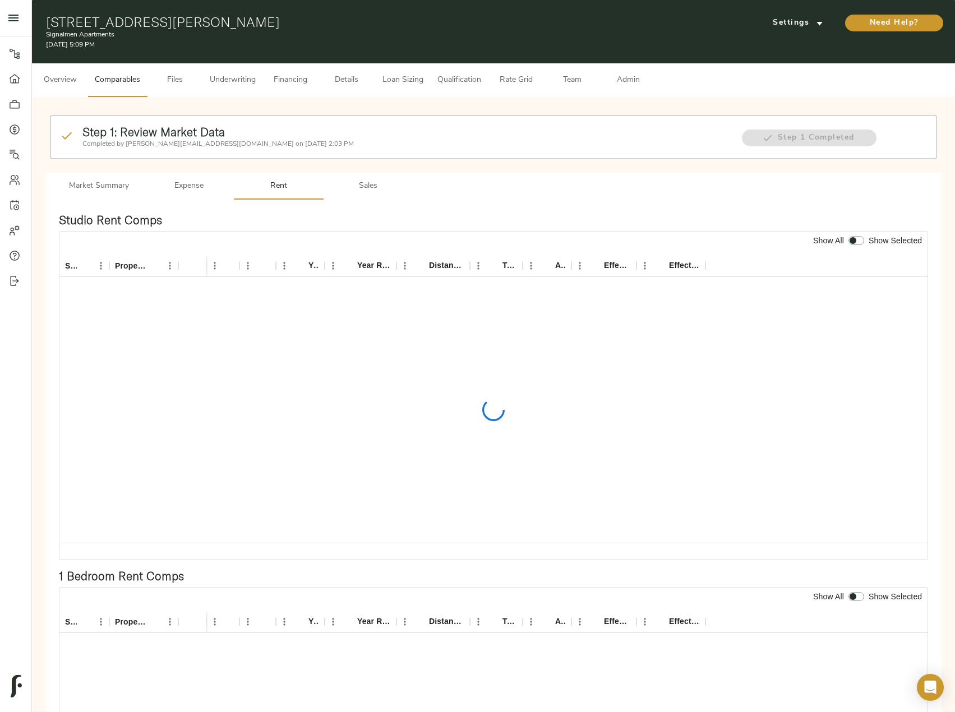
click at [109, 184] on span "Market Summary" at bounding box center [99, 186] width 76 height 14
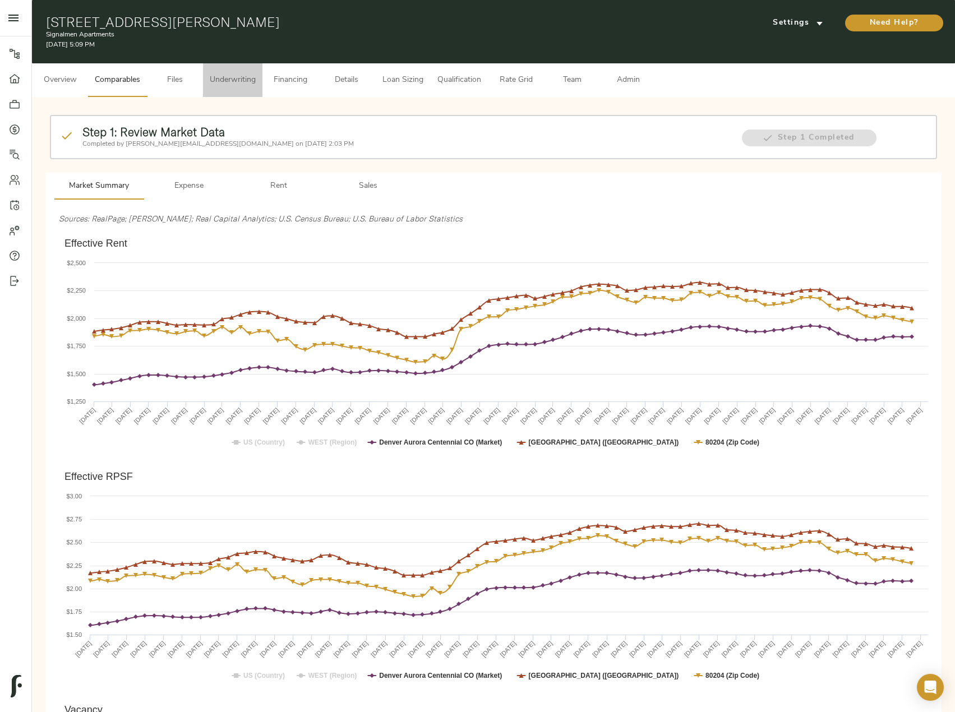
click at [243, 75] on span "Underwriting" at bounding box center [233, 80] width 46 height 14
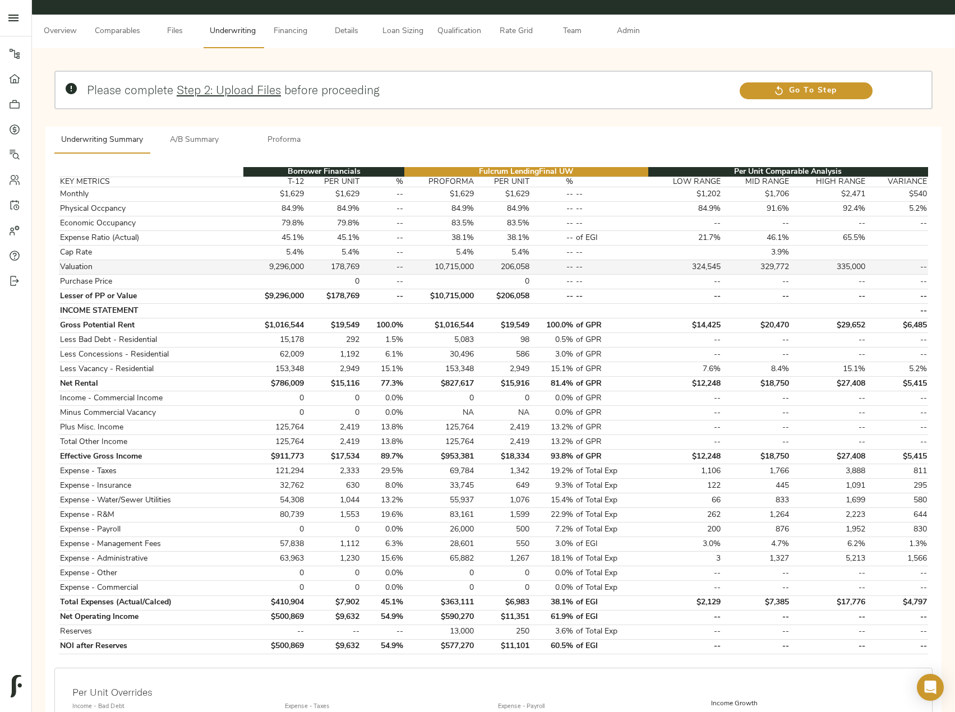
scroll to position [112, 0]
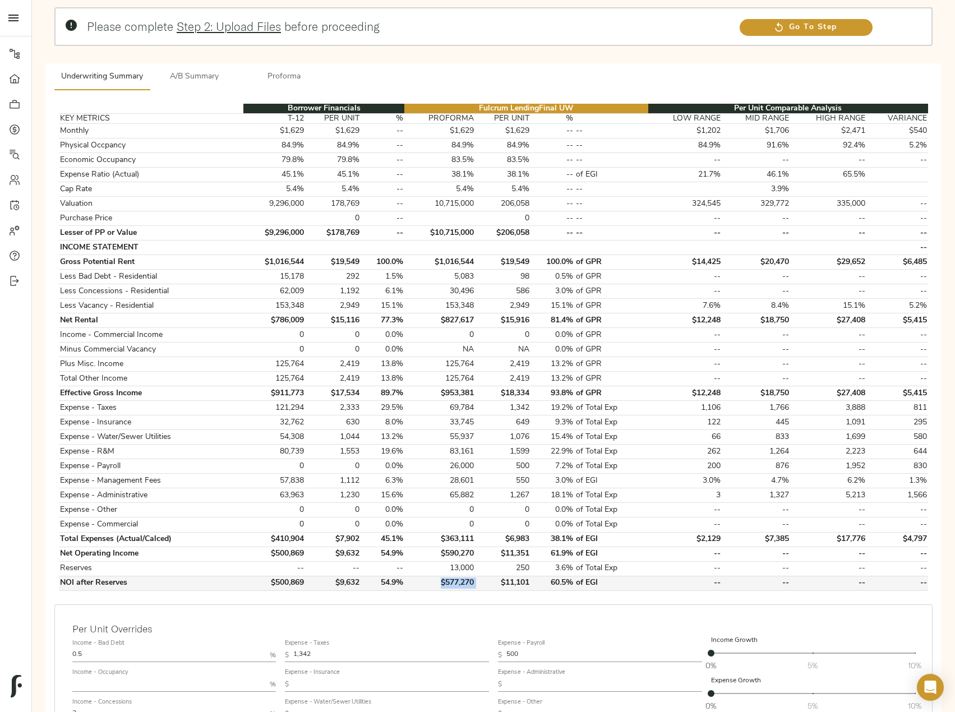
drag, startPoint x: 483, startPoint y: 582, endPoint x: 442, endPoint y: 585, distance: 41.0
click at [442, 585] on tr "NOI after Reserves $500,869 $9,632 54.9% $577,270 $11,101 60.5% of EGI -- -- --…" at bounding box center [493, 583] width 869 height 15
copy td "$577,270"
click at [291, 83] on span "Proforma" at bounding box center [284, 77] width 76 height 14
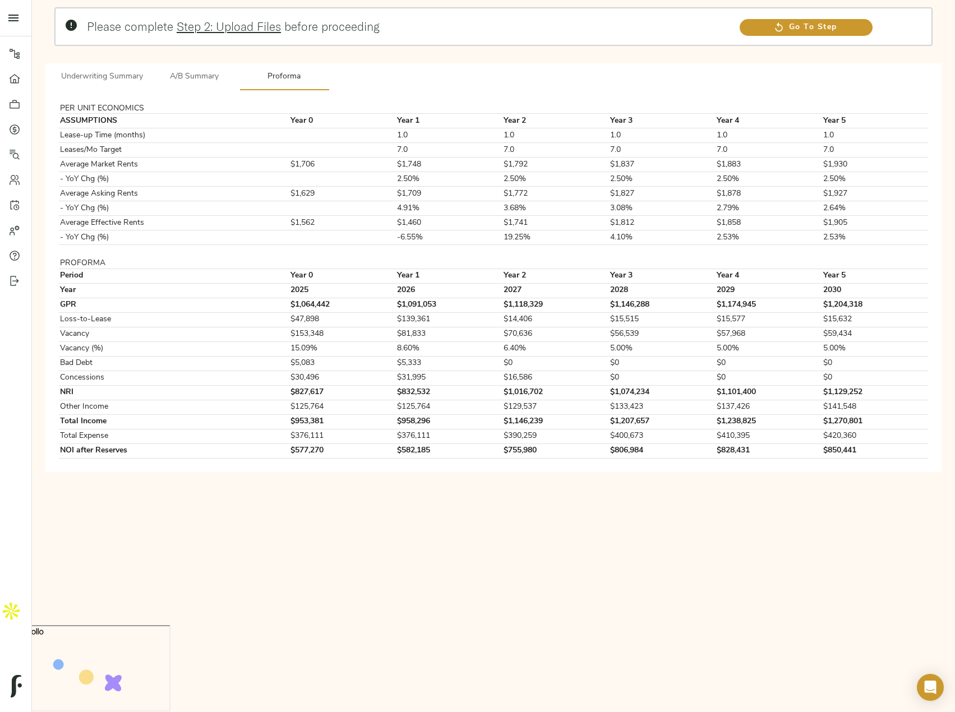
scroll to position [0, 0]
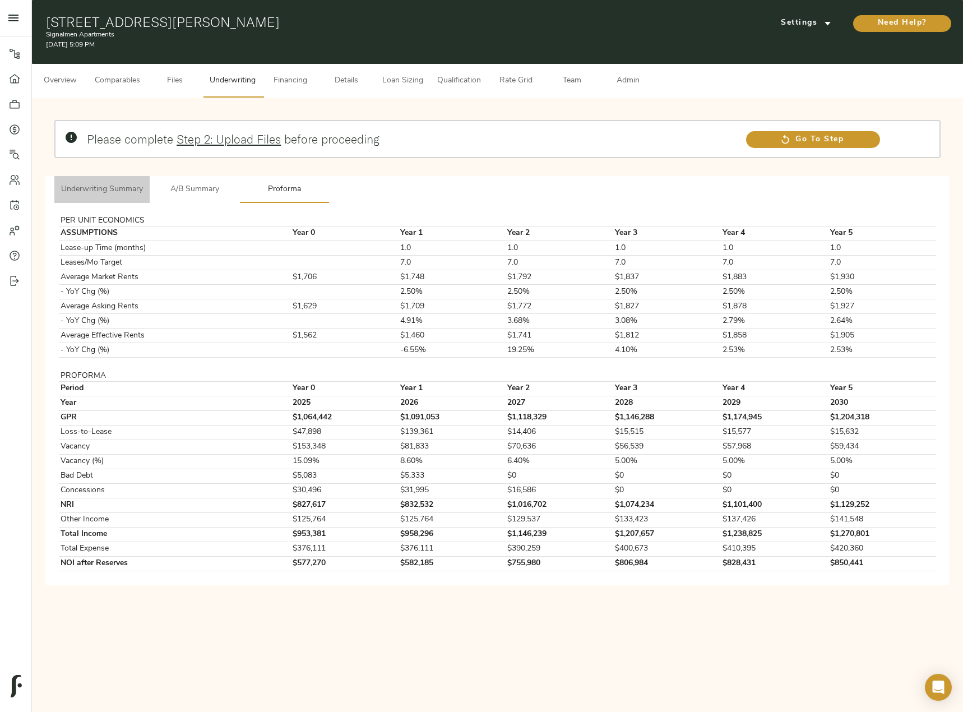
click at [108, 190] on span "Underwriting Summary" at bounding box center [102, 190] width 82 height 14
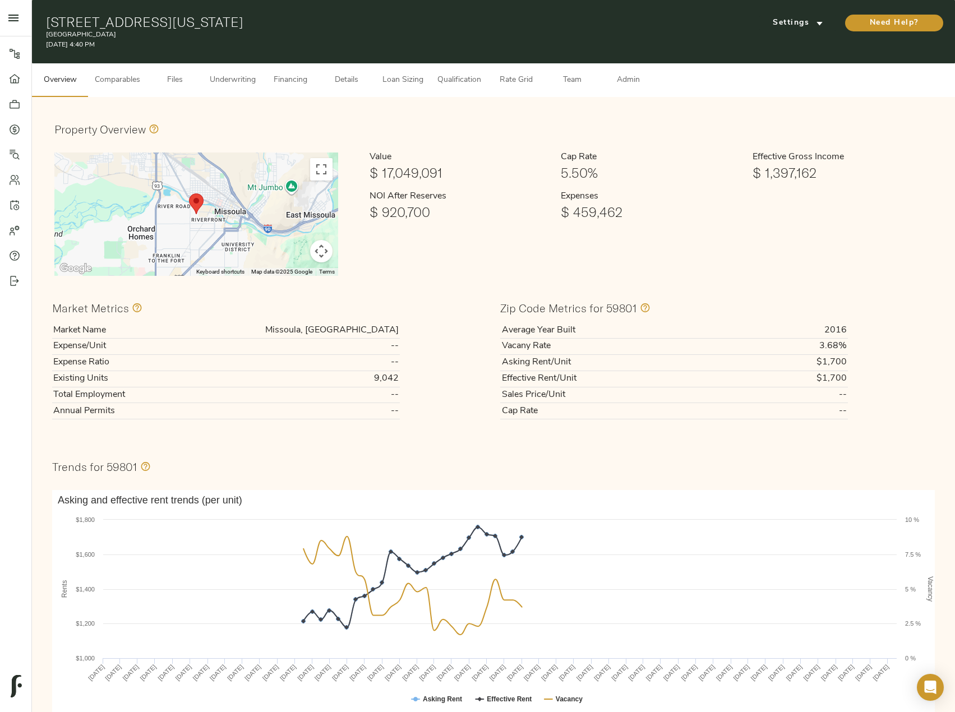
click at [228, 77] on span "Underwriting" at bounding box center [233, 80] width 46 height 14
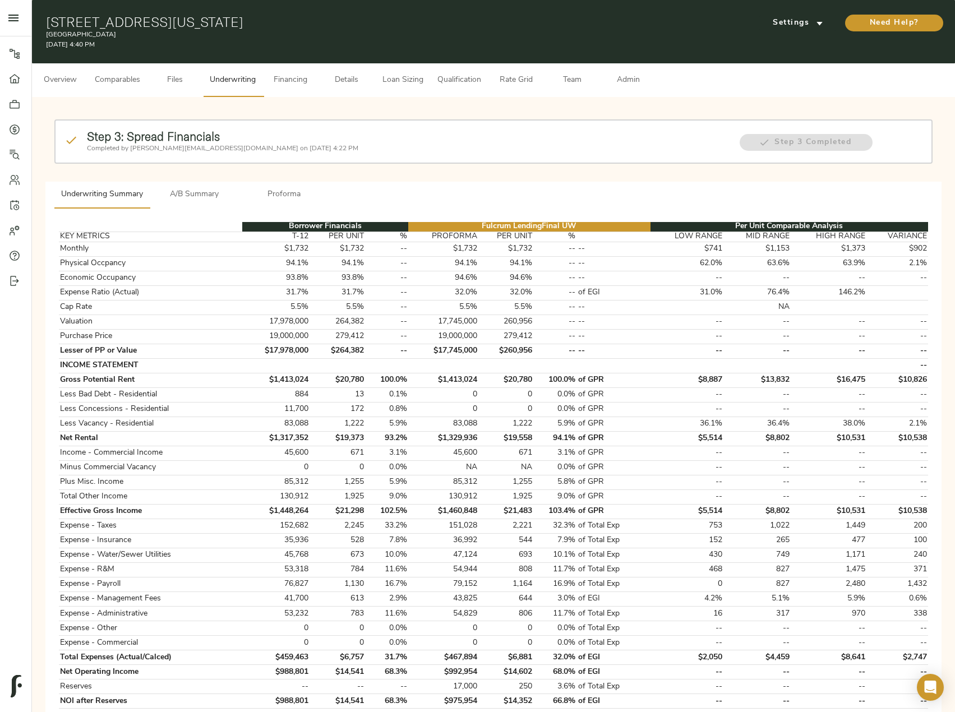
click at [201, 188] on span "A/B Summary" at bounding box center [194, 195] width 76 height 14
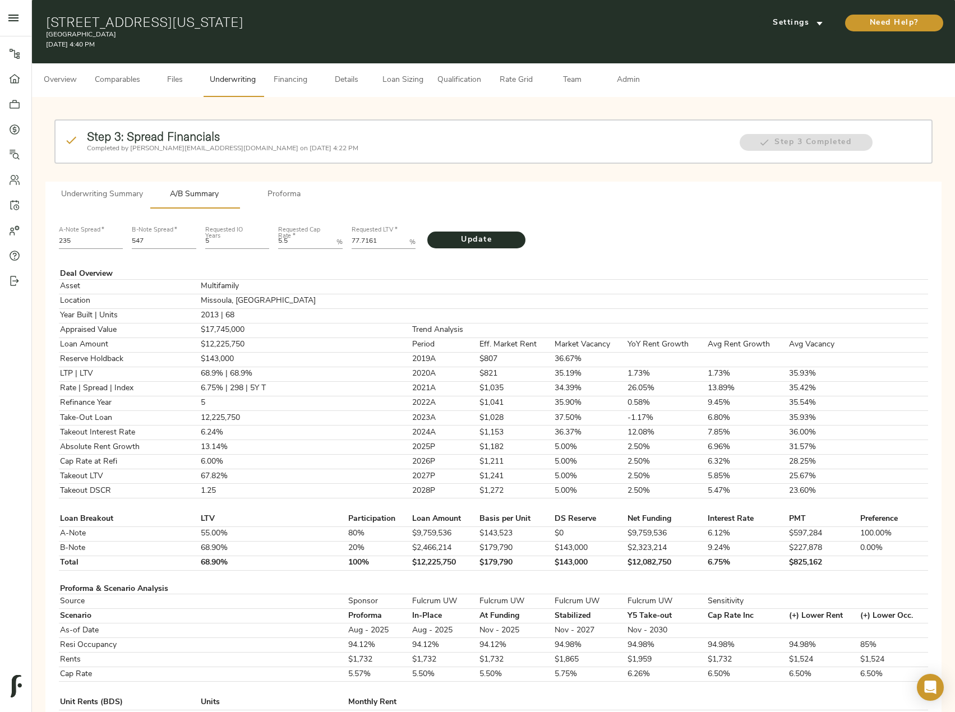
click at [274, 193] on span "Proforma" at bounding box center [284, 195] width 76 height 14
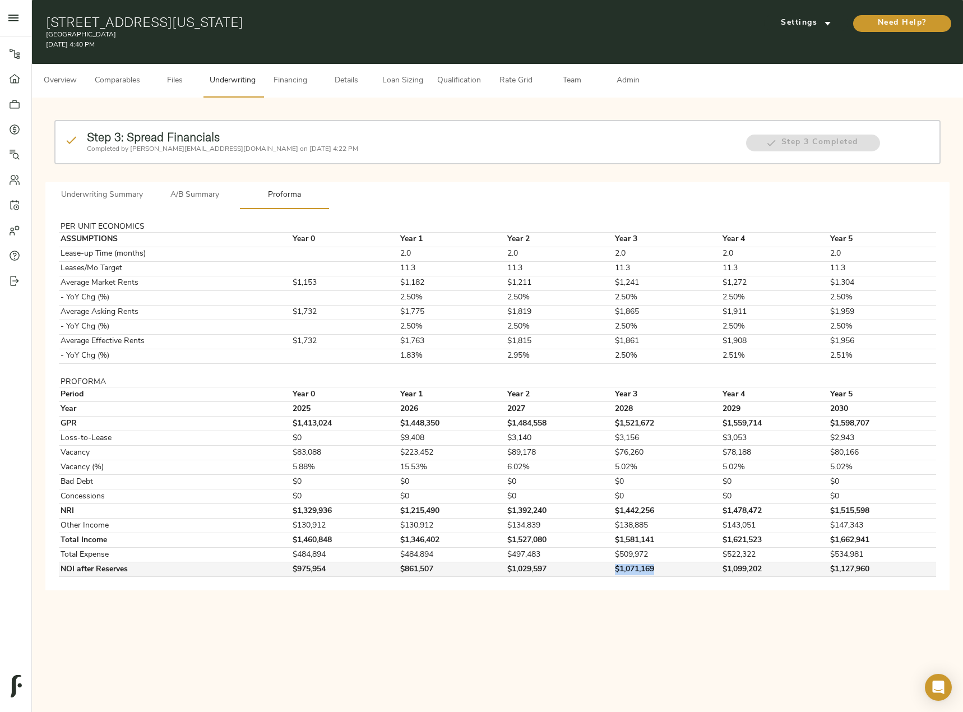
drag, startPoint x: 645, startPoint y: 570, endPoint x: 608, endPoint y: 570, distance: 37.0
click at [608, 570] on tr "NOI after Reserves $975,954 $861,507 $1,029,597 $1,071,169 $1,099,202 $1,127,960" at bounding box center [497, 569] width 877 height 15
copy tr "$1,071,169"
click at [89, 197] on span "Underwriting Summary" at bounding box center [102, 195] width 82 height 14
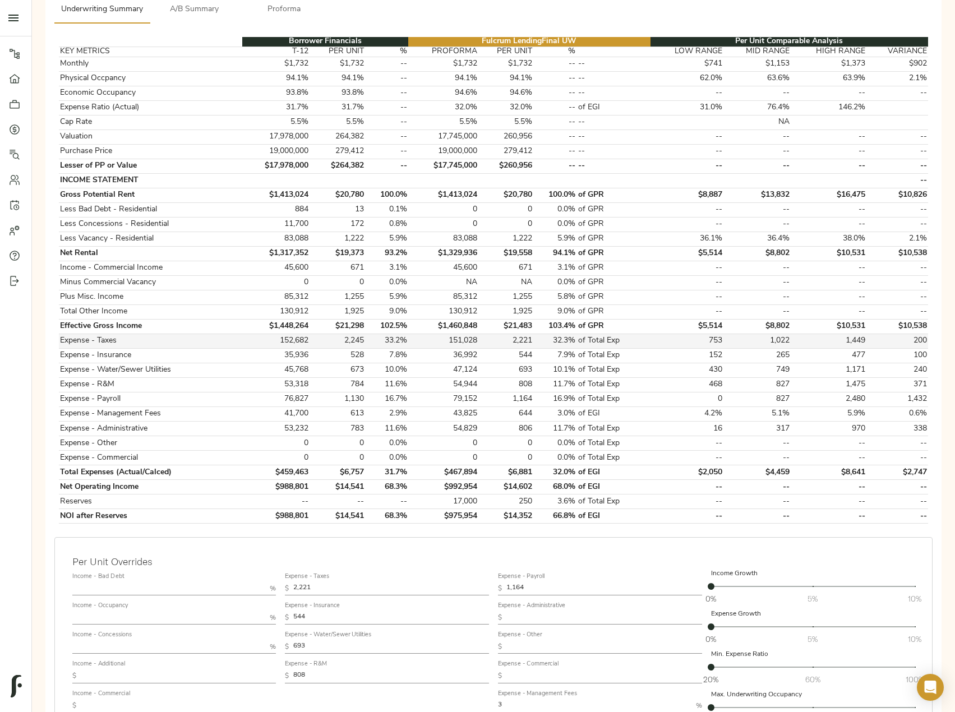
scroll to position [56, 0]
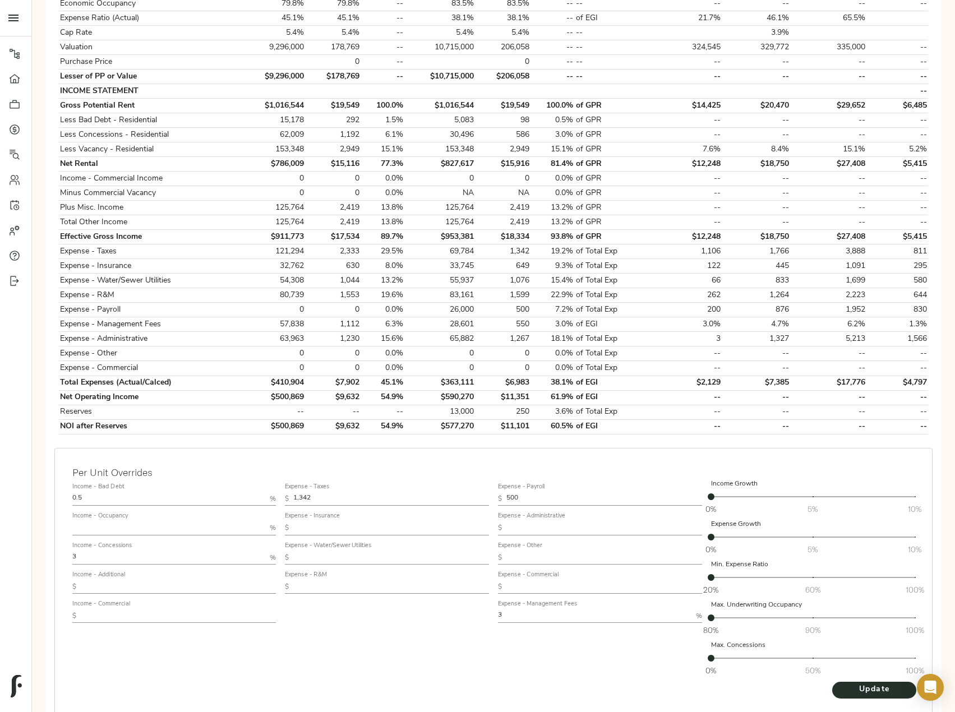
scroll to position [328, 0]
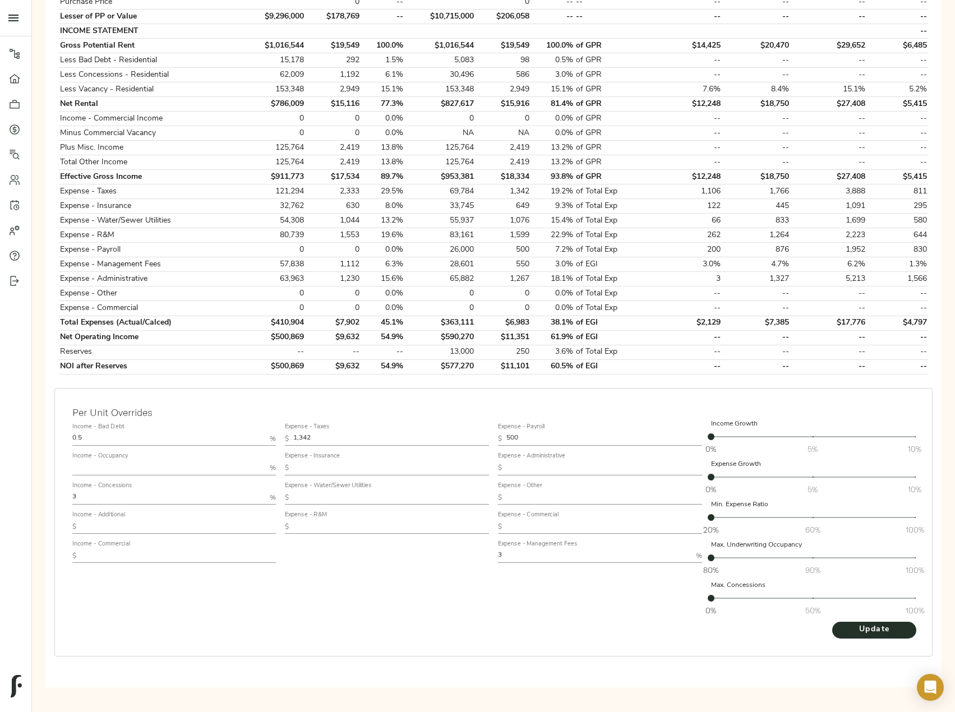
drag, startPoint x: 98, startPoint y: 470, endPoint x: 289, endPoint y: 556, distance: 210.3
click at [98, 470] on input "text" at bounding box center [168, 467] width 193 height 13
type input "94"
click at [832, 622] on button "Update" at bounding box center [874, 630] width 84 height 17
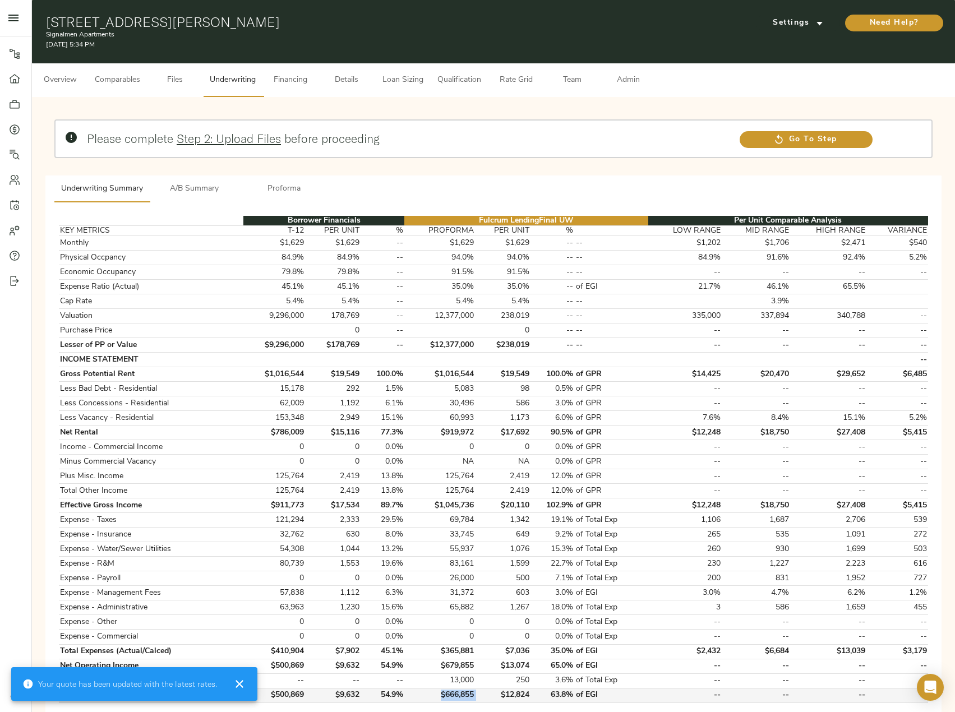
drag, startPoint x: 439, startPoint y: 696, endPoint x: 478, endPoint y: 696, distance: 38.7
click at [478, 696] on tr "NOI after Reserves $500,869 $9,632 54.9% $666,855 $12,824 63.8% of EGI -- -- --…" at bounding box center [493, 695] width 869 height 15
copy td "$666,855"
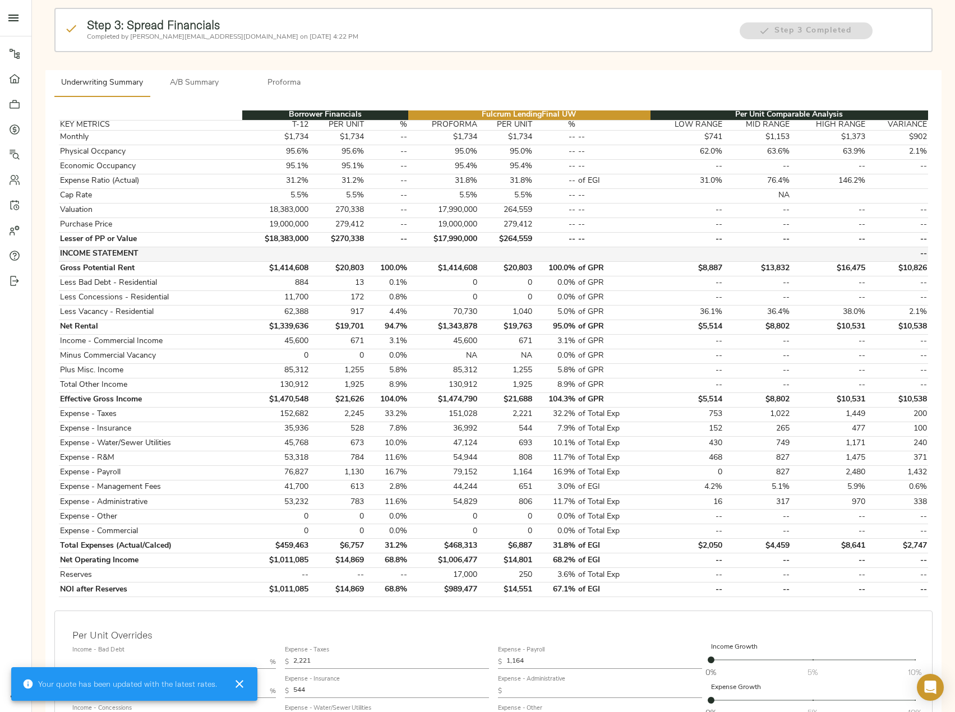
scroll to position [112, 0]
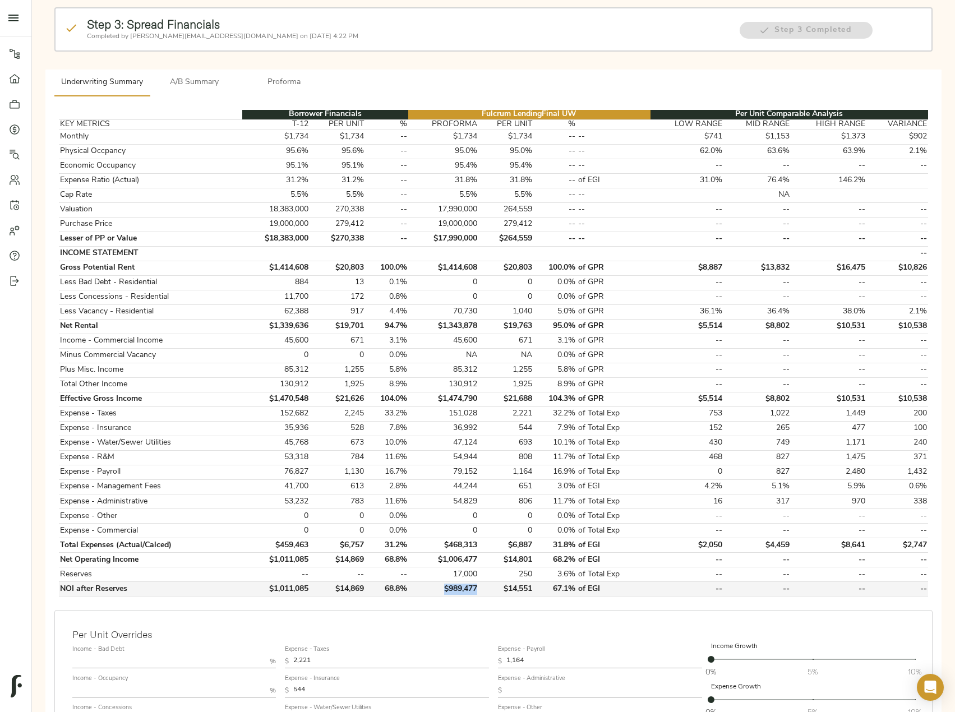
drag, startPoint x: 480, startPoint y: 589, endPoint x: 445, endPoint y: 587, distance: 35.4
click at [445, 587] on td "$989,477" at bounding box center [443, 589] width 70 height 15
copy td "$989,477"
click at [174, 83] on span "A/B Summary" at bounding box center [194, 83] width 76 height 14
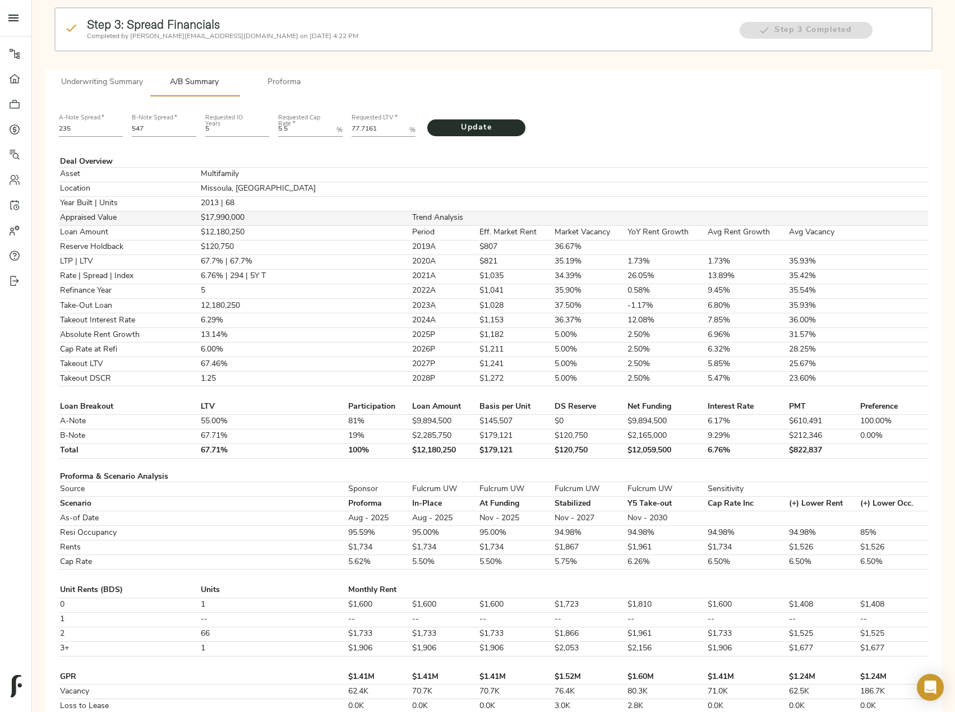
scroll to position [0, 0]
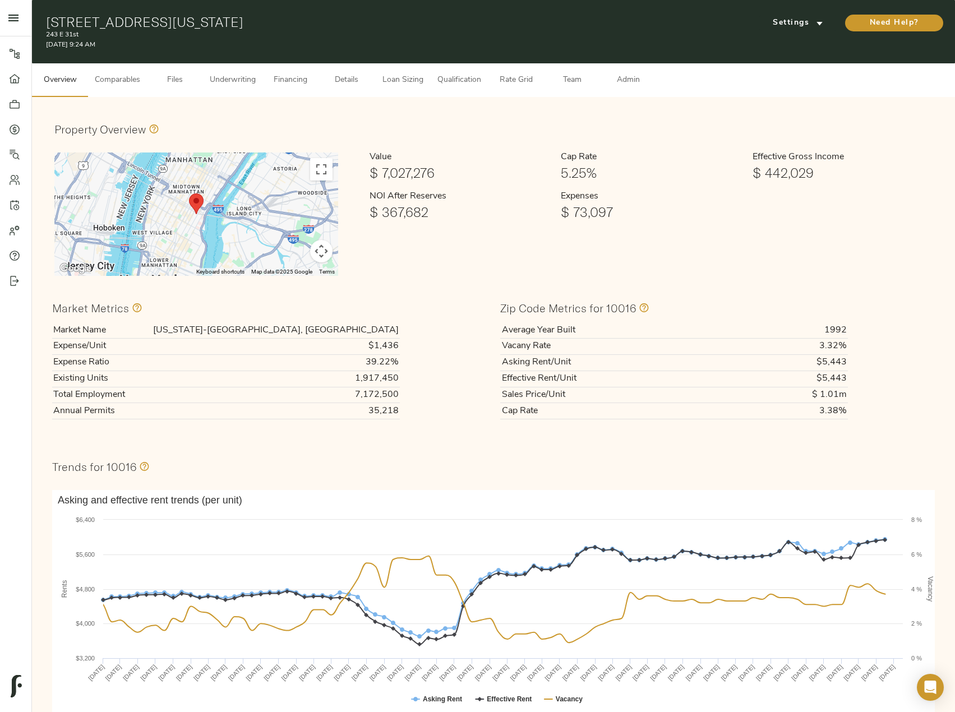
click at [238, 77] on span "Underwriting" at bounding box center [233, 80] width 46 height 14
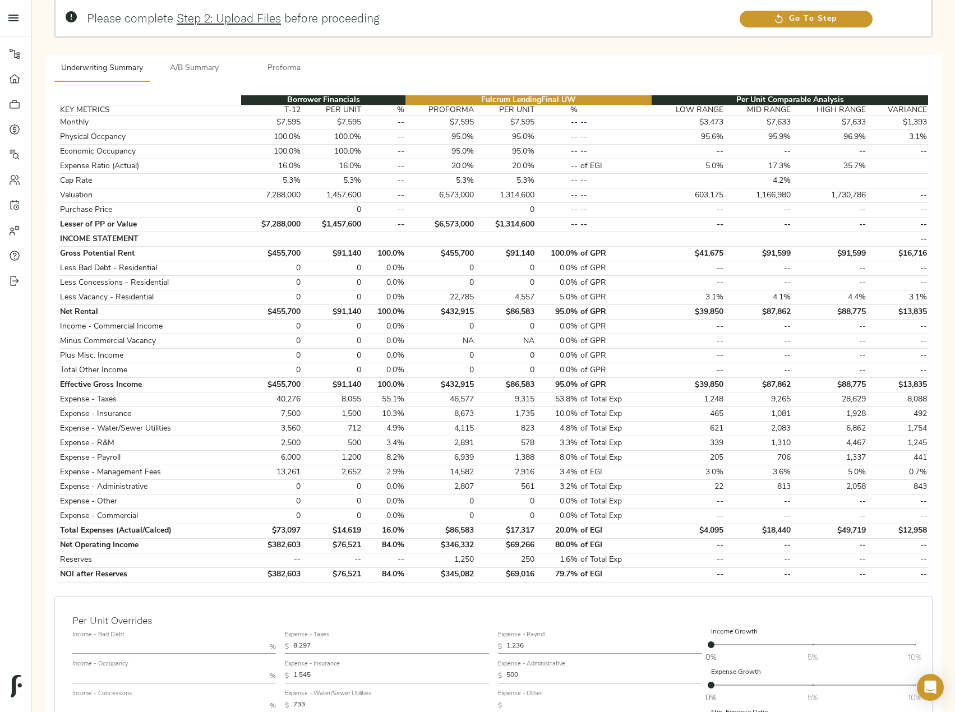
scroll to position [280, 0]
